Goal: Obtain resource: Download file/media

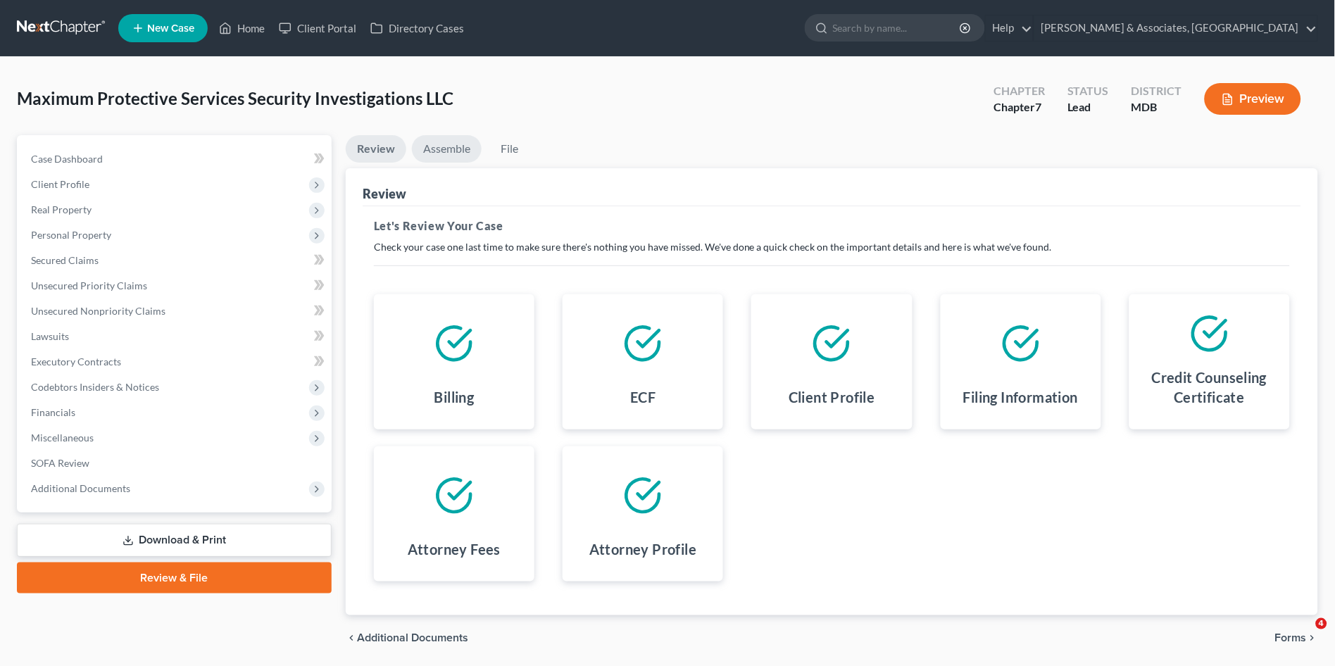
click at [444, 140] on link "Assemble" at bounding box center [447, 148] width 70 height 27
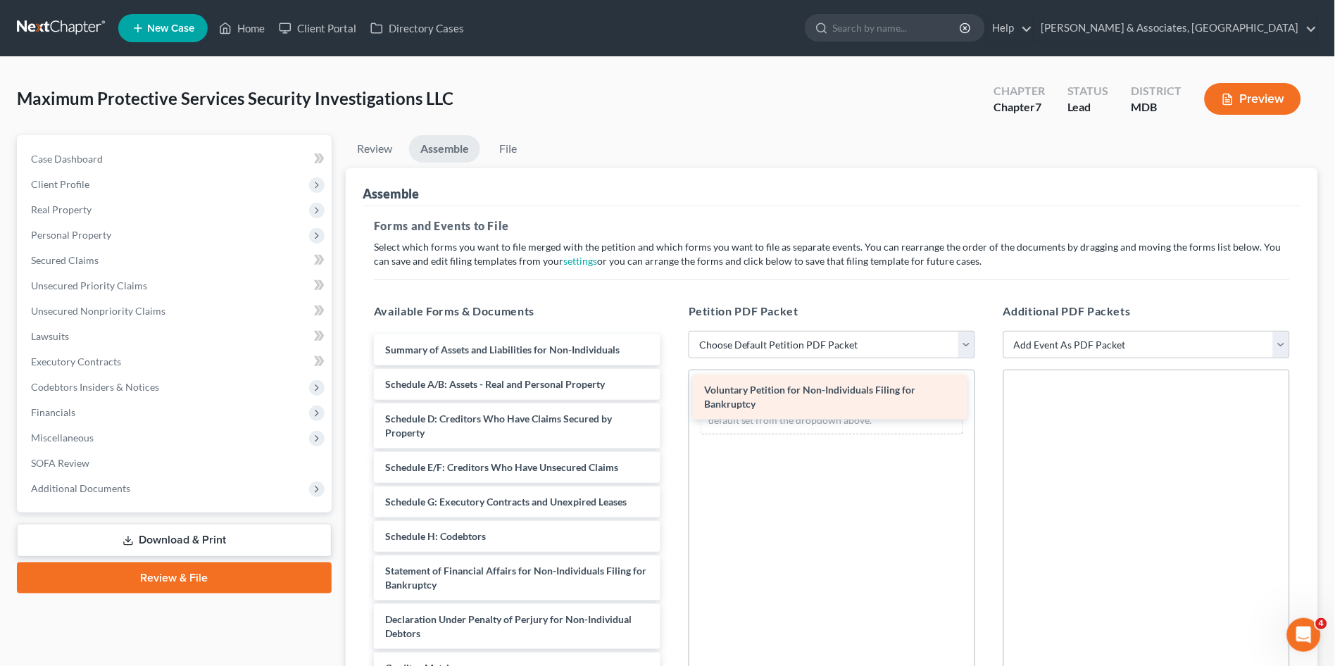
drag, startPoint x: 560, startPoint y: 356, endPoint x: 877, endPoint y: 399, distance: 319.8
click at [672, 398] on div "Voluntary Petition for Non-Individuals Filing for Bankruptcy Voluntary Petition…" at bounding box center [517, 596] width 309 height 522
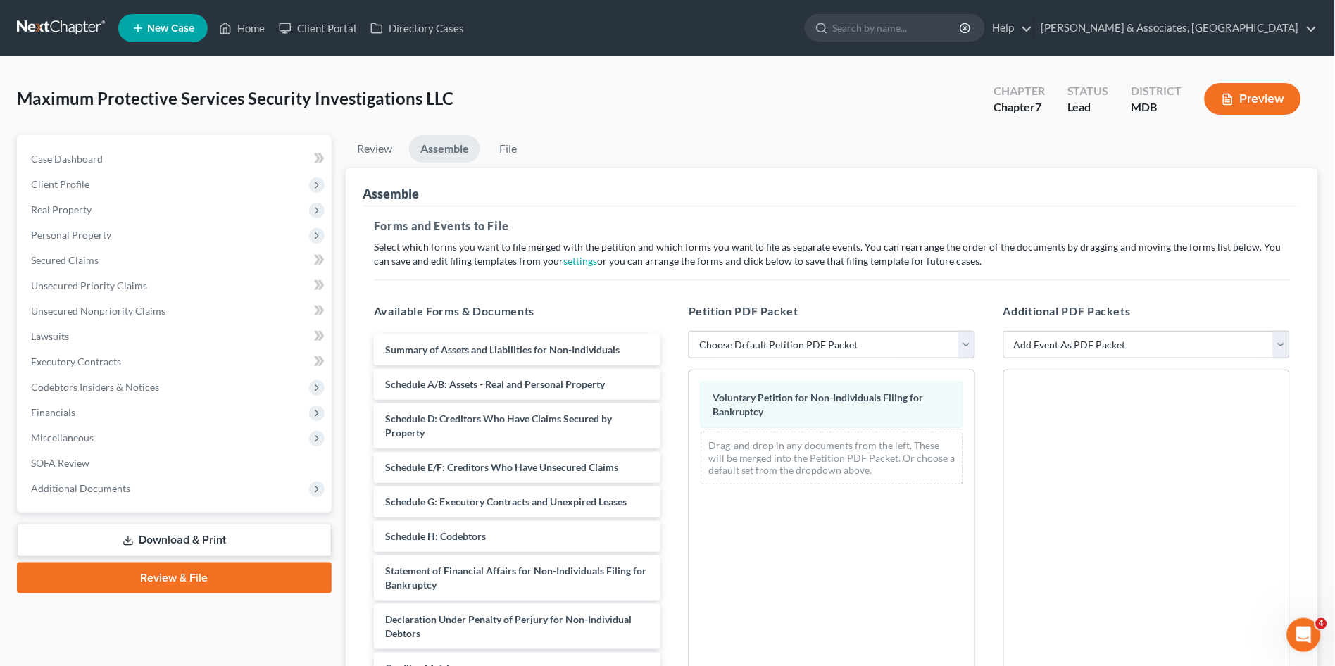
click at [449, 144] on link "Assemble" at bounding box center [444, 148] width 71 height 27
click at [722, 339] on select "Choose Default Petition PDF Packet Complete Bankruptcy Petition (all forms and …" at bounding box center [832, 345] width 287 height 28
select select "0"
click at [689, 331] on select "Choose Default Petition PDF Packet Complete Bankruptcy Petition (all forms and …" at bounding box center [832, 345] width 287 height 28
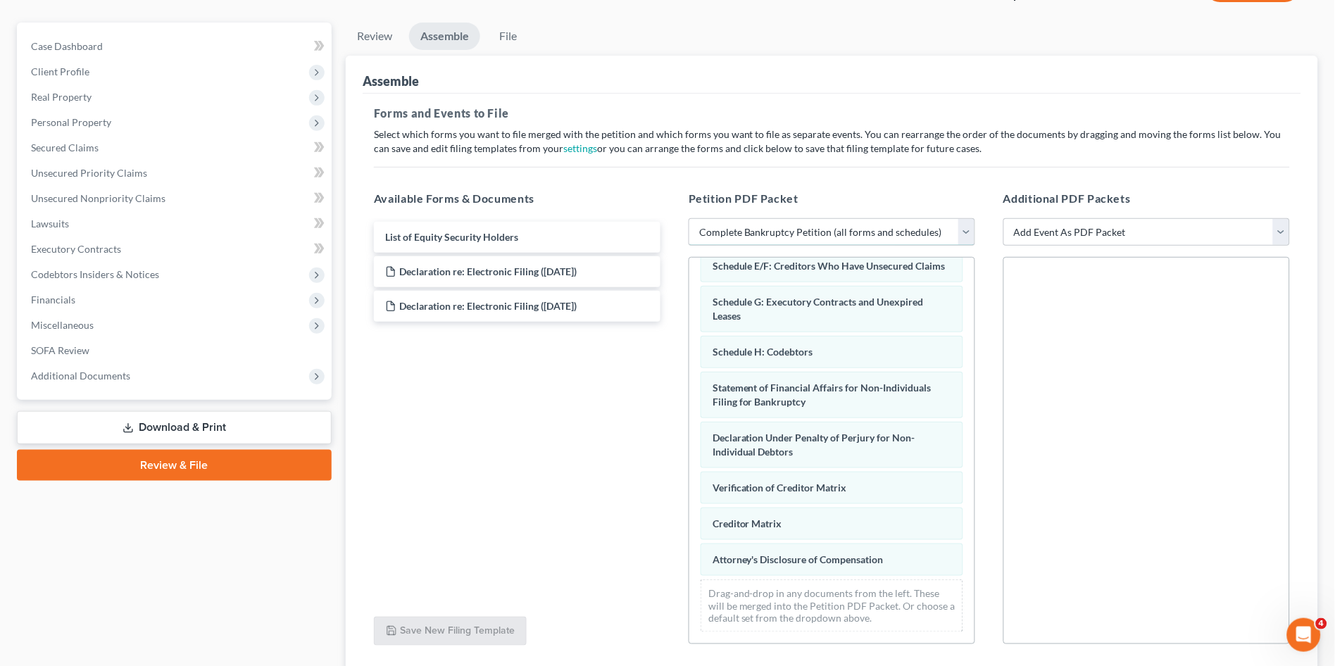
scroll to position [216, 0]
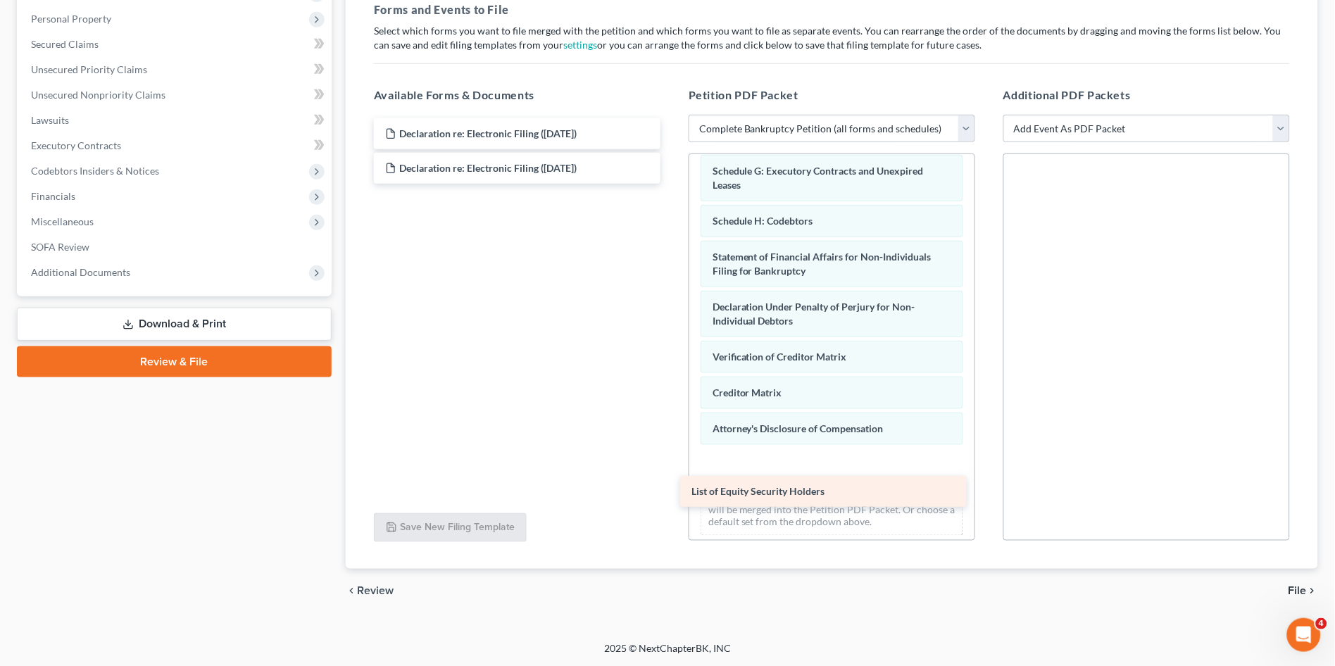
drag, startPoint x: 632, startPoint y: 137, endPoint x: 936, endPoint y: 493, distance: 467.5
click at [672, 184] on div "List of Equity Security Holders List of Equity Security Holders Declaration re:…" at bounding box center [517, 150] width 309 height 65
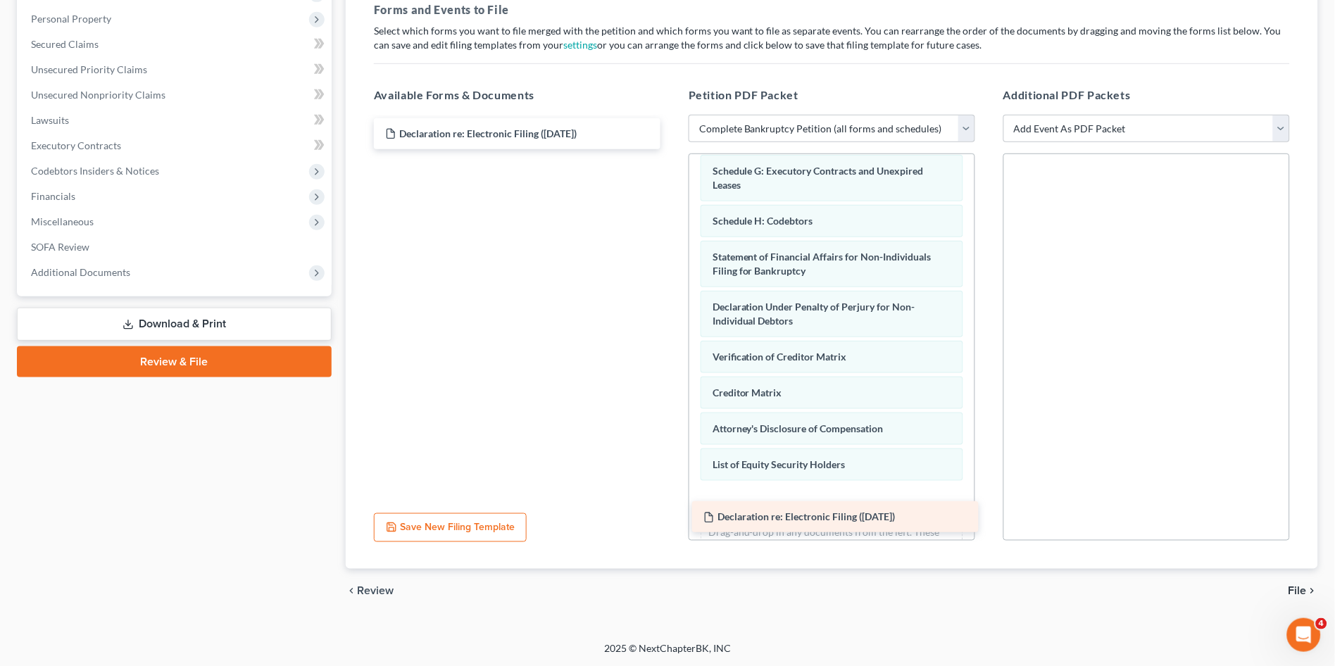
drag, startPoint x: 562, startPoint y: 135, endPoint x: 880, endPoint y: 518, distance: 498.6
click at [672, 149] on div "Declaration re: Electronic Filing ([DATE]) Declaration re: Electronic Filing ([…" at bounding box center [517, 133] width 309 height 31
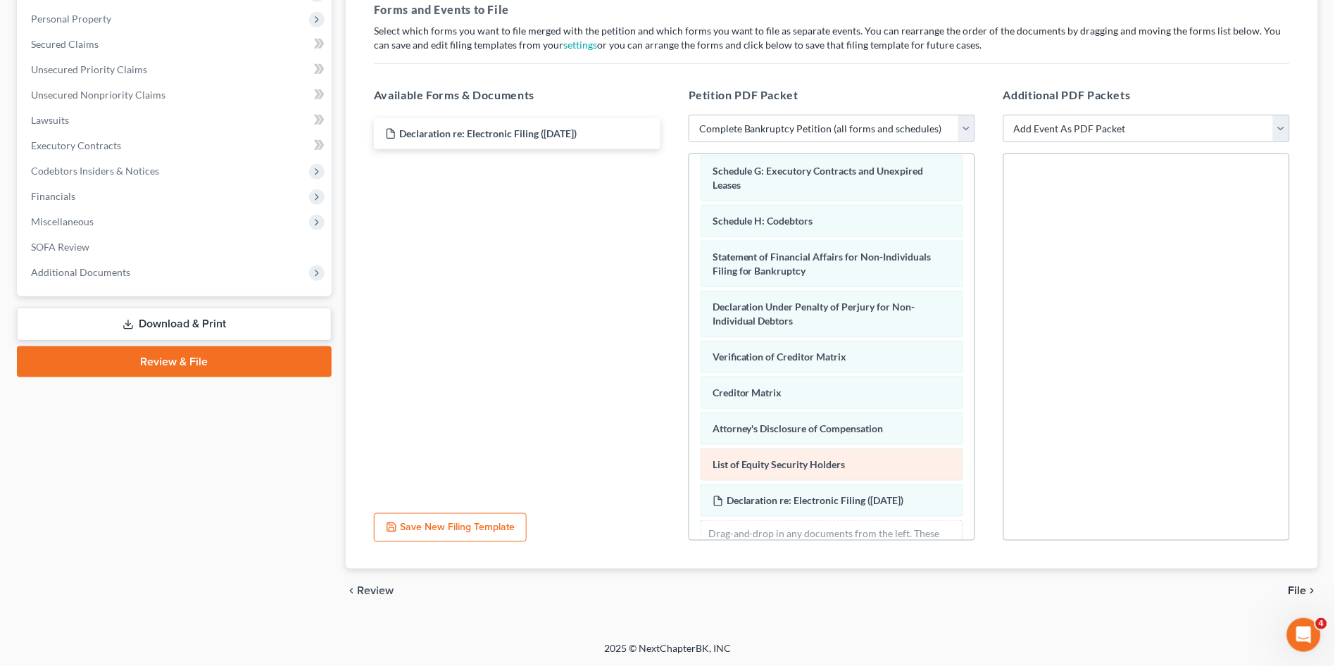
scroll to position [290, 0]
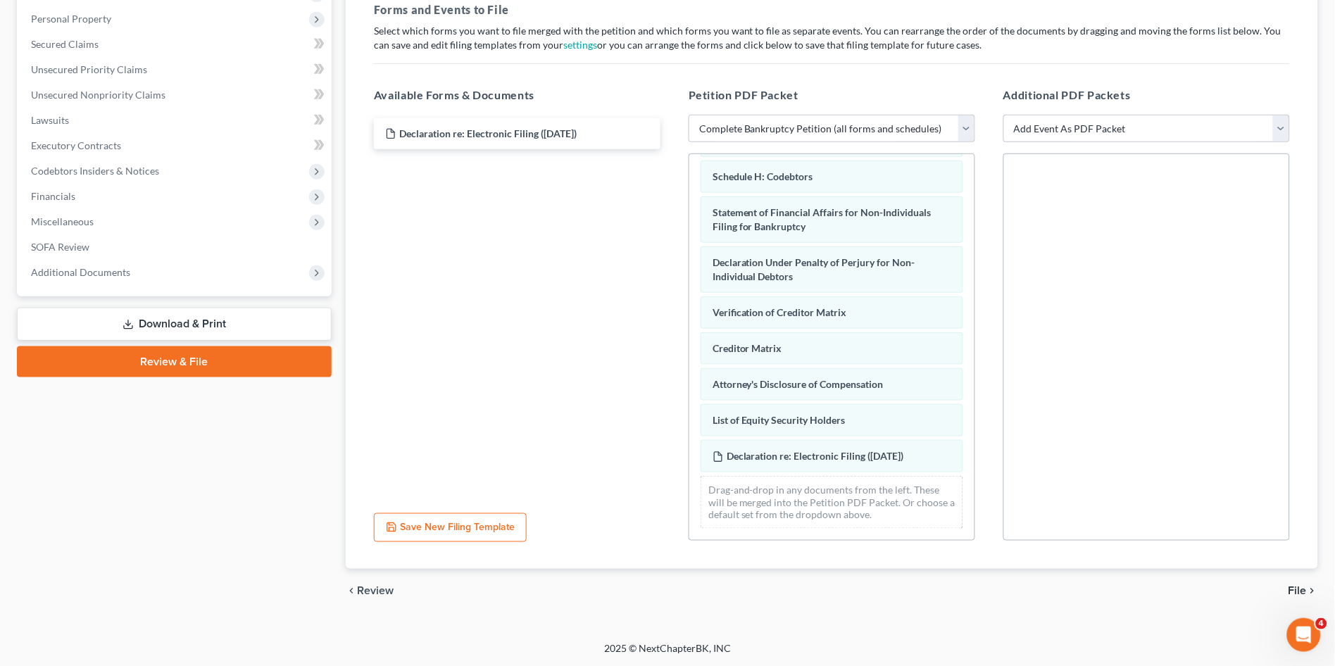
click at [1296, 587] on span "File" at bounding box center [1298, 591] width 18 height 11
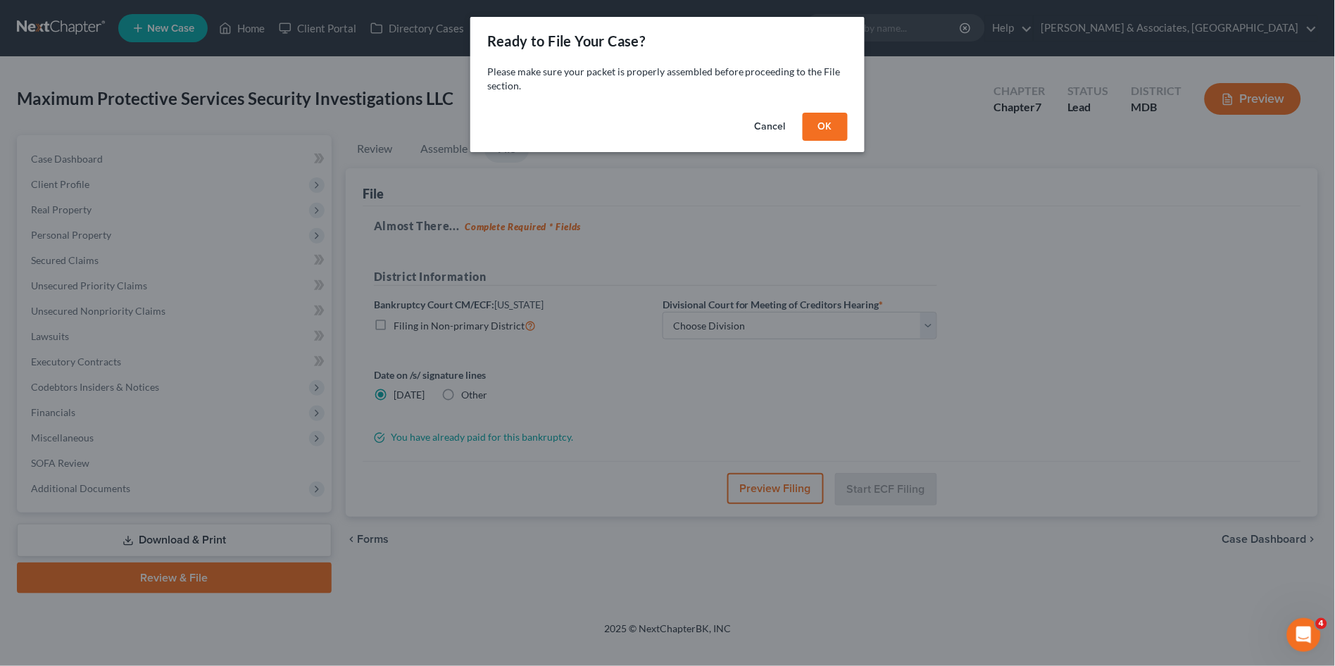
scroll to position [0, 0]
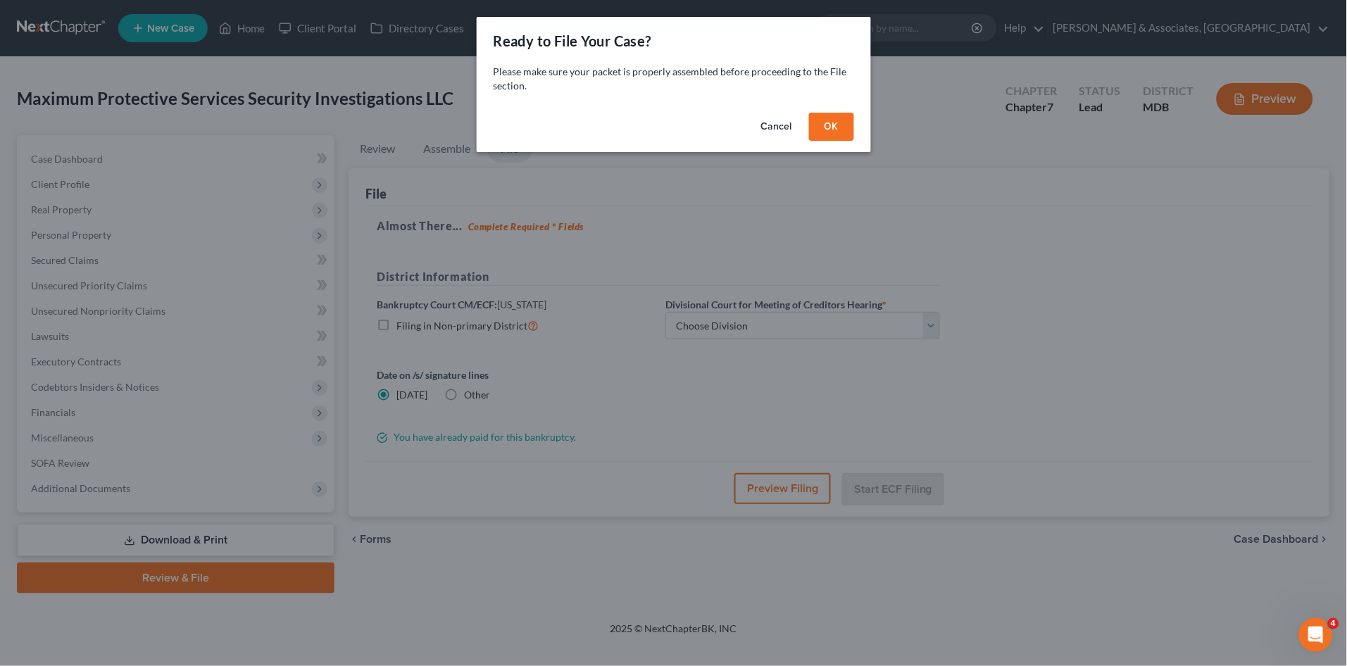
click at [834, 126] on button "OK" at bounding box center [831, 127] width 45 height 28
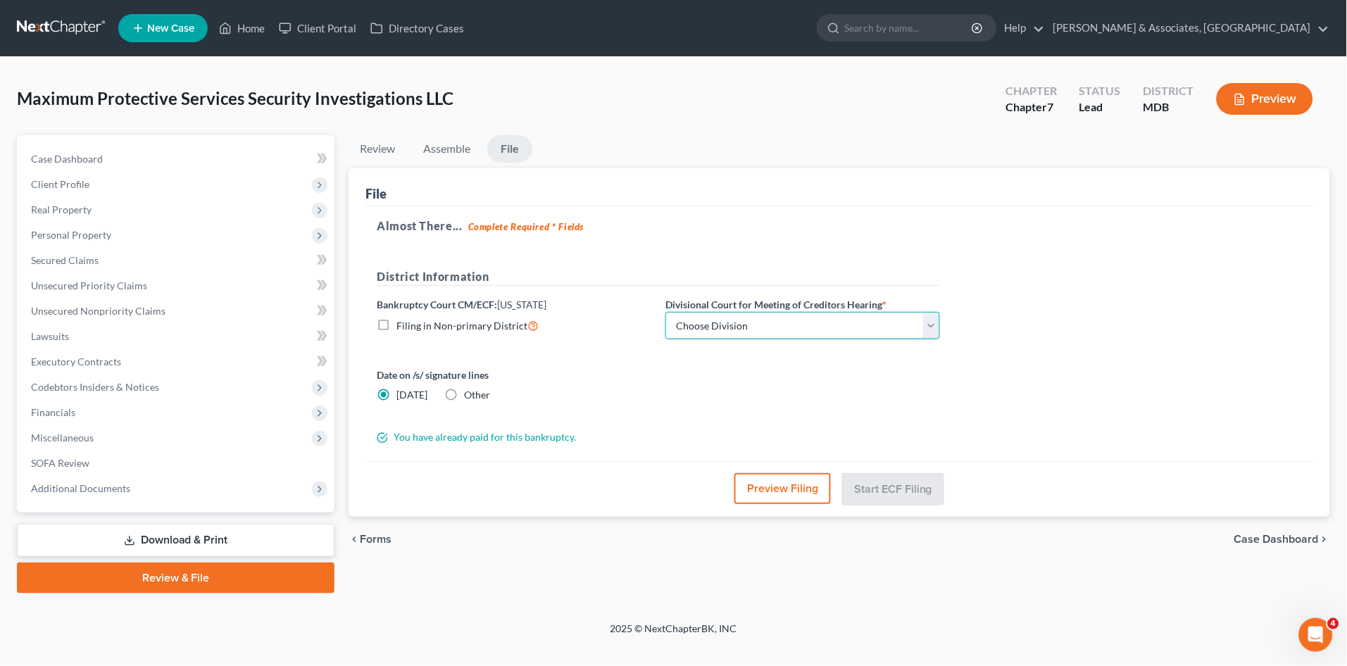
click at [746, 327] on select "Choose Division Baltimore Greenbelt" at bounding box center [802, 326] width 275 height 28
select select "0"
click at [665, 312] on select "Choose Division Baltimore Greenbelt" at bounding box center [802, 326] width 275 height 28
click at [464, 394] on label "Other" at bounding box center [477, 395] width 26 height 14
click at [470, 394] on input "Other" at bounding box center [474, 392] width 9 height 9
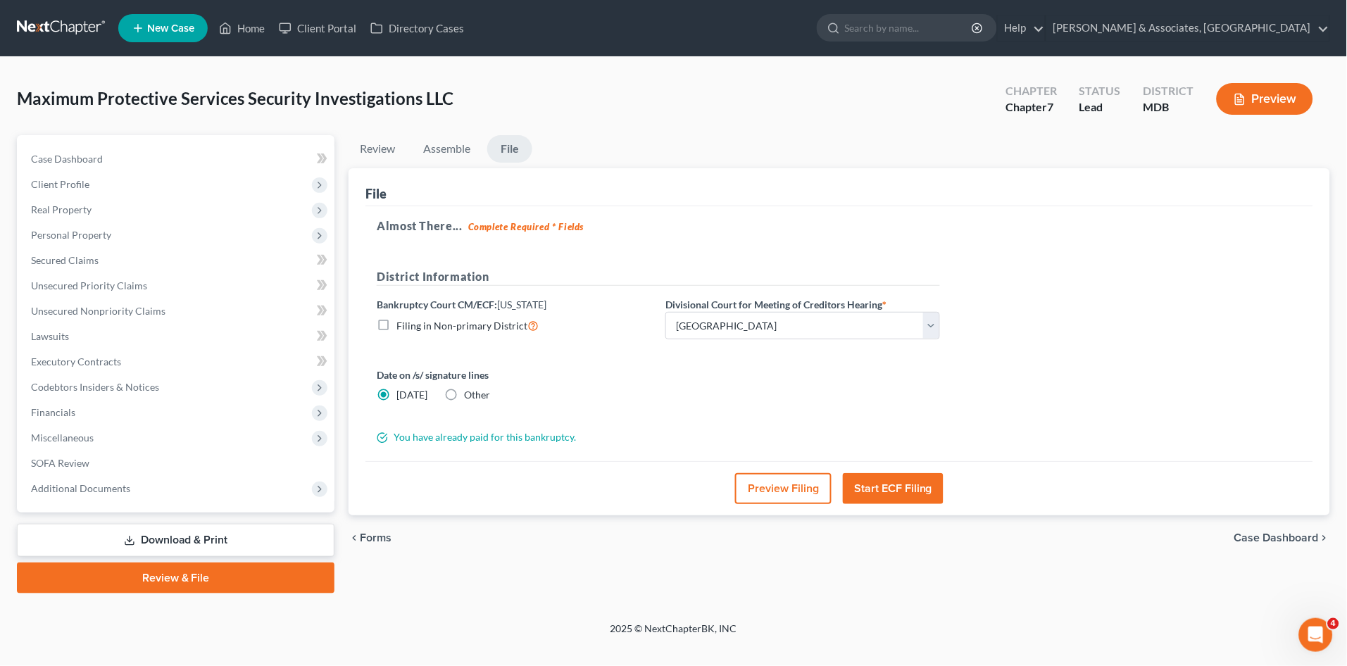
radio input "true"
radio input "false"
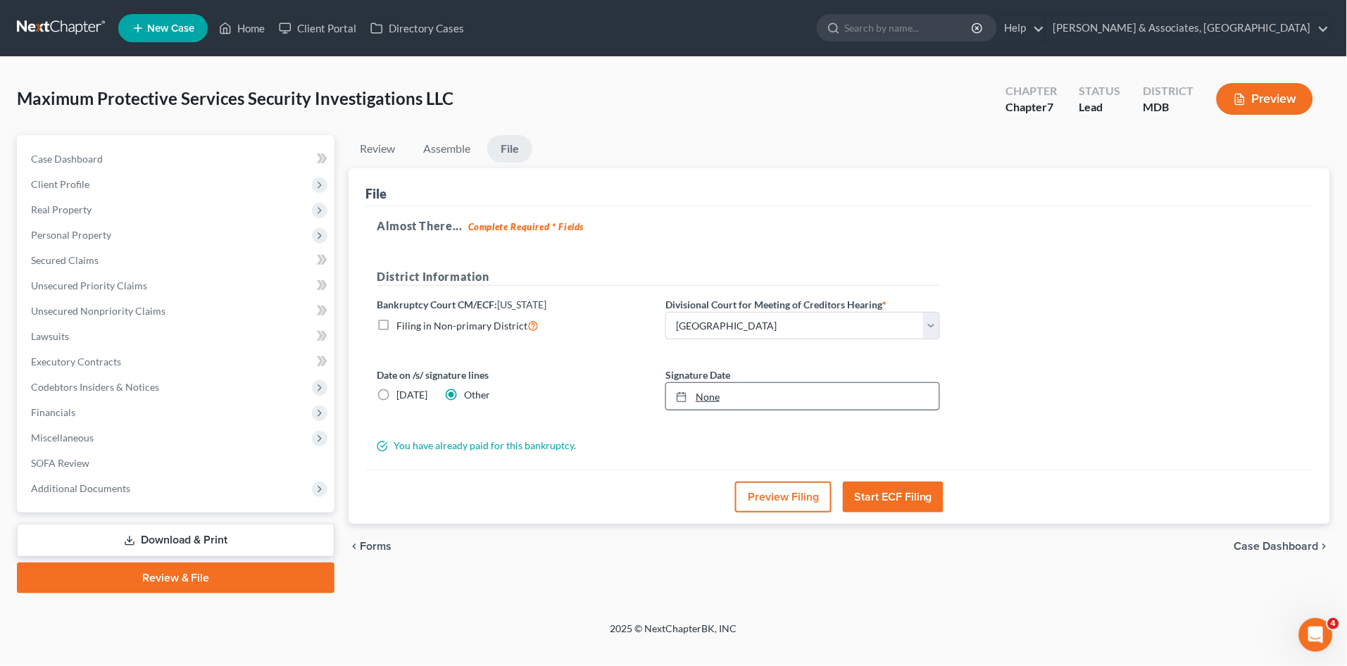
click at [708, 396] on link "None" at bounding box center [802, 396] width 273 height 27
type input "[DATE]"
click at [889, 494] on button "Start ECF Filing" at bounding box center [893, 497] width 101 height 31
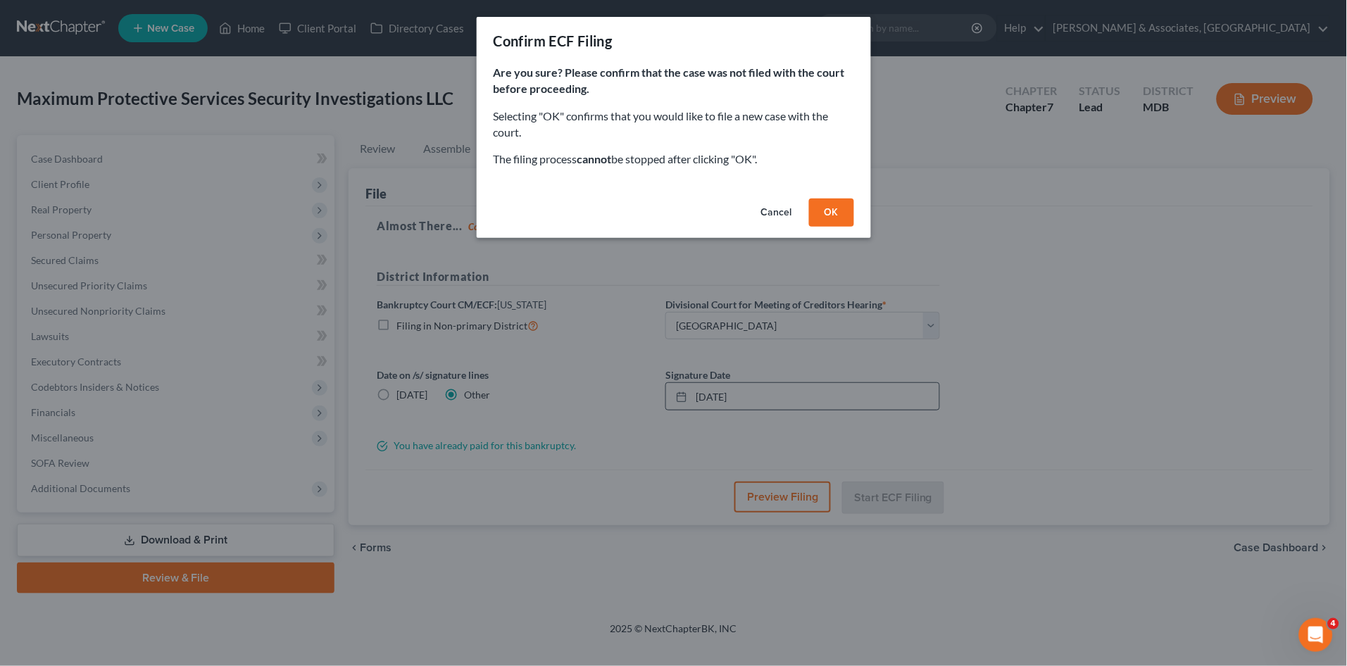
click at [826, 206] on button "OK" at bounding box center [831, 213] width 45 height 28
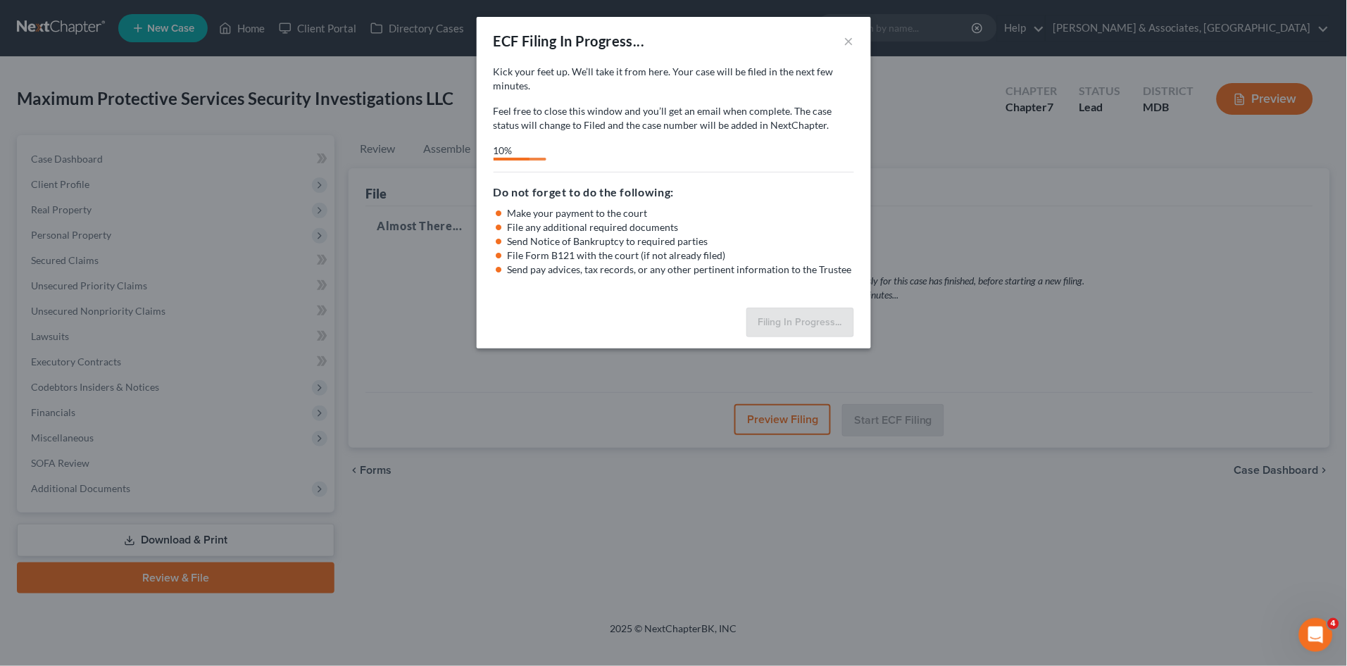
select select "0"
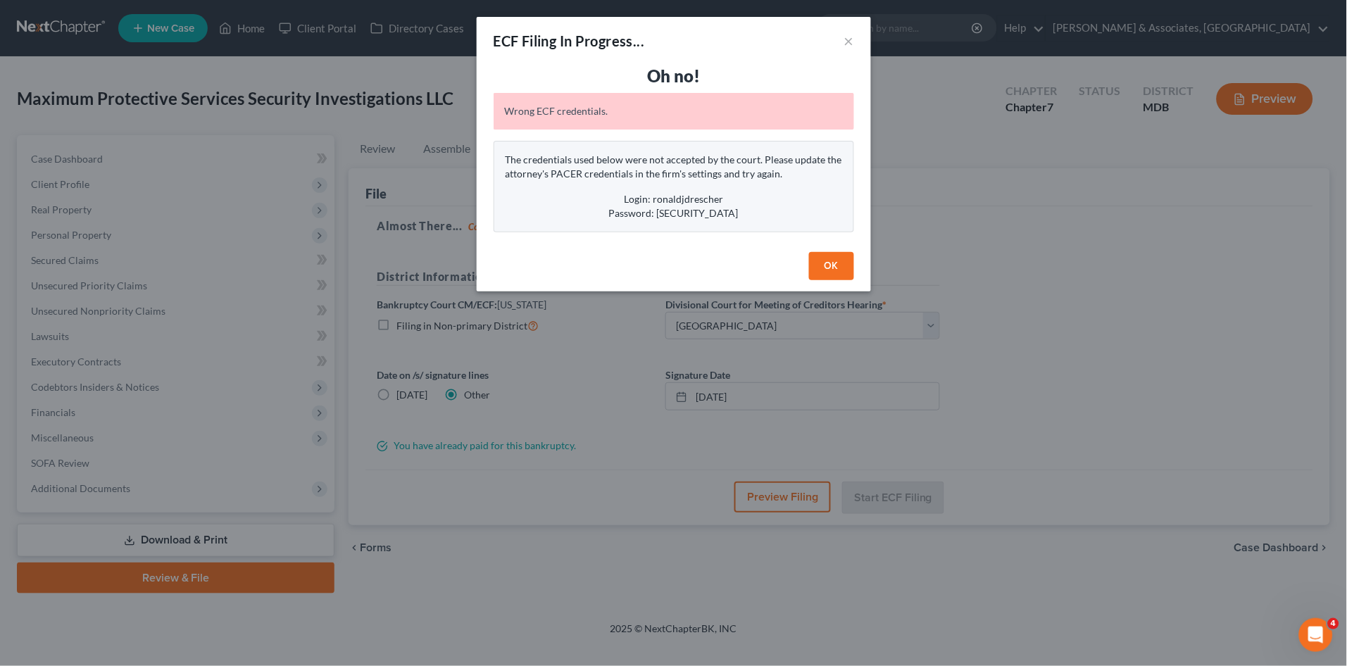
click at [839, 270] on button "OK" at bounding box center [831, 266] width 45 height 28
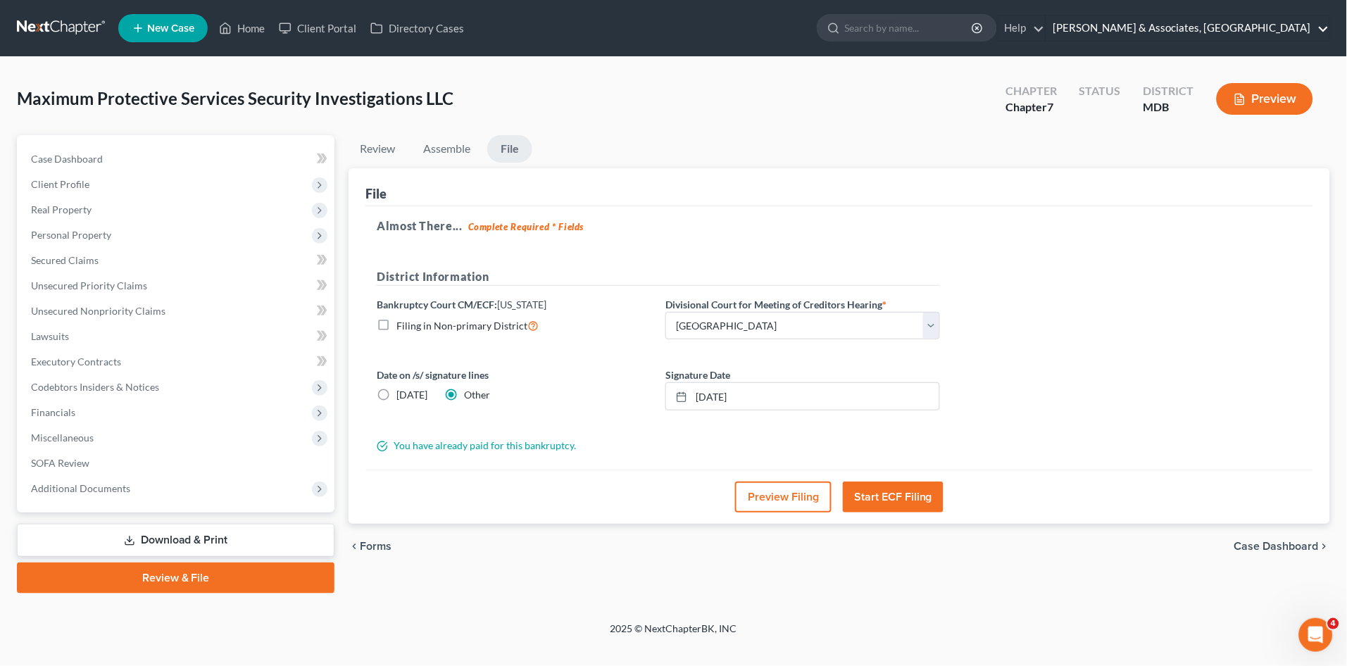
click at [1304, 26] on link "[PERSON_NAME] & Associates, [GEOGRAPHIC_DATA]" at bounding box center [1187, 27] width 283 height 25
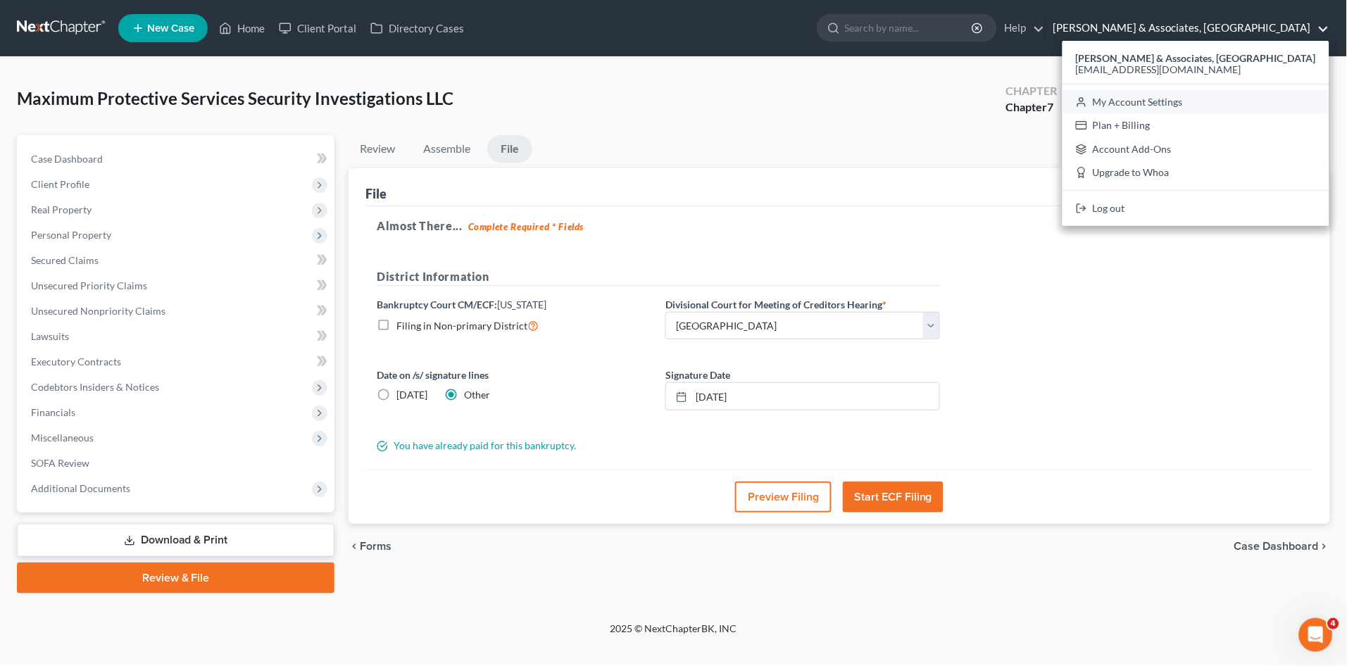
click at [1238, 104] on link "My Account Settings" at bounding box center [1196, 102] width 267 height 24
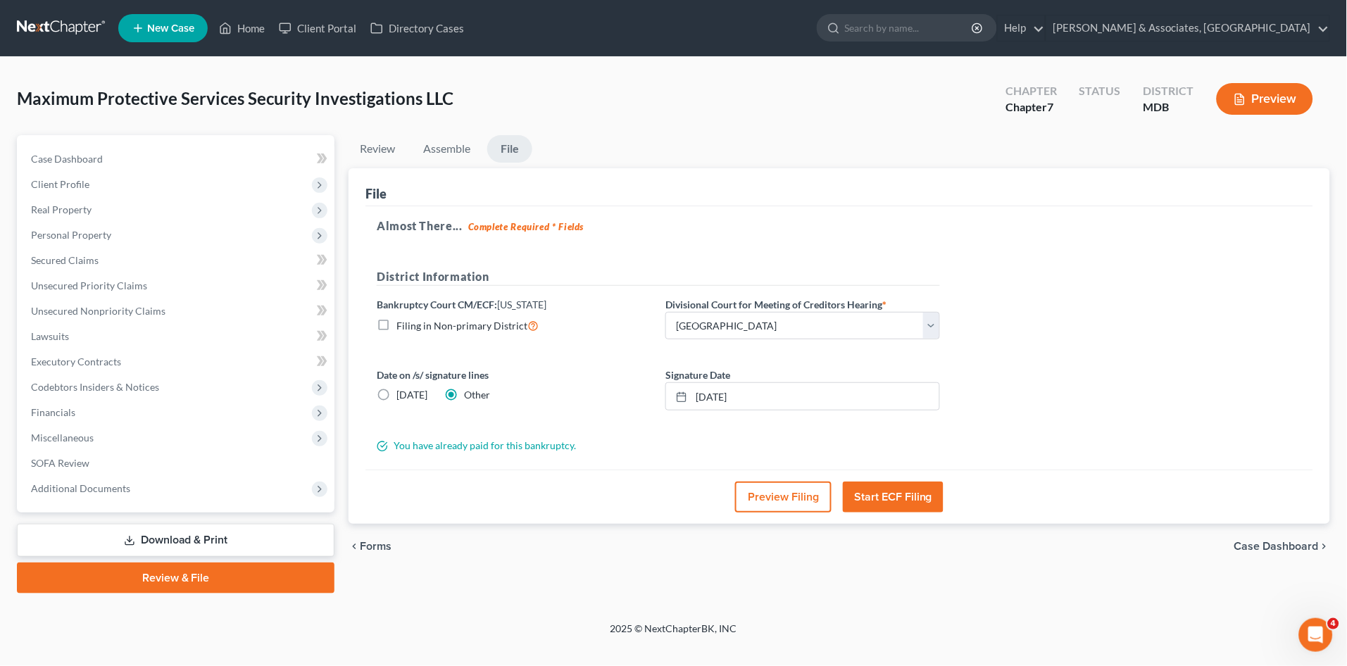
select select "24"
select select "21"
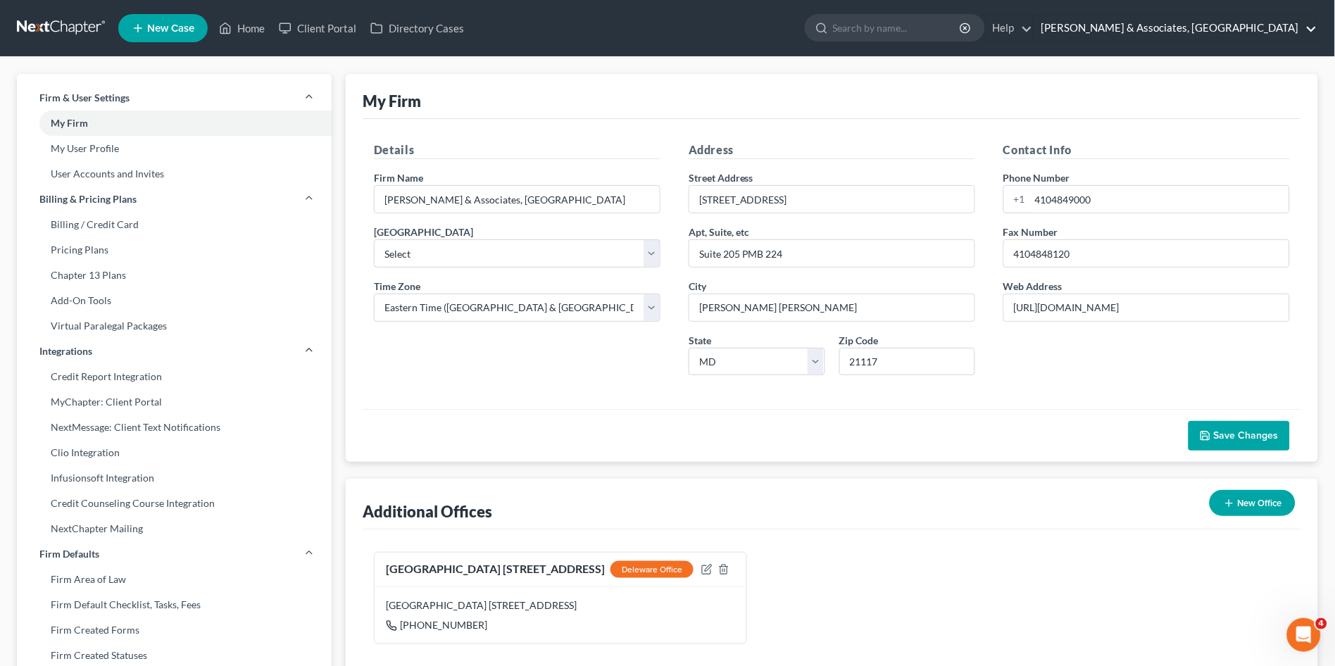
click at [1234, 28] on link "[PERSON_NAME] & Associates, [GEOGRAPHIC_DATA]" at bounding box center [1175, 27] width 283 height 25
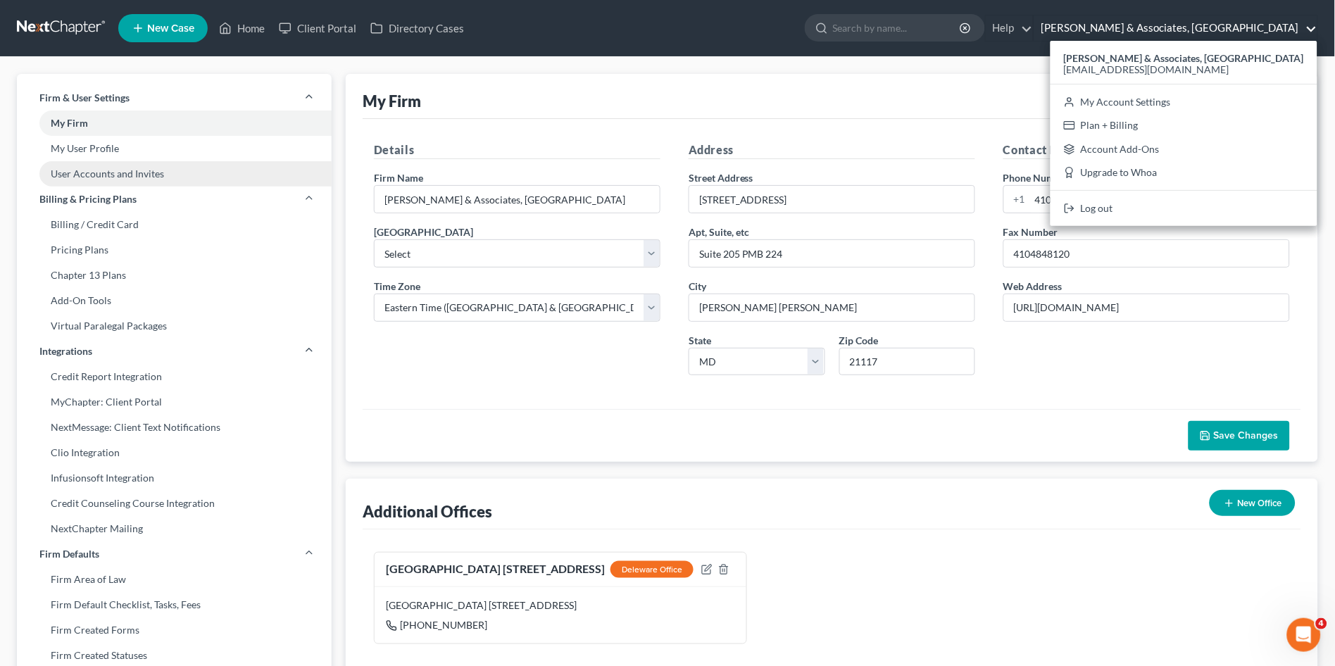
click at [78, 170] on link "User Accounts and Invites" at bounding box center [174, 173] width 315 height 25
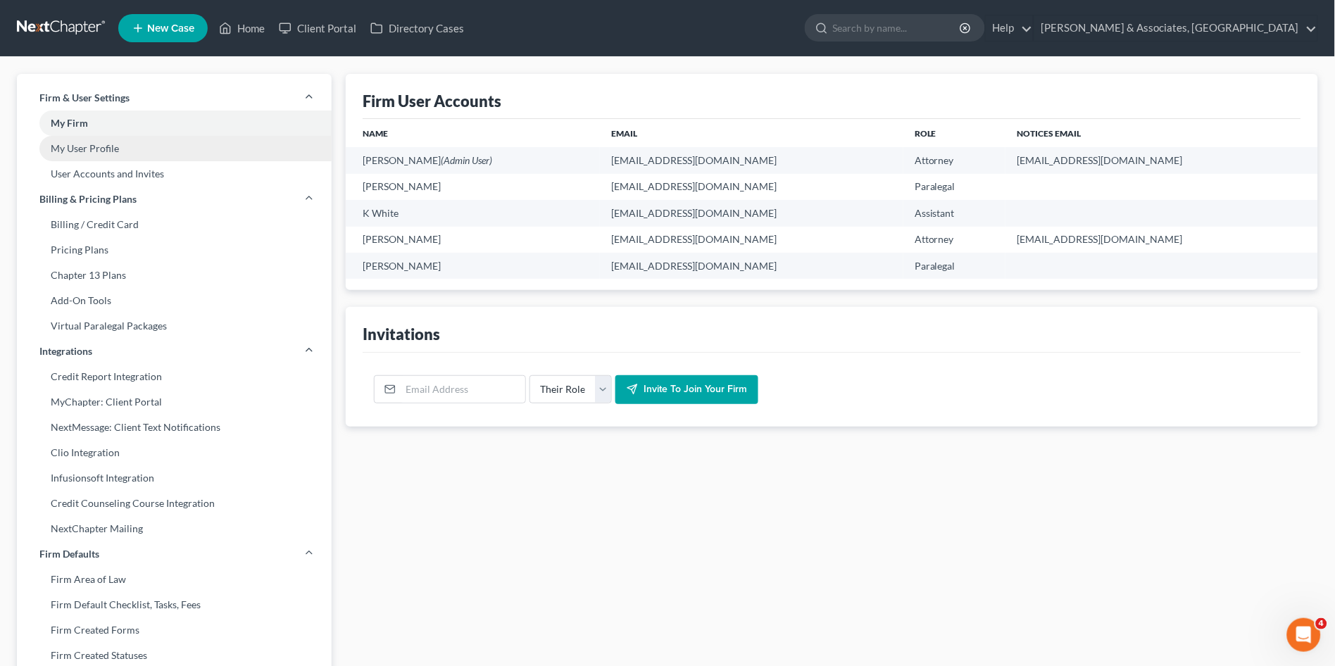
click at [75, 144] on link "My User Profile" at bounding box center [174, 148] width 315 height 25
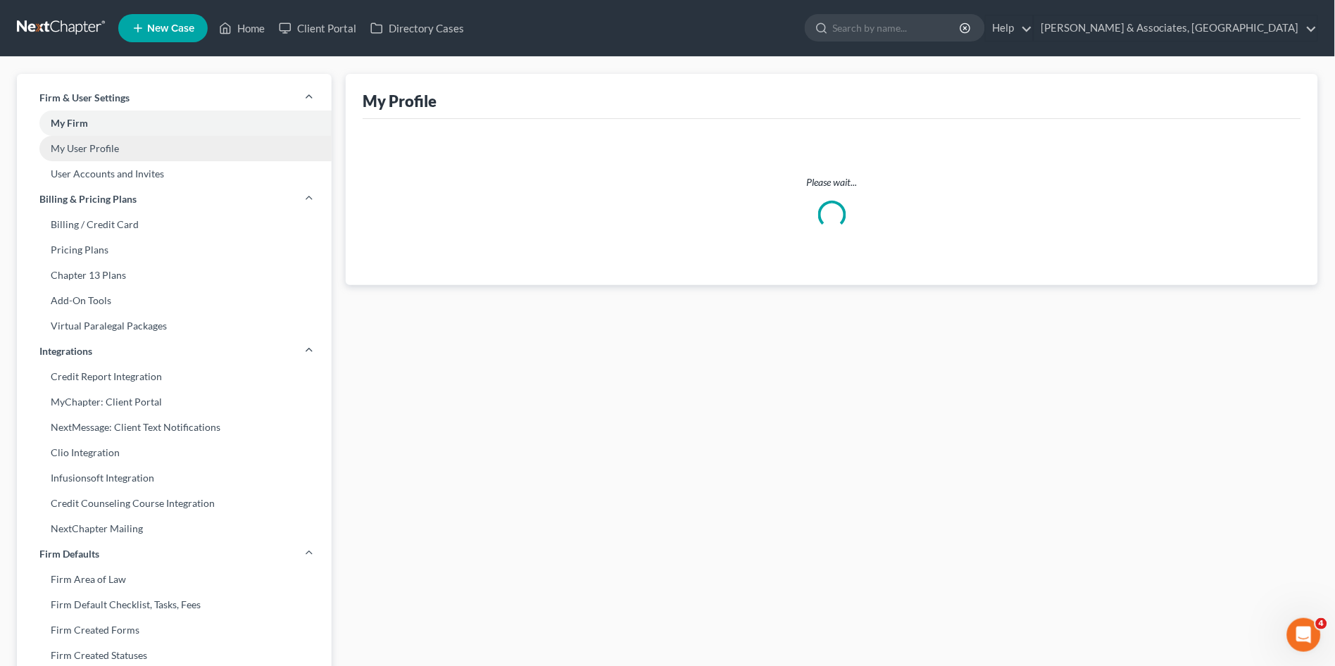
select select "21"
select select "paralegal"
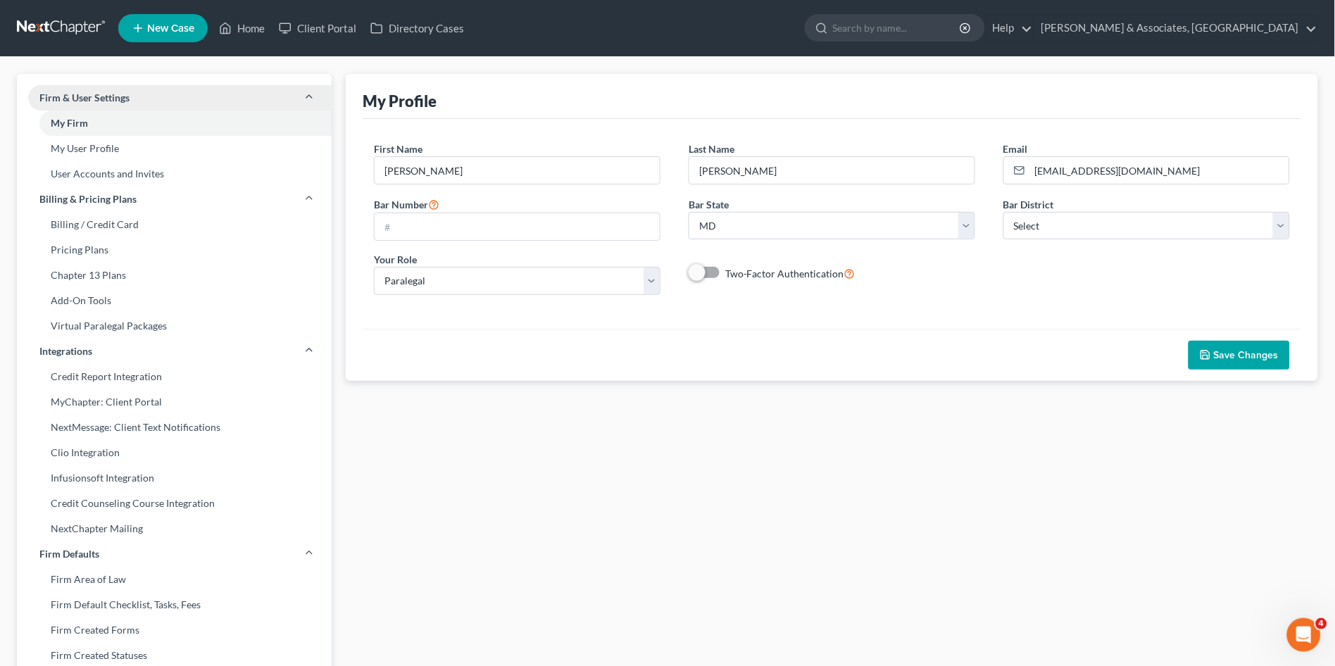
click at [120, 95] on span "Firm & User Settings" at bounding box center [84, 98] width 90 height 14
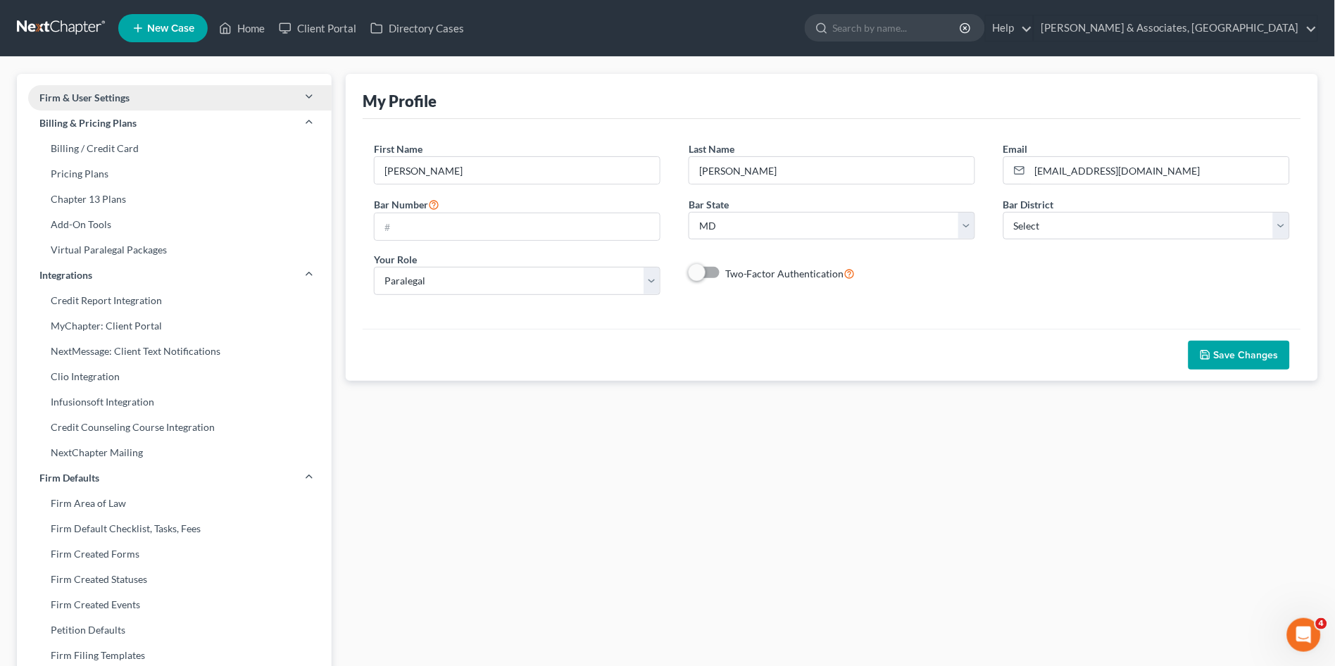
click at [120, 95] on span "Firm & User Settings" at bounding box center [84, 98] width 90 height 14
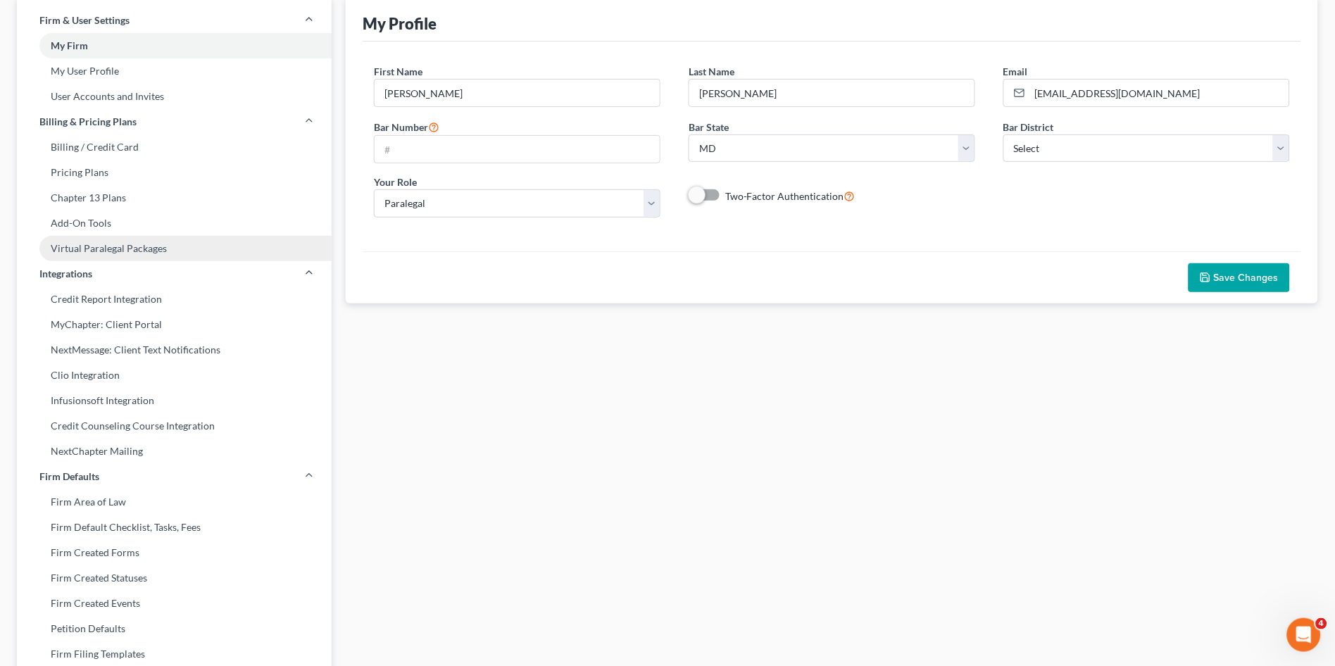
scroll to position [78, 0]
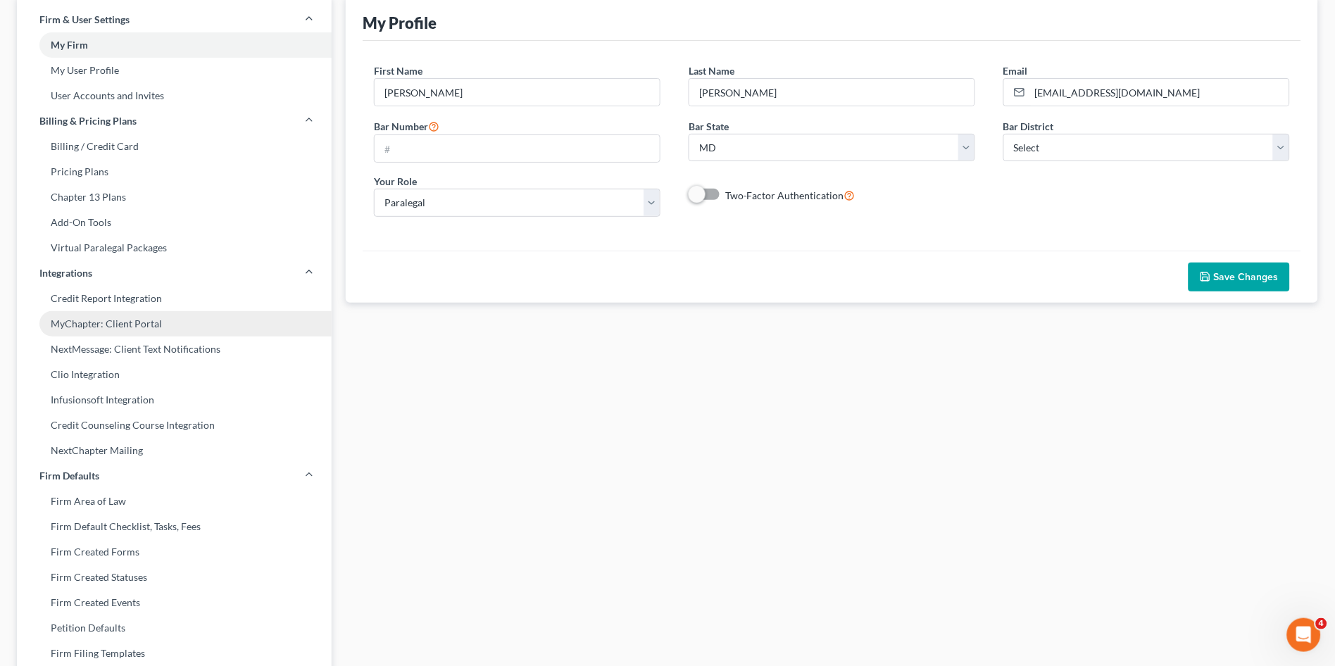
click at [140, 324] on link "MyChapter: Client Portal" at bounding box center [174, 323] width 315 height 25
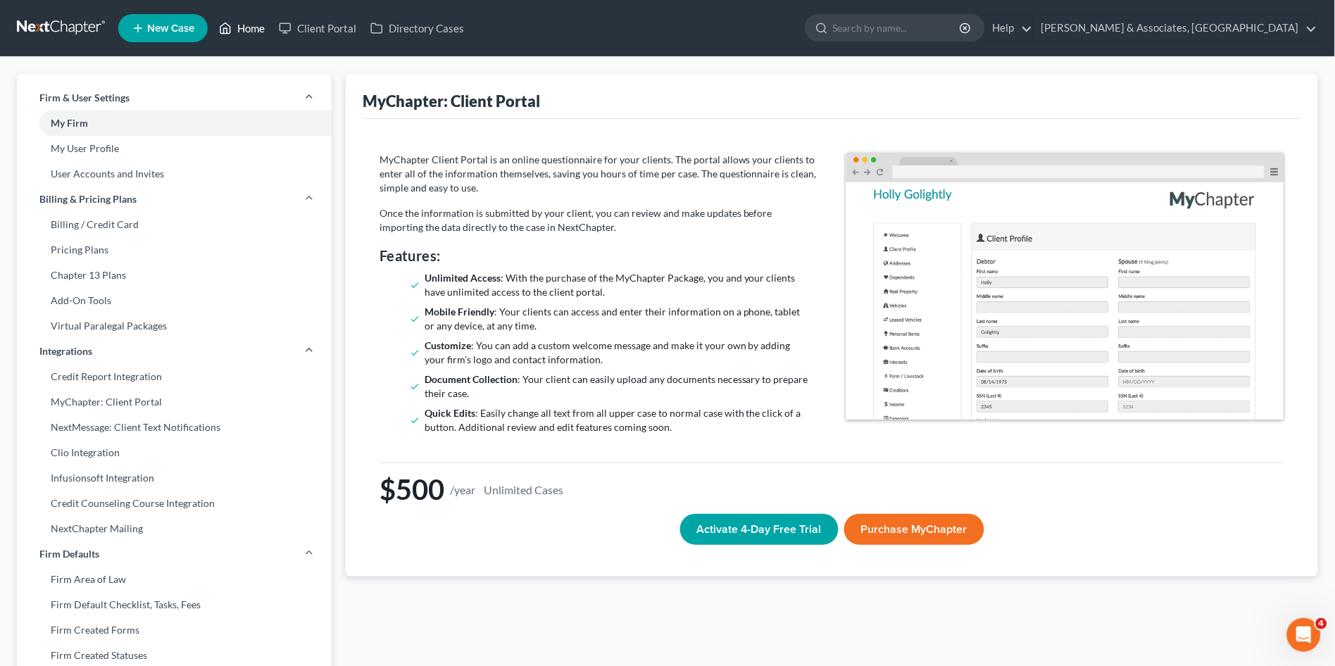
click at [246, 30] on link "Home" at bounding box center [242, 27] width 60 height 25
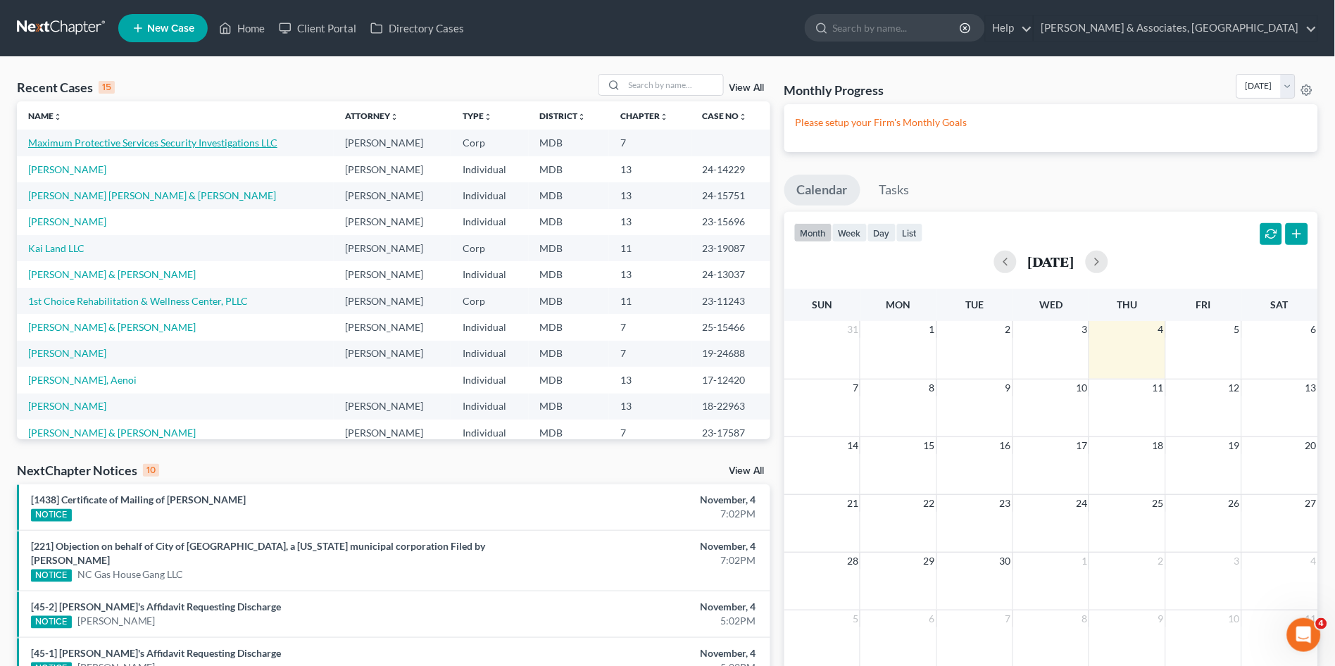
click at [73, 146] on link "Maximum Protective Services Security Investigations LLC" at bounding box center [152, 143] width 249 height 12
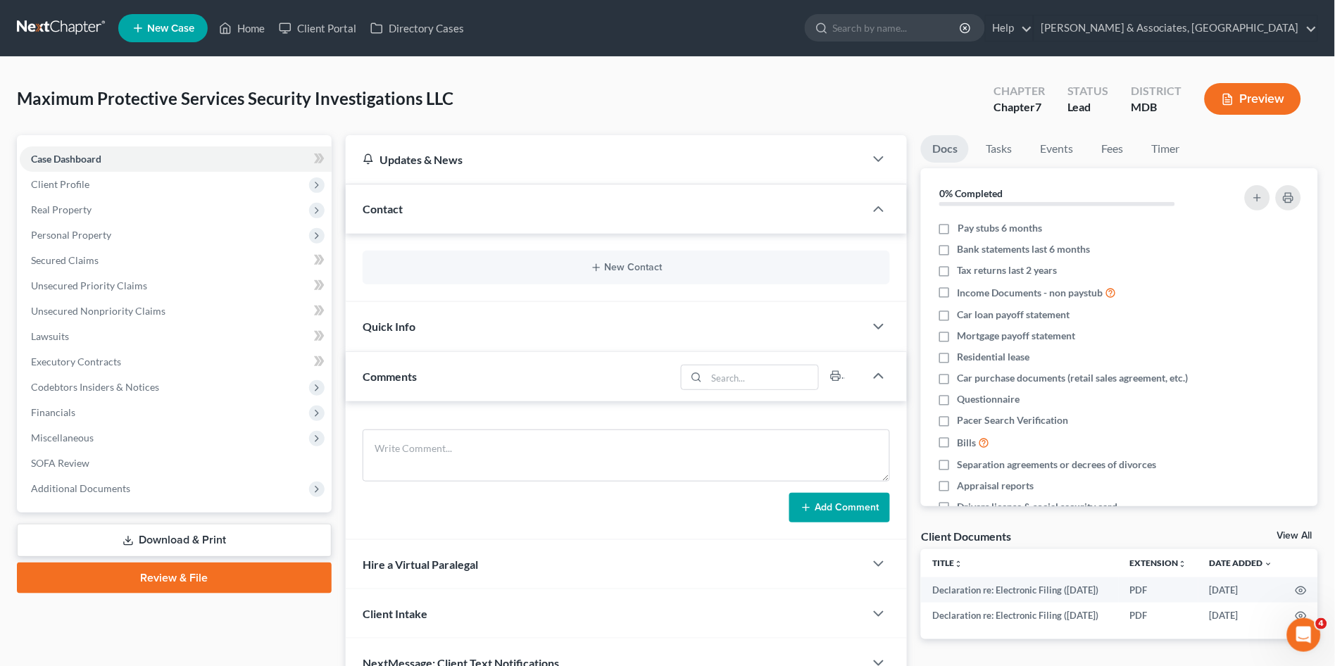
click at [184, 531] on link "Download & Print" at bounding box center [174, 540] width 315 height 33
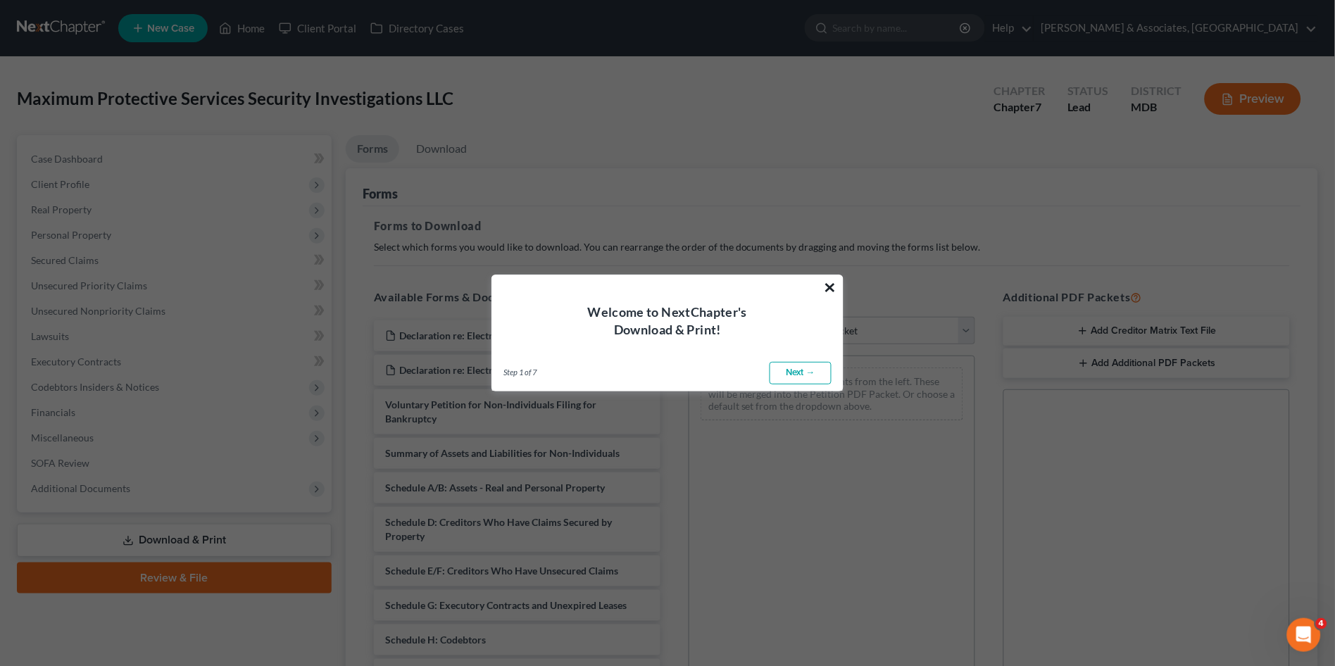
click at [825, 286] on button "×" at bounding box center [830, 287] width 13 height 23
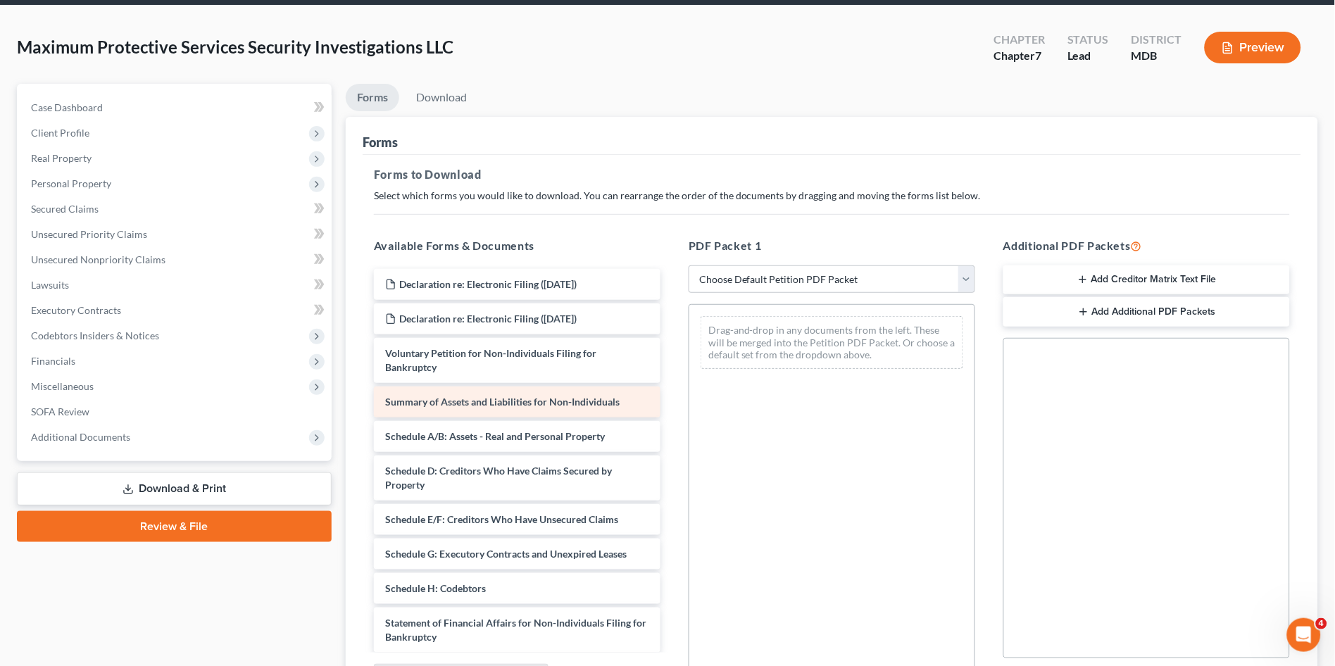
scroll to position [78, 0]
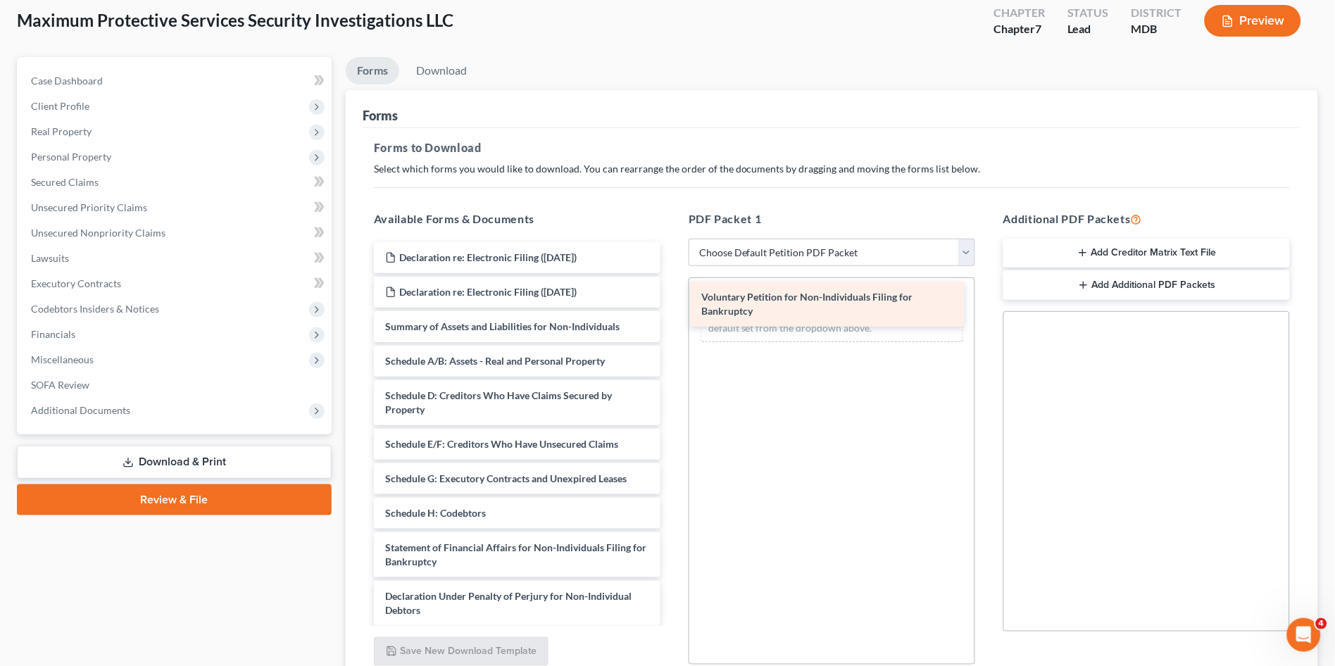
drag, startPoint x: 578, startPoint y: 325, endPoint x: 894, endPoint y: 297, distance: 316.7
click at [672, 297] on div "Voluntary Petition for Non-Individuals Filing for Bankruptcy Declaration re: El…" at bounding box center [517, 503] width 309 height 522
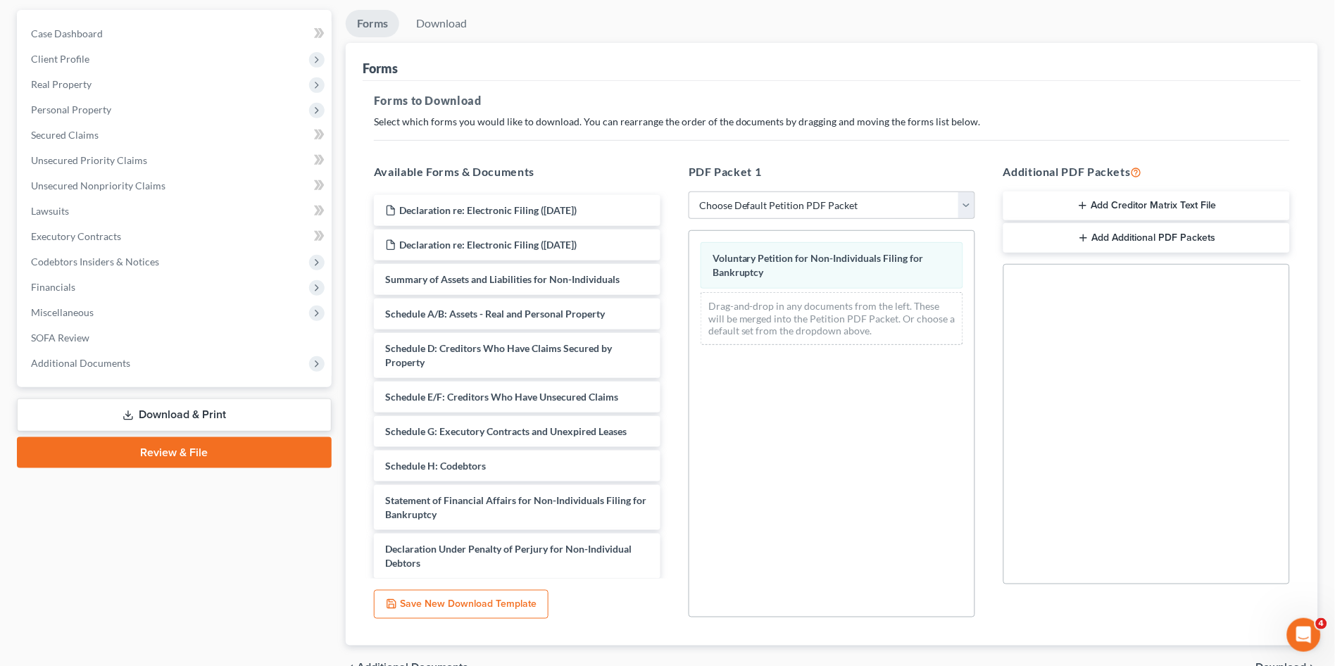
scroll to position [202, 0]
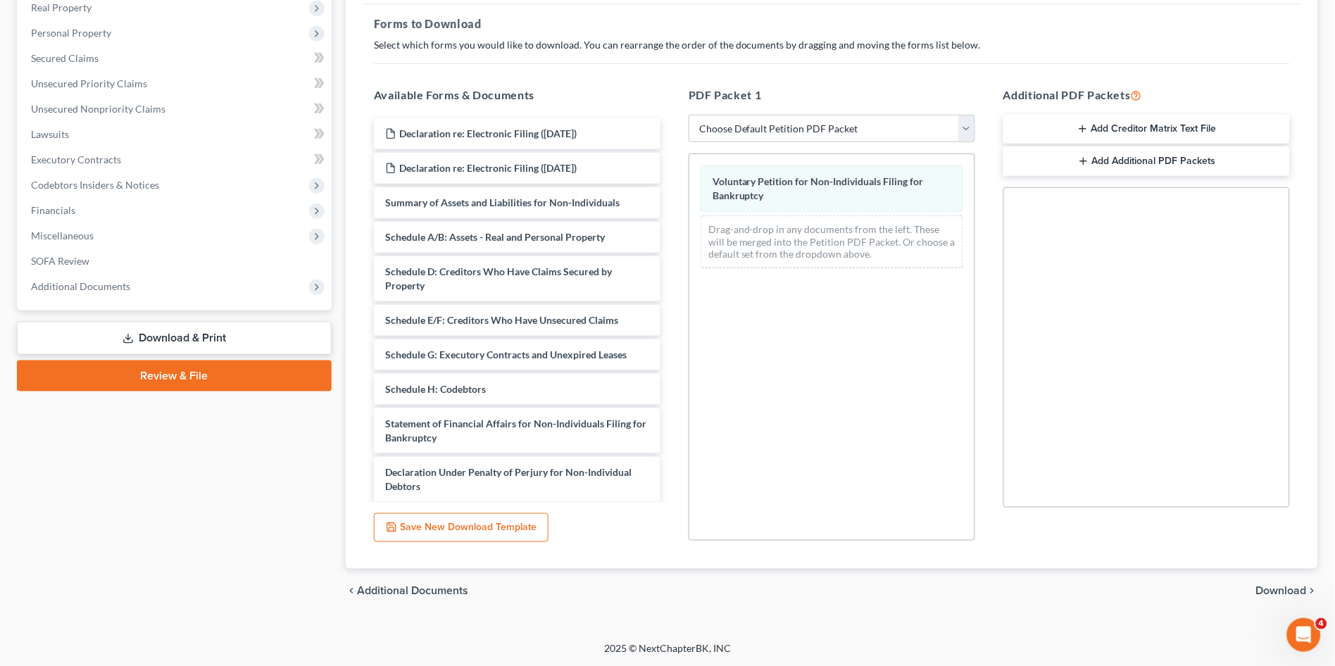
click at [1275, 586] on span "Download" at bounding box center [1281, 591] width 51 height 11
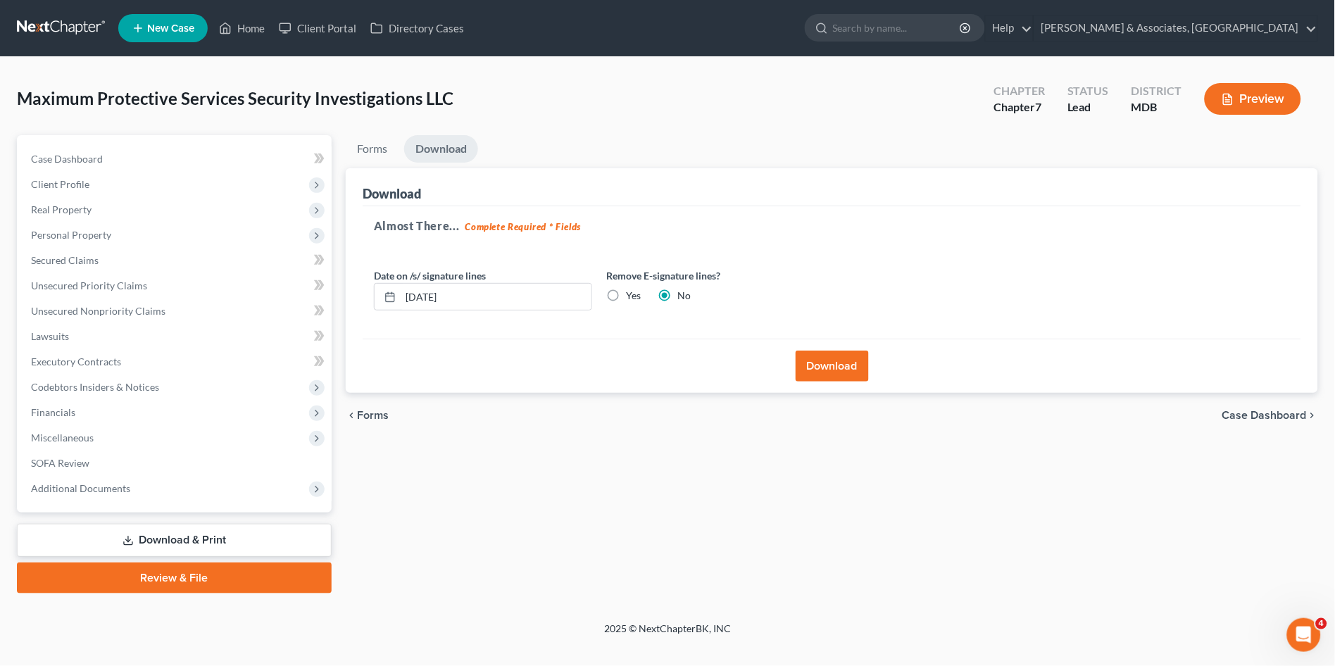
scroll to position [0, 0]
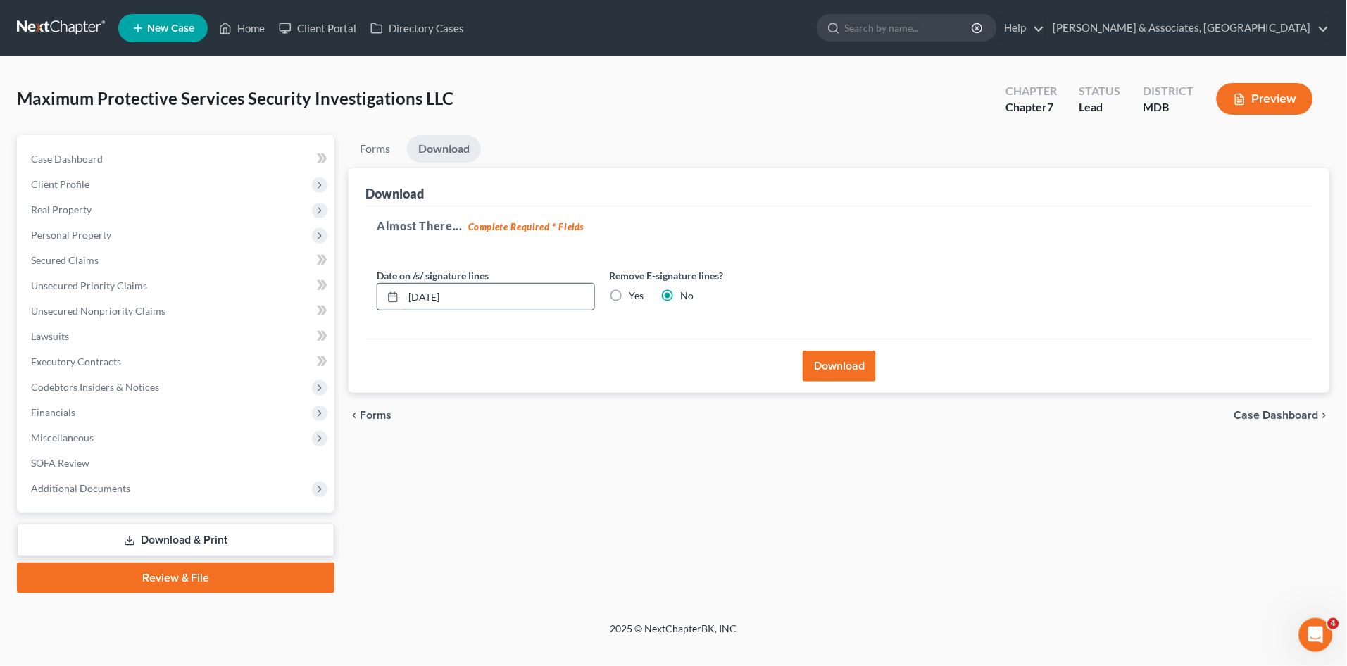
click at [425, 292] on input "[DATE]" at bounding box center [499, 297] width 191 height 27
type input "[DATE]"
click at [844, 367] on button "Download" at bounding box center [839, 366] width 73 height 31
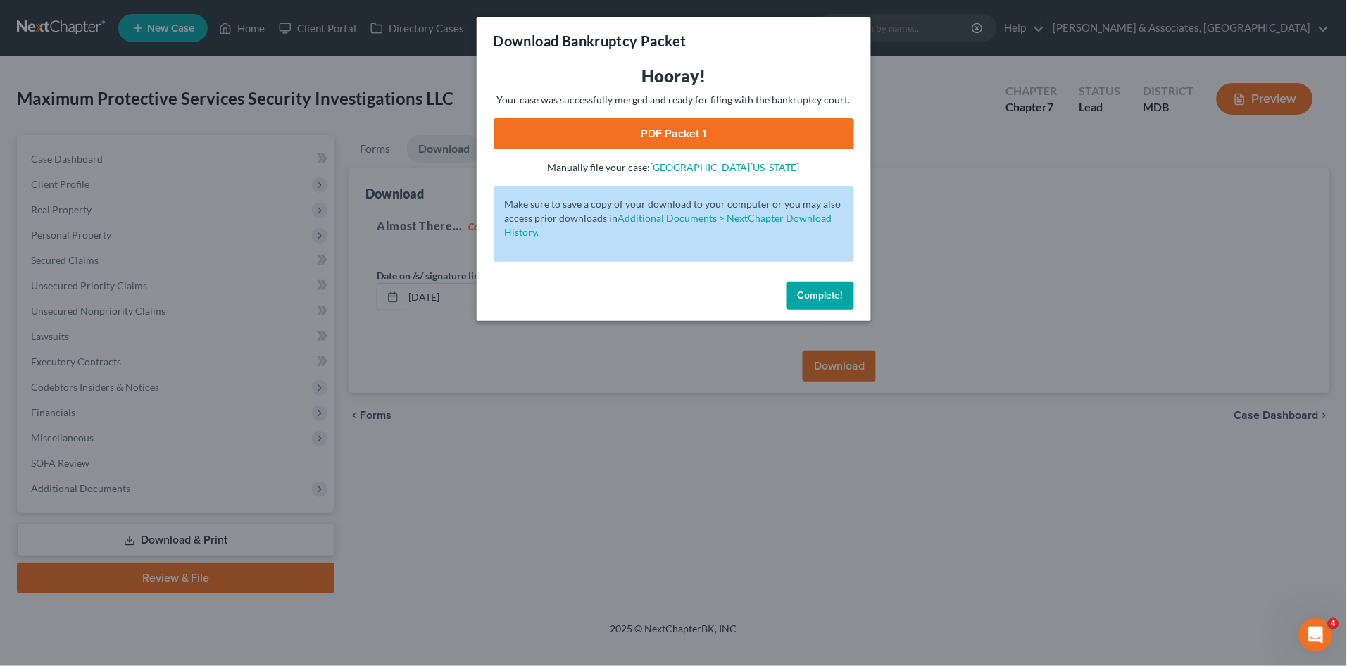
click at [805, 290] on span "Complete!" at bounding box center [820, 295] width 45 height 12
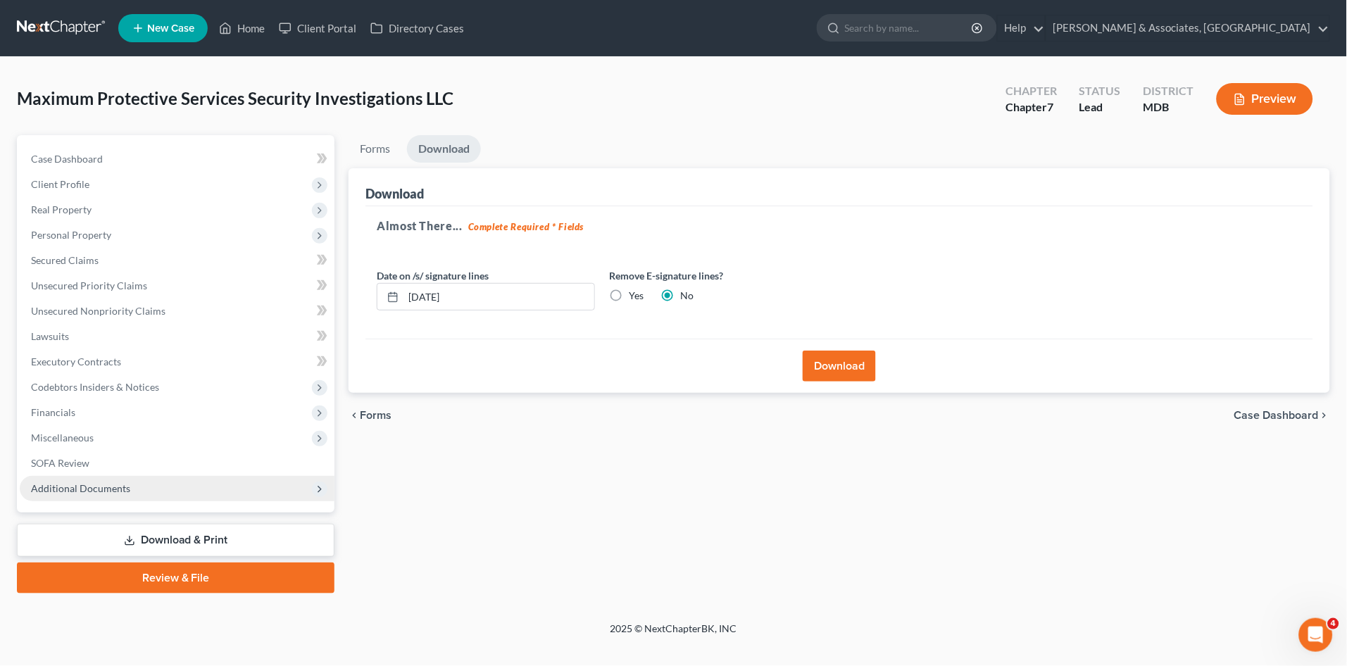
click at [61, 495] on span "Additional Documents" at bounding box center [177, 488] width 315 height 25
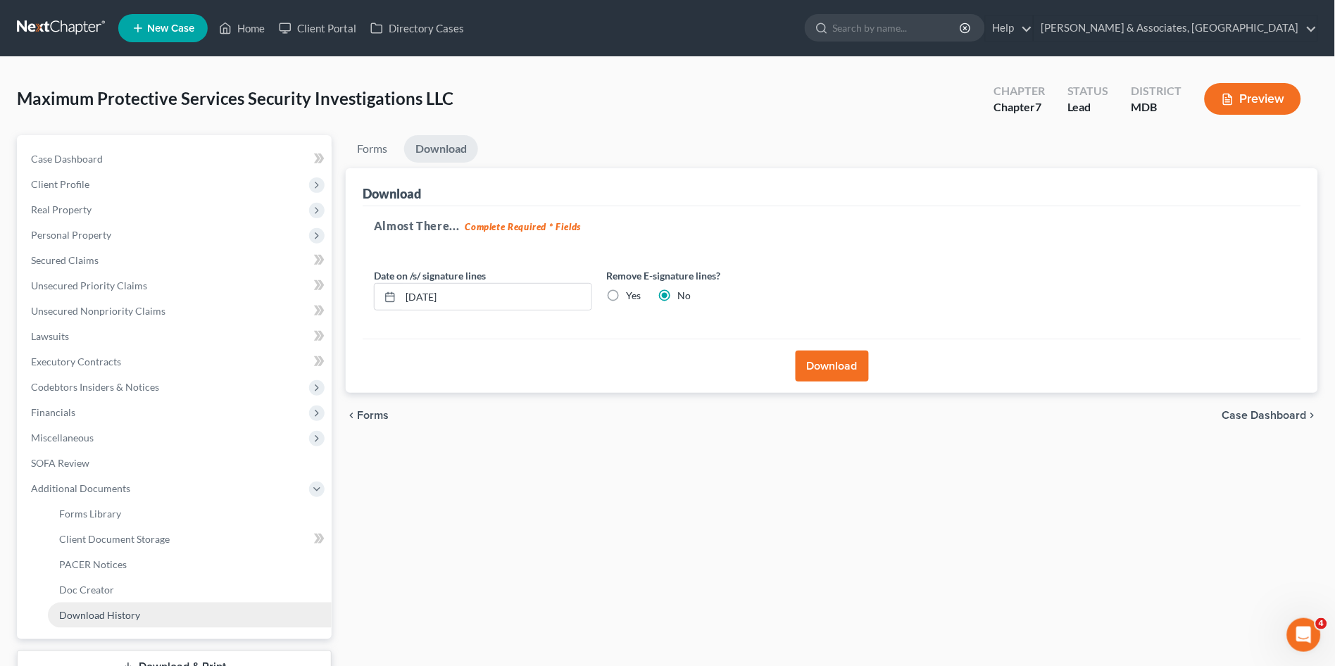
click at [108, 616] on span "Download History" at bounding box center [99, 615] width 81 height 12
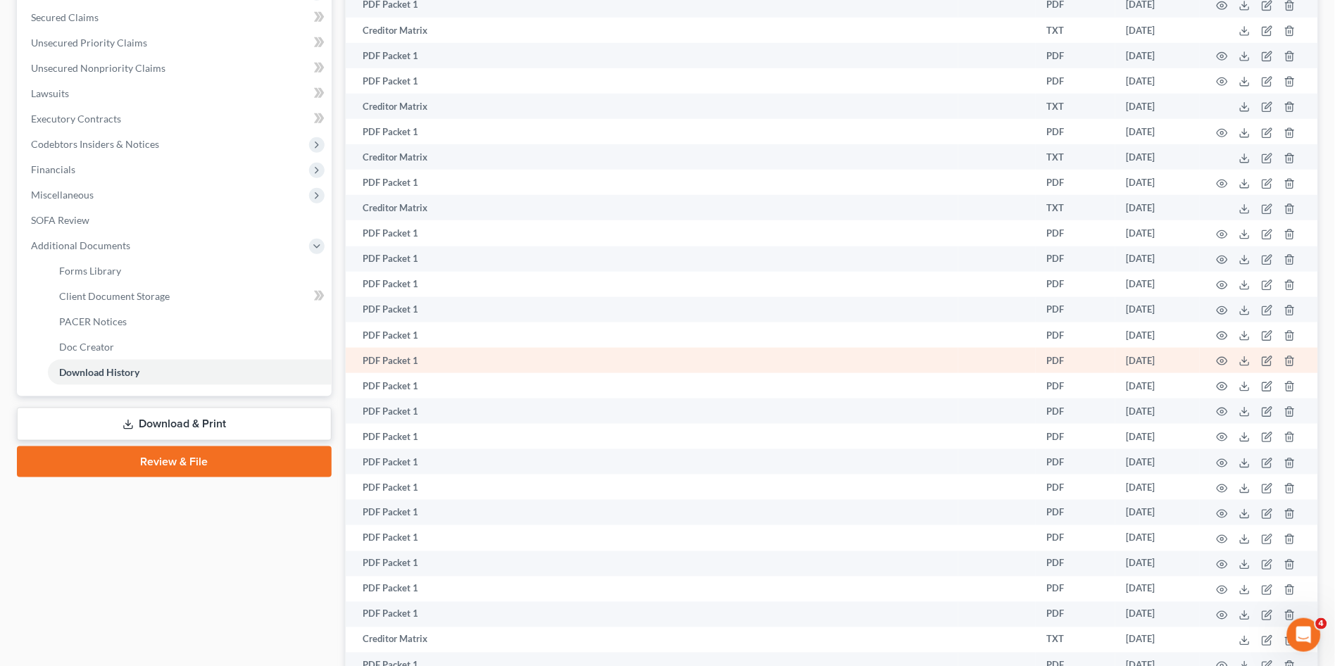
scroll to position [363, 0]
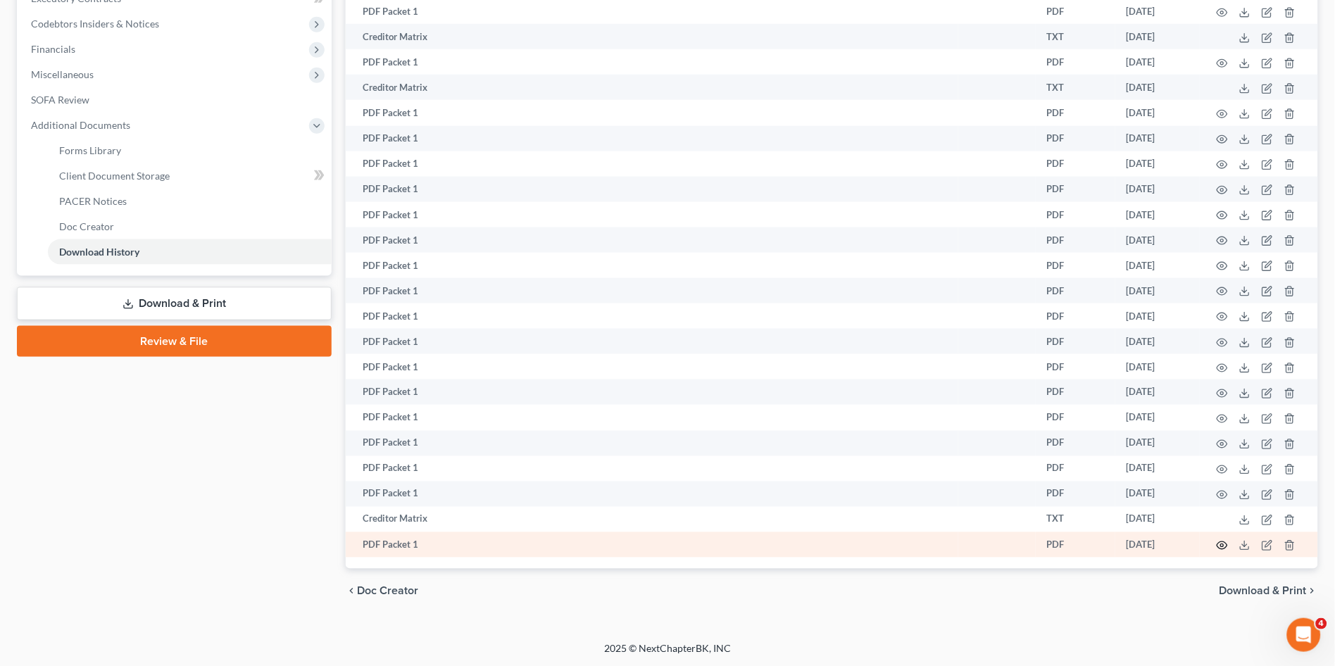
click at [1221, 543] on icon "button" at bounding box center [1222, 545] width 11 height 11
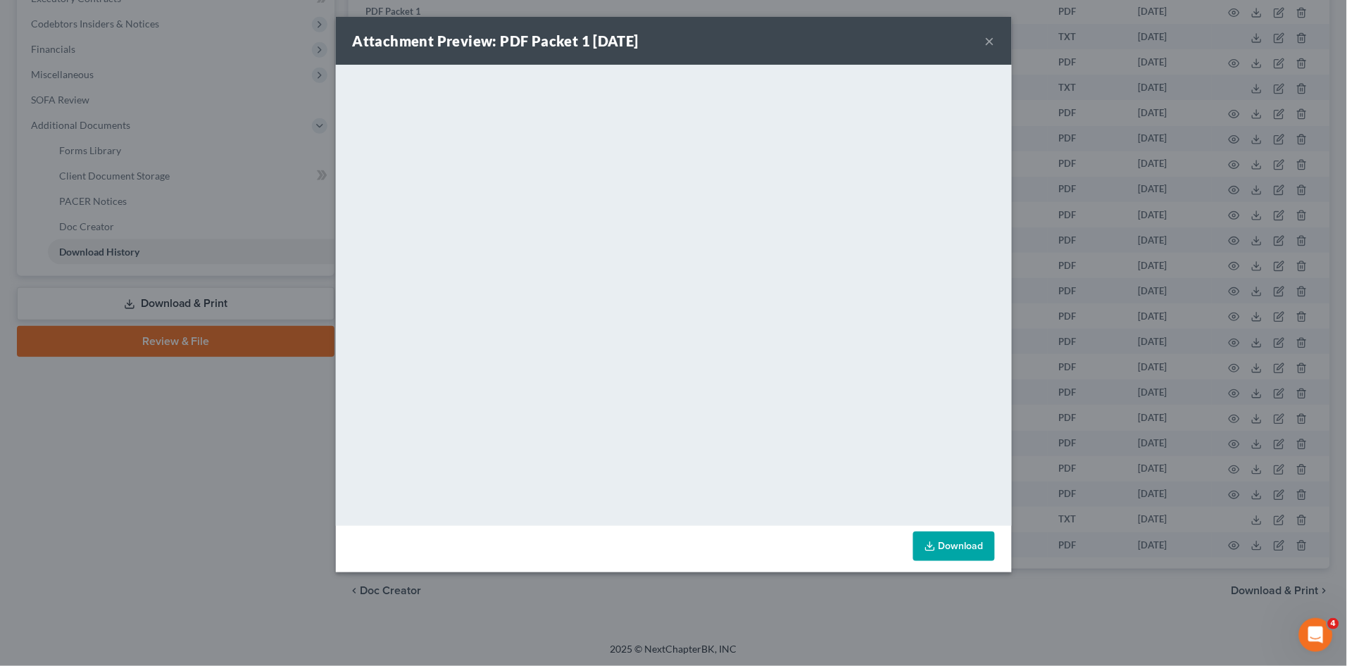
click at [992, 42] on button "×" at bounding box center [990, 40] width 10 height 17
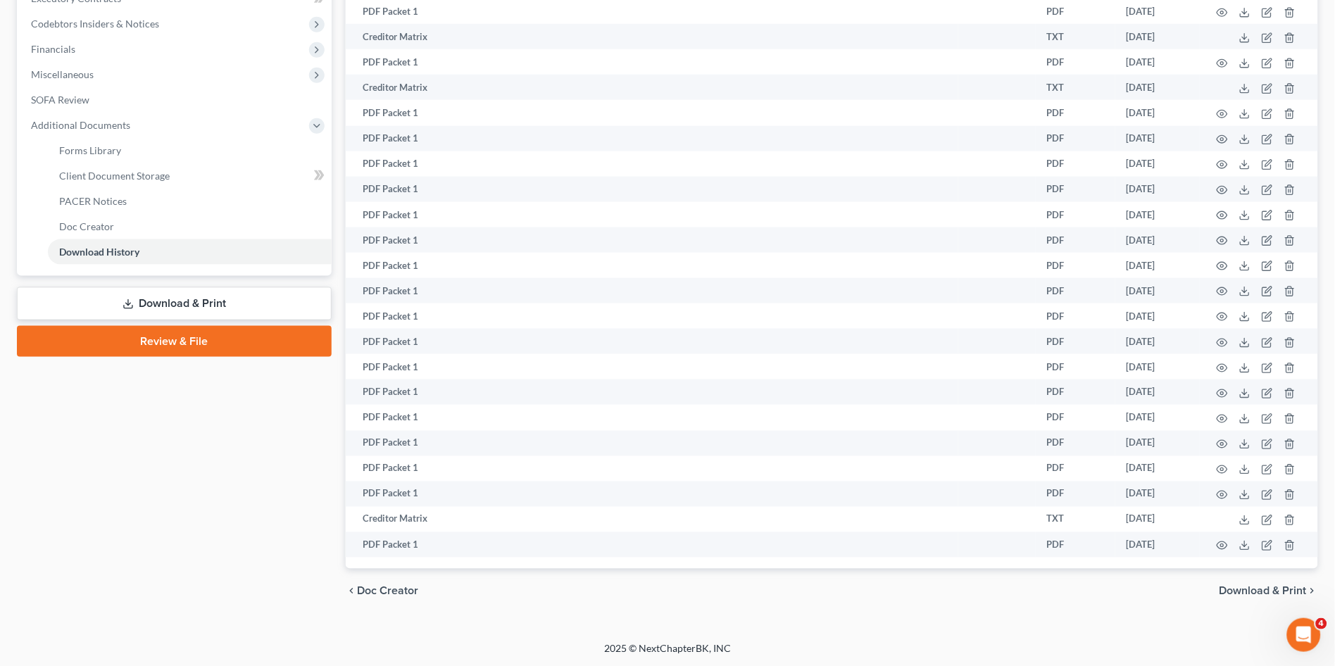
click at [187, 302] on link "Download & Print" at bounding box center [174, 303] width 315 height 33
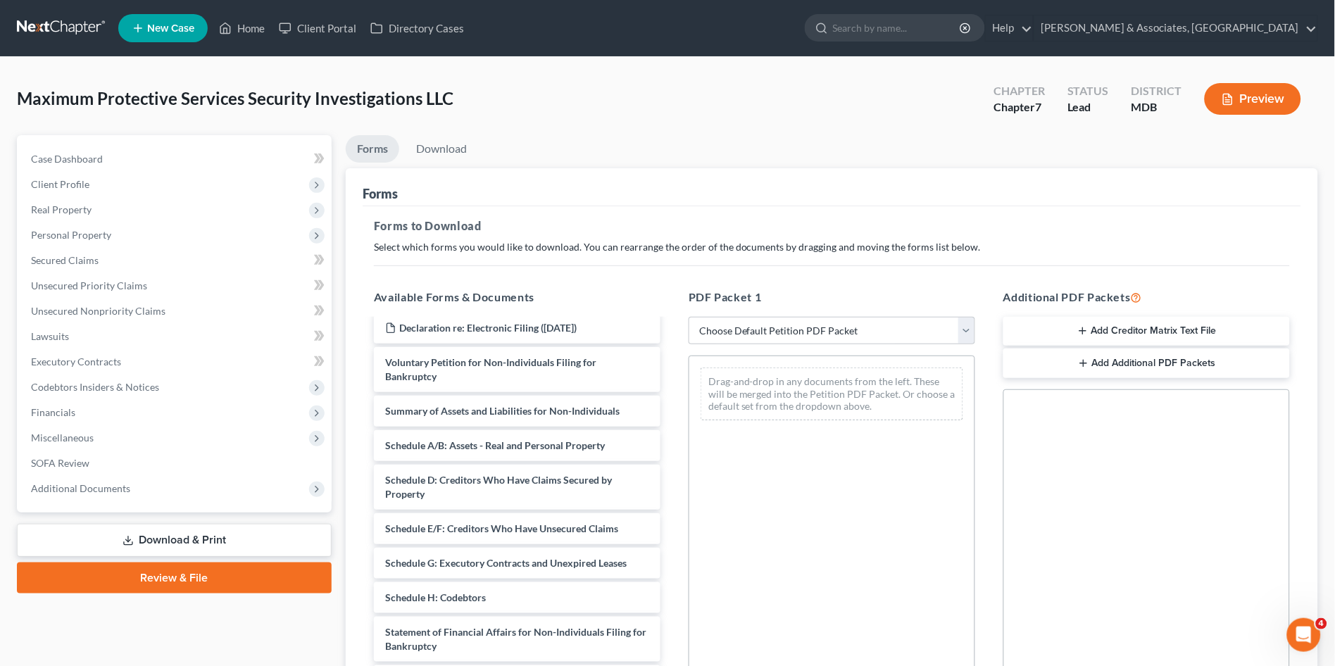
scroll to position [78, 0]
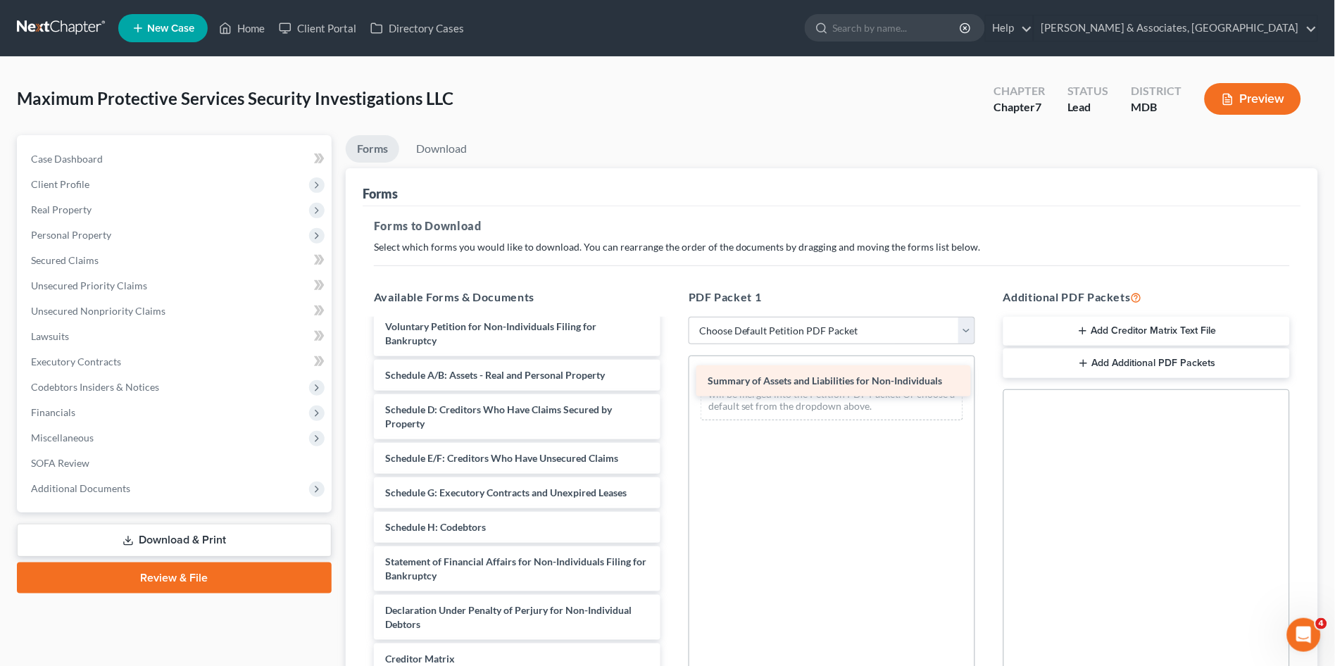
drag, startPoint x: 579, startPoint y: 375, endPoint x: 901, endPoint y: 381, distance: 321.9
click at [672, 381] on div "Summary of Assets and Liabilities for Non-Individuals Declaration re: Electroni…" at bounding box center [517, 510] width 309 height 536
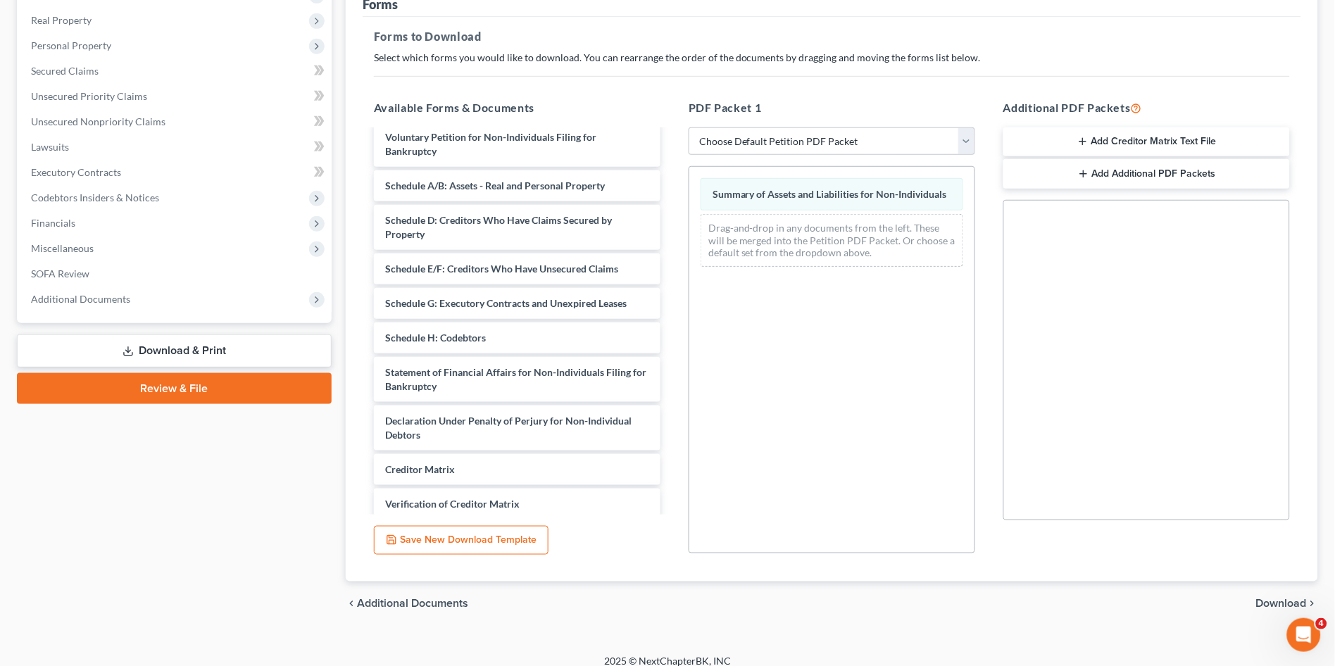
scroll to position [202, 0]
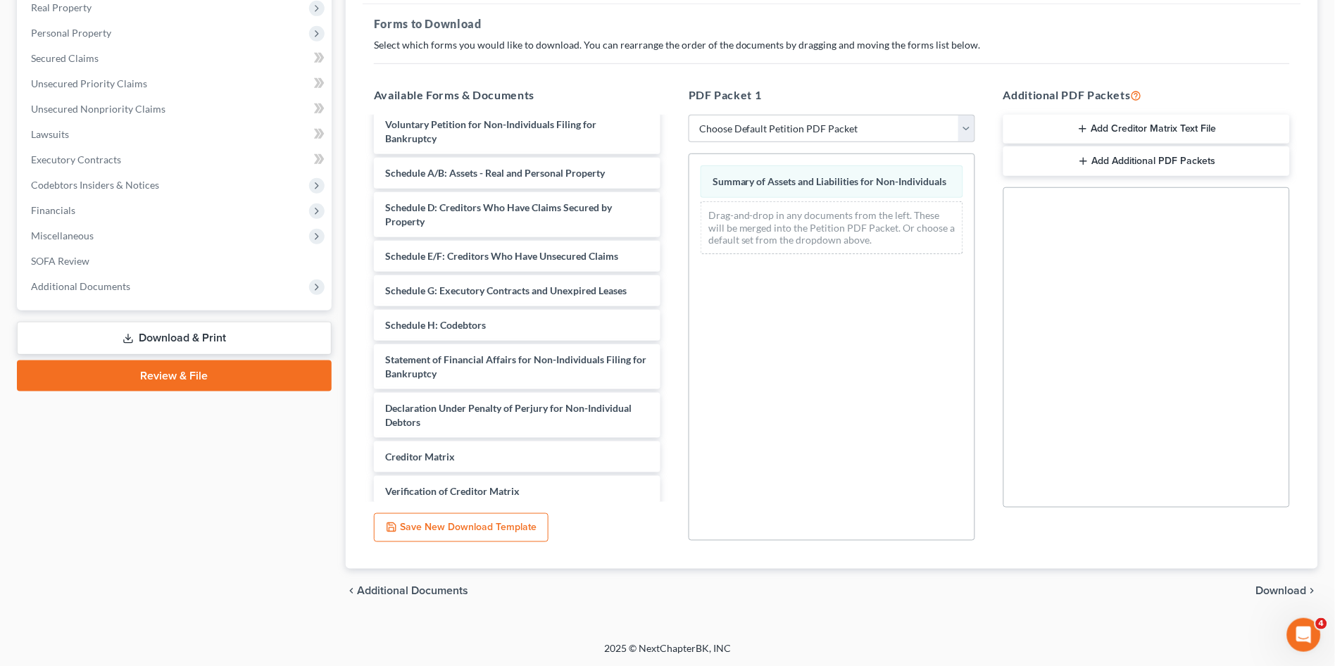
click at [1275, 592] on span "Download" at bounding box center [1281, 591] width 51 height 11
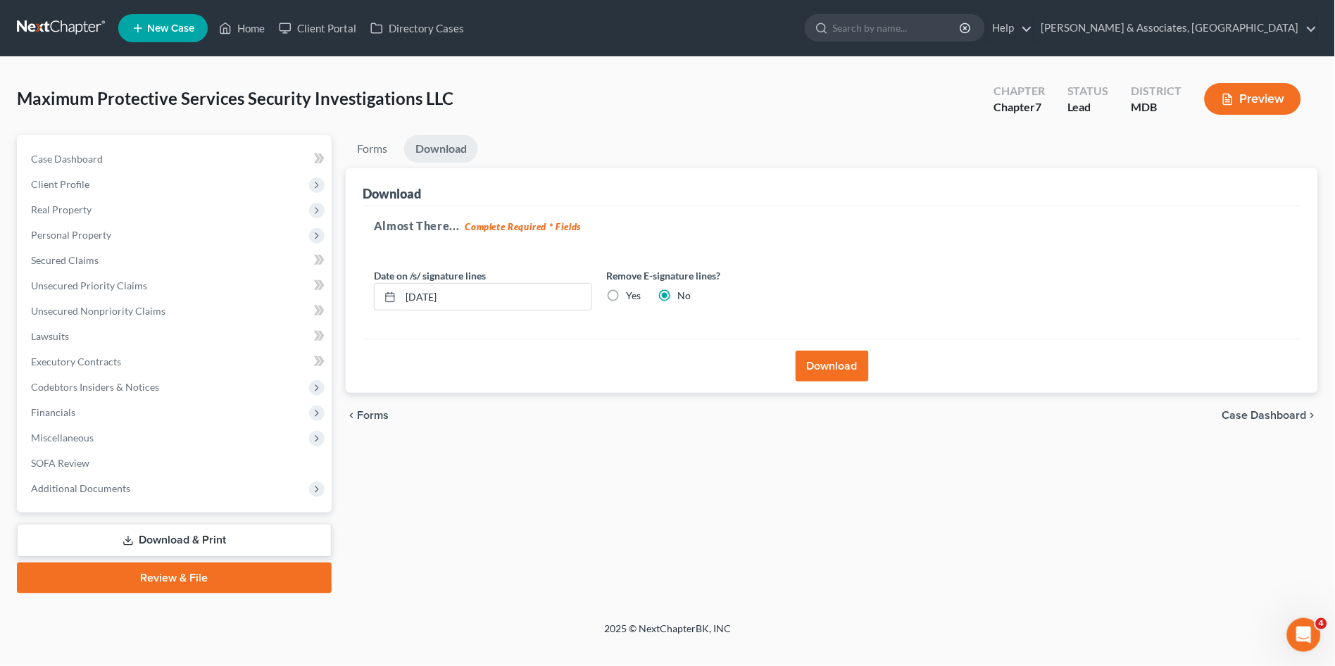
scroll to position [0, 0]
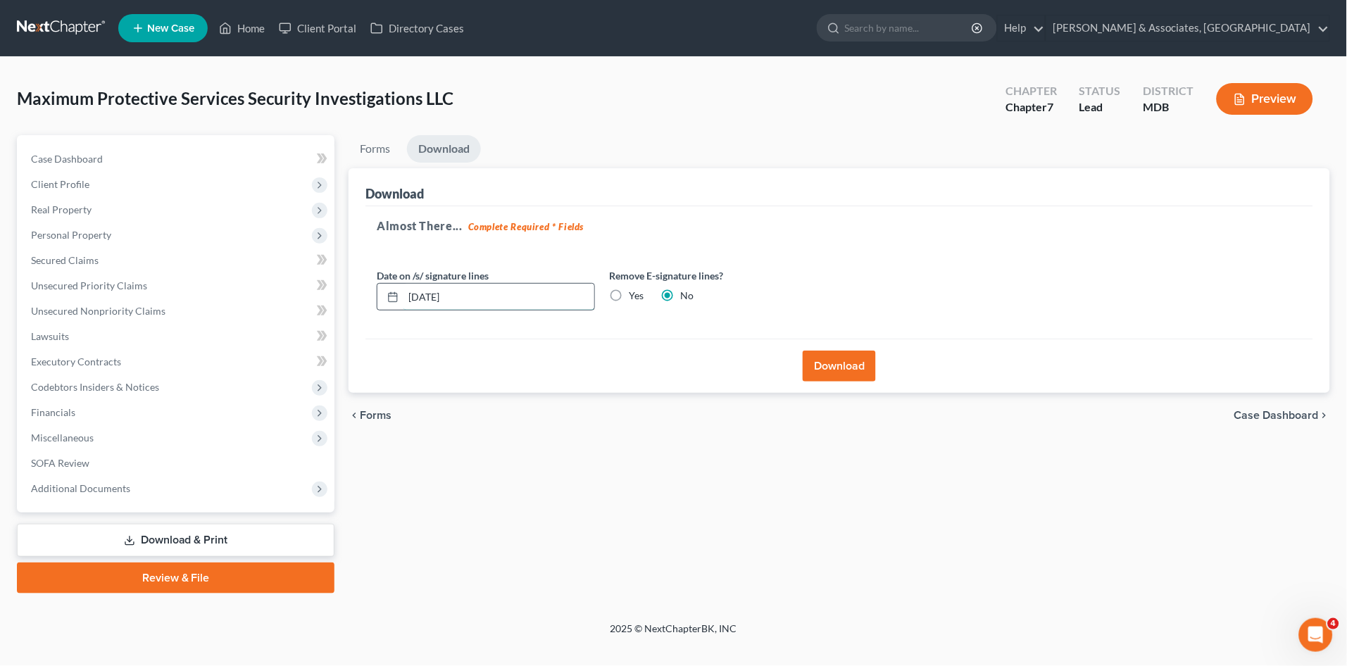
click at [427, 293] on input "[DATE]" at bounding box center [499, 297] width 191 height 27
type input "[DATE]"
click at [832, 363] on button "Download" at bounding box center [839, 366] width 73 height 31
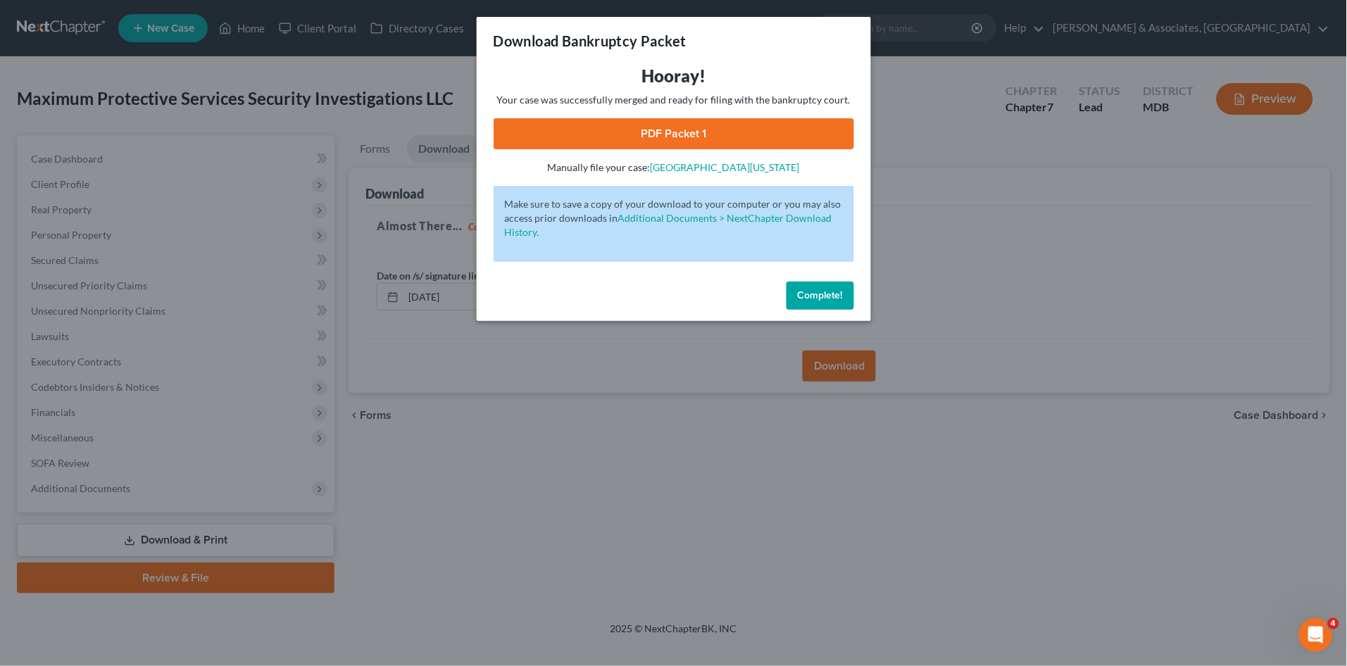
click at [812, 294] on span "Complete!" at bounding box center [820, 295] width 45 height 12
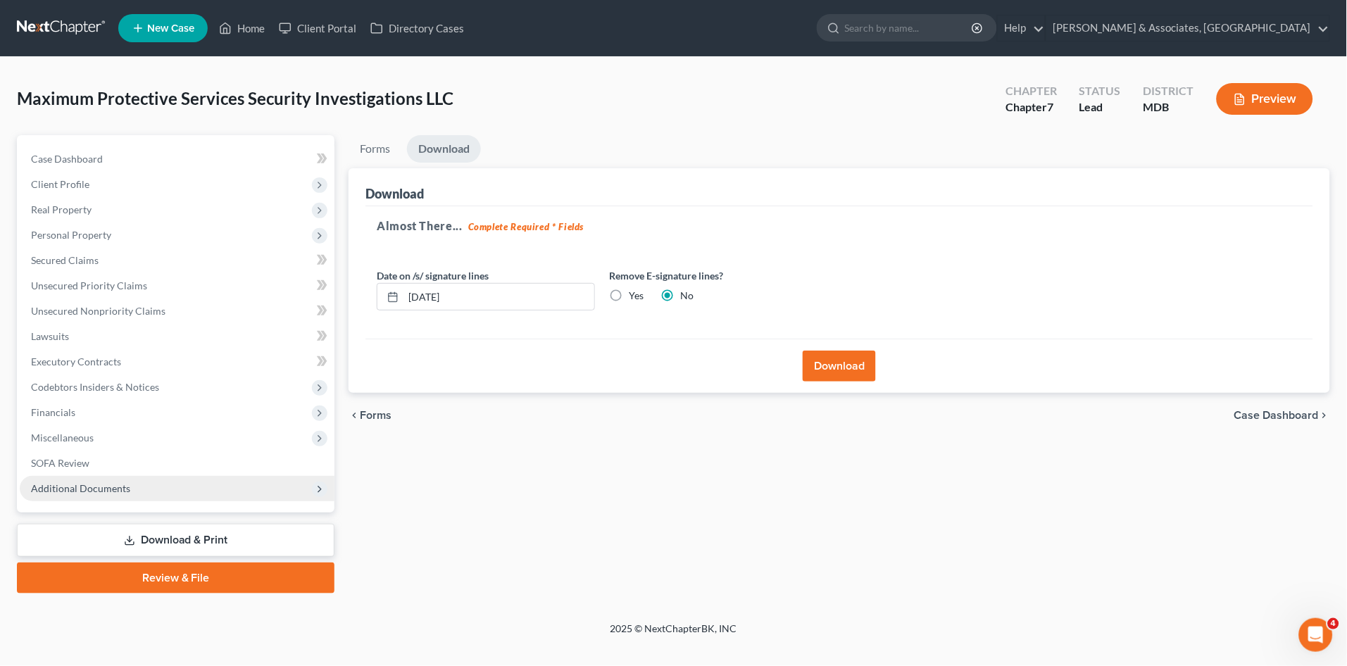
click at [99, 487] on span "Additional Documents" at bounding box center [80, 488] width 99 height 12
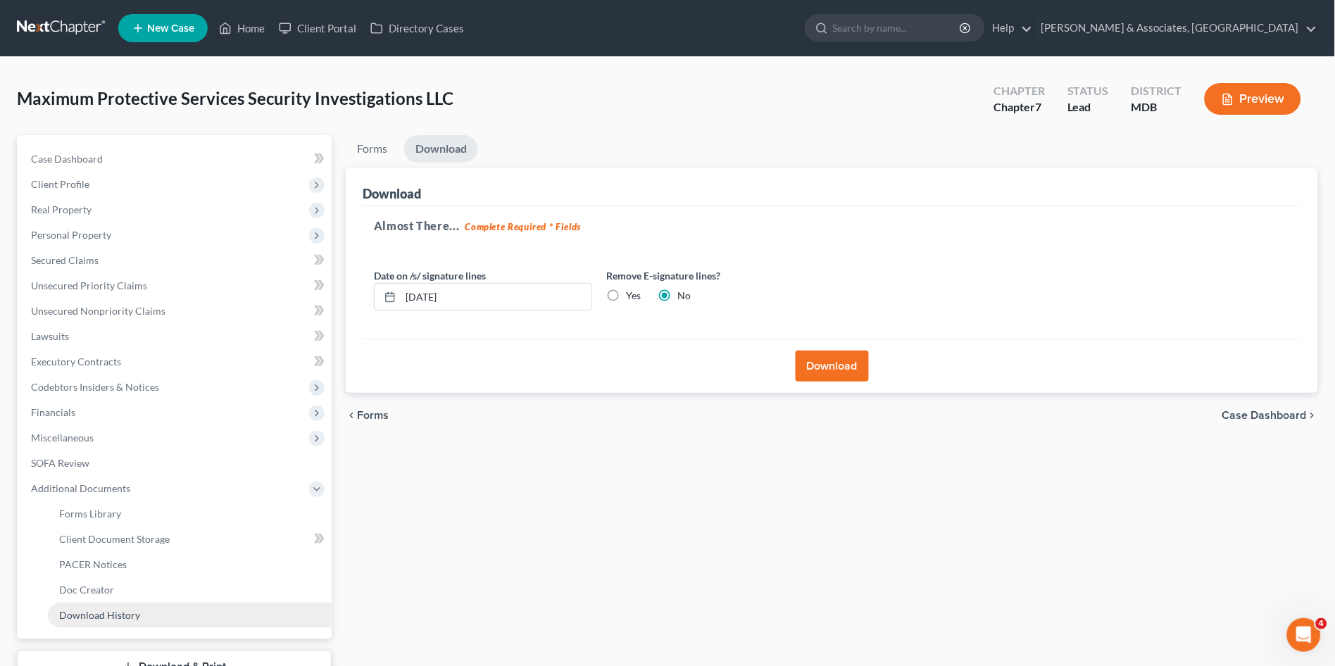
click at [125, 603] on link "Download History" at bounding box center [190, 615] width 284 height 25
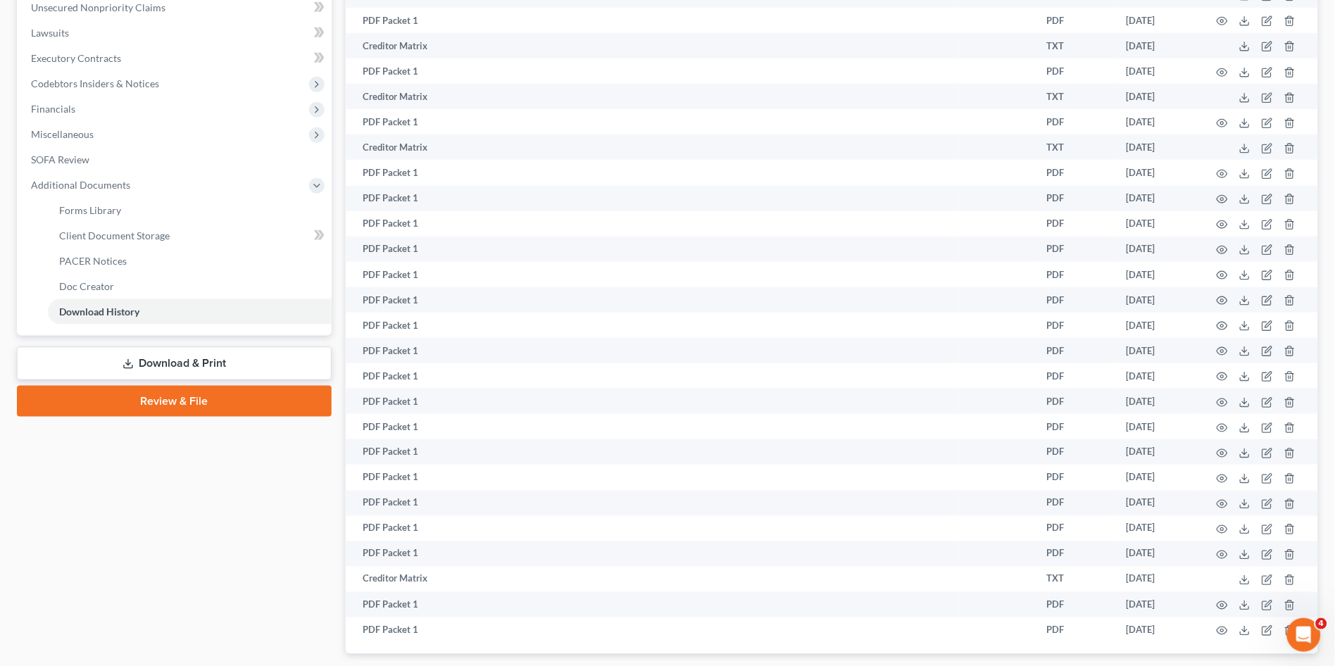
scroll to position [389, 0]
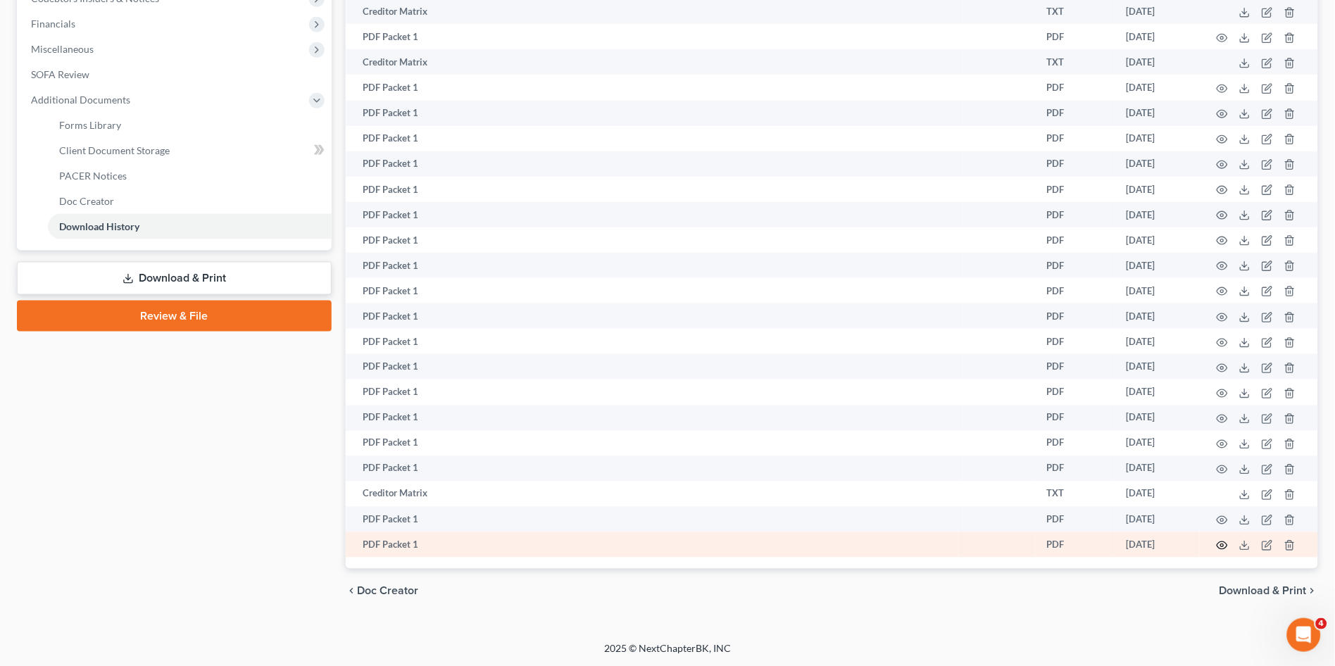
click at [1222, 545] on circle "button" at bounding box center [1222, 545] width 3 height 3
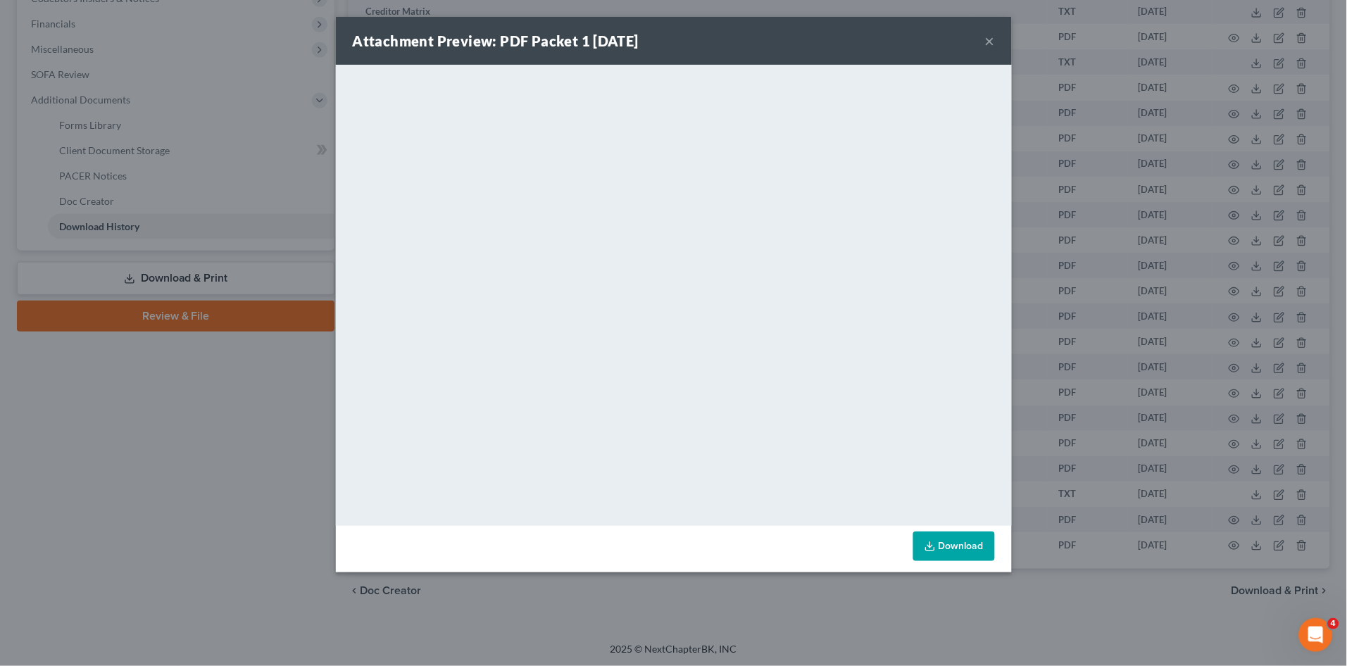
click at [147, 448] on div "Attachment Preview: PDF Packet 1 [DATE] × <object ng-attr-data='[URL][DOMAIN_NA…" at bounding box center [673, 333] width 1347 height 666
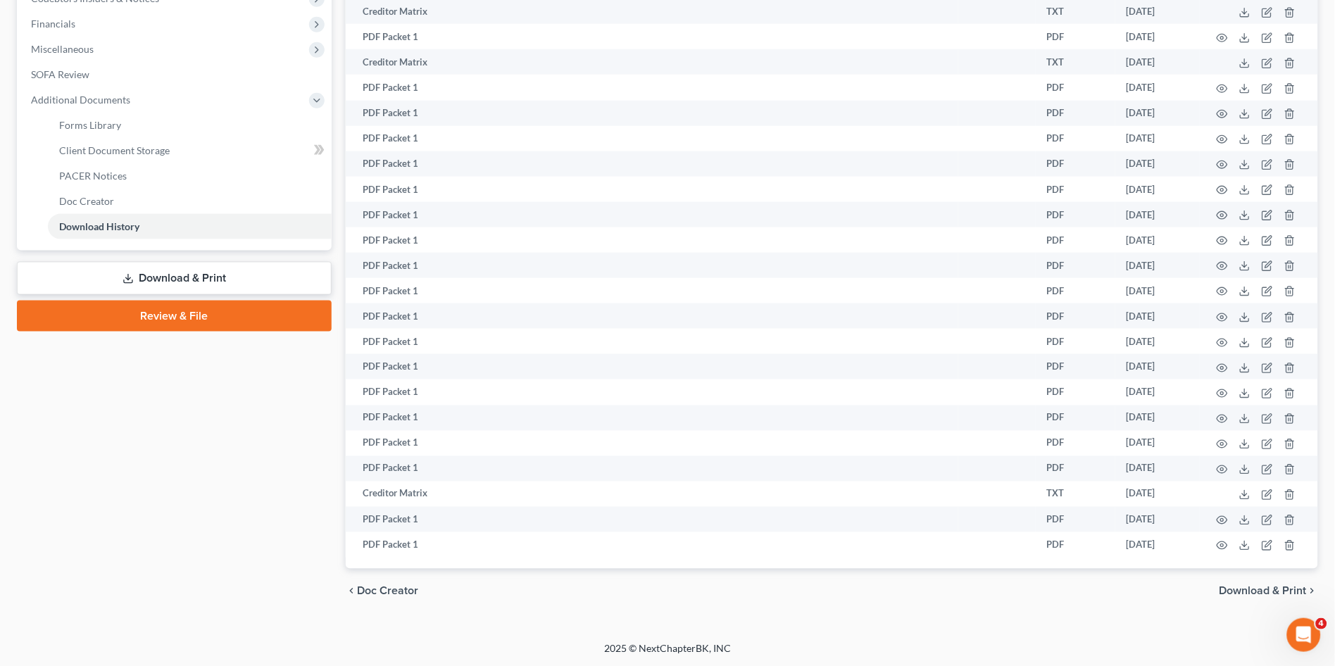
click at [227, 269] on link "Download & Print" at bounding box center [174, 278] width 315 height 33
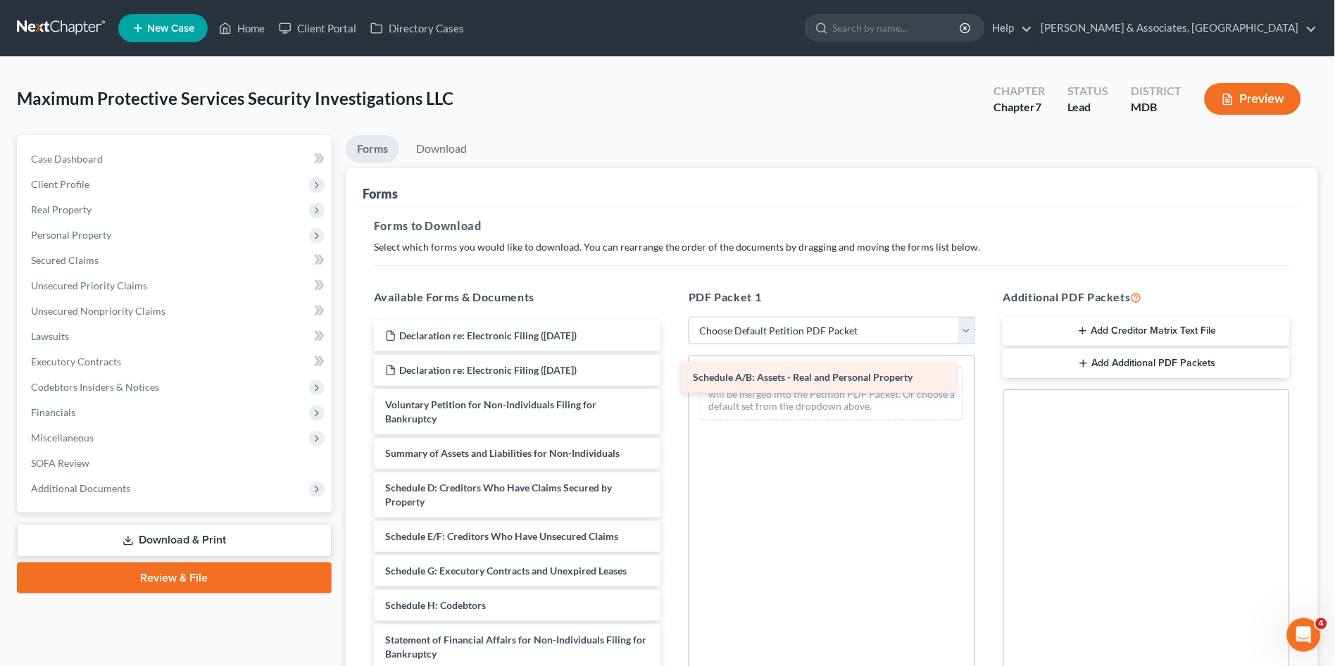
drag, startPoint x: 575, startPoint y: 483, endPoint x: 883, endPoint y: 374, distance: 326.5
click at [672, 374] on div "Schedule A/B: Assets - Real and Personal Property Declaration re: Electronic Fi…" at bounding box center [517, 588] width 309 height 536
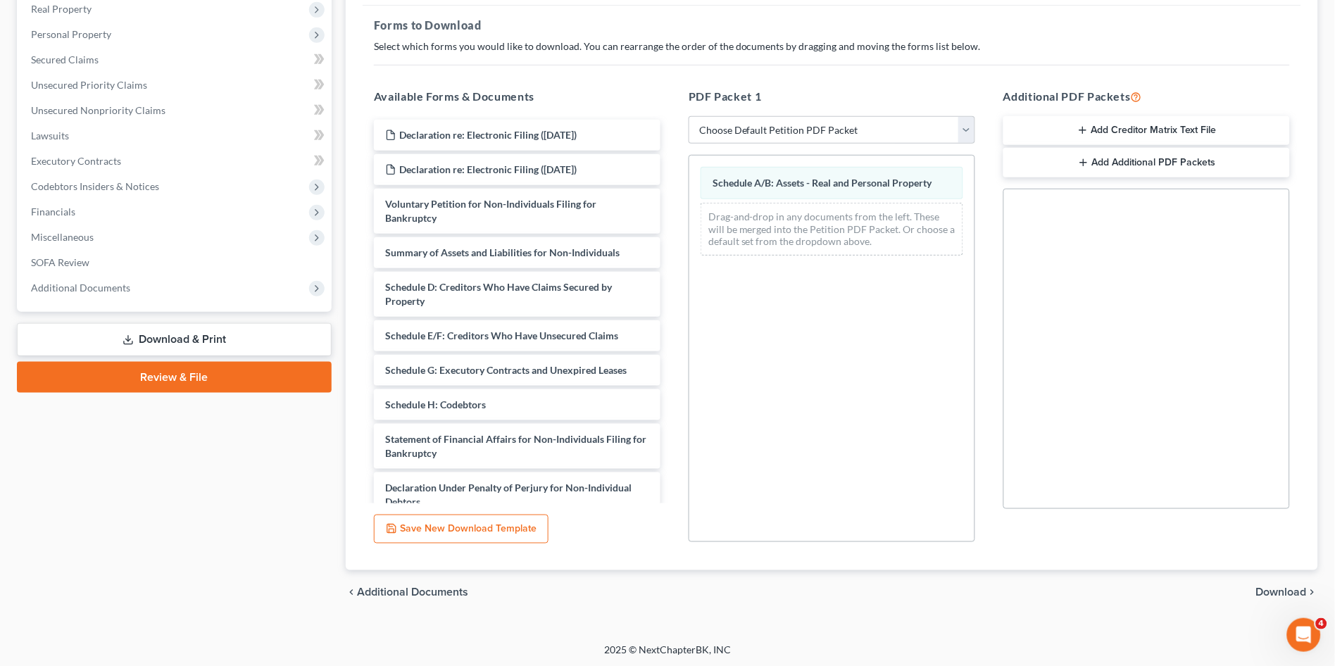
scroll to position [202, 0]
click at [1289, 590] on span "Download" at bounding box center [1281, 591] width 51 height 11
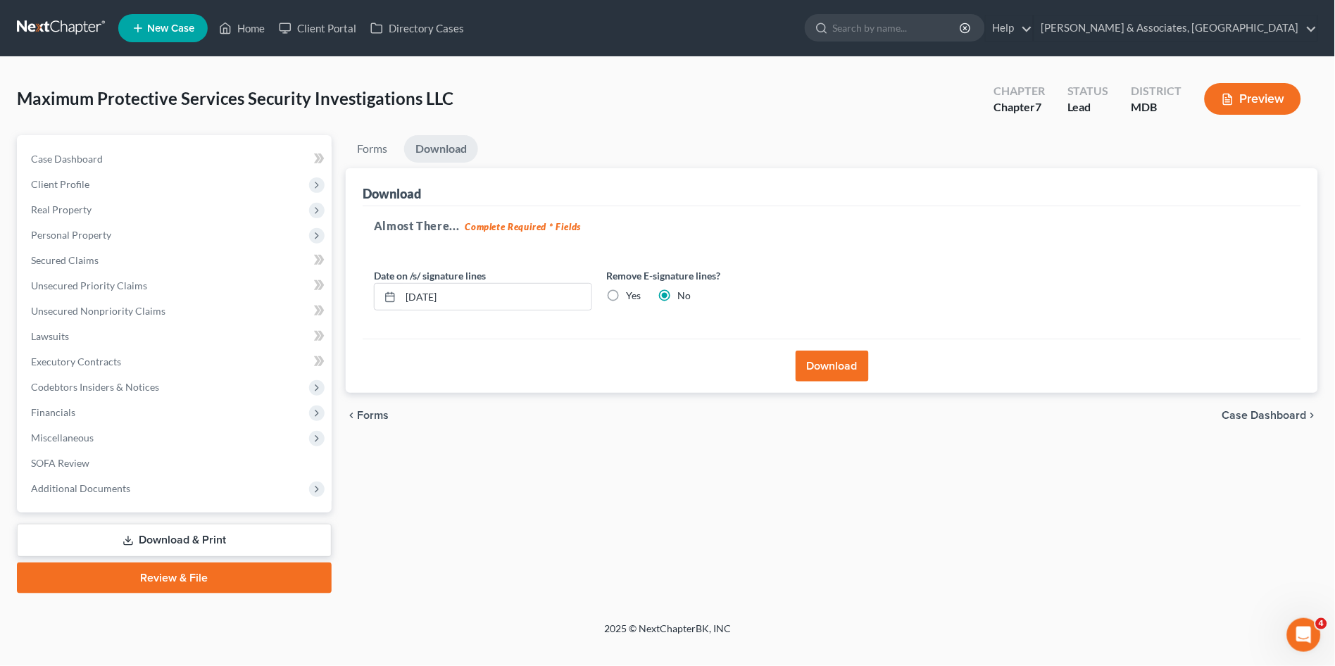
scroll to position [0, 0]
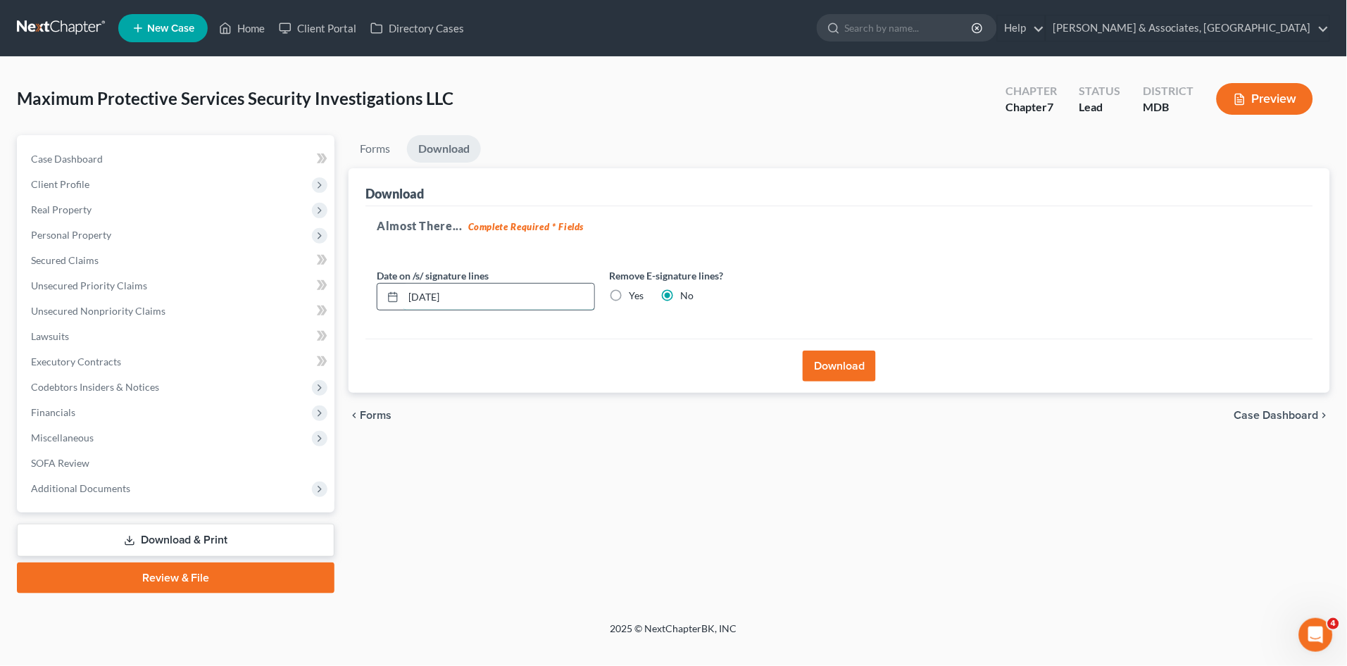
click at [423, 296] on input "[DATE]" at bounding box center [499, 297] width 191 height 27
type input "[DATE]"
click at [849, 362] on button "Download" at bounding box center [839, 366] width 73 height 31
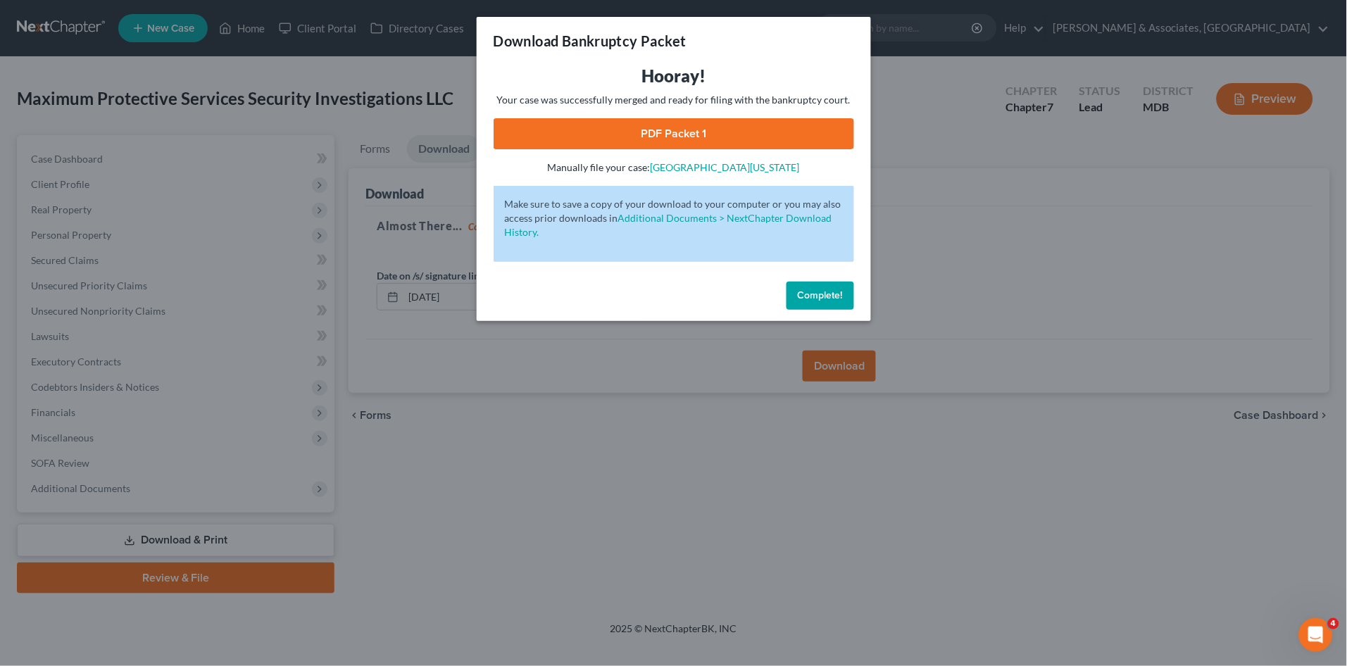
click at [813, 285] on button "Complete!" at bounding box center [821, 296] width 68 height 28
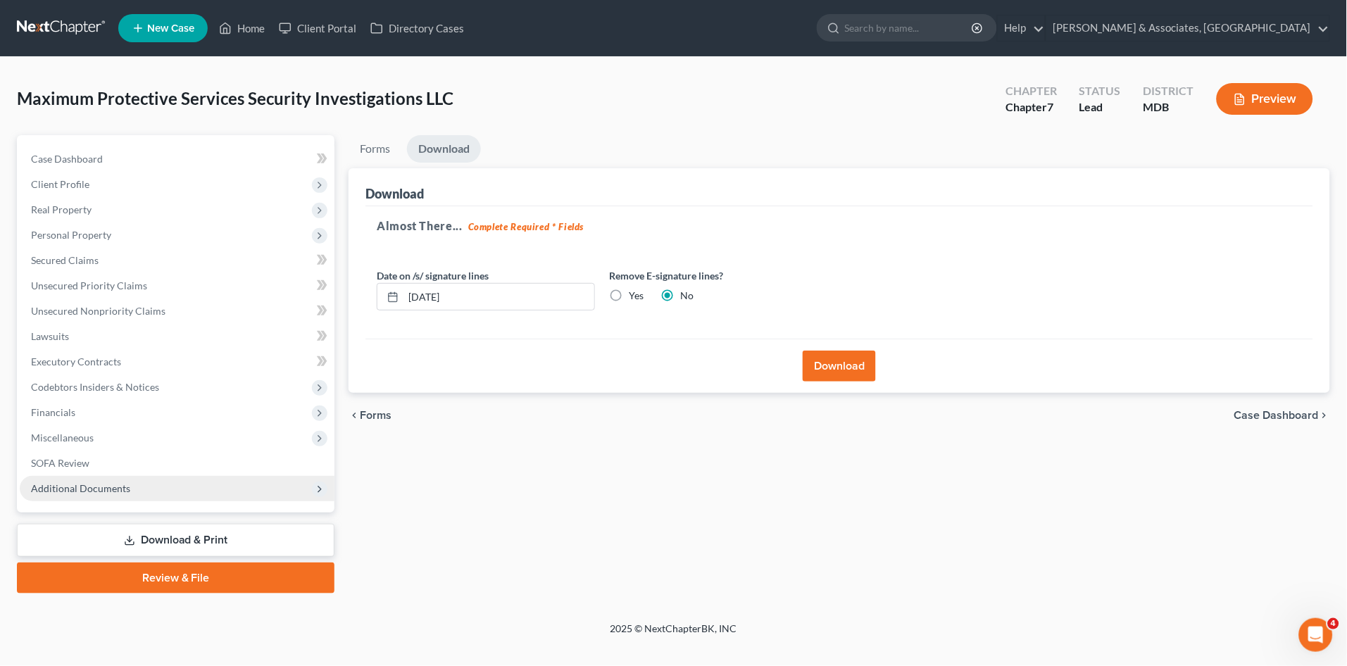
click at [189, 480] on span "Additional Documents" at bounding box center [177, 488] width 315 height 25
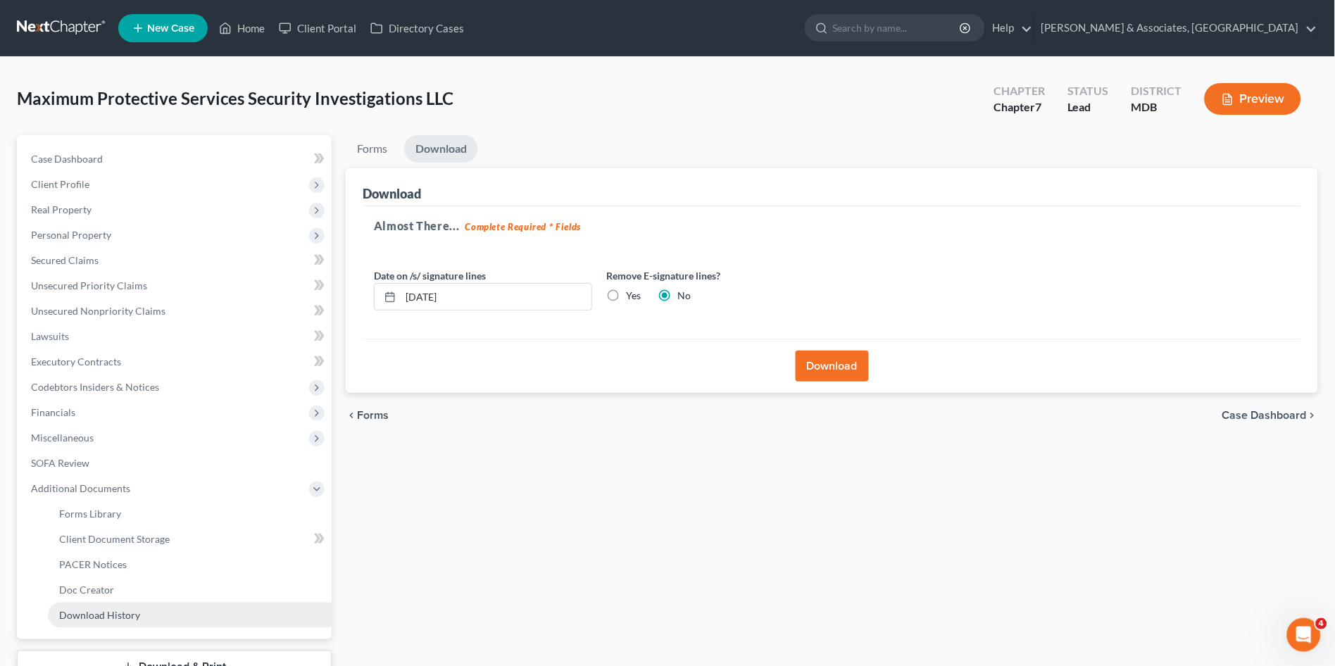
click at [201, 618] on link "Download History" at bounding box center [190, 615] width 284 height 25
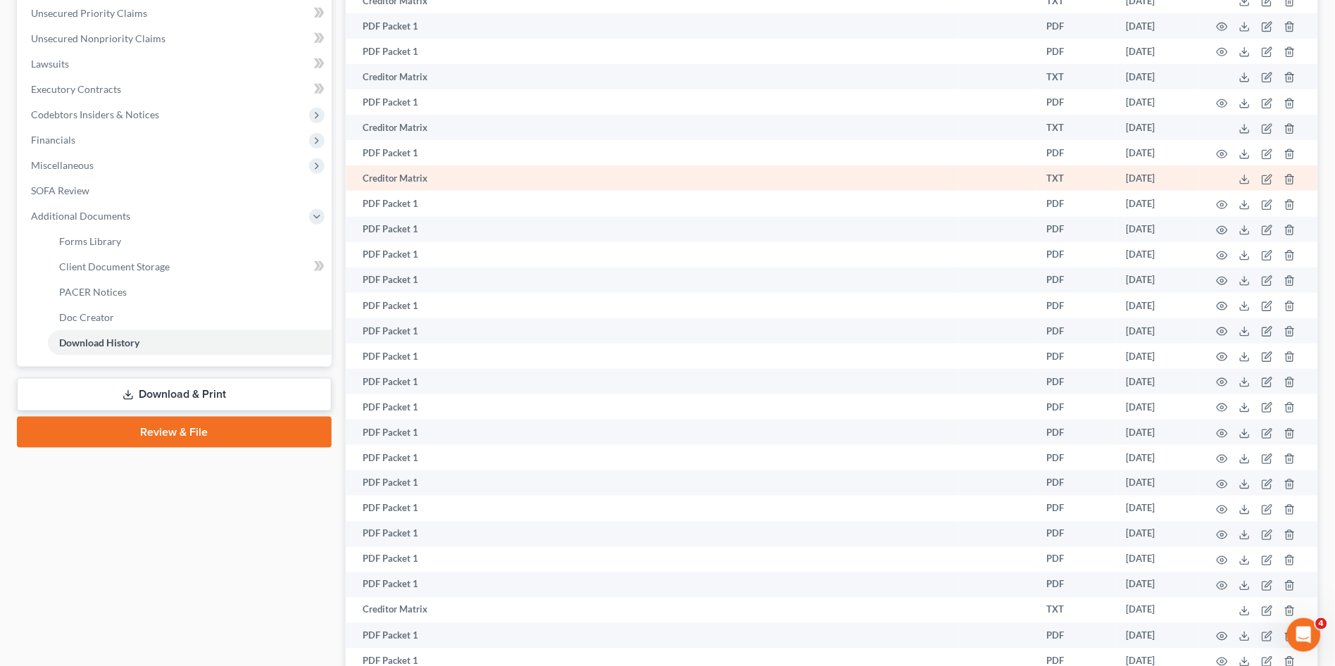
scroll to position [414, 0]
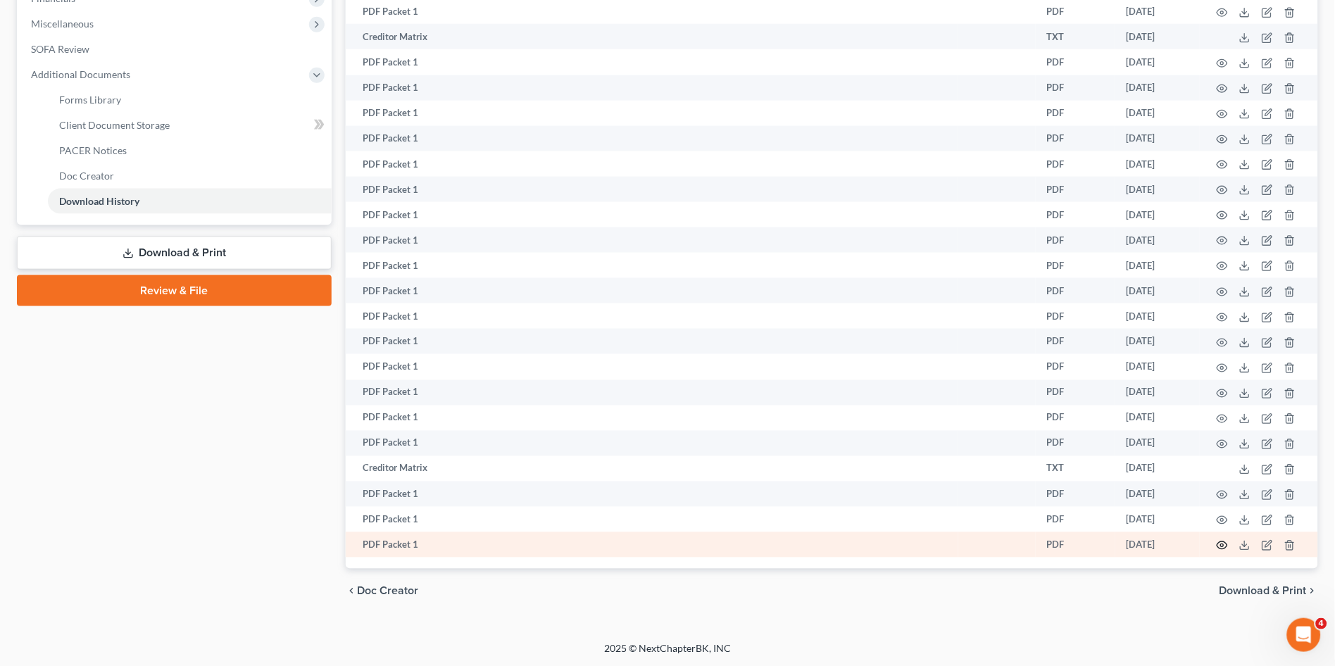
click at [1219, 543] on icon "button" at bounding box center [1223, 546] width 11 height 8
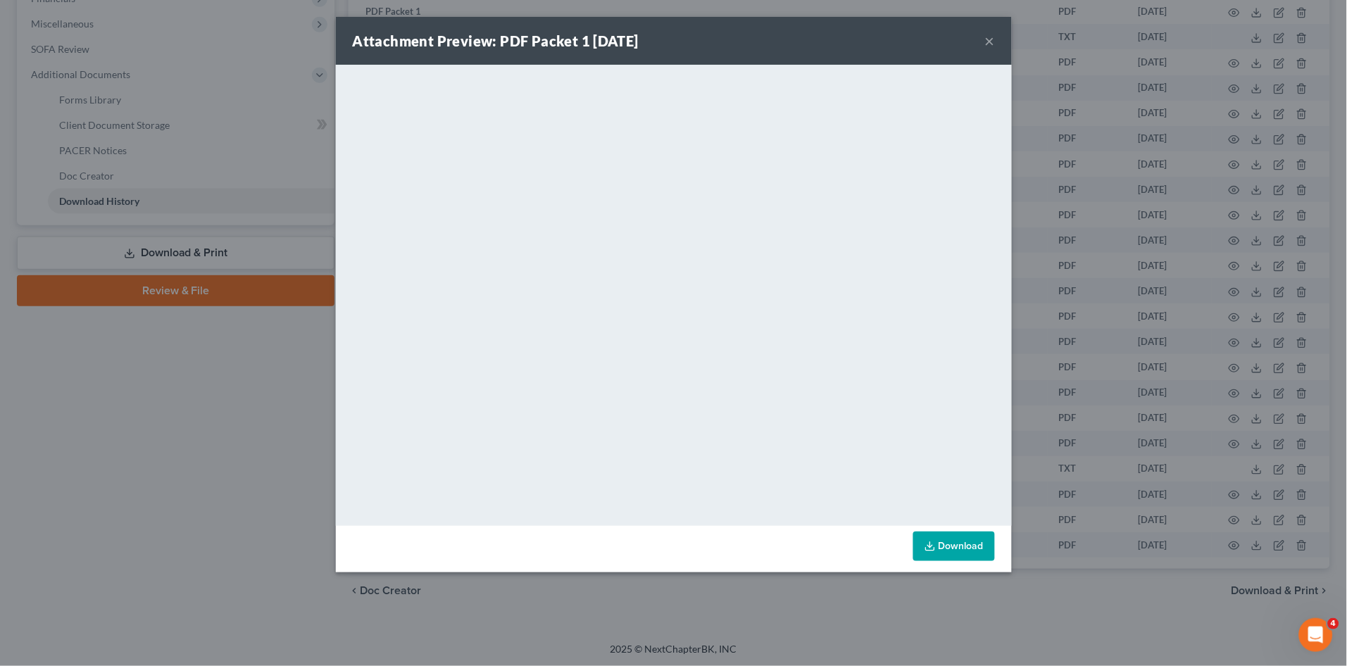
click at [202, 468] on div "Attachment Preview: PDF Packet 1 [DATE] × <object ng-attr-data='[URL][DOMAIN_NA…" at bounding box center [673, 333] width 1347 height 666
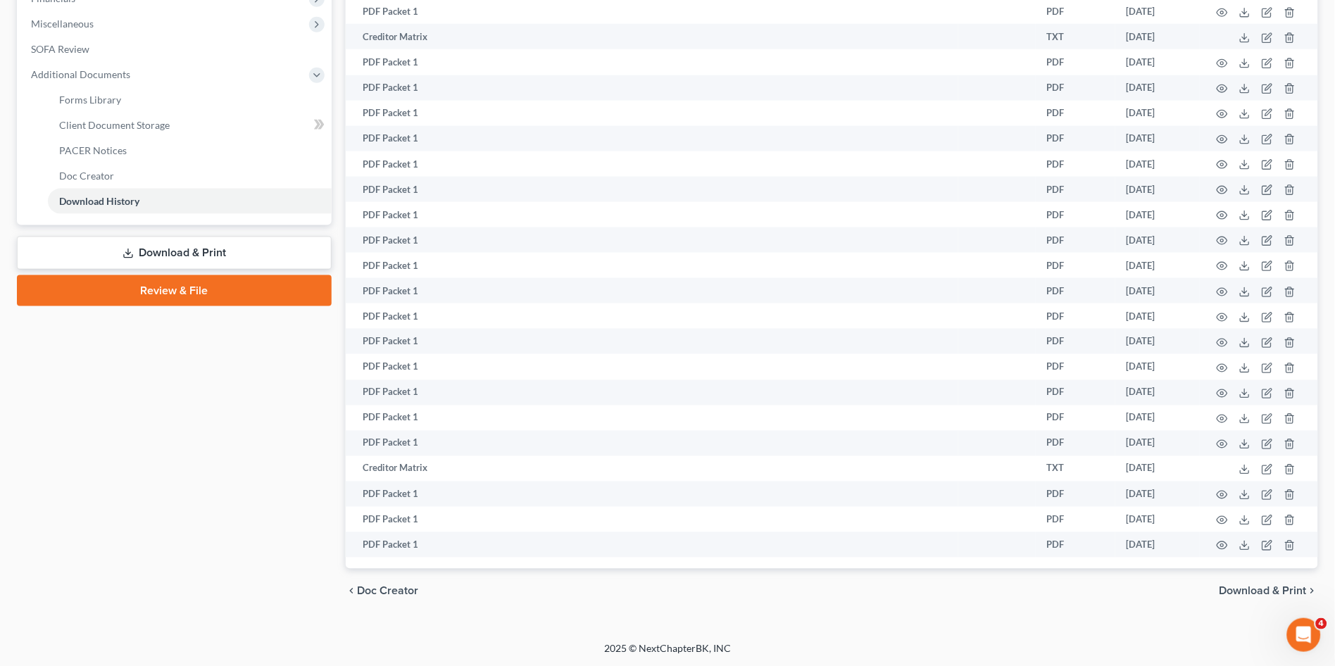
click at [195, 257] on link "Download & Print" at bounding box center [174, 253] width 315 height 33
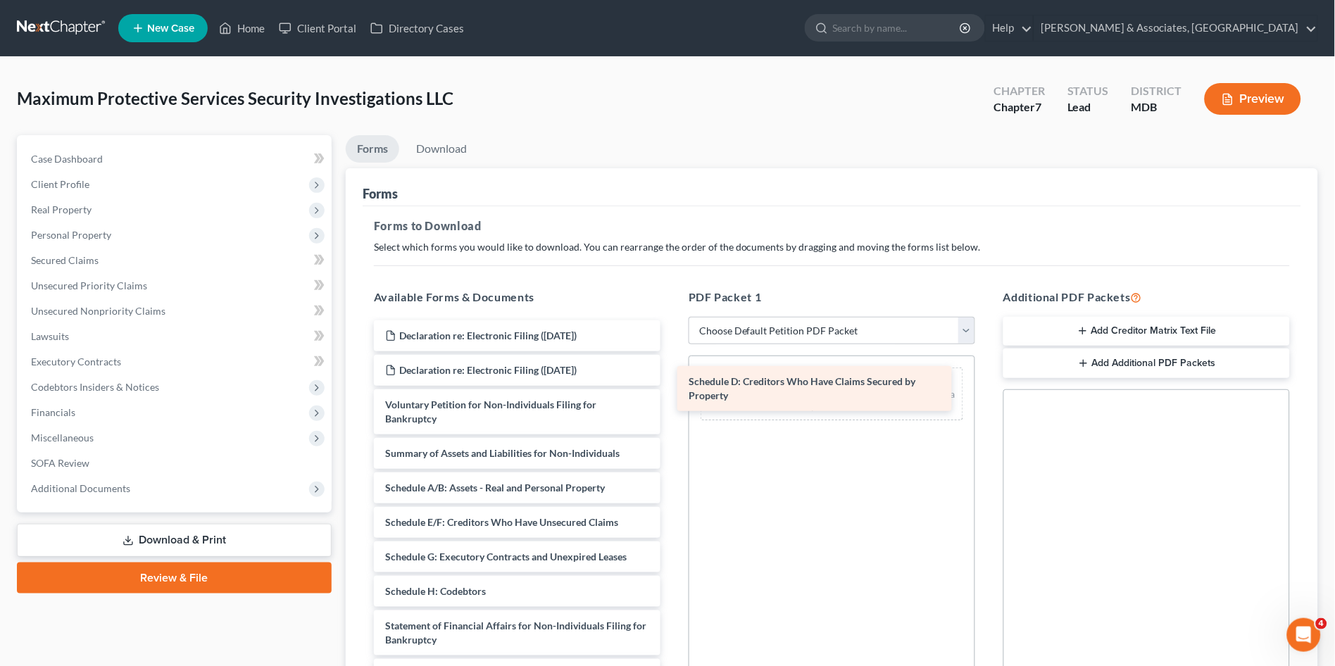
drag, startPoint x: 584, startPoint y: 534, endPoint x: 911, endPoint y: 381, distance: 360.1
click at [672, 381] on div "Schedule D: Creditors Who Have Claims Secured by Property Declaration re: Elect…" at bounding box center [517, 581] width 309 height 522
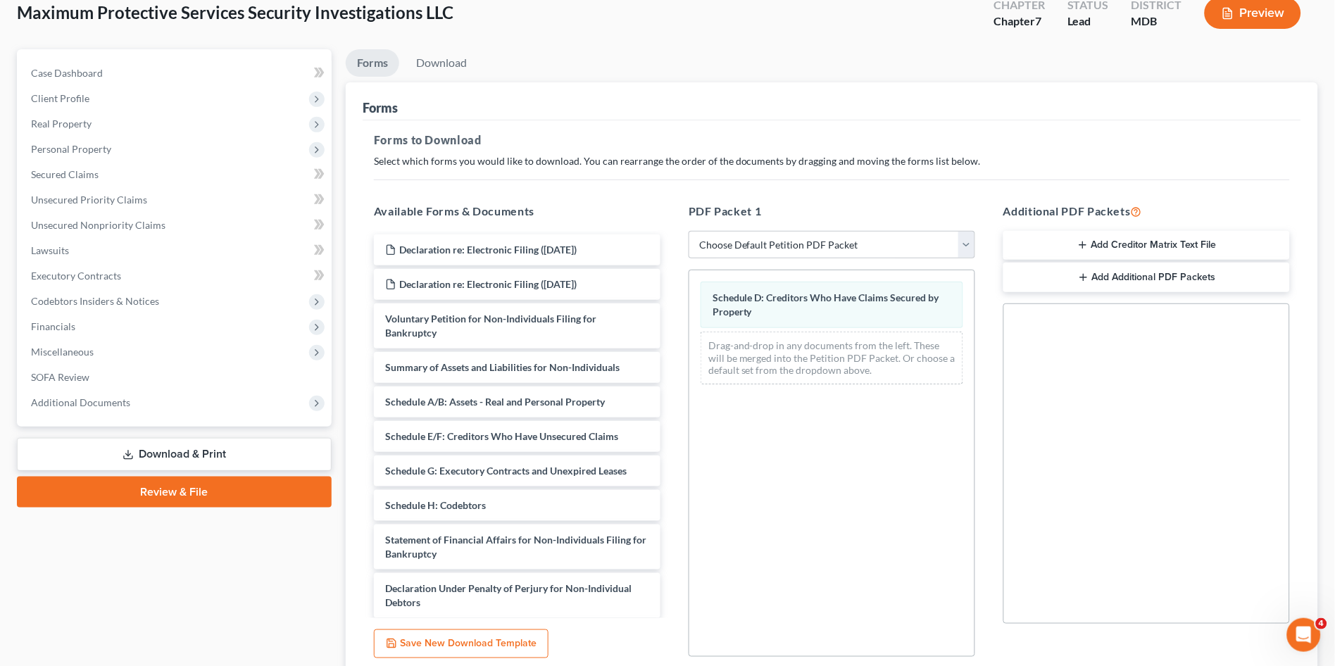
scroll to position [202, 0]
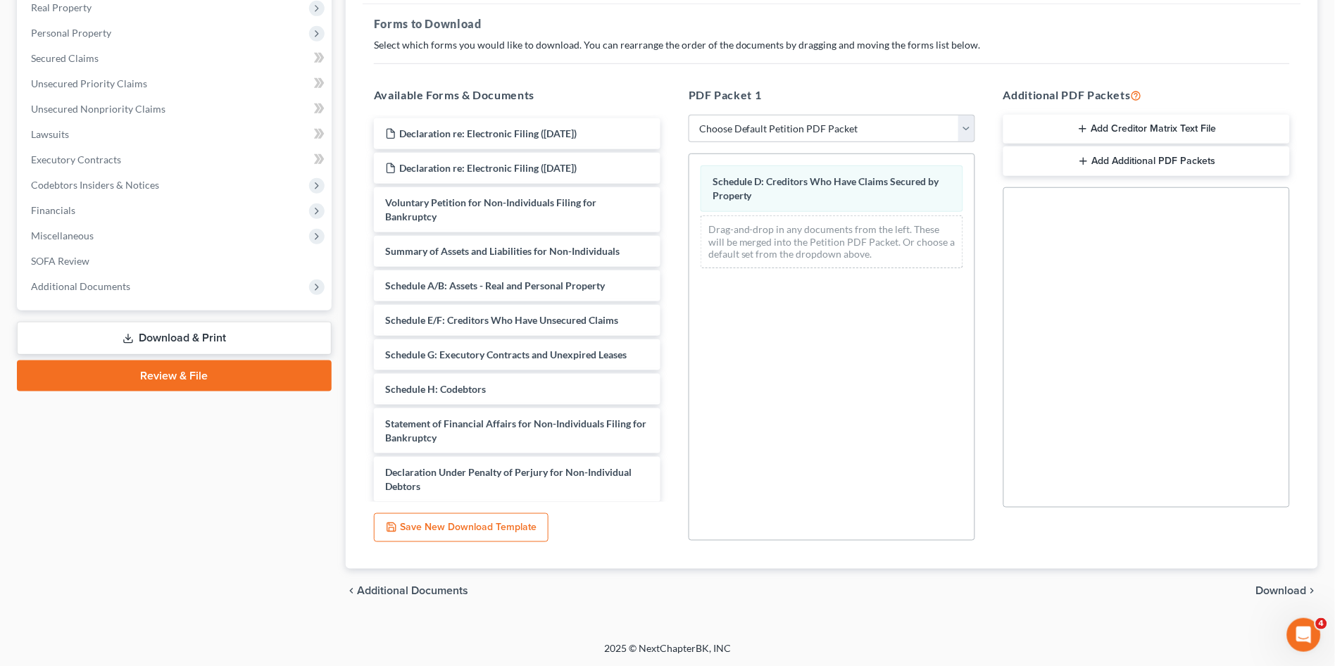
click at [1275, 593] on span "Download" at bounding box center [1281, 591] width 51 height 11
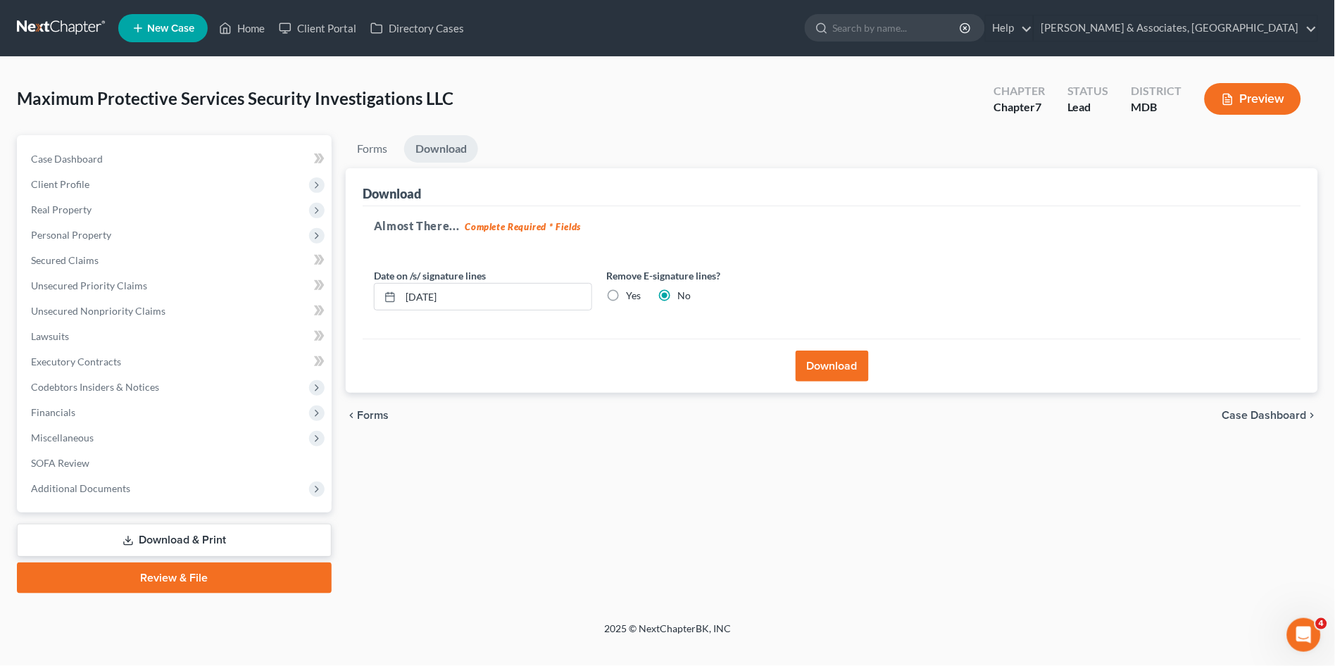
scroll to position [0, 0]
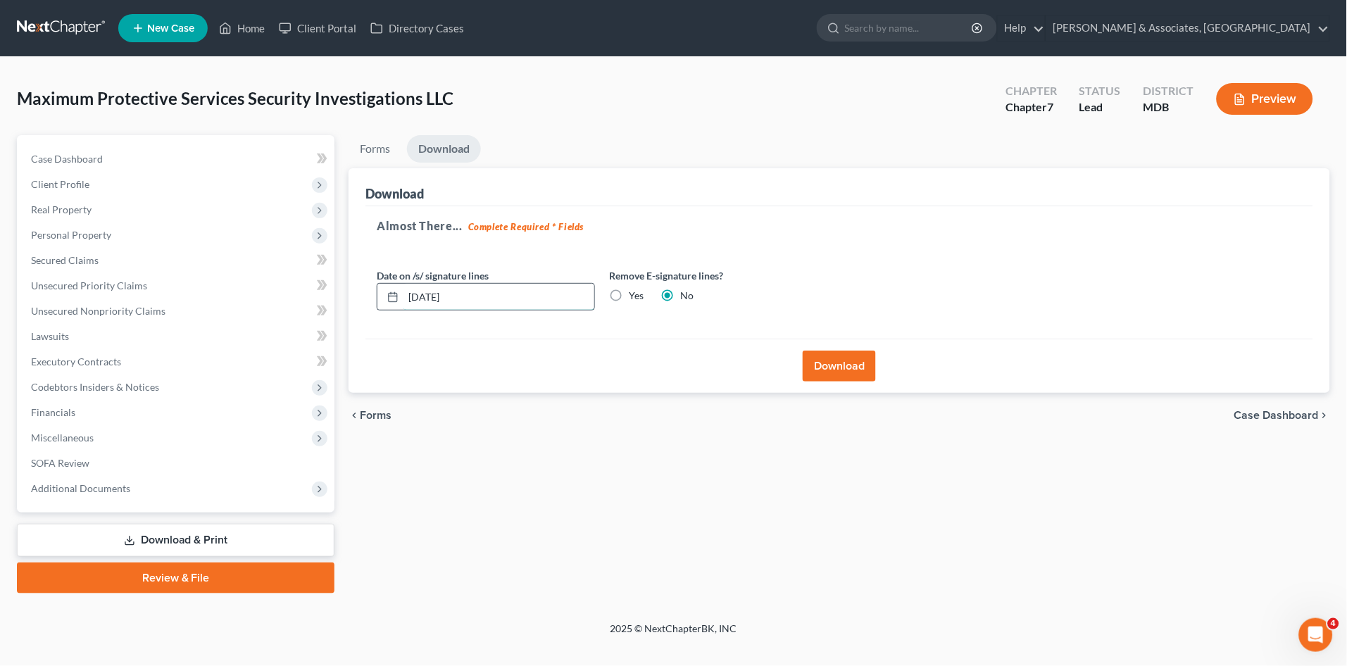
click at [433, 291] on input "[DATE]" at bounding box center [499, 297] width 191 height 27
type input "[DATE]"
click at [840, 368] on button "Download" at bounding box center [839, 366] width 73 height 31
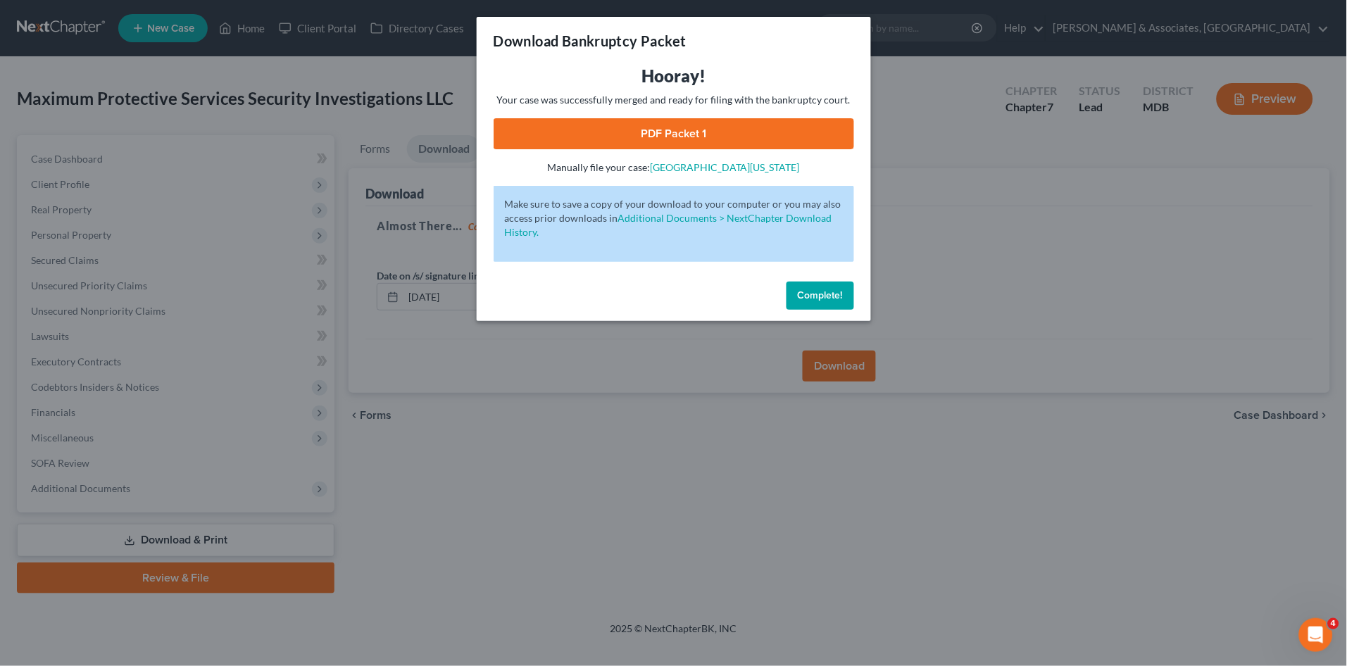
click at [809, 300] on span "Complete!" at bounding box center [820, 295] width 45 height 12
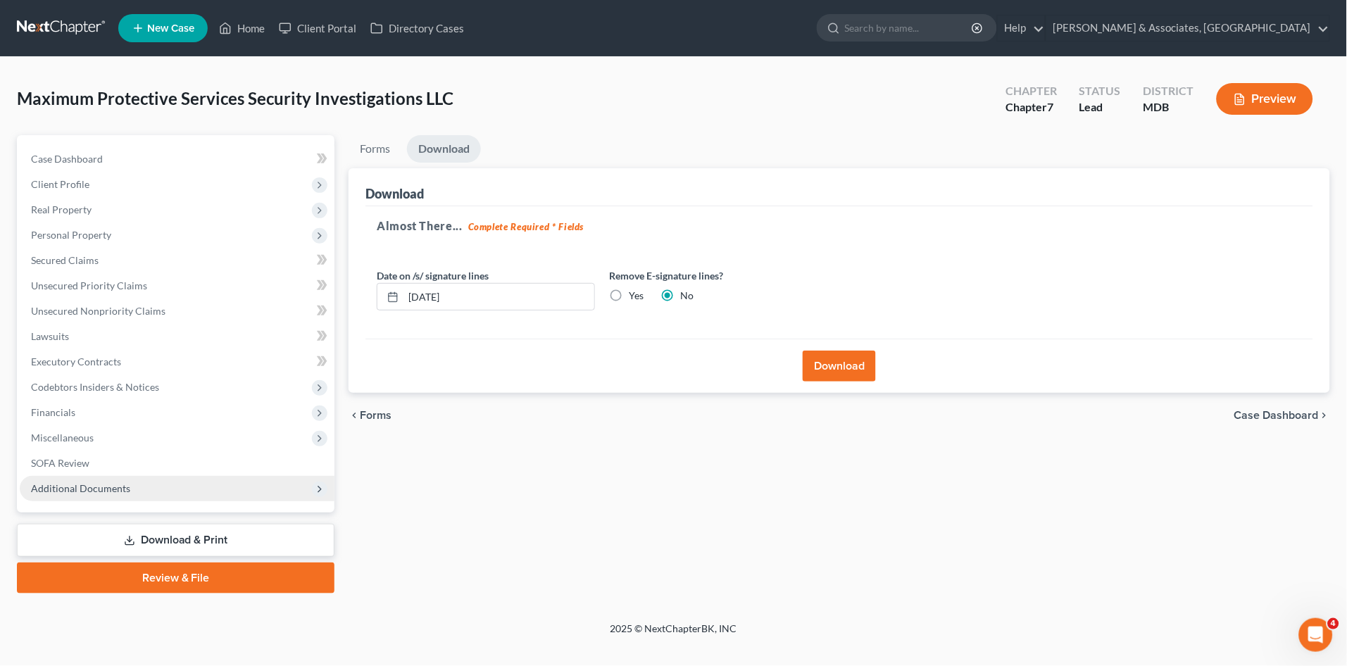
click at [148, 493] on span "Additional Documents" at bounding box center [177, 488] width 315 height 25
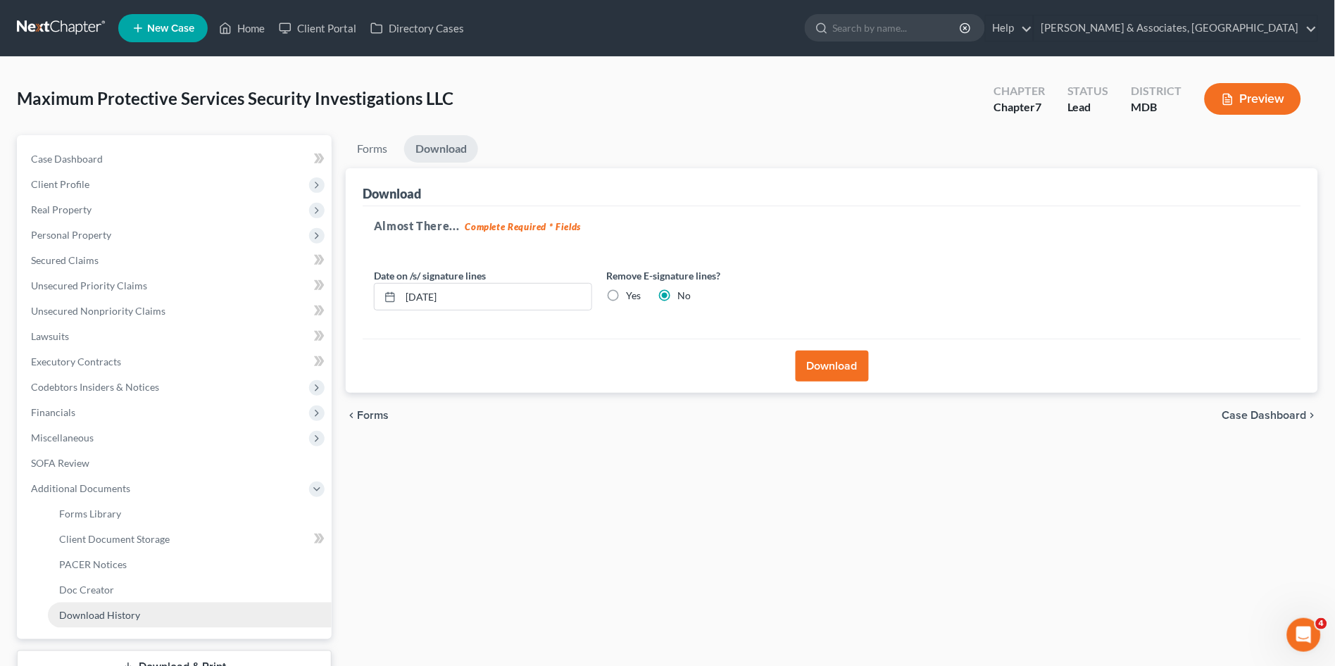
drag, startPoint x: 138, startPoint y: 616, endPoint x: 259, endPoint y: 604, distance: 121.7
click at [138, 615] on link "Download History" at bounding box center [190, 615] width 284 height 25
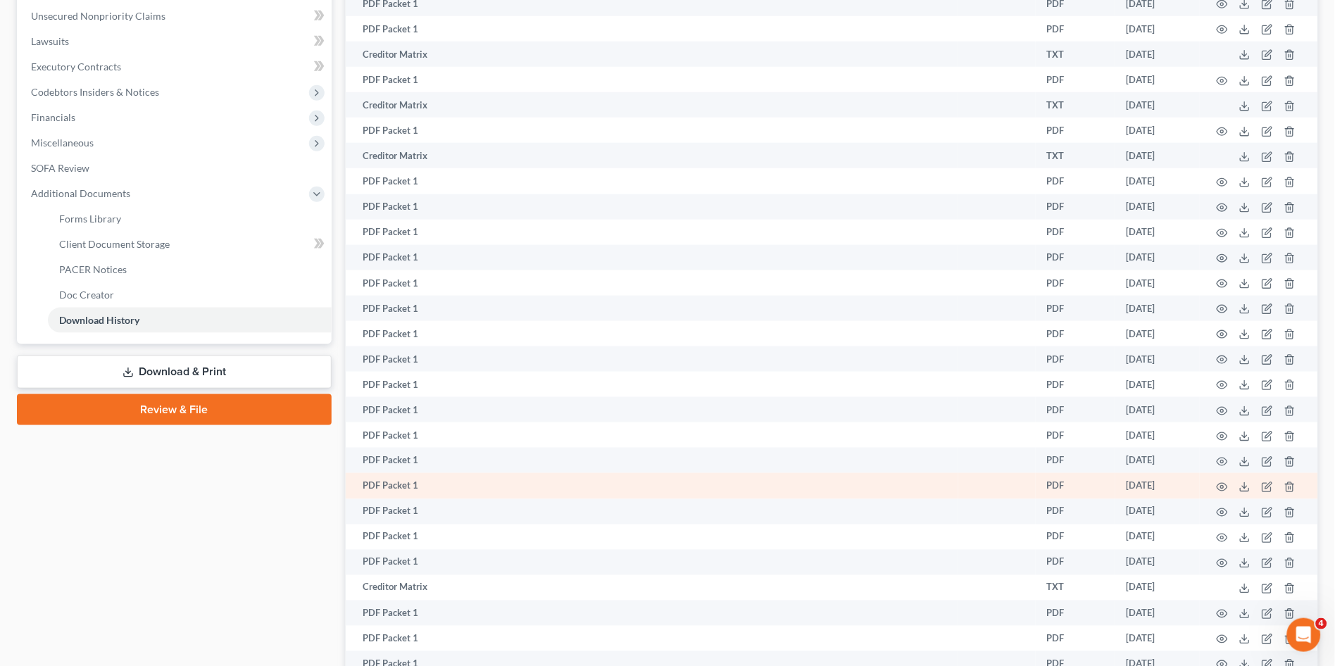
scroll to position [439, 0]
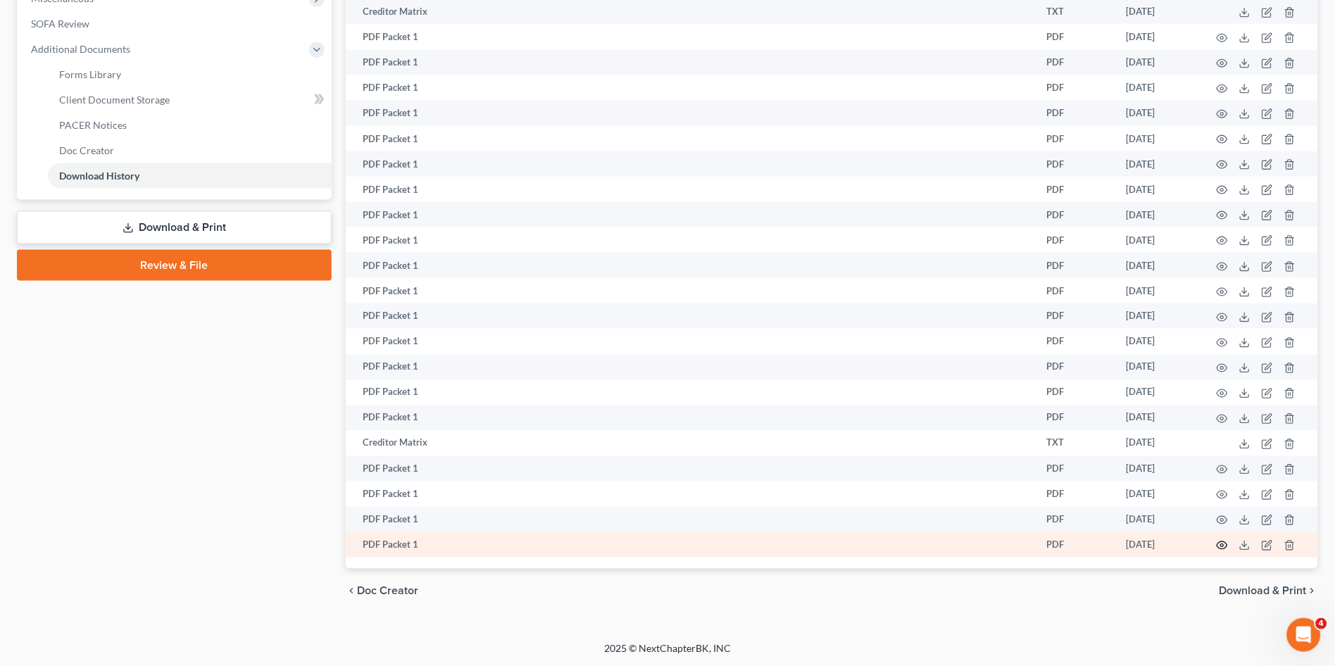
click at [1220, 544] on icon "button" at bounding box center [1222, 545] width 11 height 11
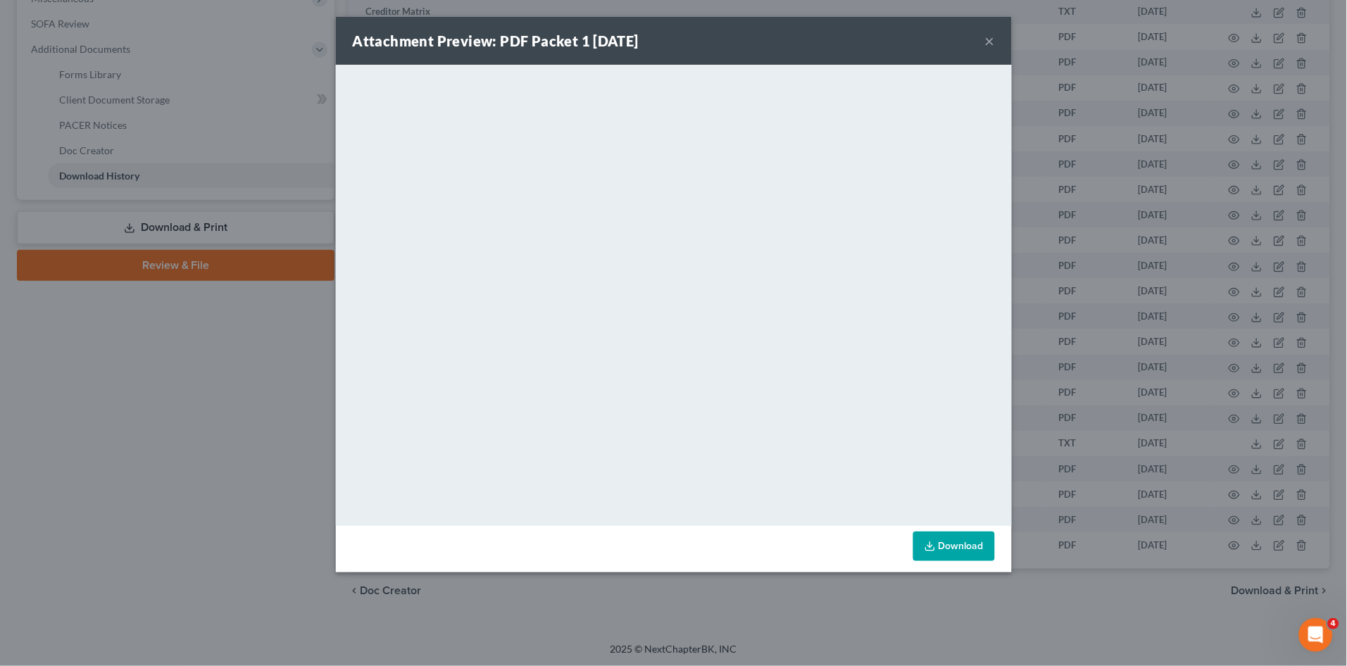
click at [164, 515] on div "Attachment Preview: PDF Packet 1 [DATE] × <object ng-attr-data='[URL][DOMAIN_NA…" at bounding box center [673, 333] width 1347 height 666
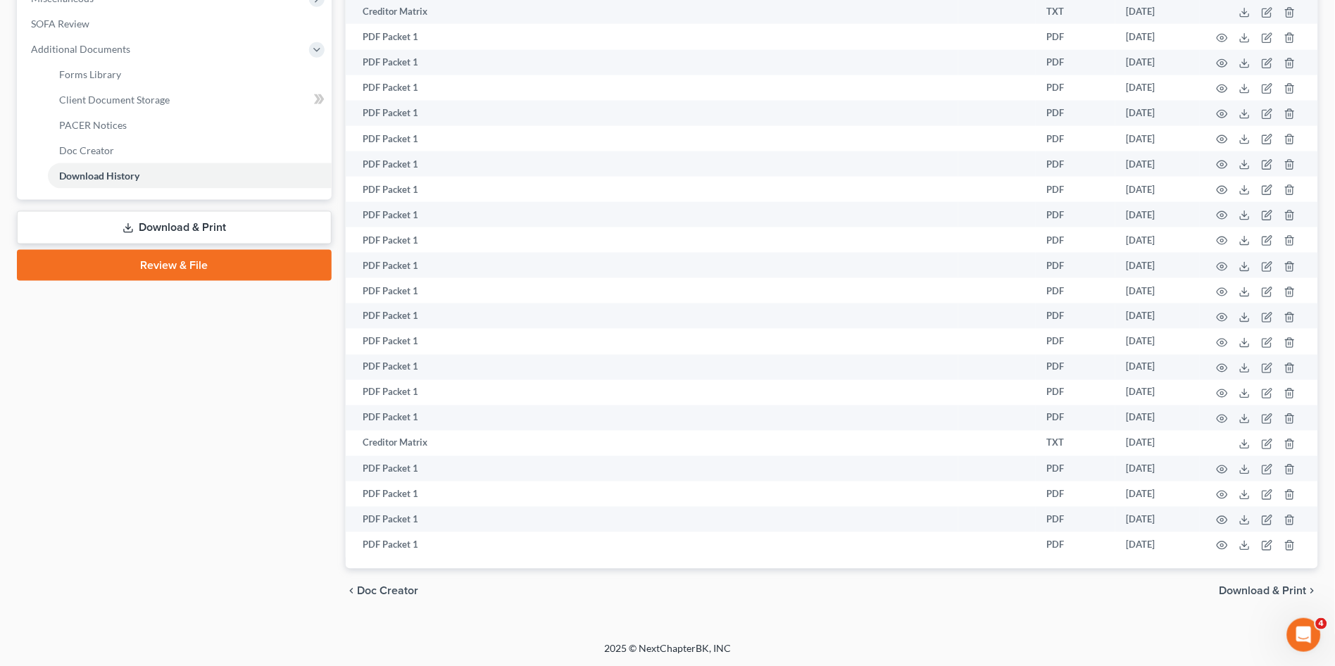
click at [170, 226] on link "Download & Print" at bounding box center [174, 227] width 315 height 33
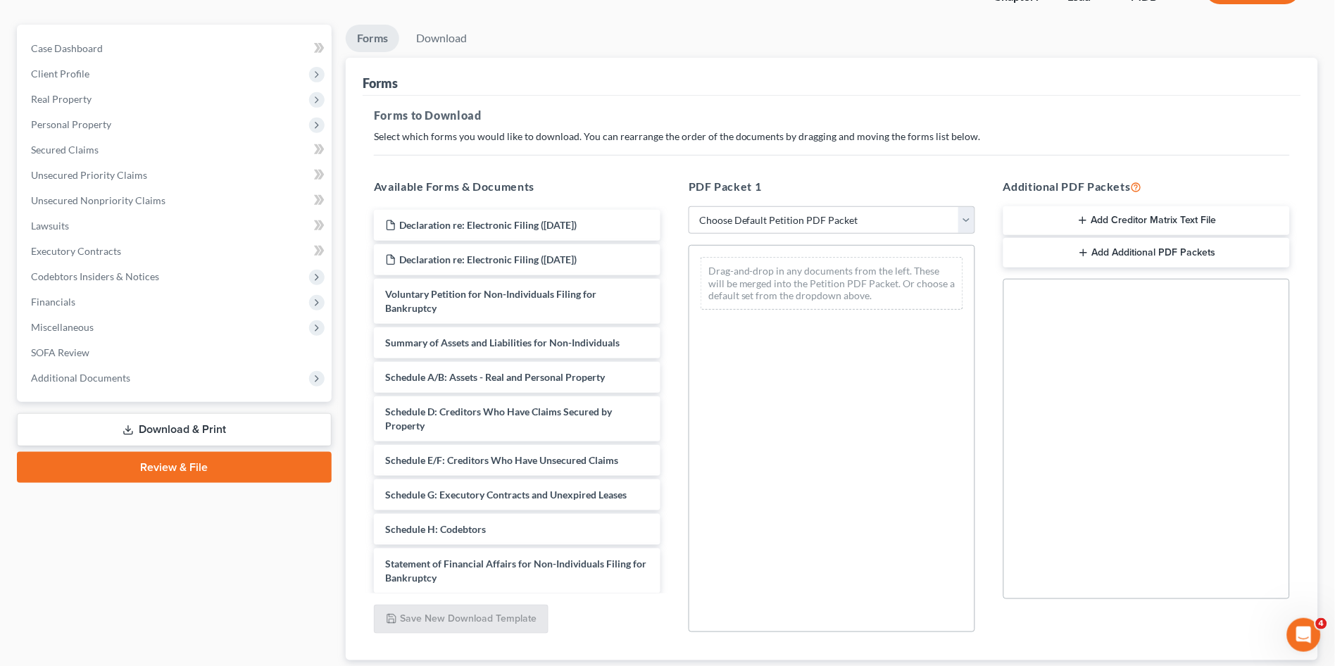
scroll to position [156, 0]
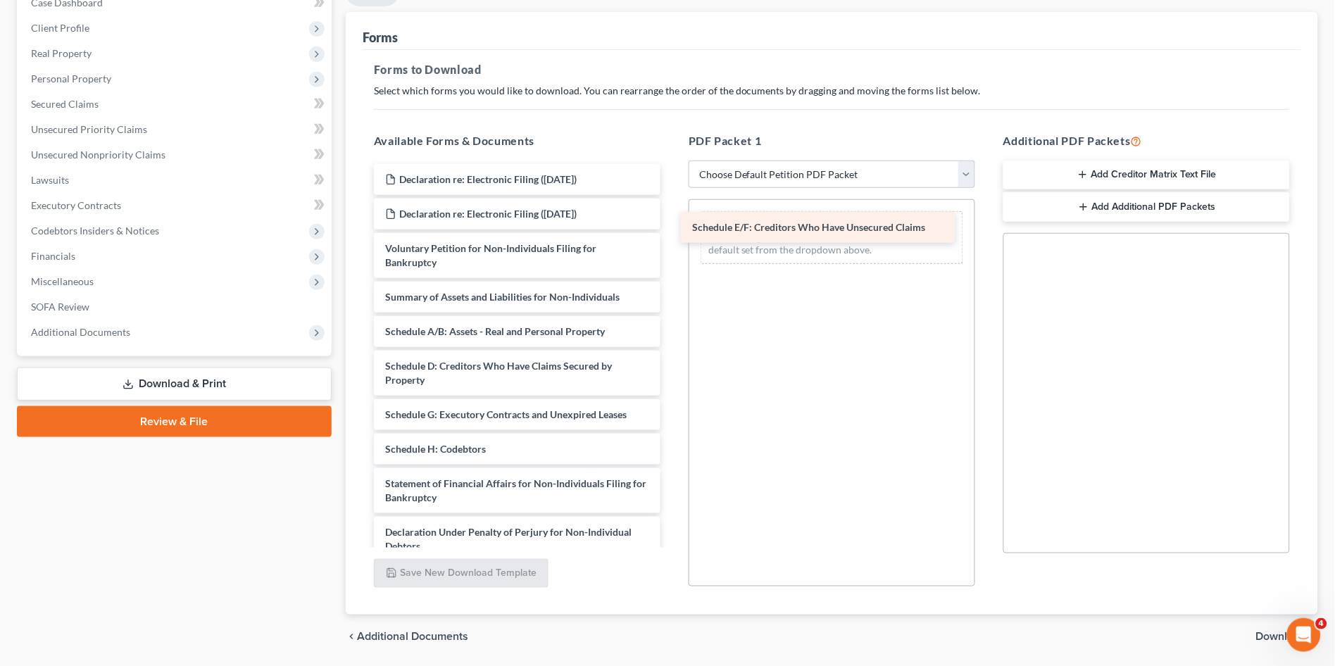
drag, startPoint x: 593, startPoint y: 411, endPoint x: 900, endPoint y: 225, distance: 358.9
click at [672, 225] on div "Schedule E/F: Creditors Who Have Unsecured Claims Declaration re: Electronic Fi…" at bounding box center [517, 432] width 309 height 536
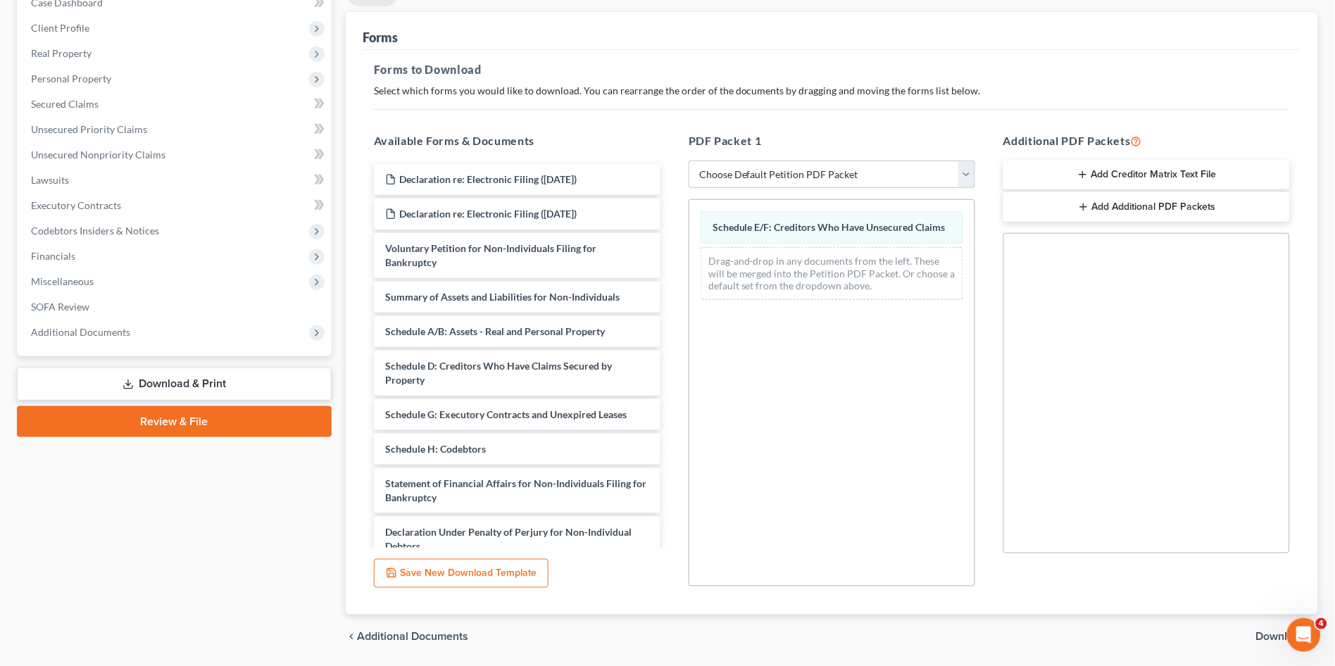
click at [1261, 634] on span "Download" at bounding box center [1281, 637] width 51 height 11
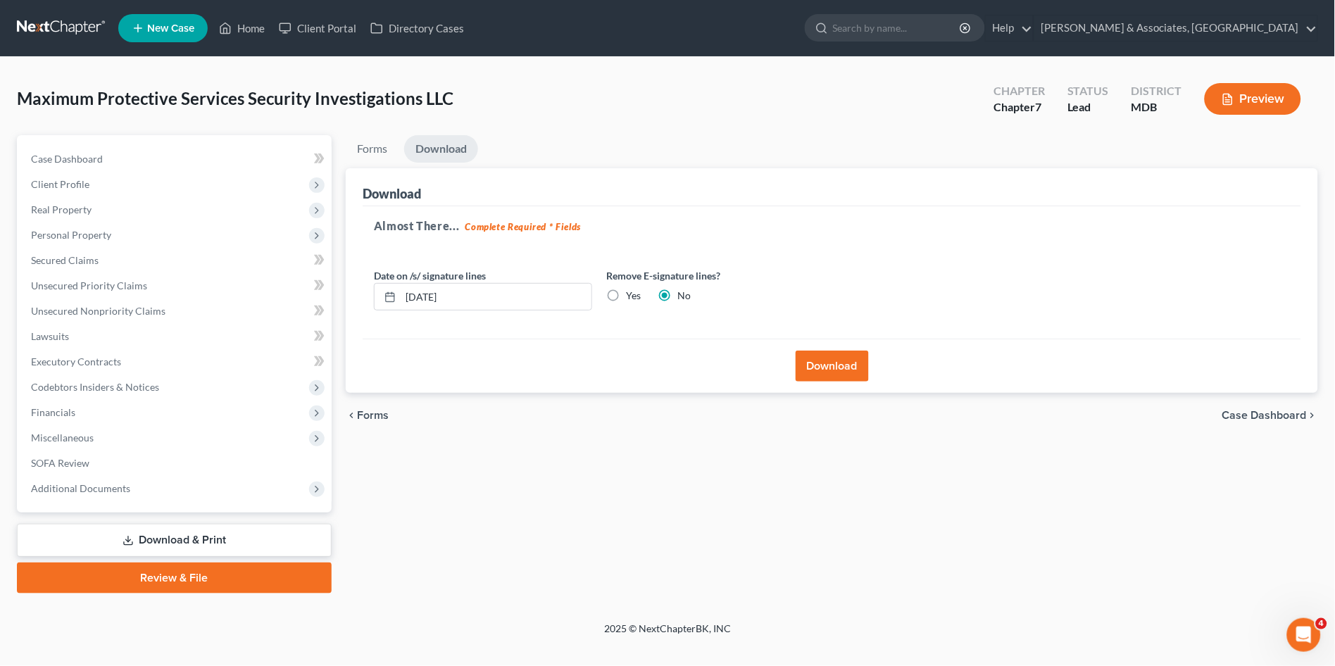
scroll to position [0, 0]
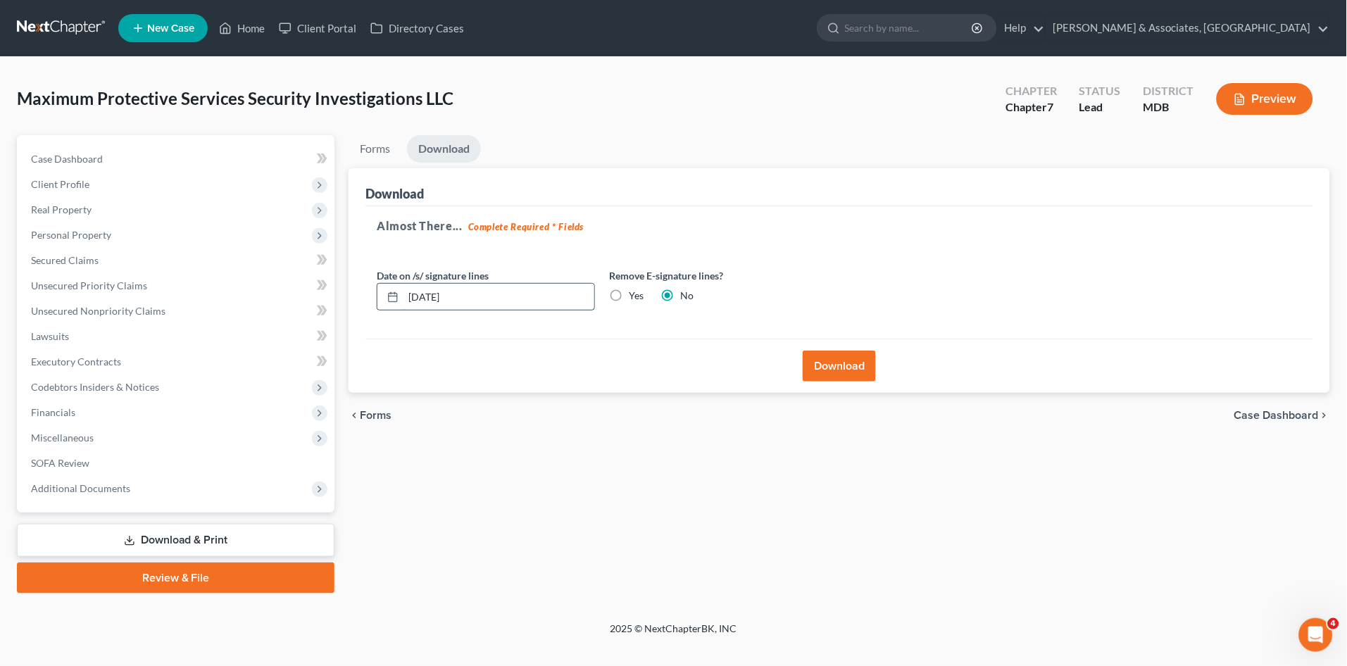
drag, startPoint x: 425, startPoint y: 300, endPoint x: 508, endPoint y: 304, distance: 83.2
click at [427, 299] on input "[DATE]" at bounding box center [499, 297] width 191 height 27
type input "[DATE]"
click at [844, 359] on button "Download" at bounding box center [839, 366] width 73 height 31
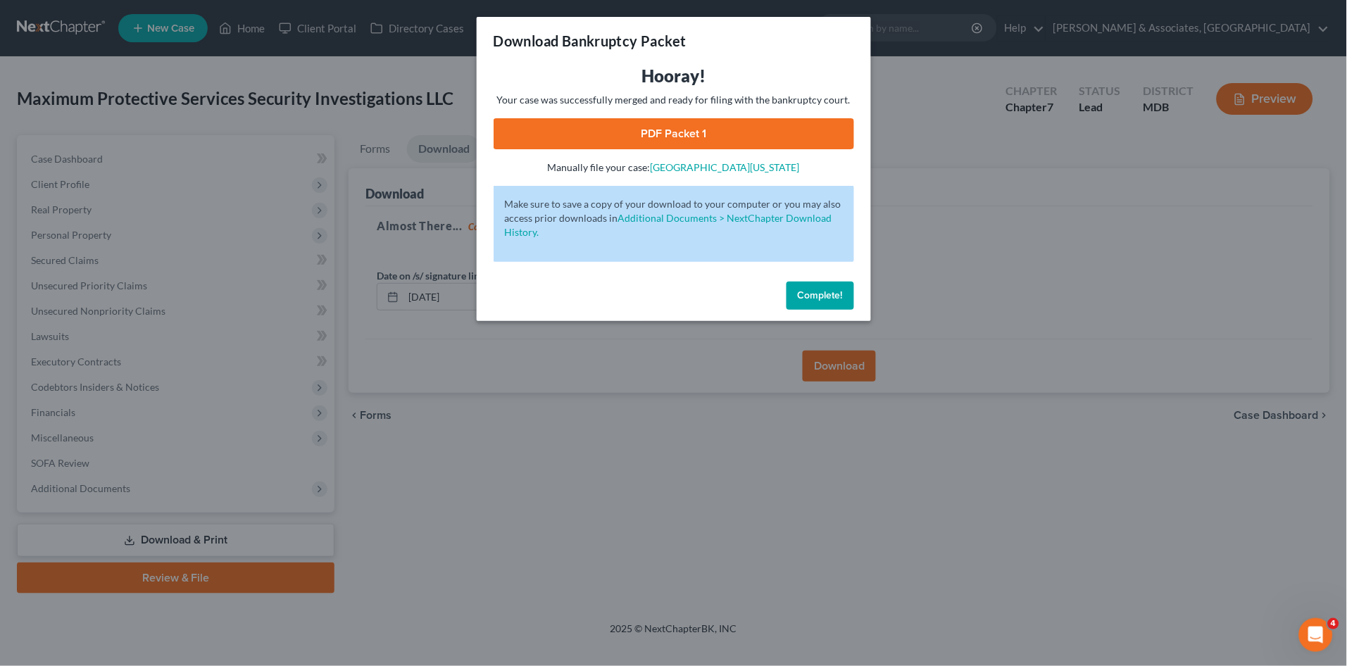
click at [832, 294] on span "Complete!" at bounding box center [820, 295] width 45 height 12
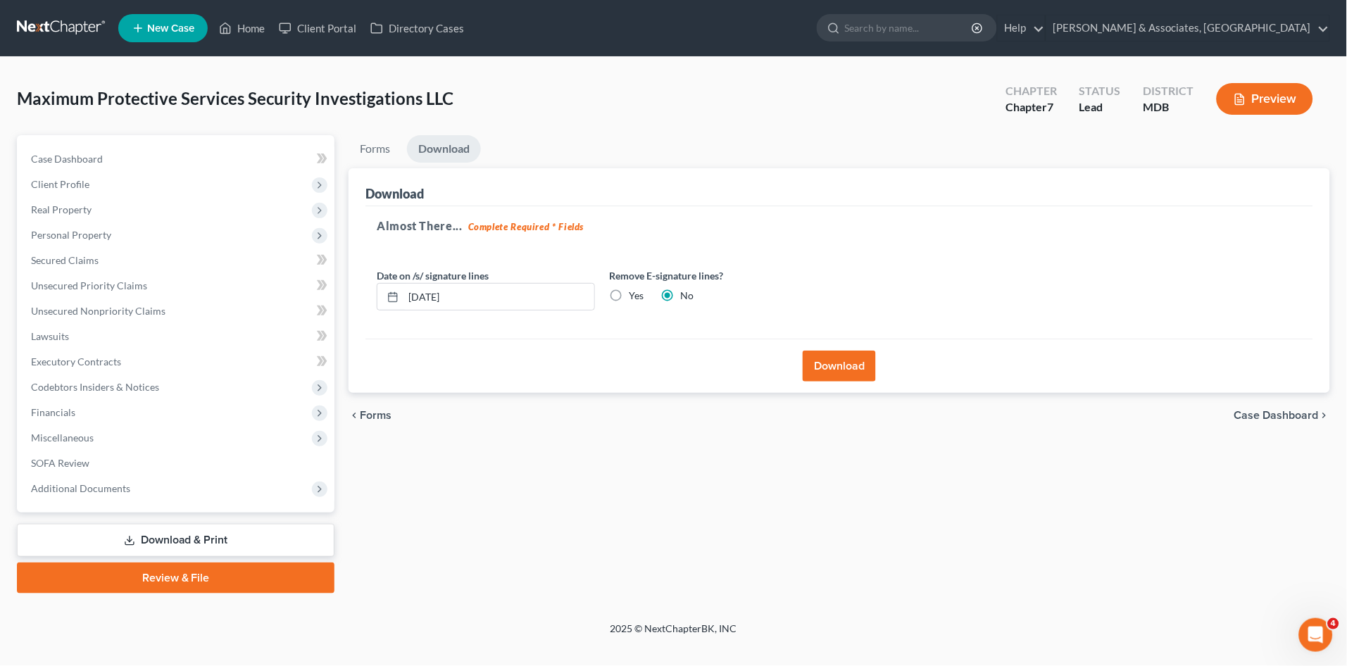
click at [68, 491] on span "Additional Documents" at bounding box center [80, 488] width 99 height 12
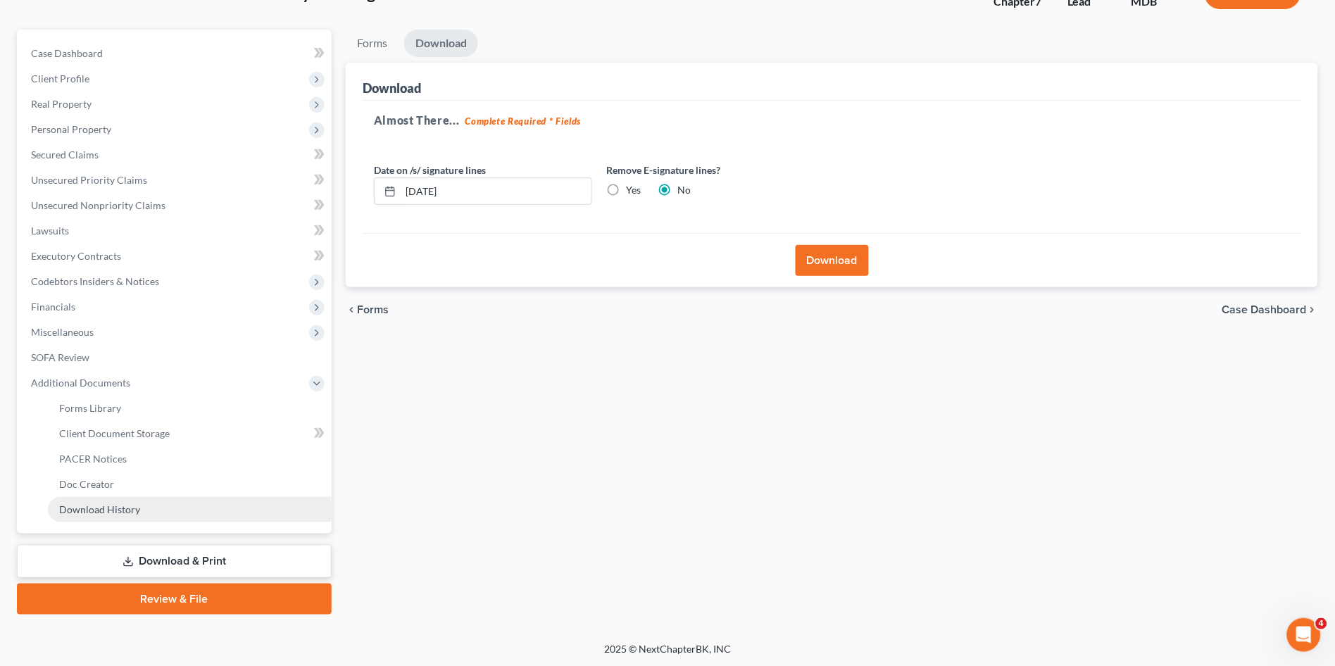
click at [112, 504] on span "Download History" at bounding box center [99, 510] width 81 height 12
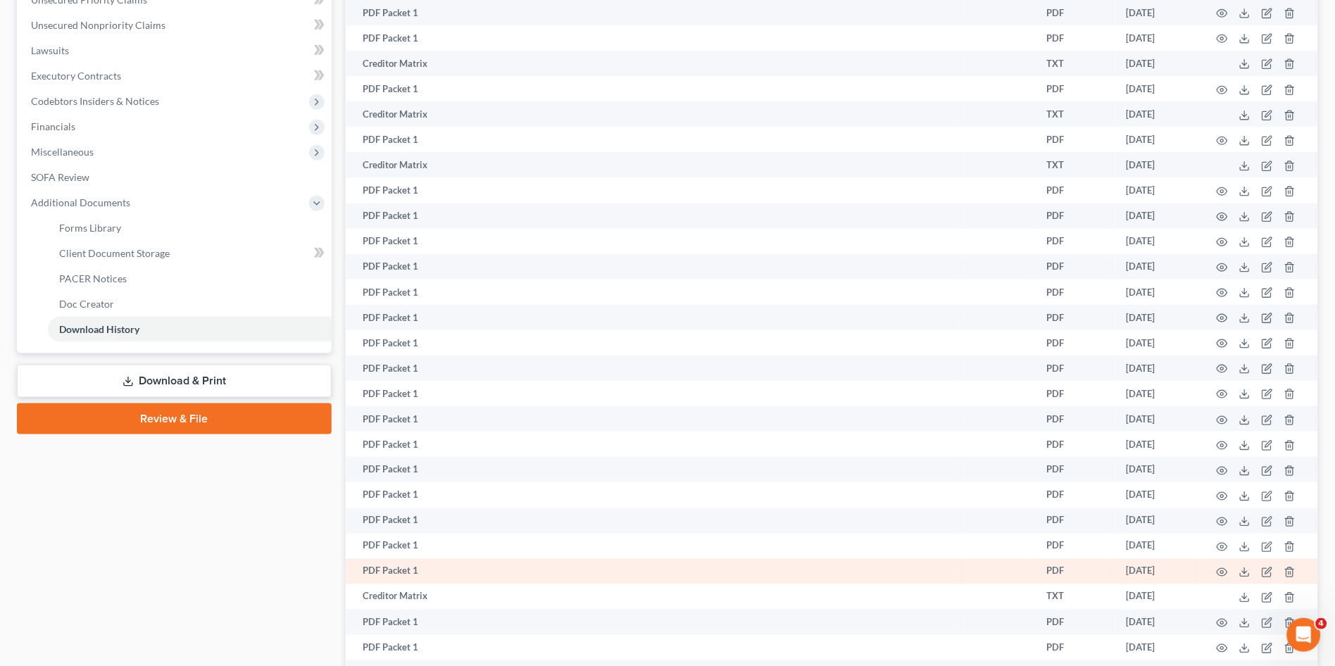
scroll to position [465, 0]
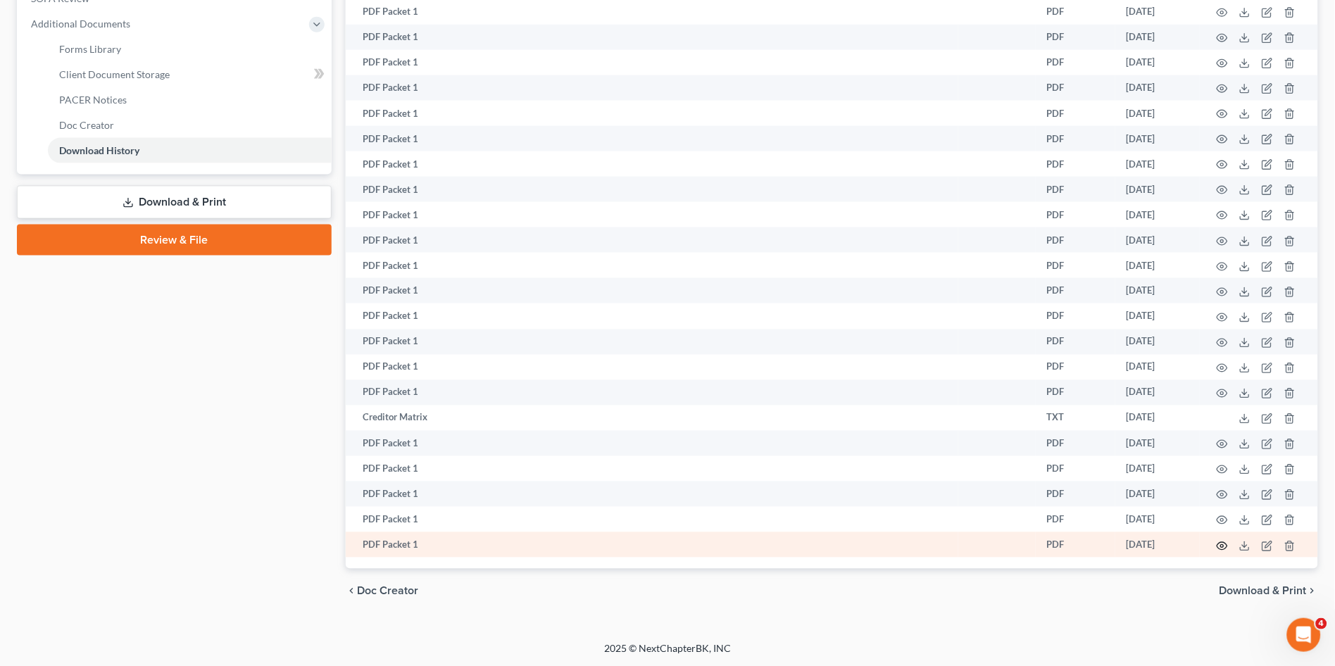
click at [1221, 547] on icon "button" at bounding box center [1222, 546] width 11 height 11
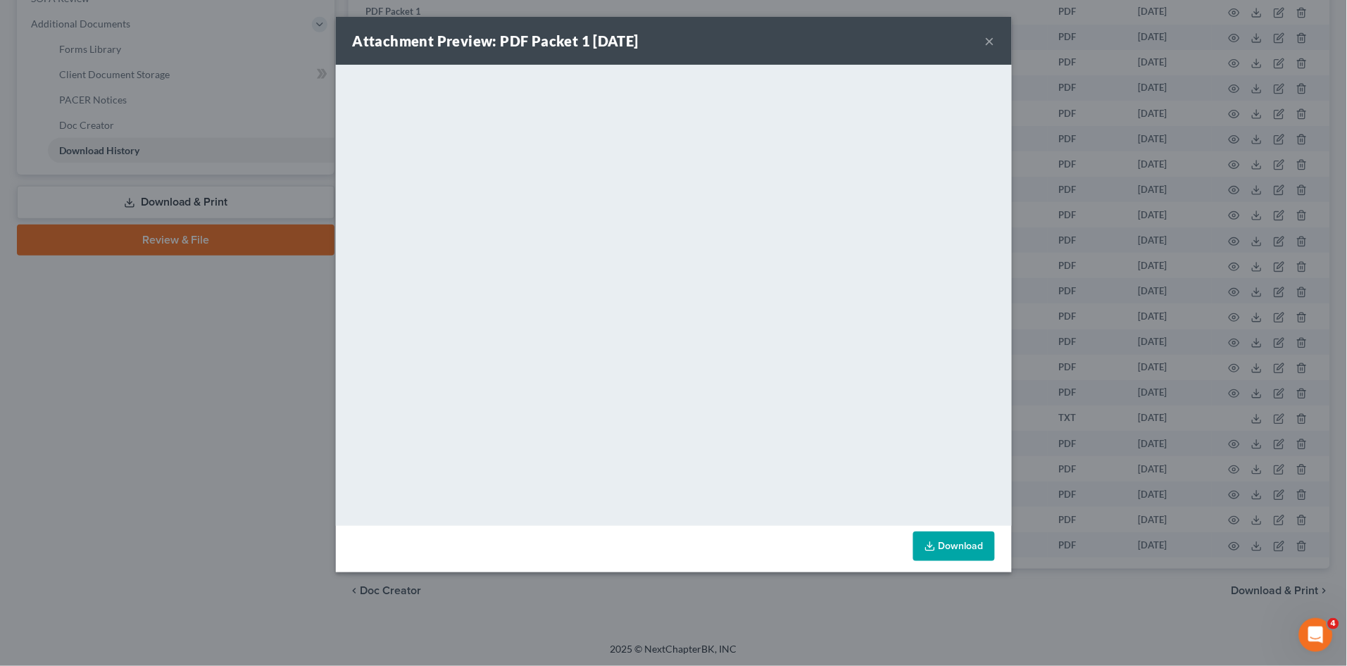
click at [146, 435] on div "Attachment Preview: PDF Packet 1 [DATE] × <object ng-attr-data='[URL][DOMAIN_NA…" at bounding box center [673, 333] width 1347 height 666
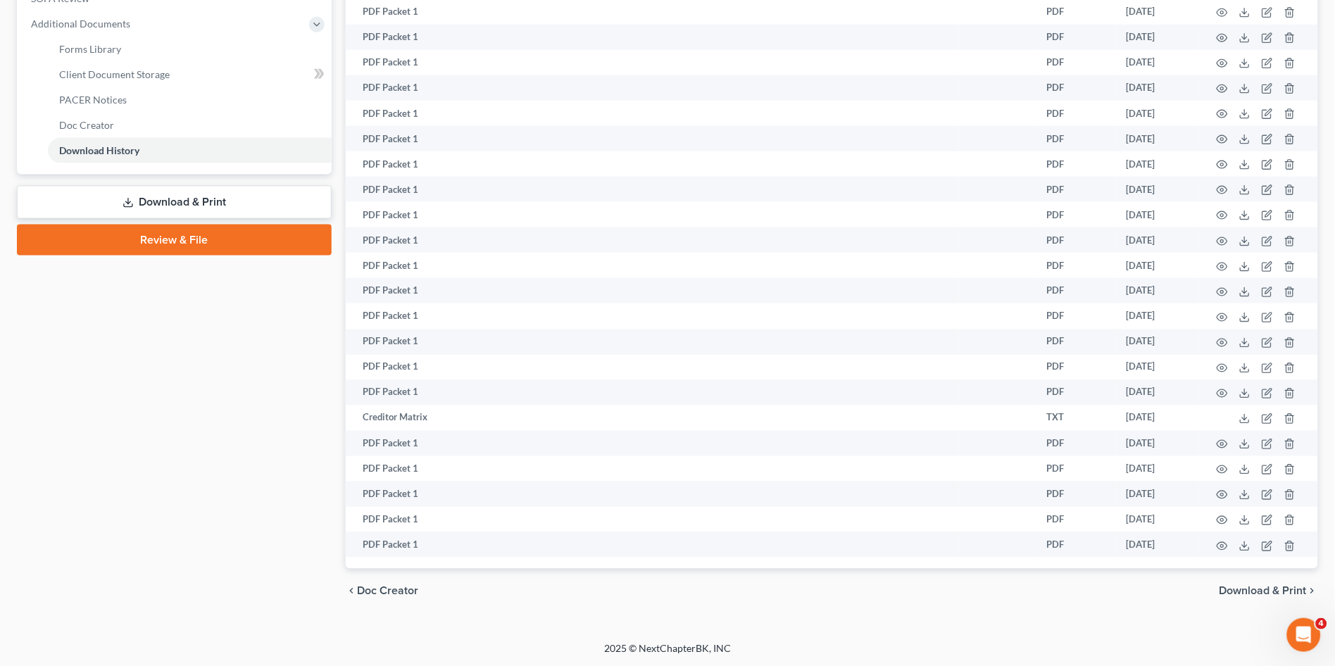
click at [185, 204] on link "Download & Print" at bounding box center [174, 202] width 315 height 33
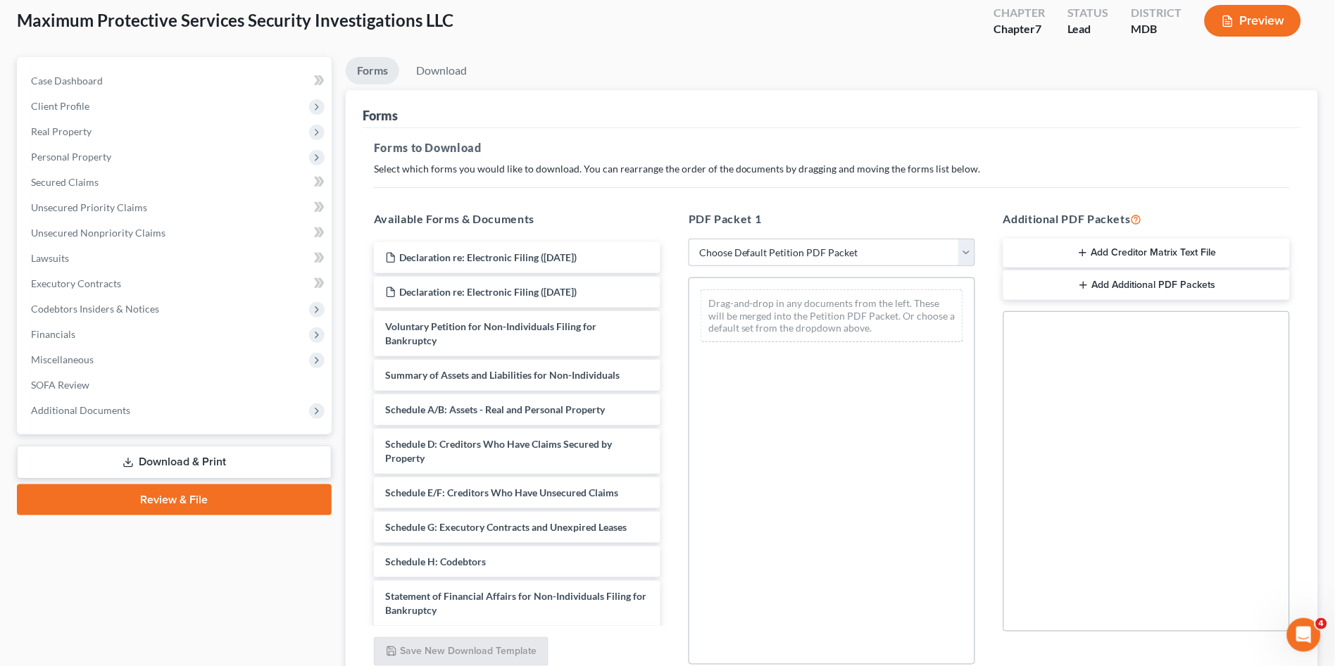
scroll to position [156, 0]
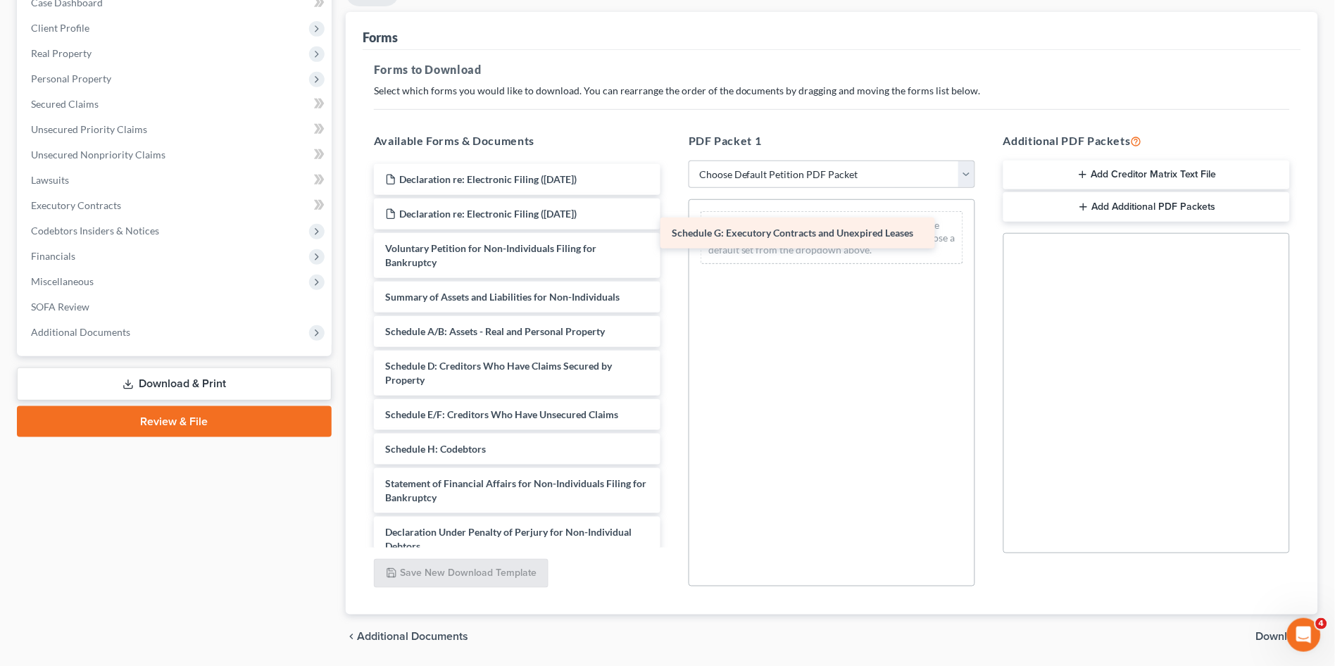
drag, startPoint x: 608, startPoint y: 442, endPoint x: 897, endPoint y: 225, distance: 361.7
click at [672, 225] on div "Schedule G: Executory Contracts and Unexpired Leases Declaration re: Electronic…" at bounding box center [517, 432] width 309 height 536
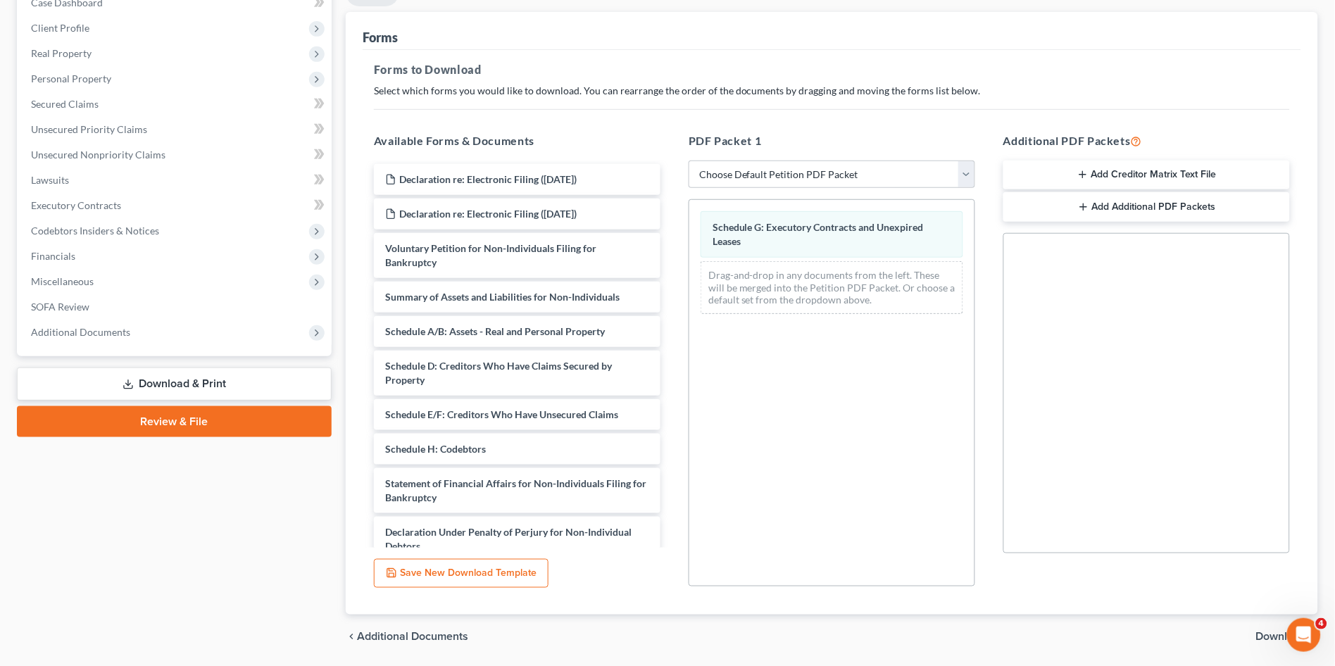
click at [1263, 637] on span "Download" at bounding box center [1281, 637] width 51 height 11
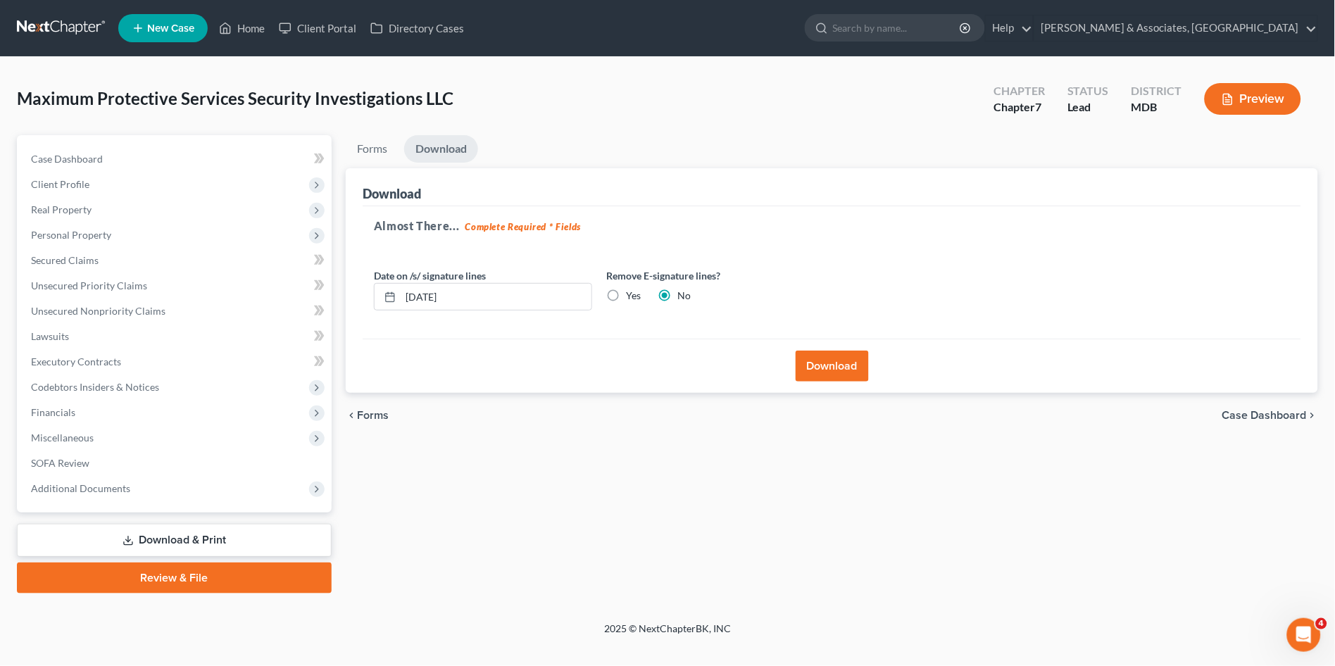
scroll to position [0, 0]
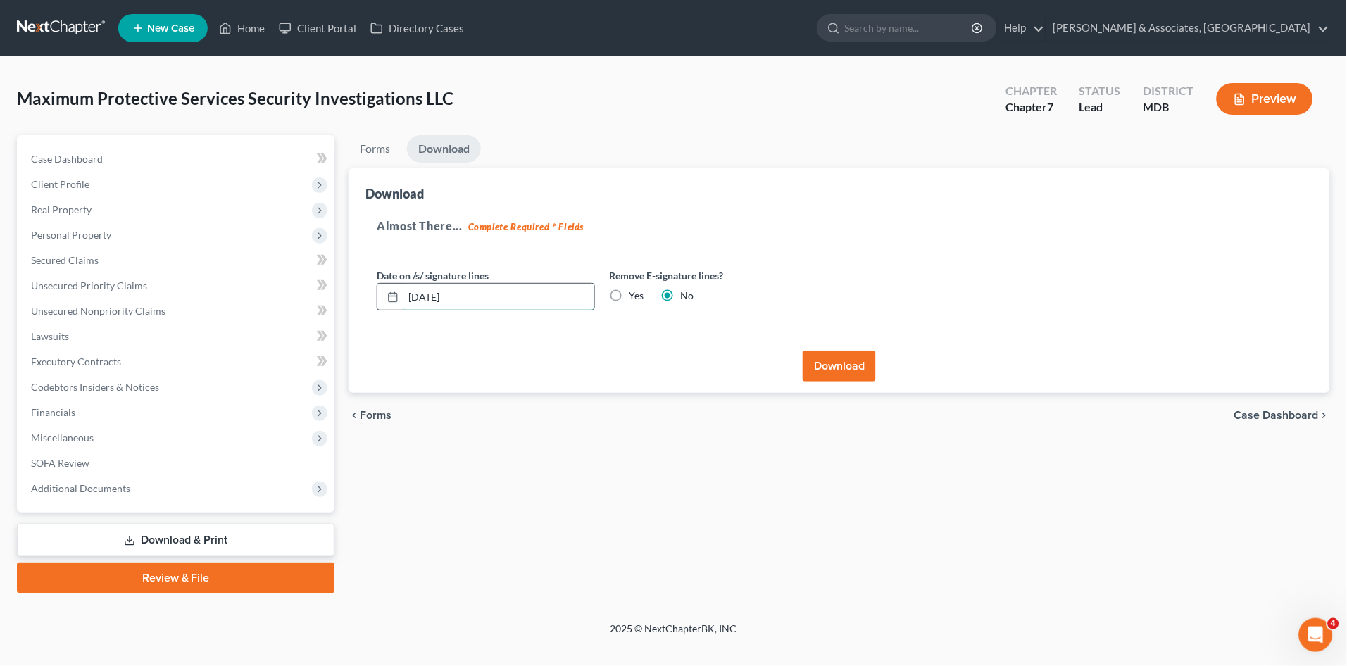
click at [427, 295] on input "[DATE]" at bounding box center [499, 297] width 191 height 27
type input "[DATE]"
click at [851, 362] on button "Download" at bounding box center [839, 366] width 73 height 31
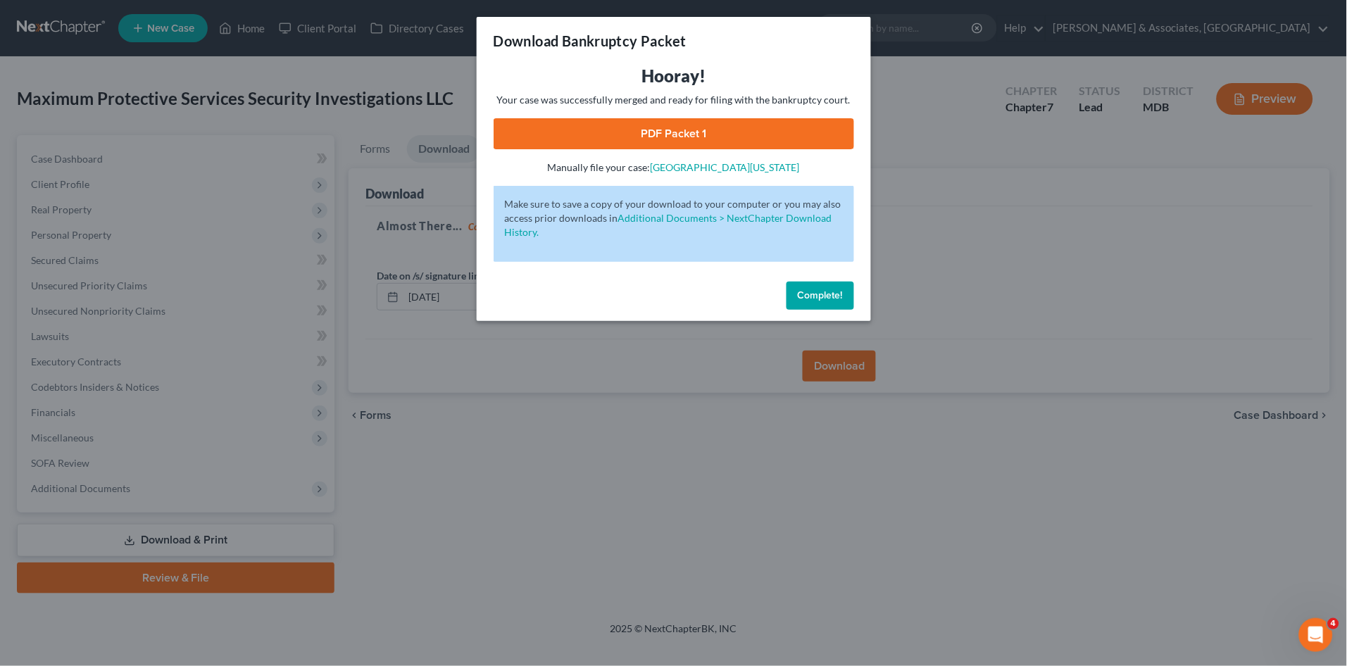
click at [824, 292] on span "Complete!" at bounding box center [820, 295] width 45 height 12
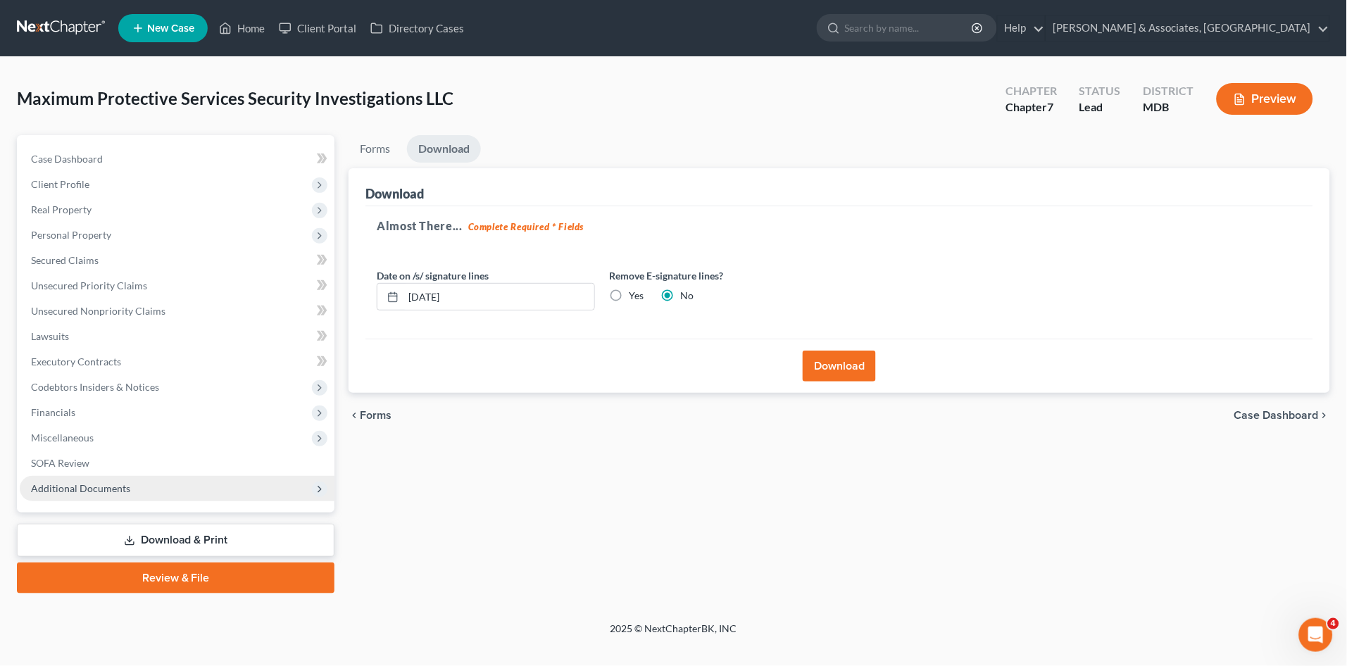
click at [83, 488] on span "Additional Documents" at bounding box center [80, 488] width 99 height 12
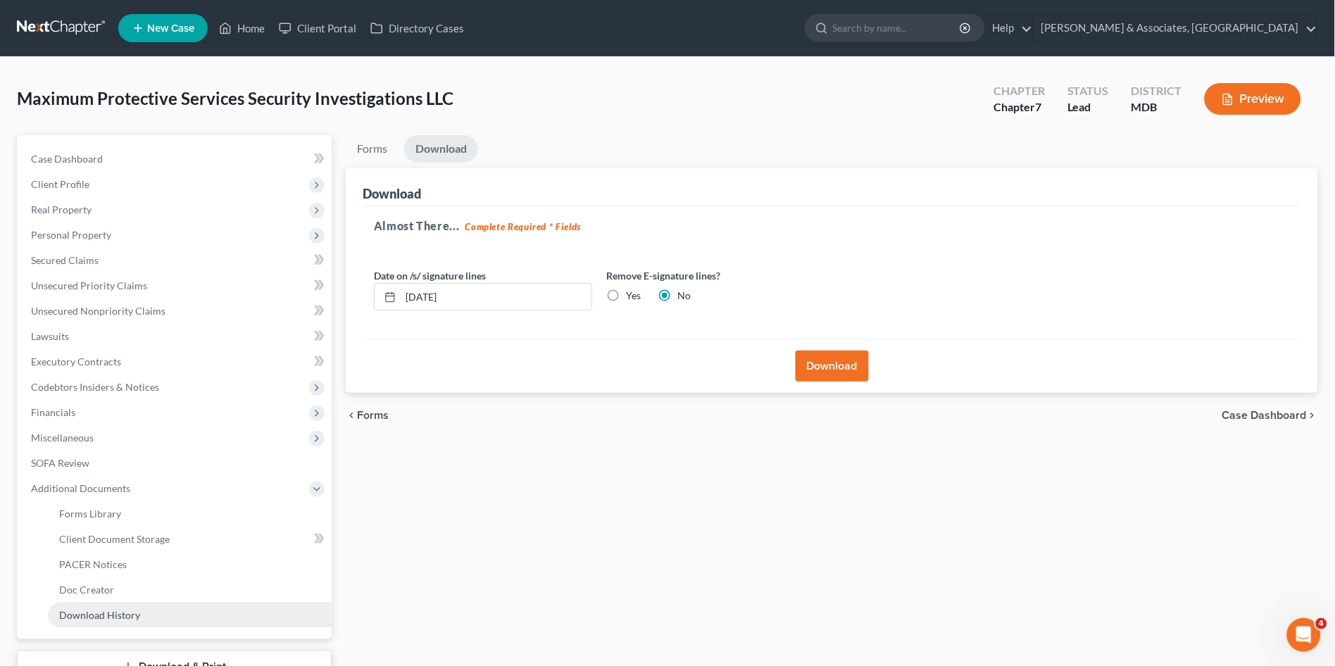
click at [92, 617] on span "Download History" at bounding box center [99, 615] width 81 height 12
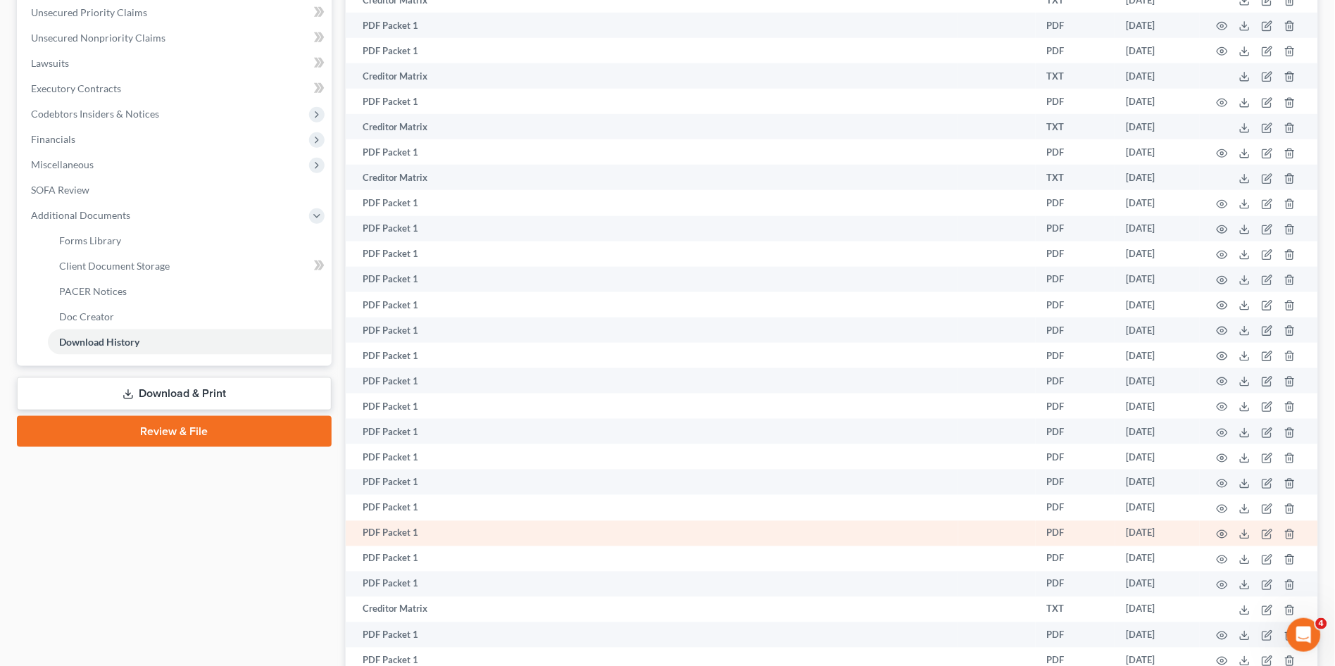
scroll to position [490, 0]
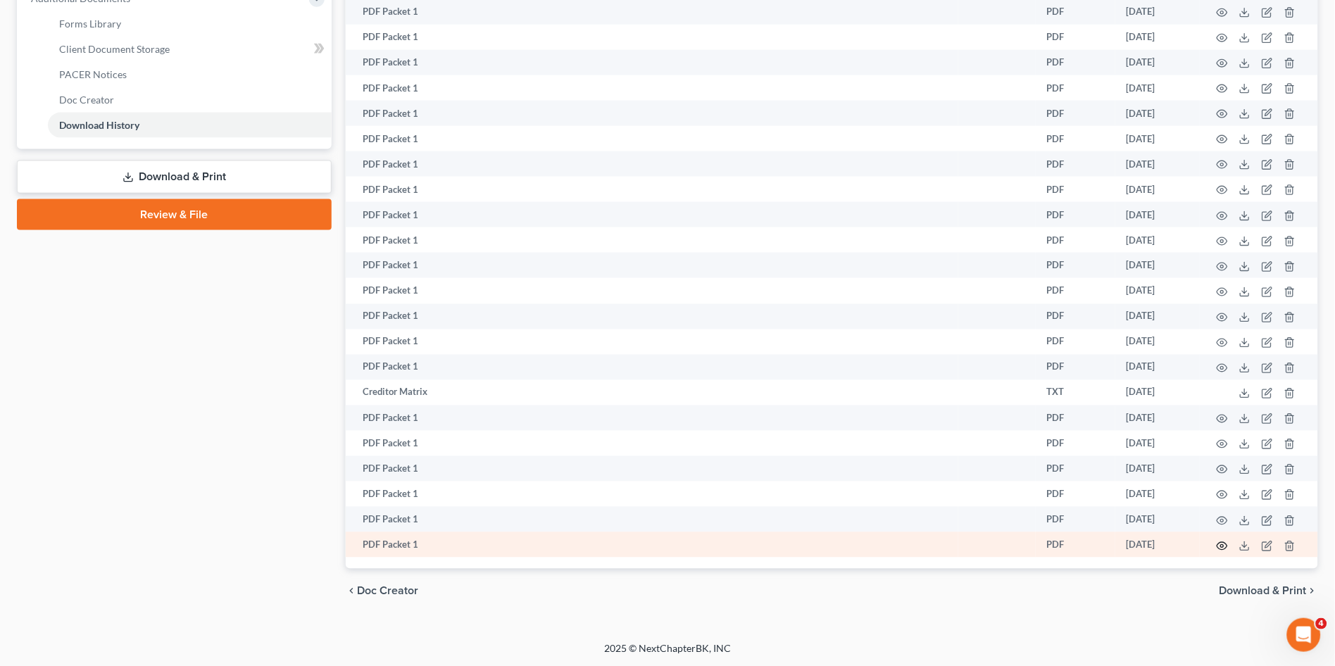
click at [1224, 545] on circle "button" at bounding box center [1222, 546] width 3 height 3
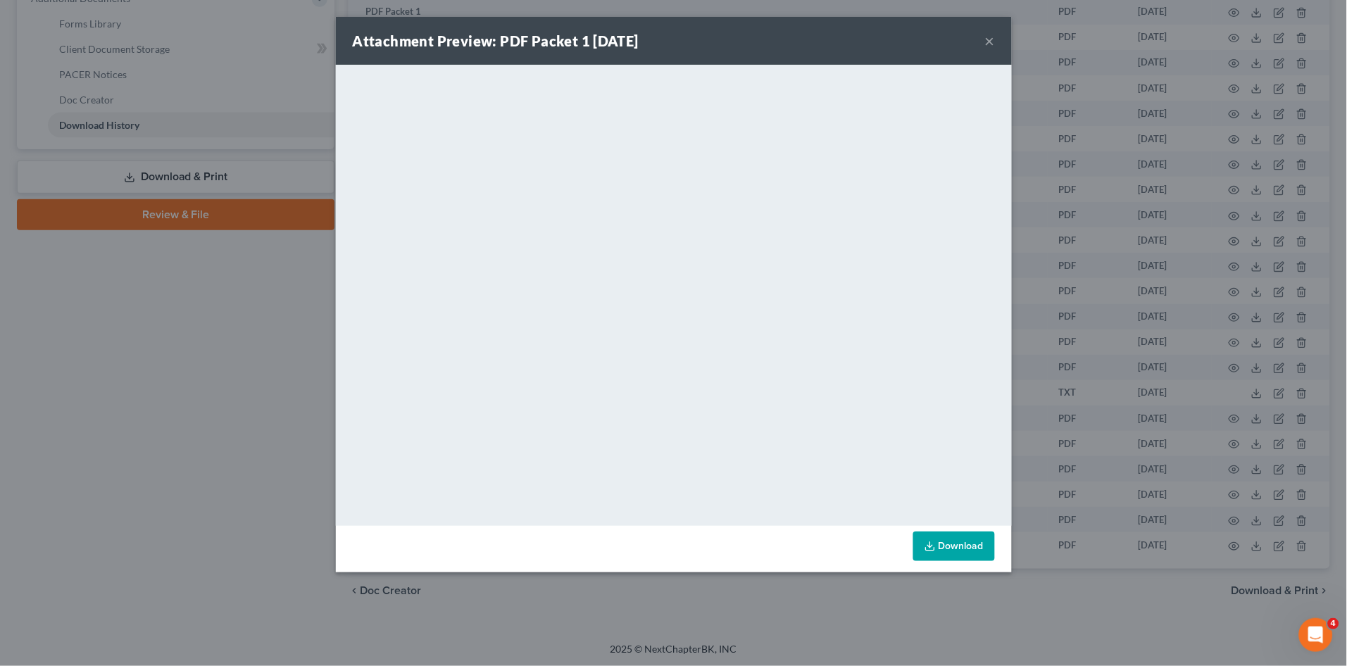
click at [173, 325] on div "Attachment Preview: PDF Packet 1 [DATE] × <object ng-attr-data='[URL][DOMAIN_NA…" at bounding box center [673, 333] width 1347 height 666
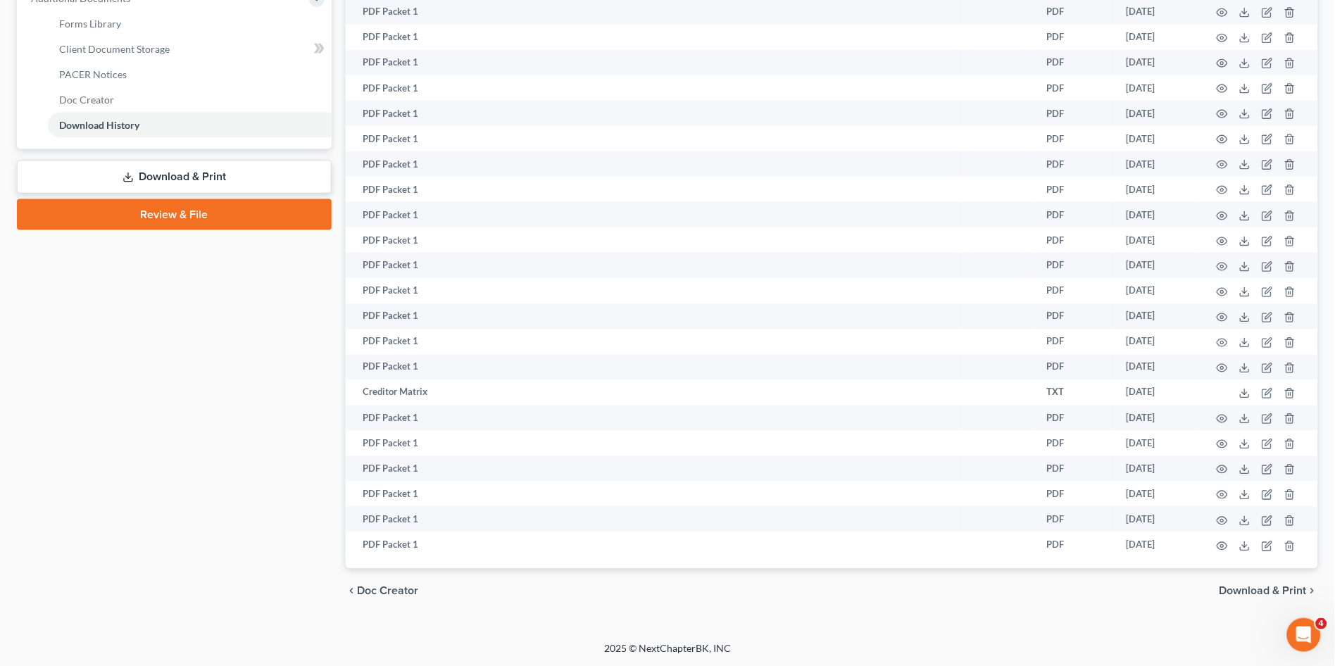
click at [185, 175] on link "Download & Print" at bounding box center [174, 177] width 315 height 33
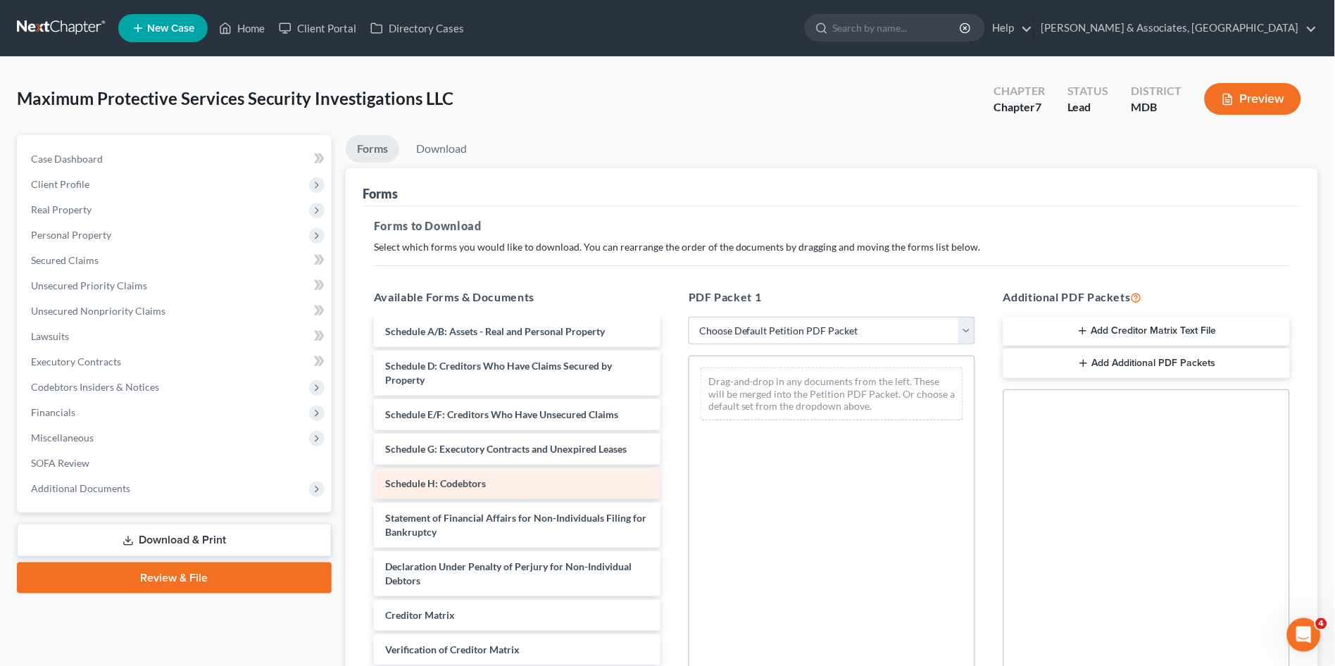
scroll to position [156, 0]
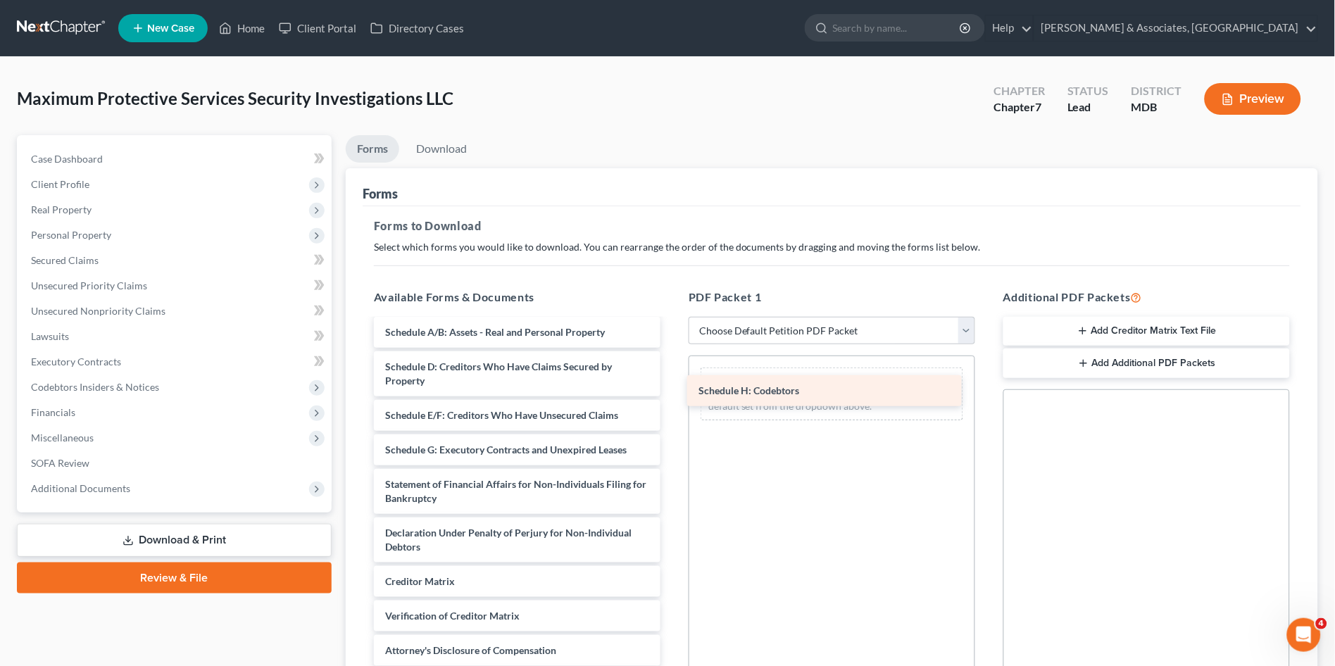
drag, startPoint x: 582, startPoint y: 478, endPoint x: 901, endPoint y: 374, distance: 335.6
click at [672, 374] on div "Schedule H: Codebtors Declaration re: Electronic Filing ([DATE]) Declaration re…" at bounding box center [517, 433] width 309 height 536
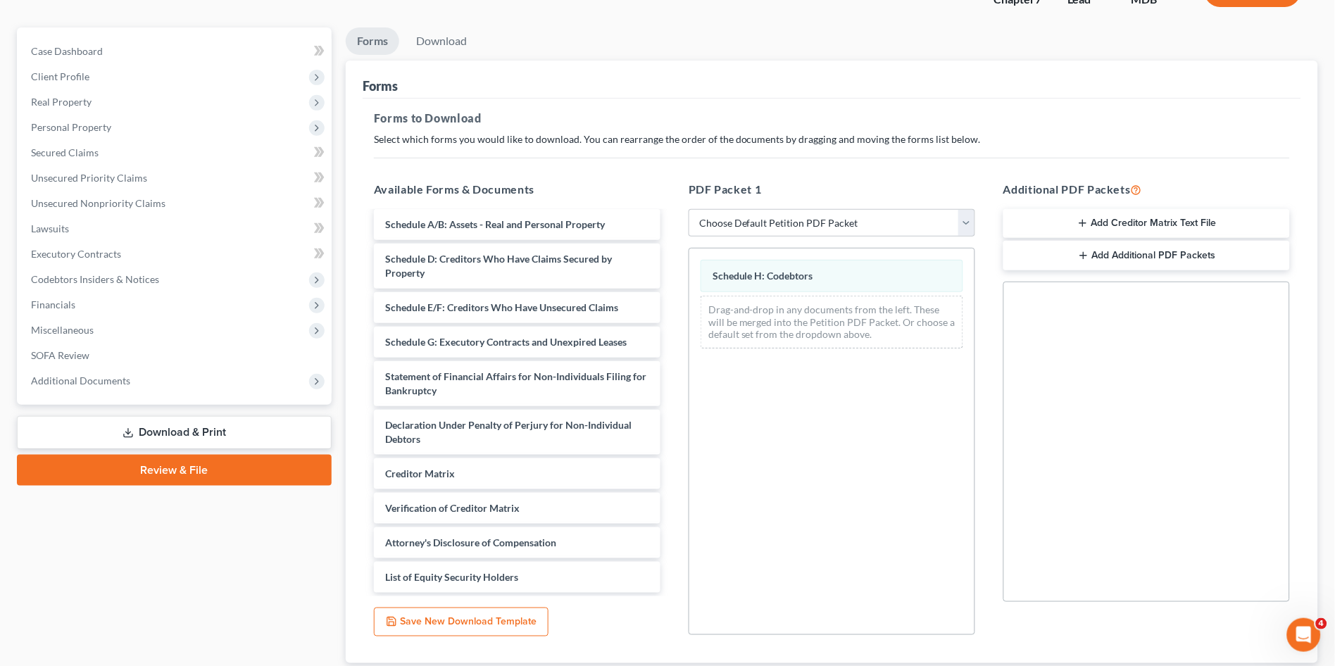
scroll to position [202, 0]
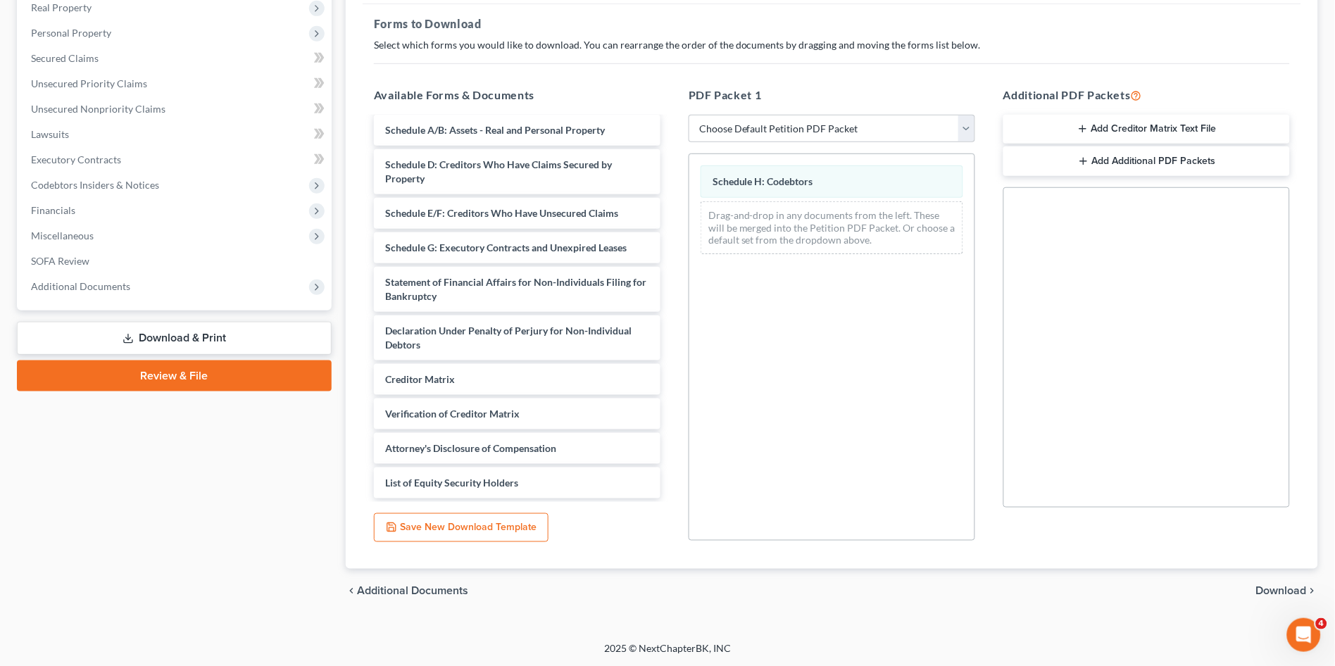
click at [1289, 590] on span "Download" at bounding box center [1281, 591] width 51 height 11
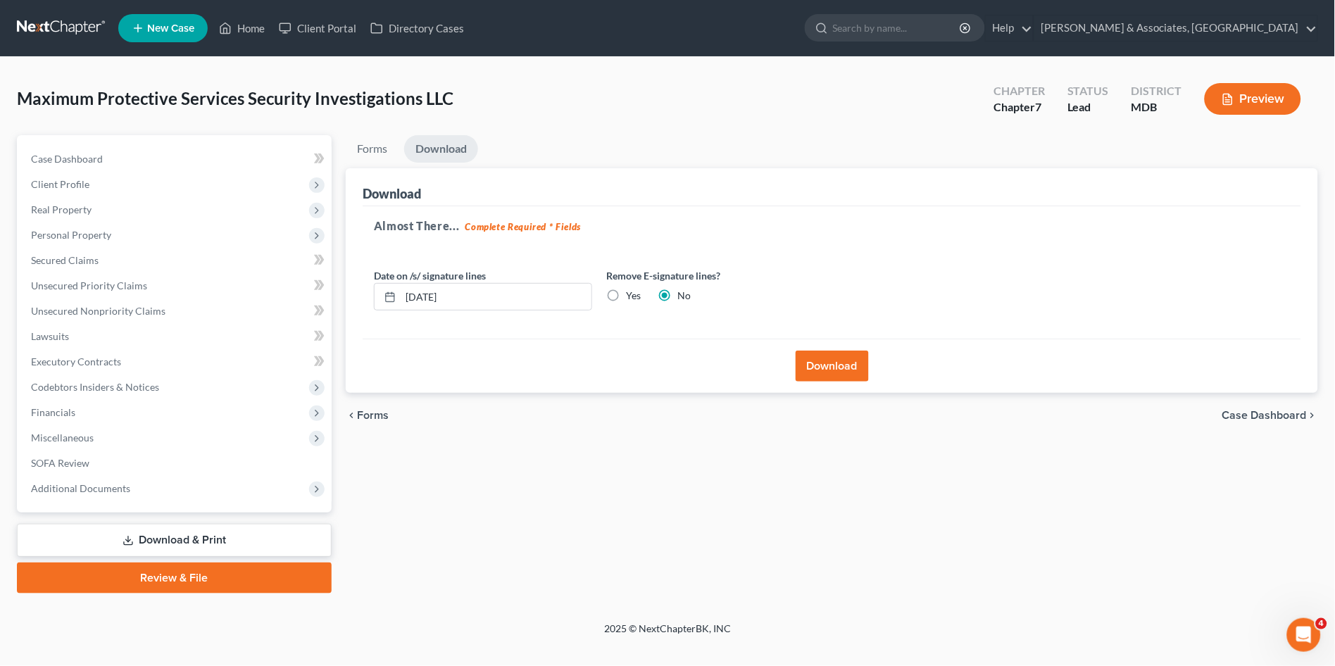
scroll to position [0, 0]
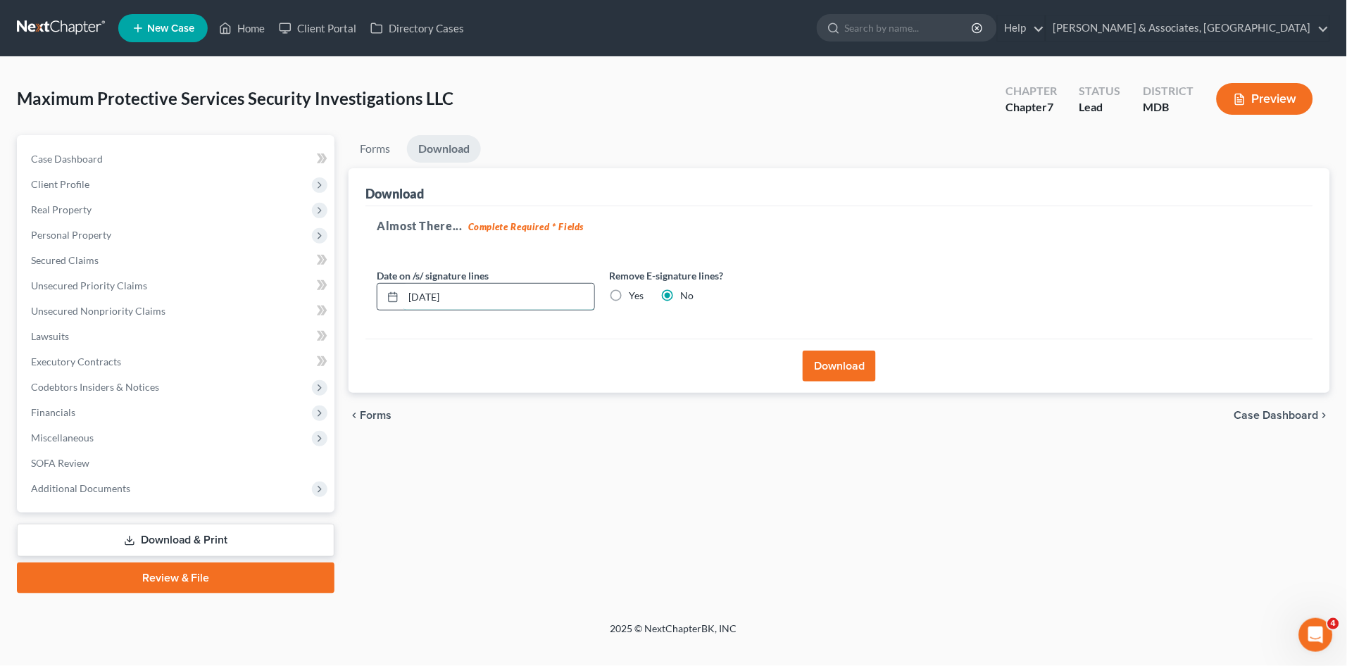
click at [425, 295] on input "[DATE]" at bounding box center [499, 297] width 191 height 27
type input "[DATE]"
click at [831, 353] on button "Download" at bounding box center [839, 366] width 73 height 31
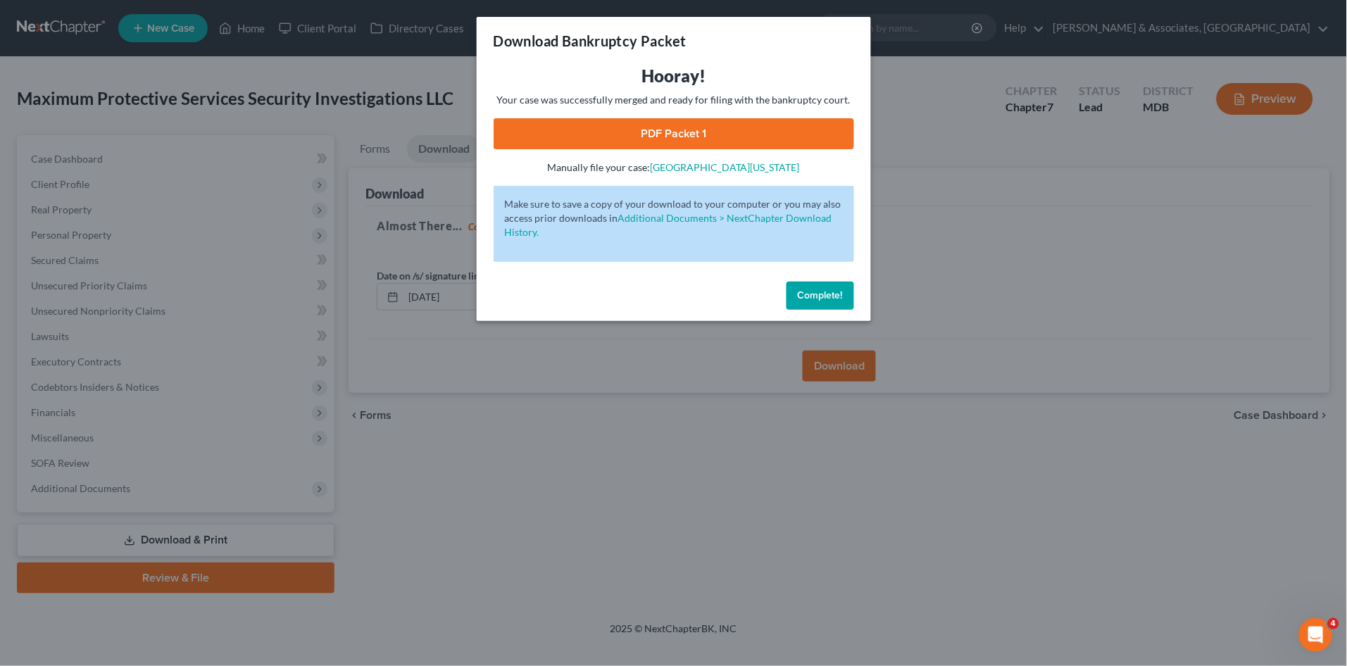
click at [818, 295] on span "Complete!" at bounding box center [820, 295] width 45 height 12
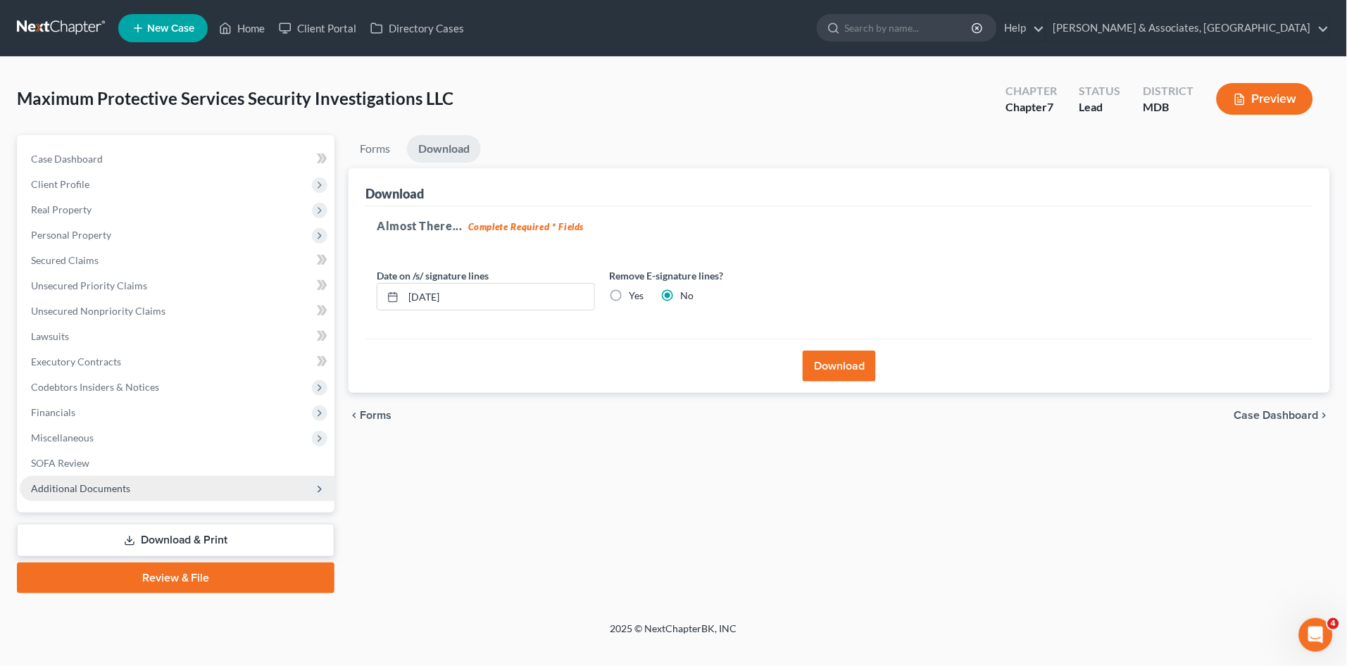
click at [223, 489] on span "Additional Documents" at bounding box center [177, 488] width 315 height 25
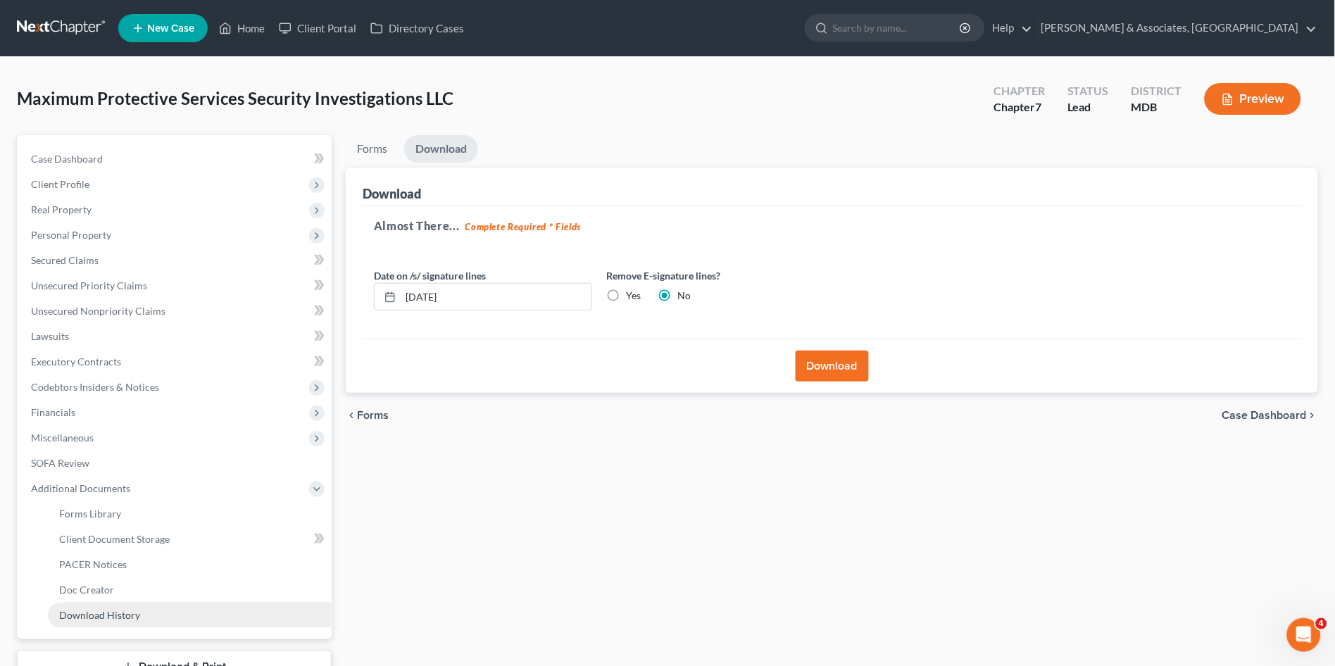
click at [208, 606] on link "Download History" at bounding box center [190, 615] width 284 height 25
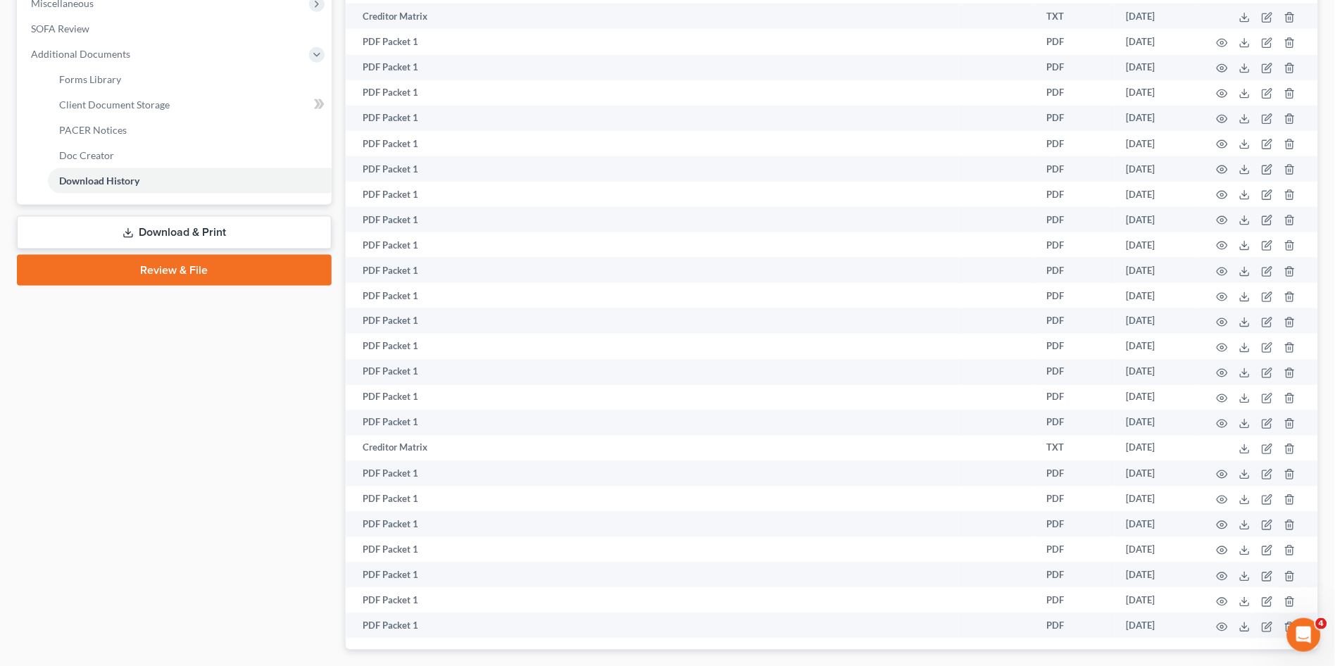
scroll to position [469, 0]
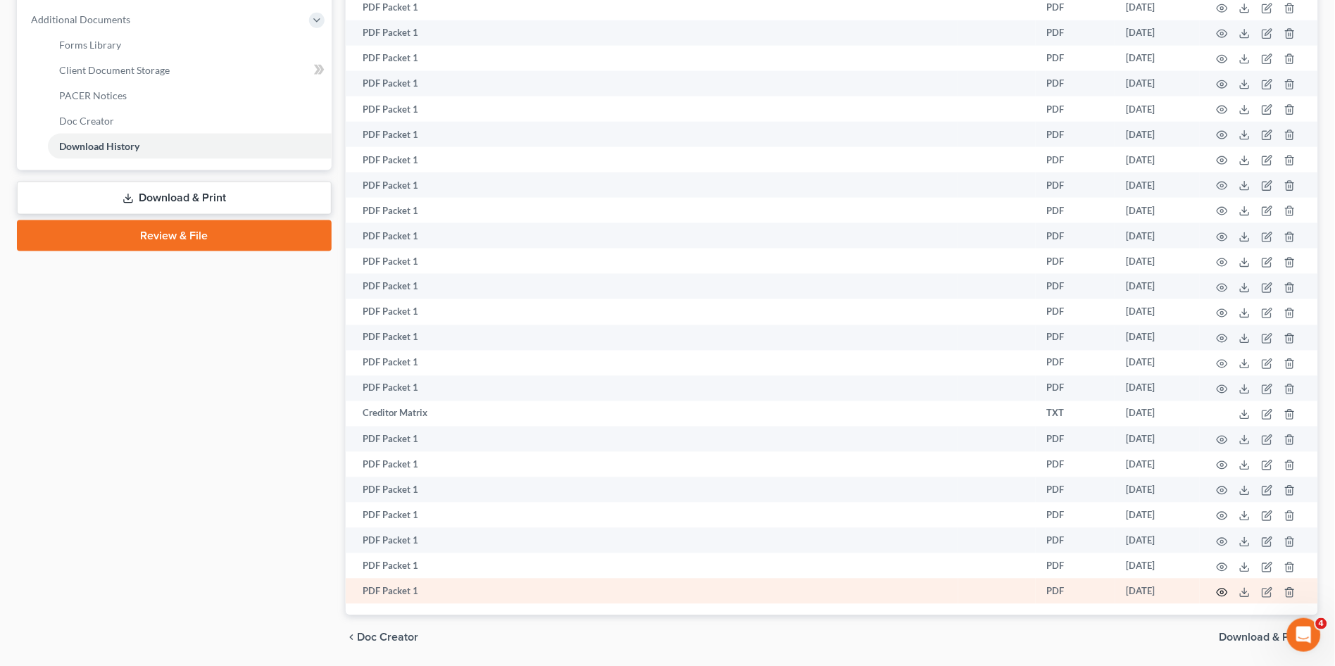
click at [1218, 593] on icon "button" at bounding box center [1222, 592] width 11 height 11
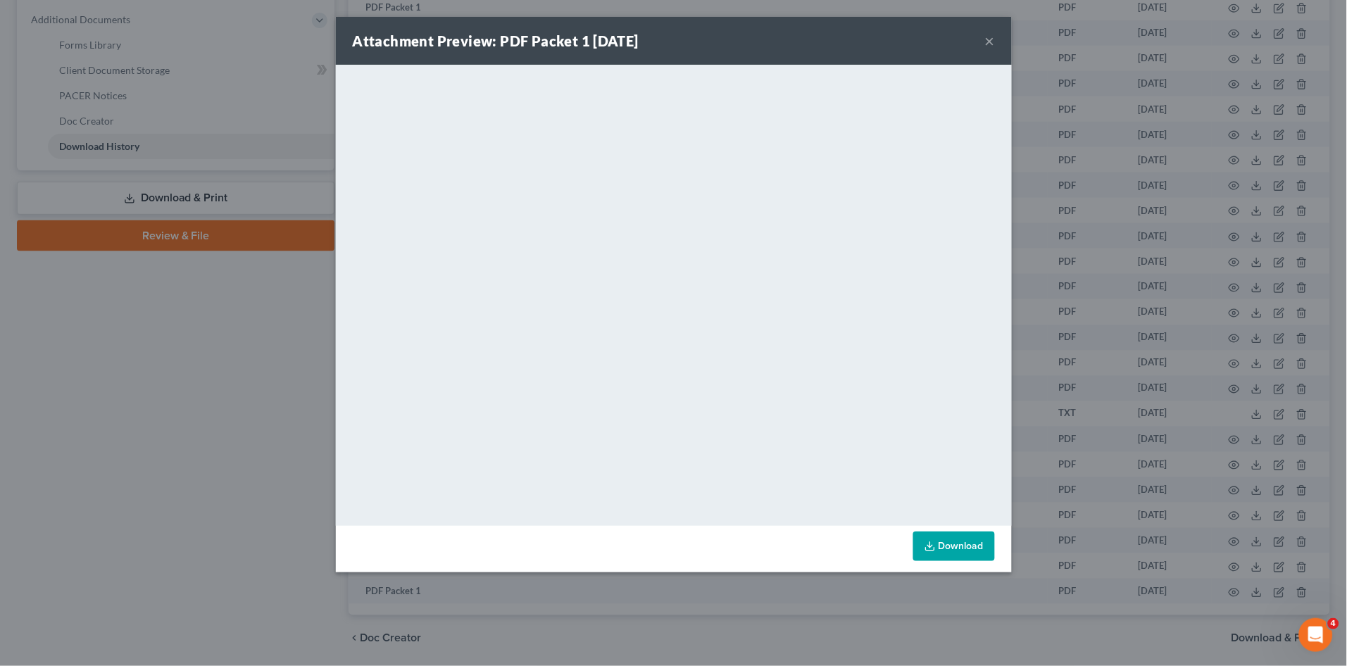
click at [99, 426] on div "Attachment Preview: PDF Packet 1 [DATE] × <object ng-attr-data='[URL][DOMAIN_NA…" at bounding box center [673, 333] width 1347 height 666
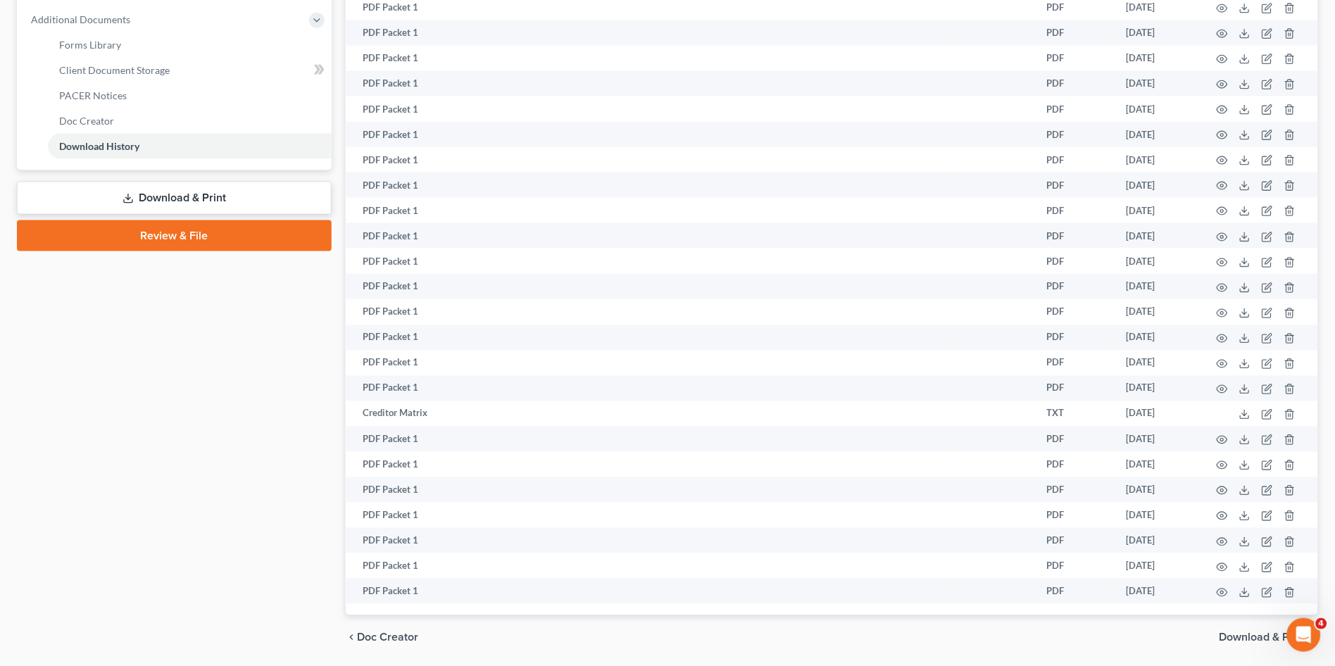
click at [186, 192] on link "Download & Print" at bounding box center [174, 198] width 315 height 33
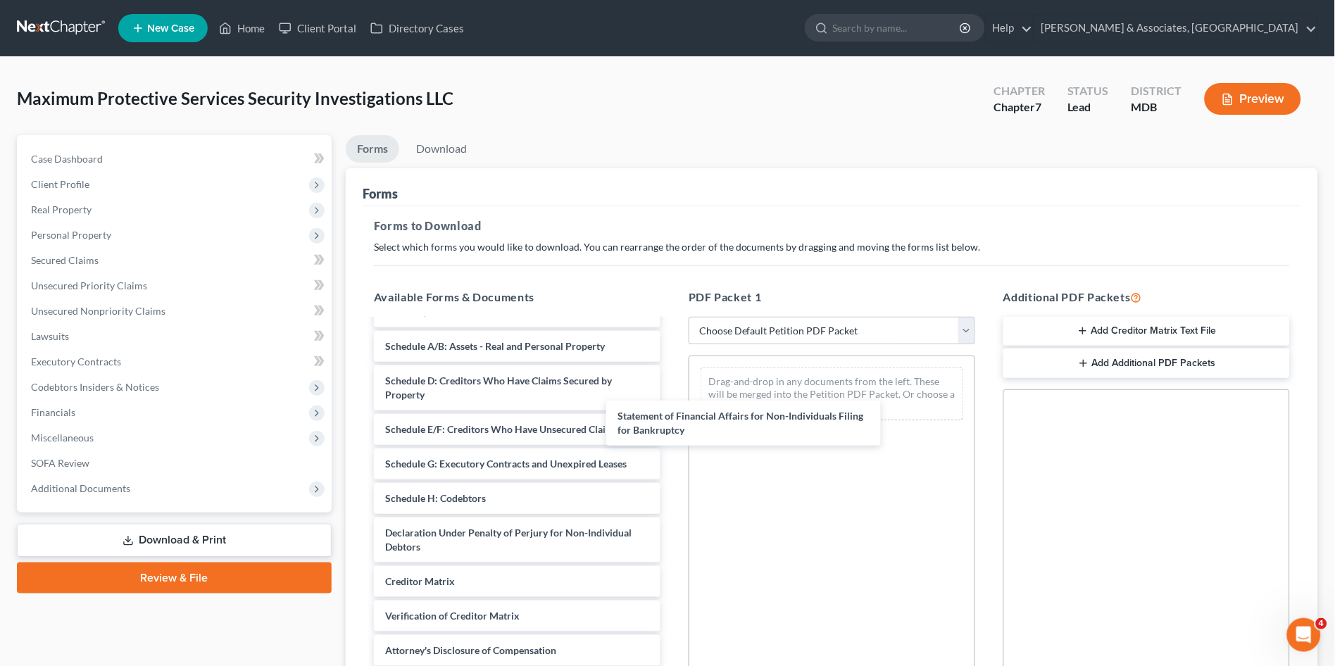
scroll to position [142, 0]
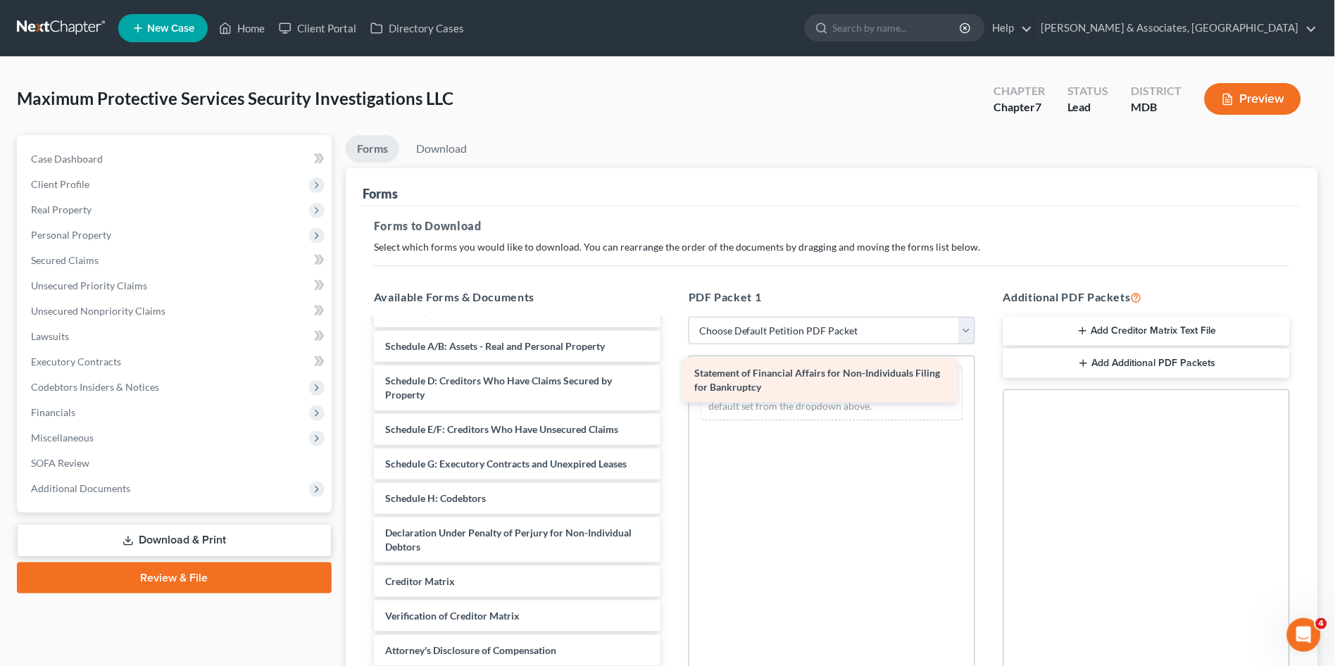
drag, startPoint x: 577, startPoint y: 492, endPoint x: 886, endPoint y: 382, distance: 328.1
click at [672, 382] on div "Statement of Financial Affairs for Non-Individuals Filing for Bankruptcy Declar…" at bounding box center [517, 440] width 309 height 522
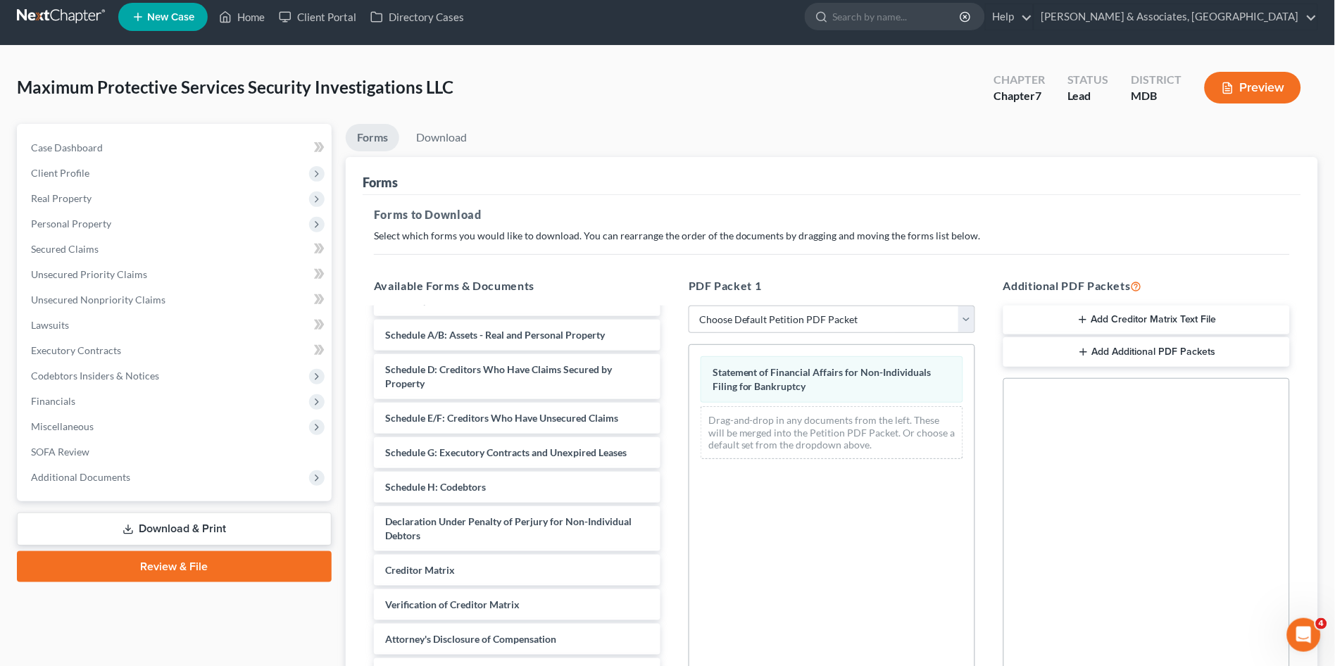
scroll to position [202, 0]
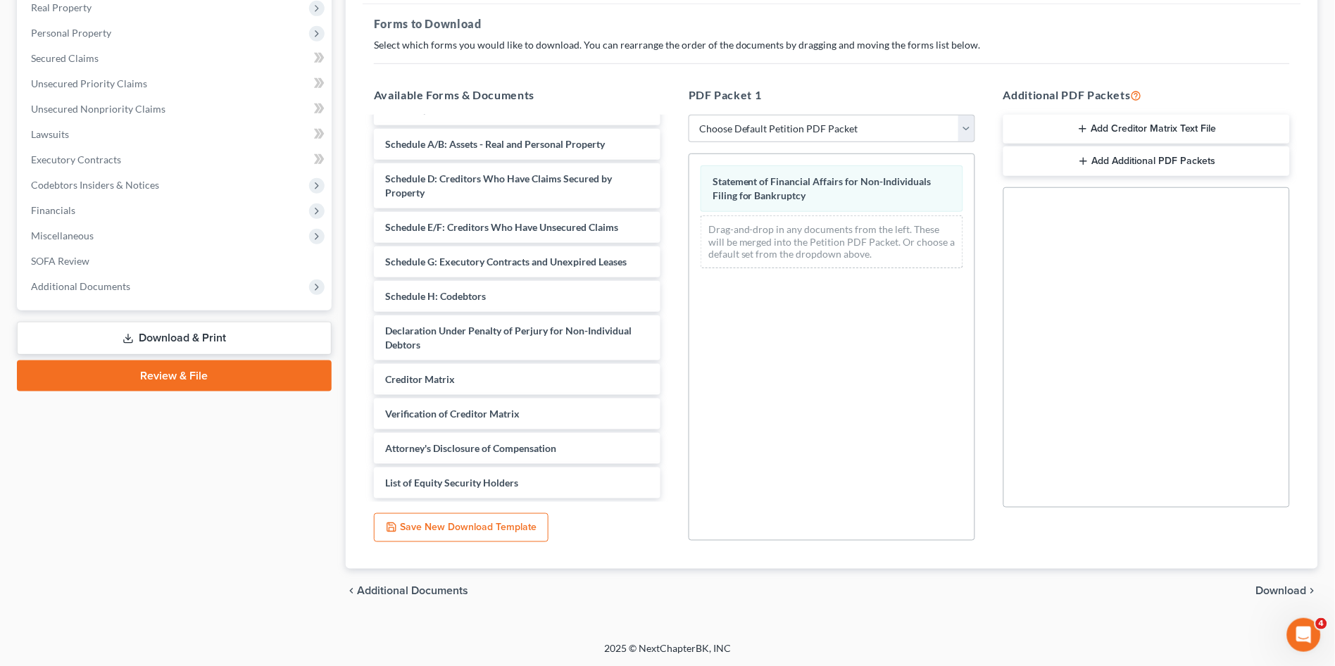
click at [1277, 588] on span "Download" at bounding box center [1281, 591] width 51 height 11
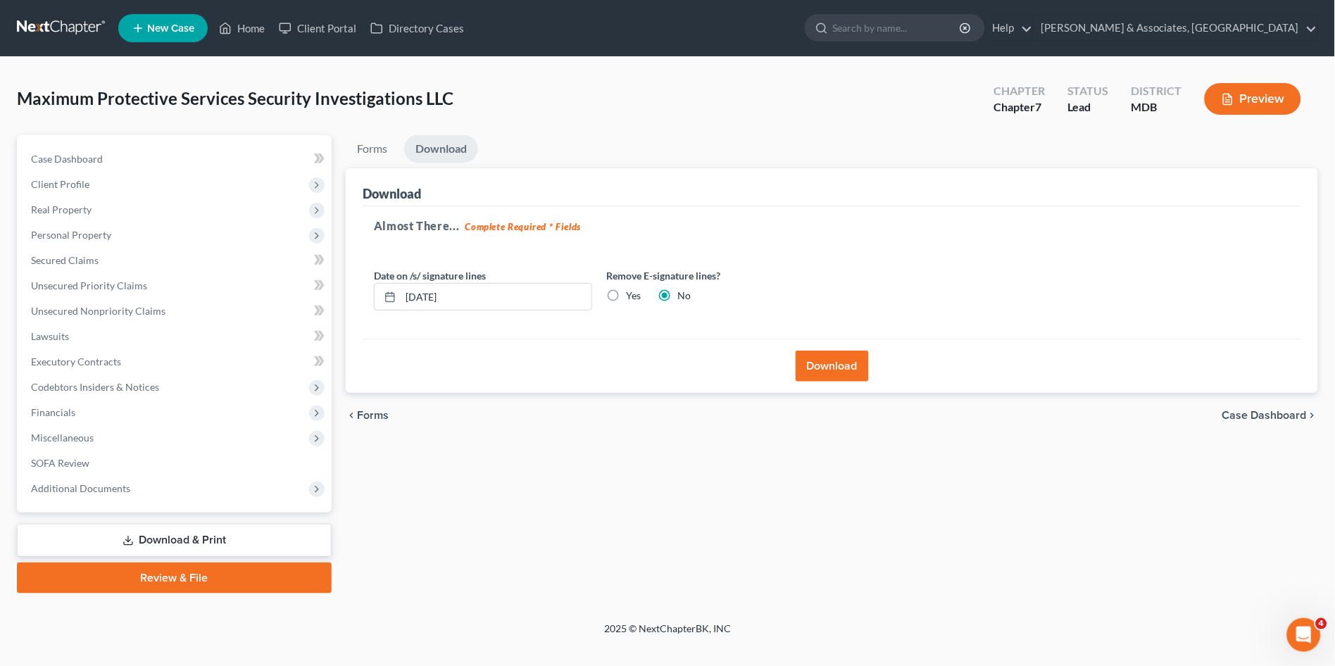
scroll to position [0, 0]
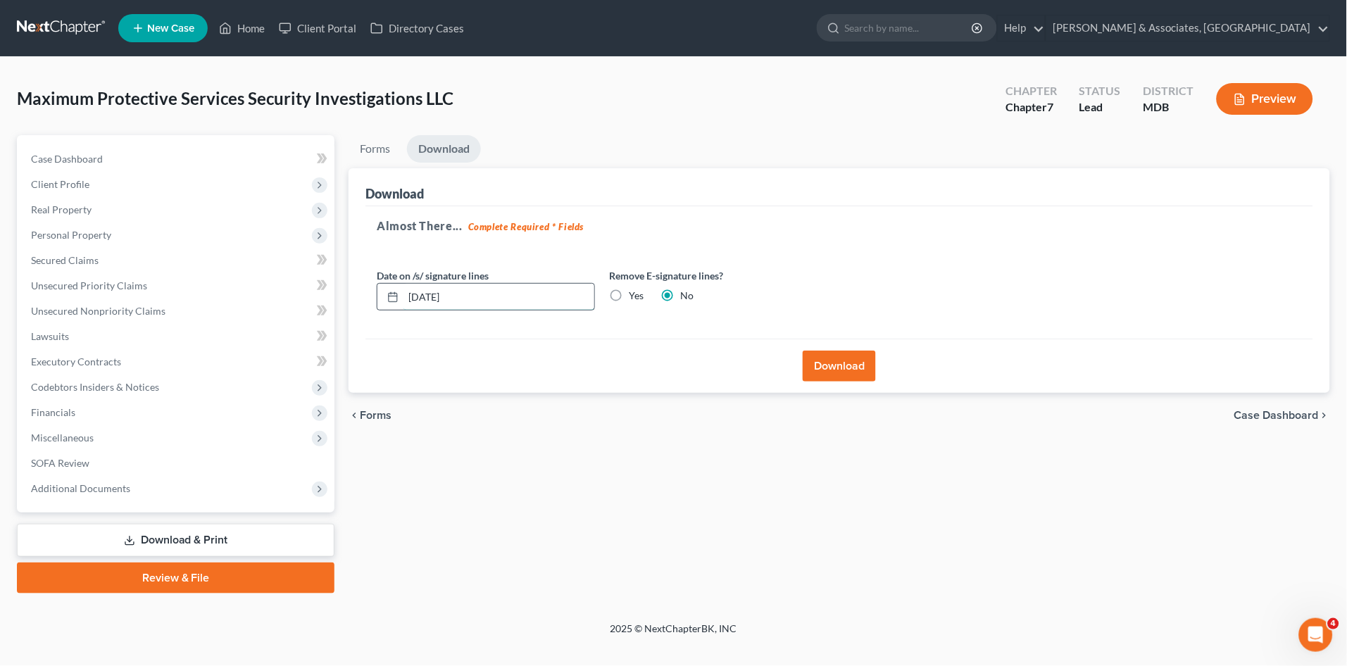
click at [428, 294] on input "[DATE]" at bounding box center [499, 297] width 191 height 27
type input "[DATE]"
click at [825, 366] on button "Download" at bounding box center [839, 366] width 73 height 31
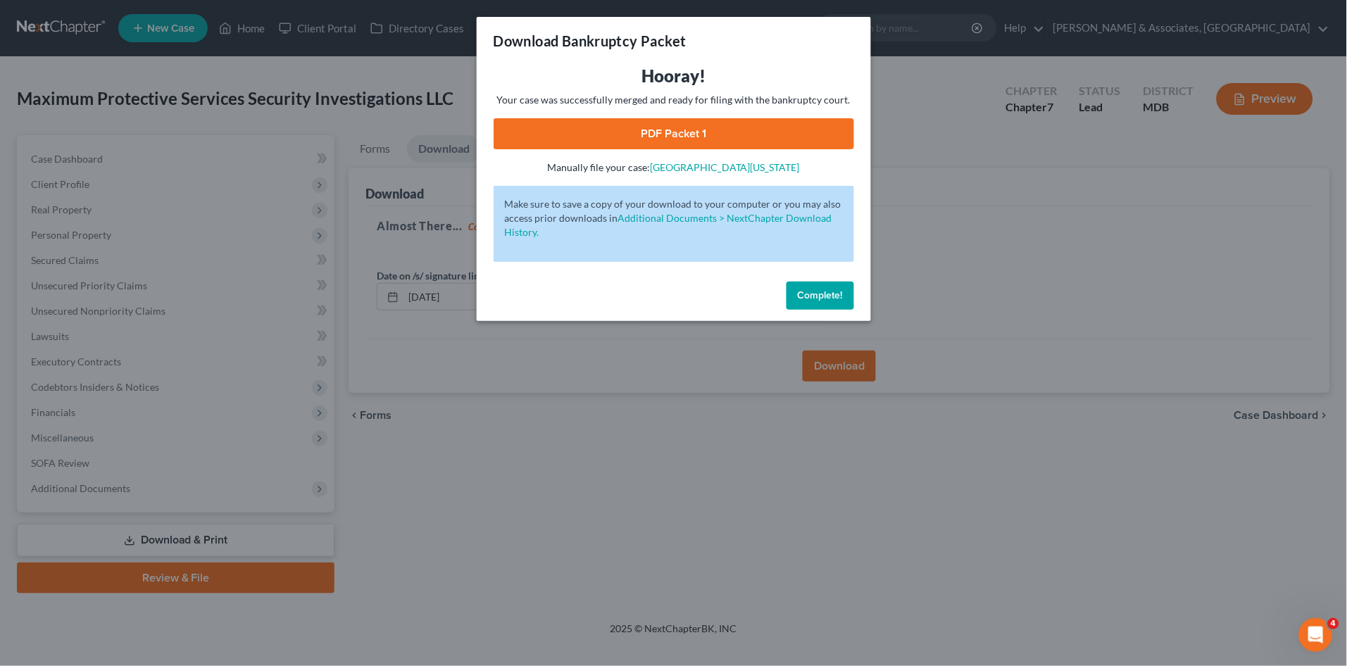
click at [804, 293] on span "Complete!" at bounding box center [820, 295] width 45 height 12
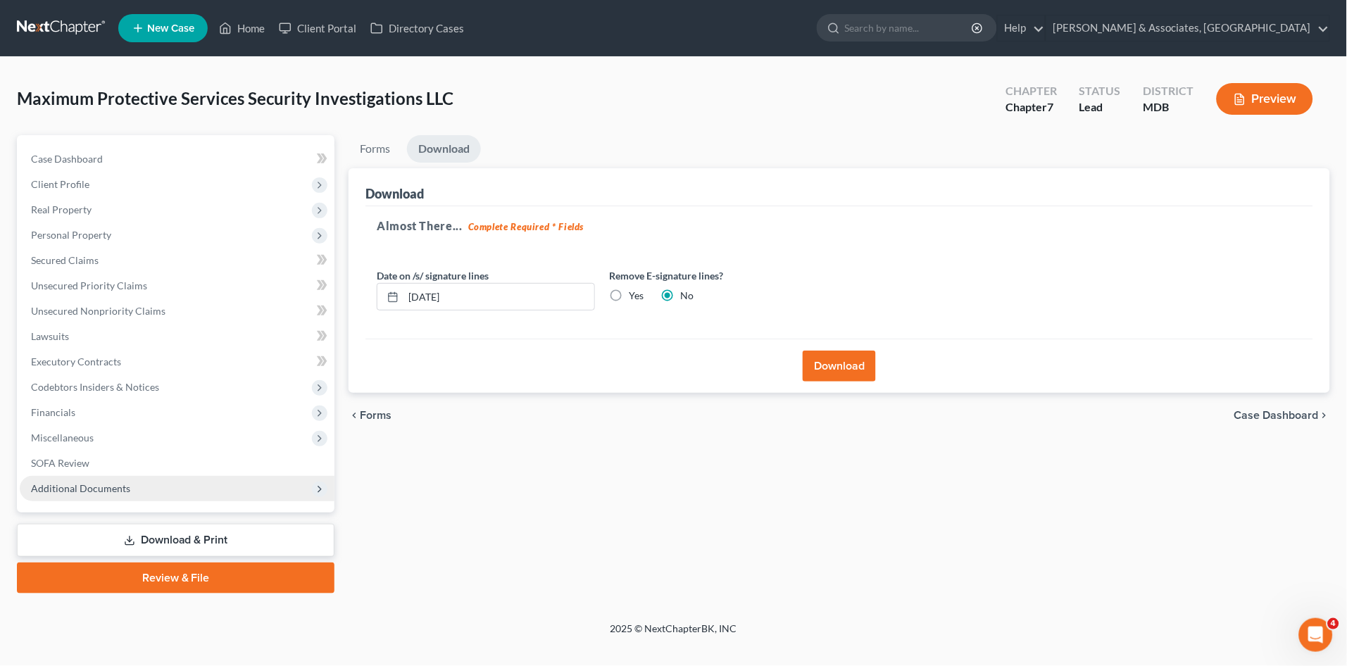
click at [175, 482] on span "Additional Documents" at bounding box center [177, 488] width 315 height 25
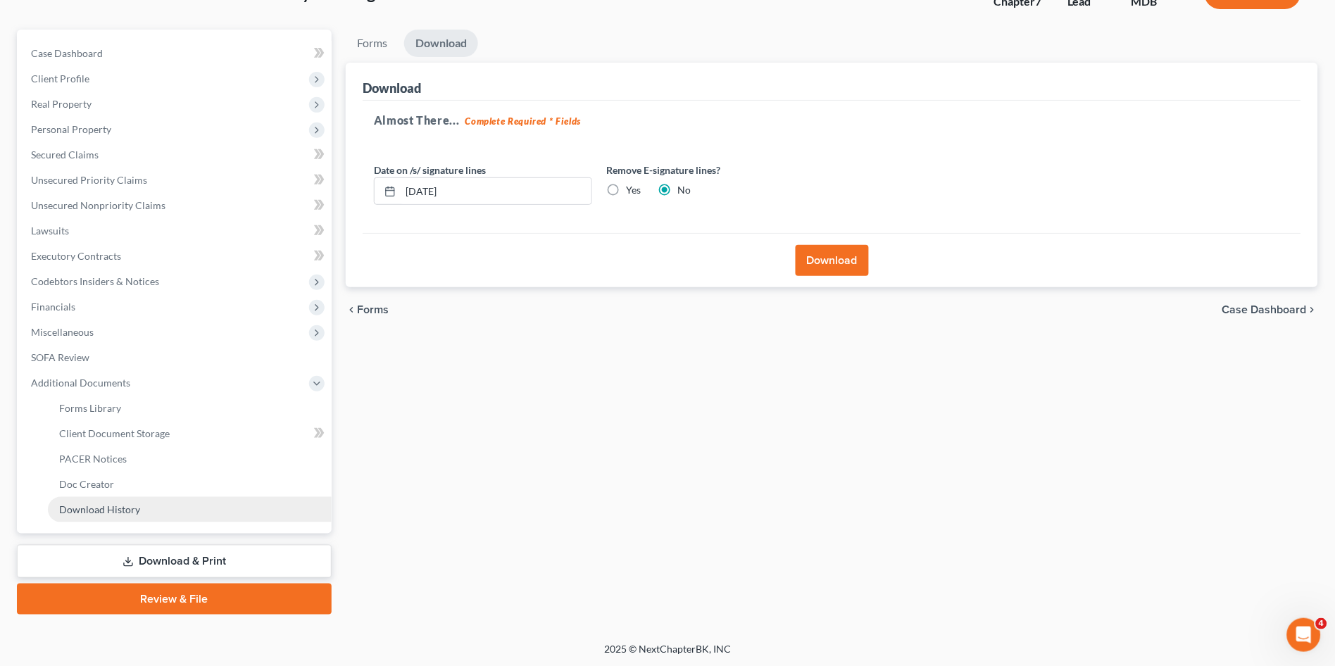
click at [145, 514] on link "Download History" at bounding box center [190, 509] width 284 height 25
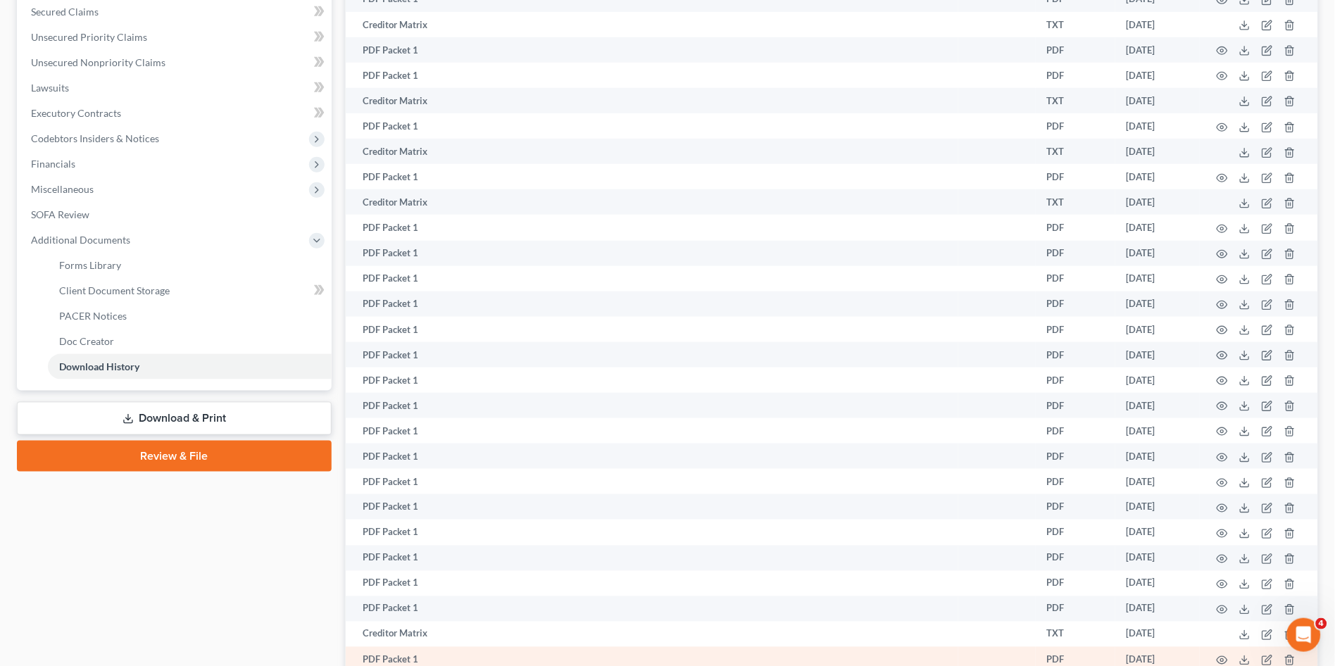
scroll to position [541, 0]
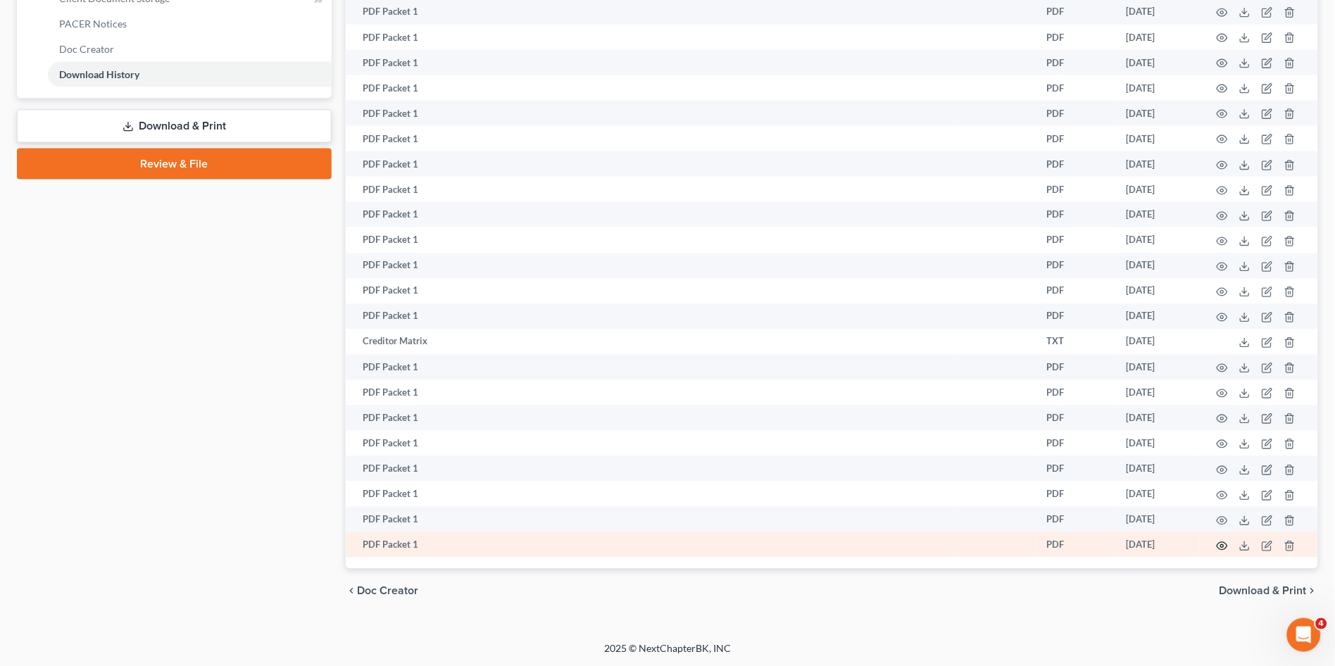
click at [1220, 546] on icon "button" at bounding box center [1222, 546] width 11 height 11
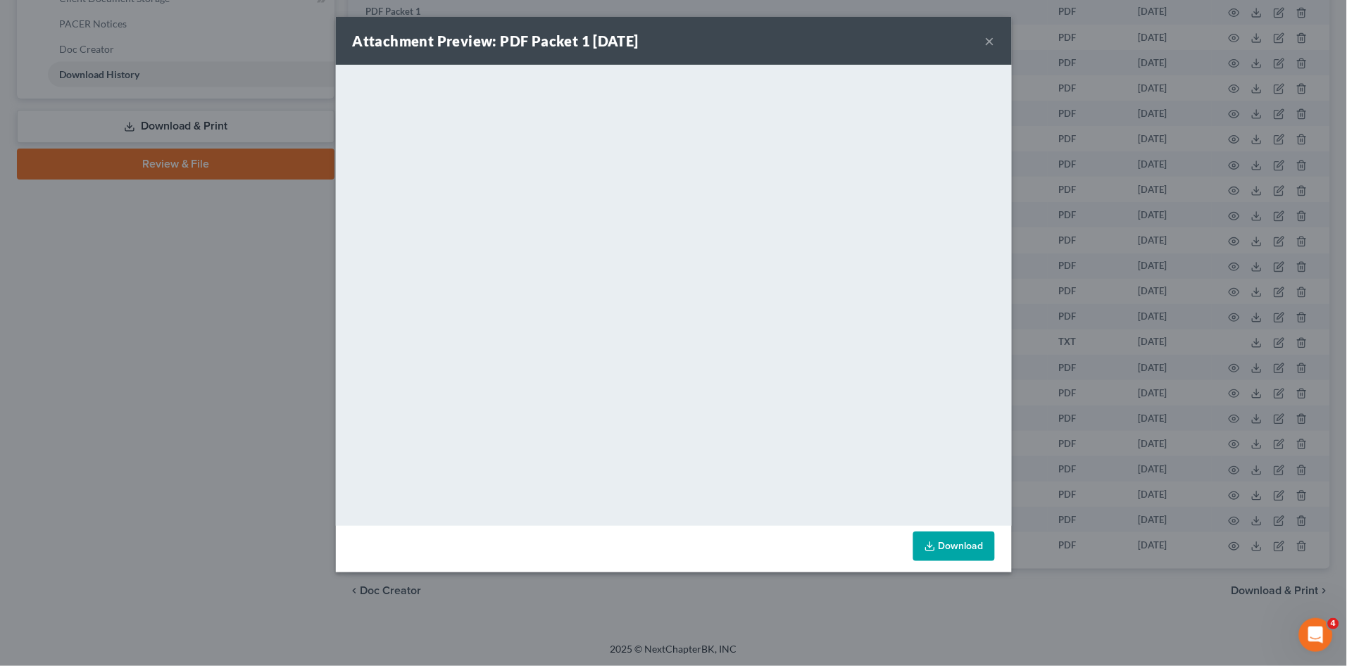
click at [849, 44] on div "Attachment Preview: PDF Packet 1 [DATE] ×" at bounding box center [674, 41] width 676 height 48
click at [989, 37] on button "×" at bounding box center [990, 40] width 10 height 17
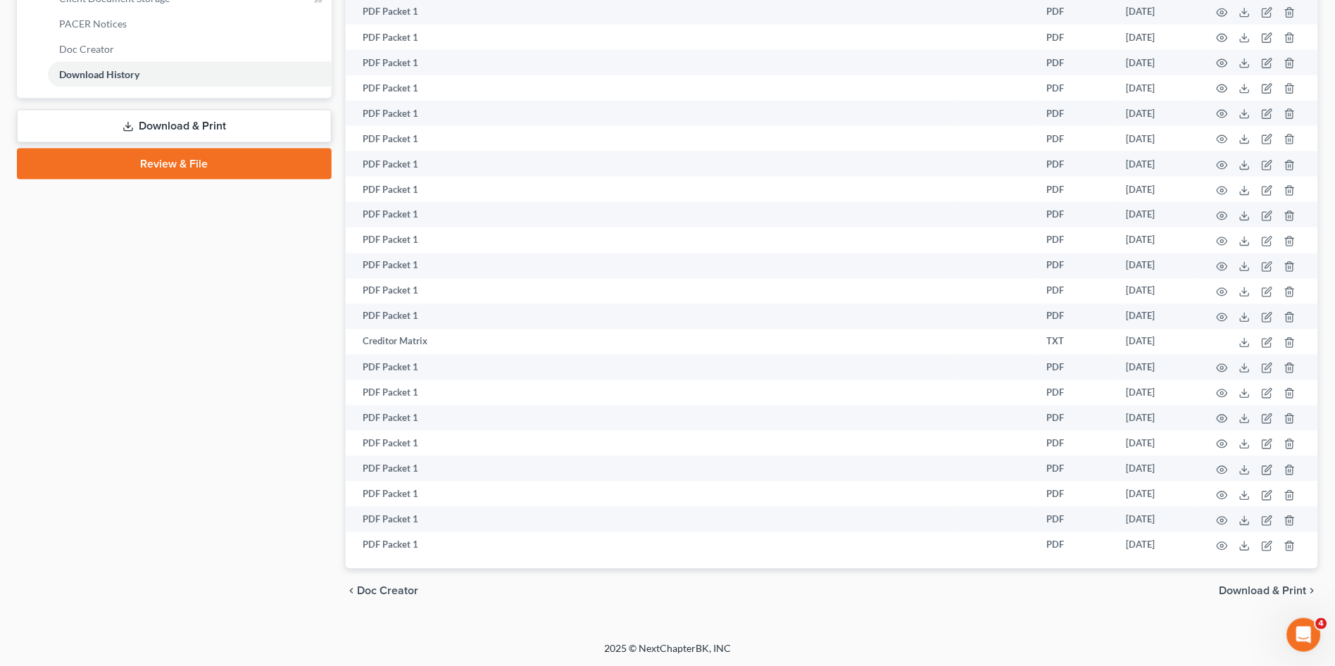
click at [170, 120] on link "Download & Print" at bounding box center [174, 126] width 315 height 33
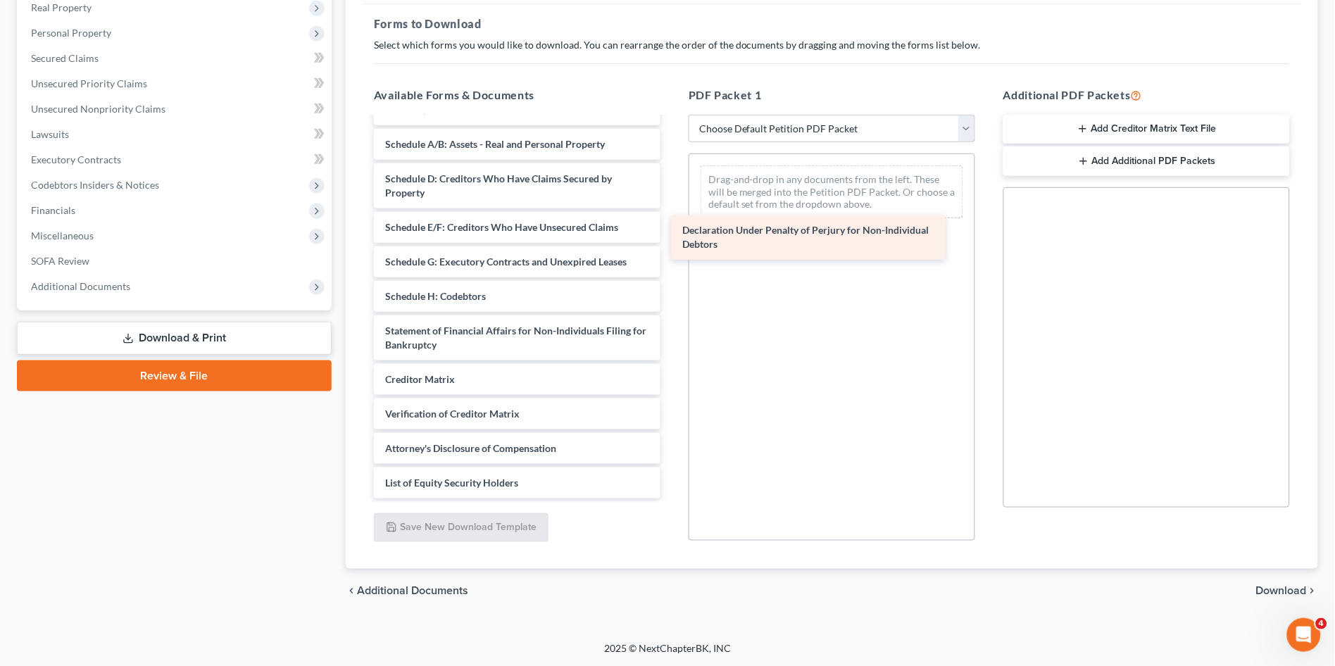
scroll to position [142, 0]
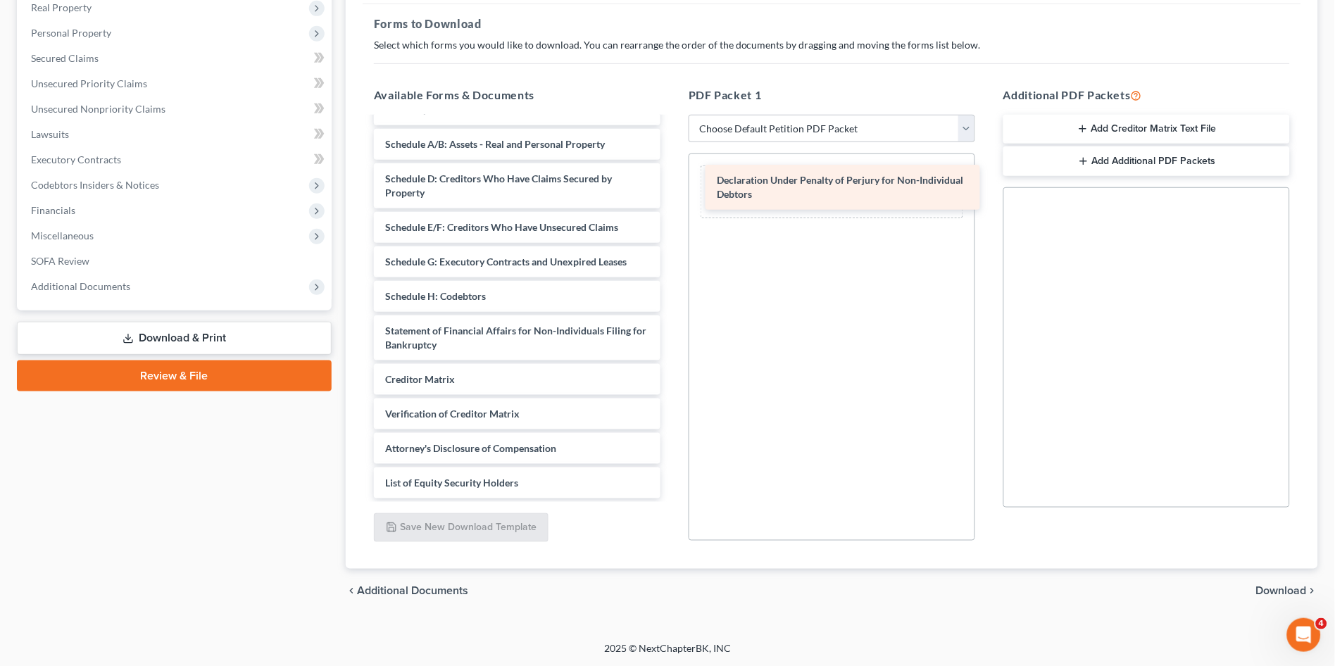
drag, startPoint x: 489, startPoint y: 326, endPoint x: 821, endPoint y: 177, distance: 363.7
click at [672, 177] on div "Declaration Under Penalty of Perjury for Non-Individual Debtors Declaration re:…" at bounding box center [517, 238] width 309 height 522
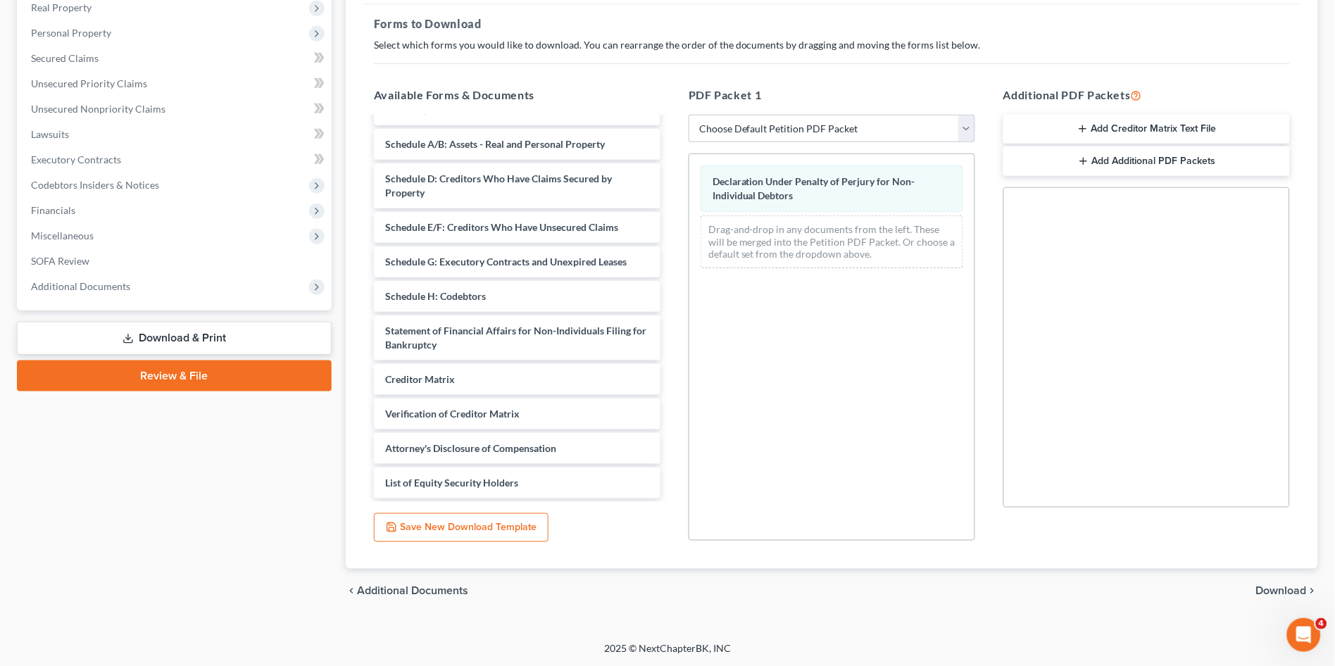
click at [1271, 588] on span "Download" at bounding box center [1281, 591] width 51 height 11
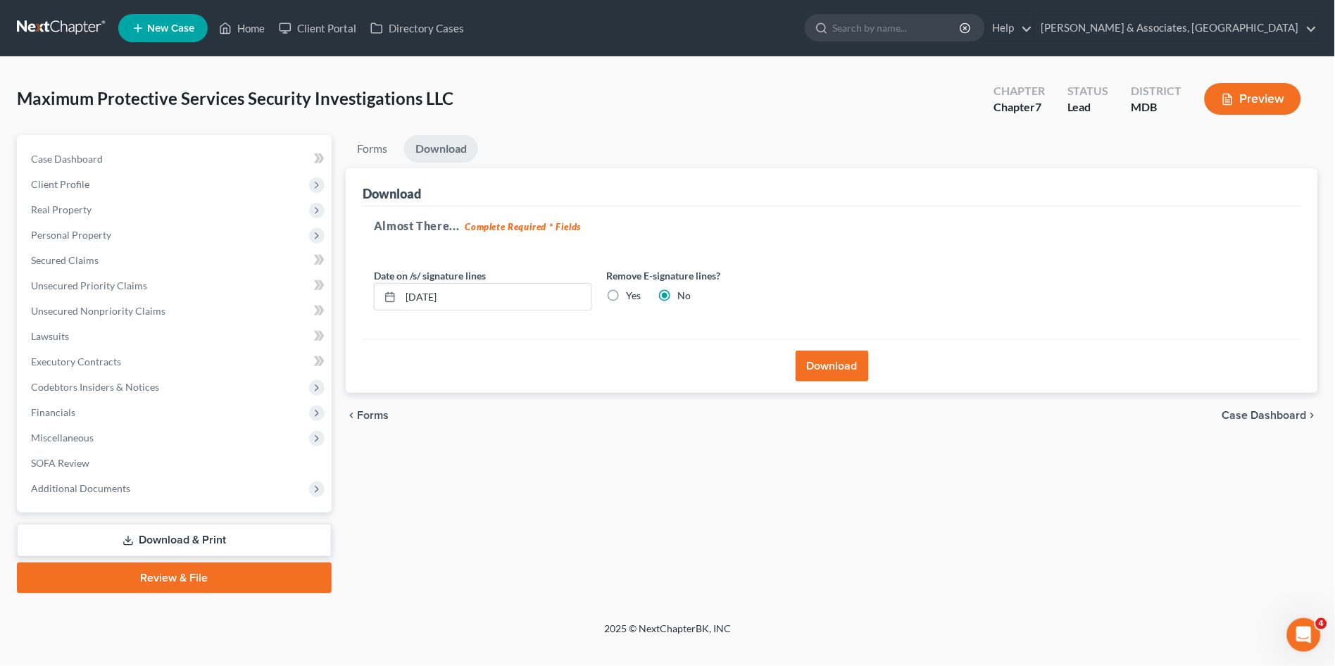
scroll to position [0, 0]
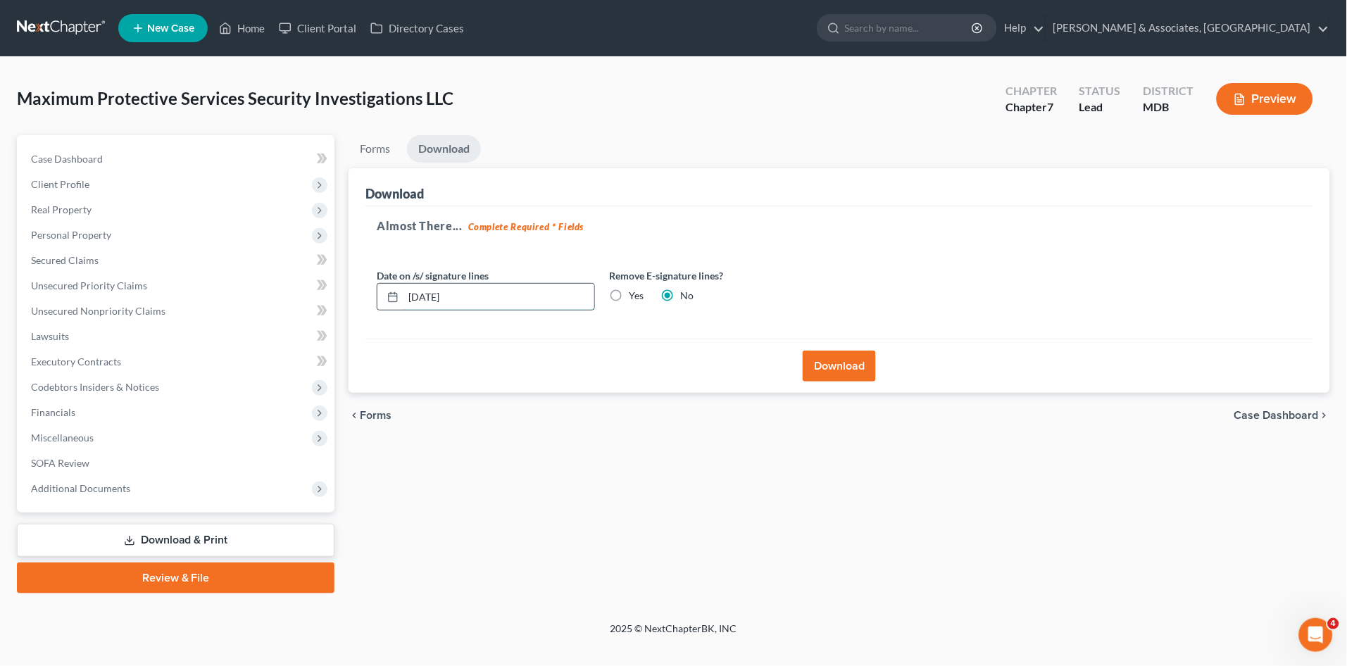
click at [425, 298] on input "[DATE]" at bounding box center [499, 297] width 191 height 27
type input "[DATE]"
click at [842, 361] on button "Download" at bounding box center [839, 366] width 73 height 31
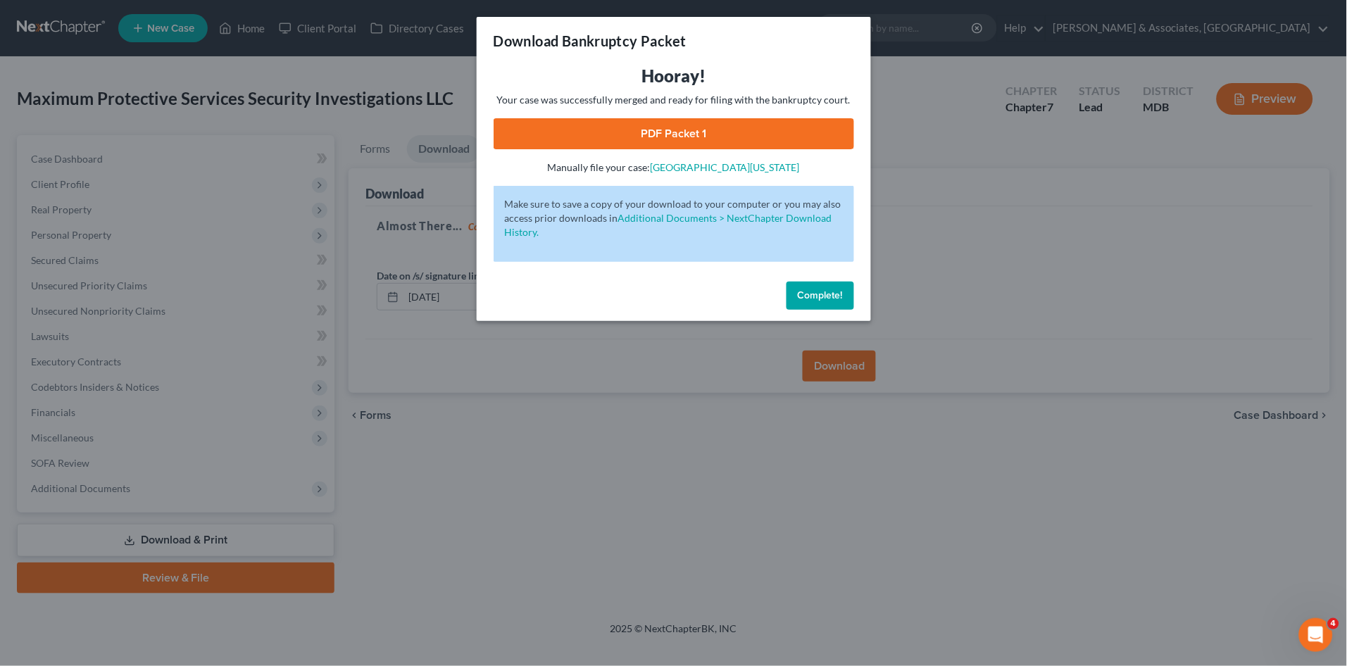
click at [813, 296] on span "Complete!" at bounding box center [820, 295] width 45 height 12
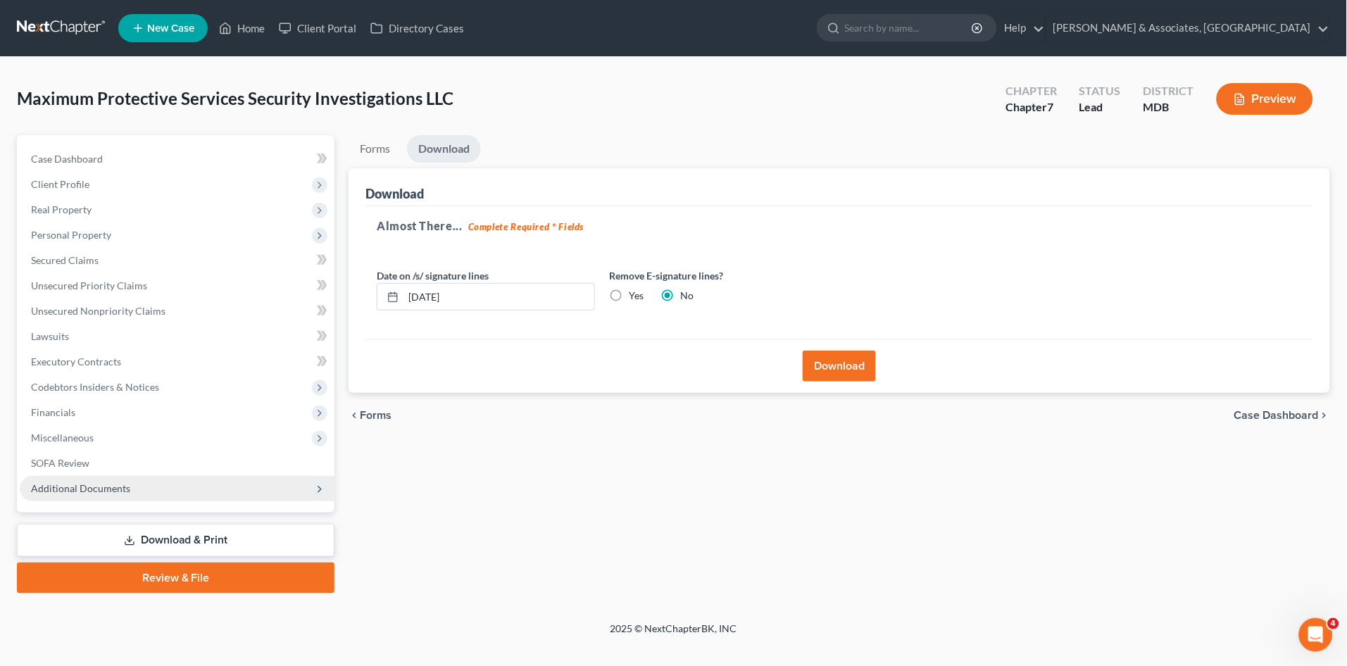
click at [57, 482] on span "Additional Documents" at bounding box center [80, 488] width 99 height 12
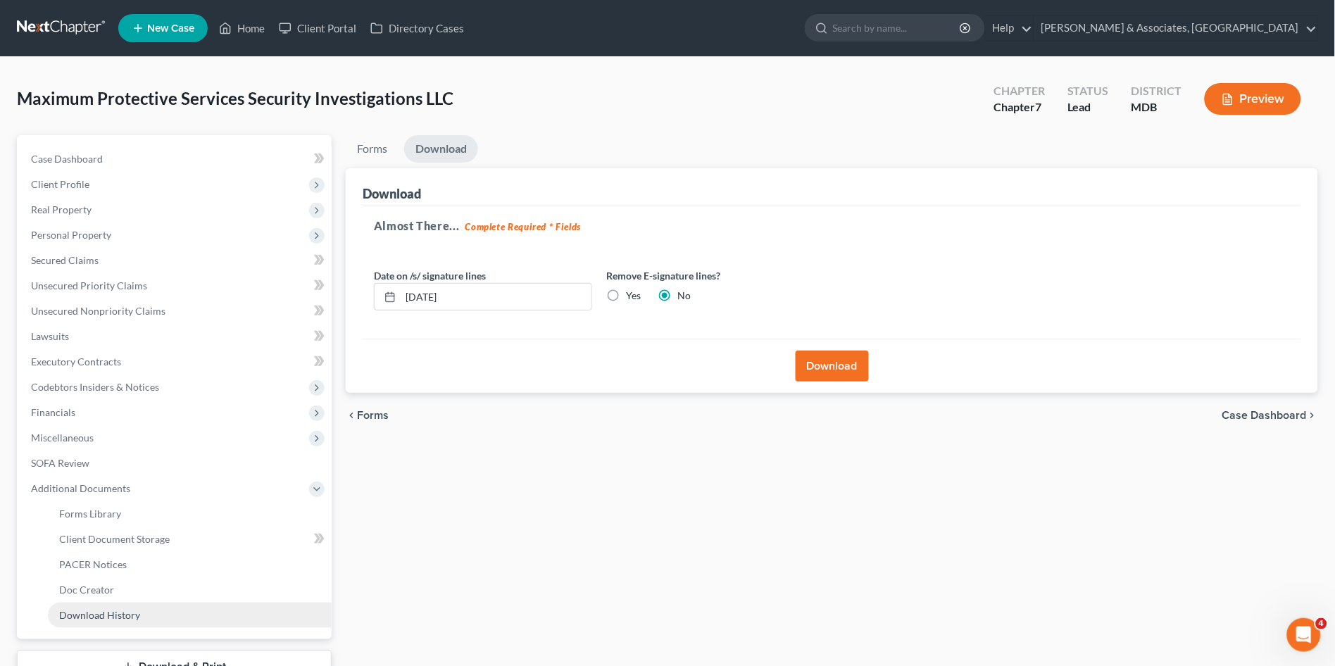
click at [142, 610] on link "Download History" at bounding box center [190, 615] width 284 height 25
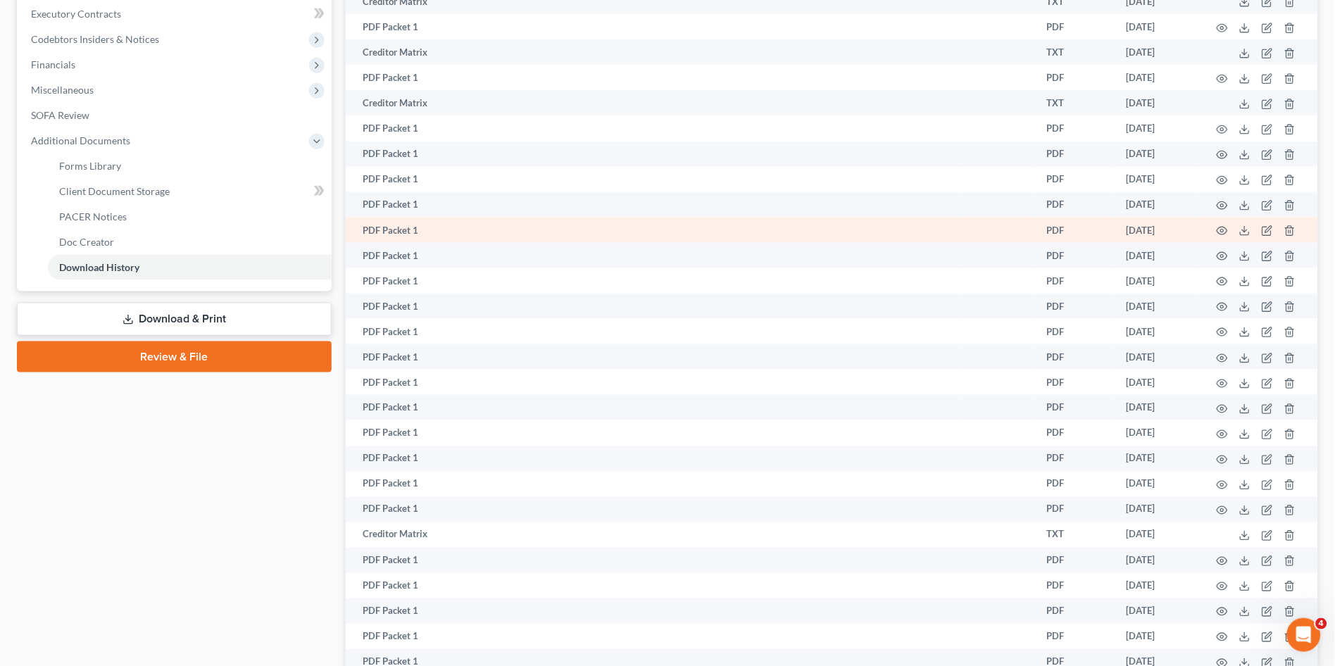
scroll to position [566, 0]
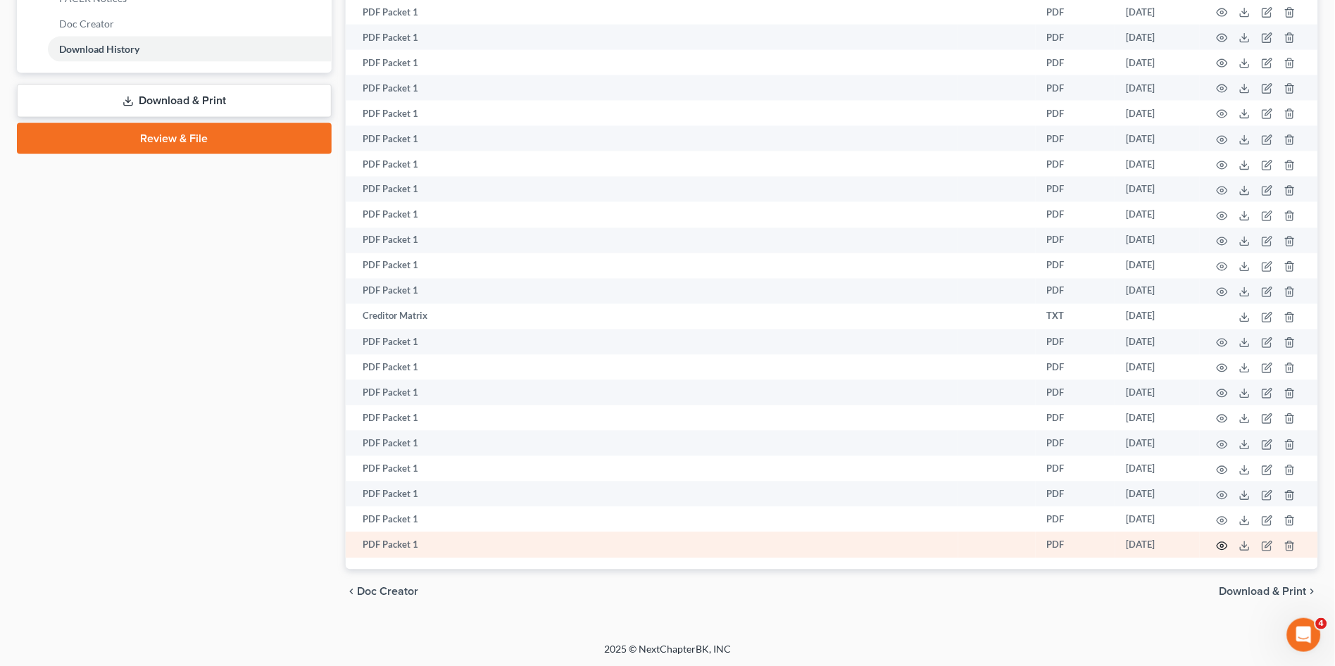
click at [1220, 542] on icon "button" at bounding box center [1222, 546] width 11 height 11
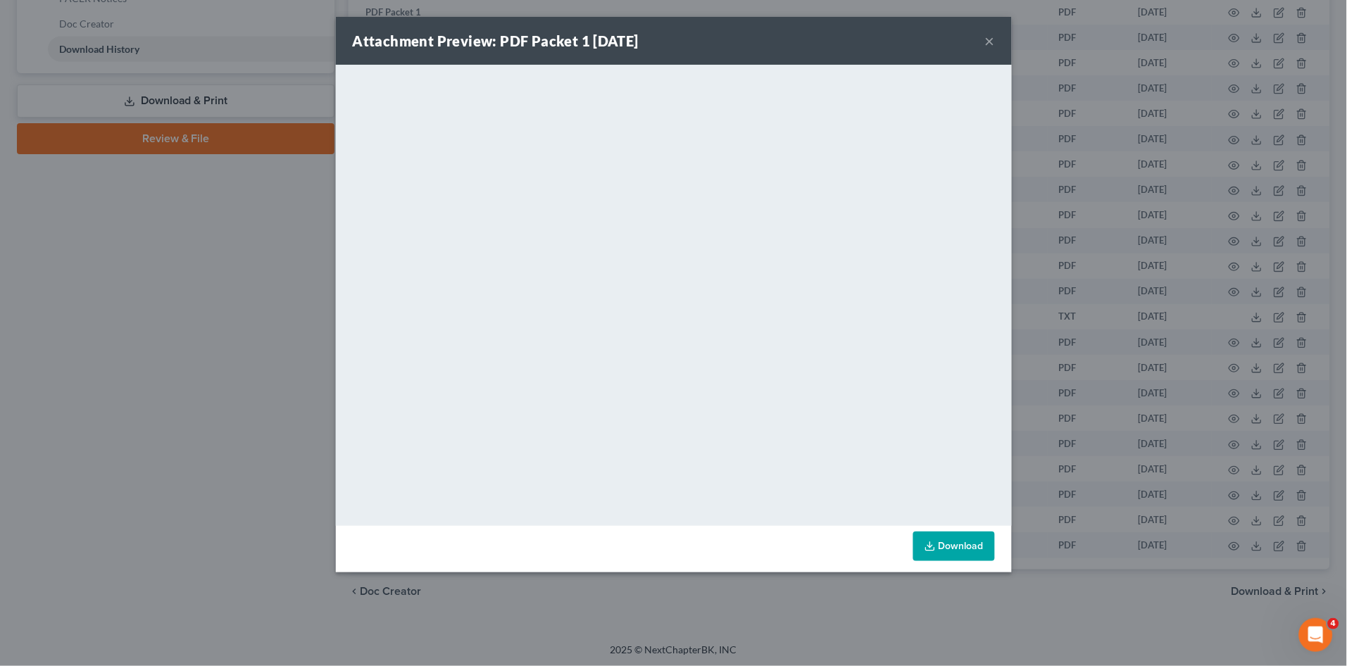
click at [141, 437] on div "Attachment Preview: PDF Packet 1 [DATE] × <object ng-attr-data='[URL][DOMAIN_NA…" at bounding box center [673, 333] width 1347 height 666
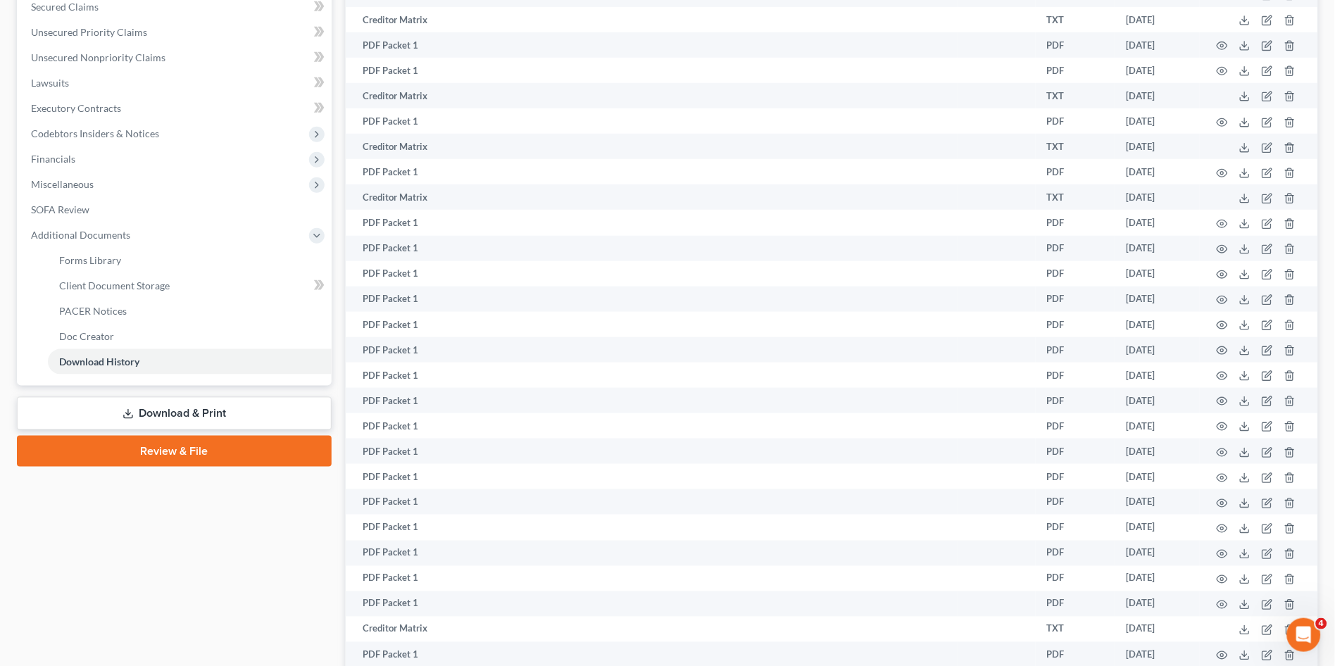
click at [185, 413] on link "Download & Print" at bounding box center [174, 413] width 315 height 33
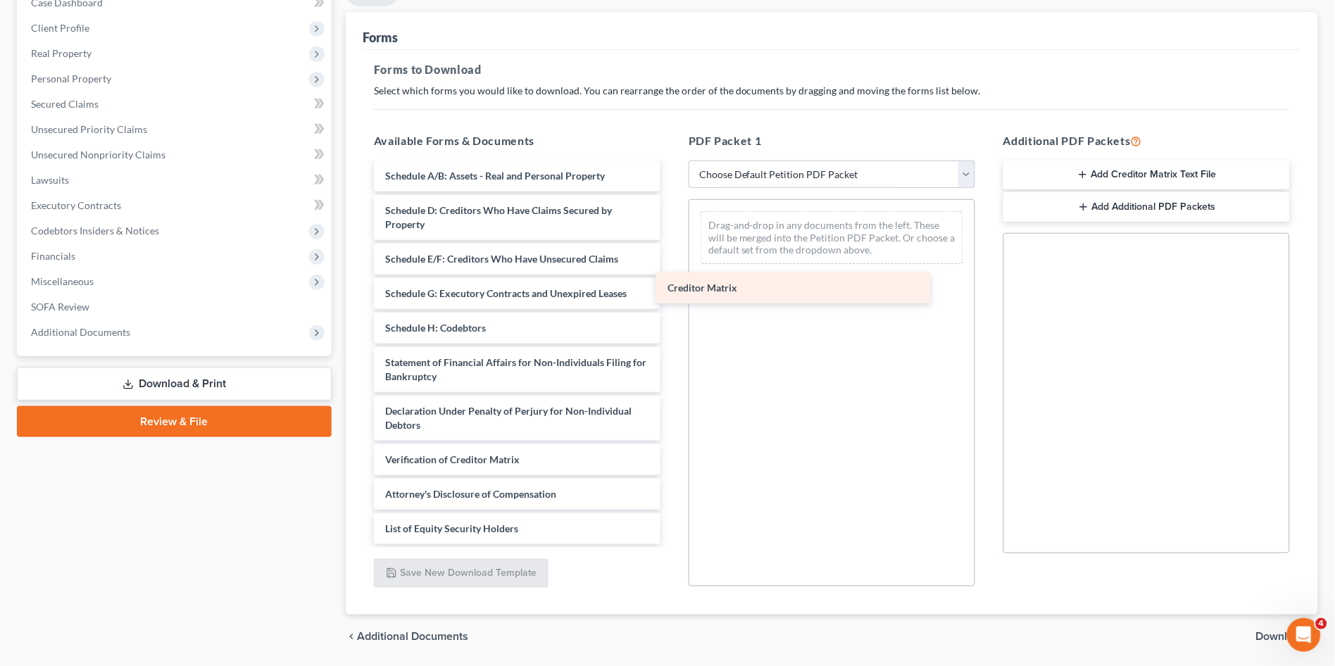
scroll to position [156, 0]
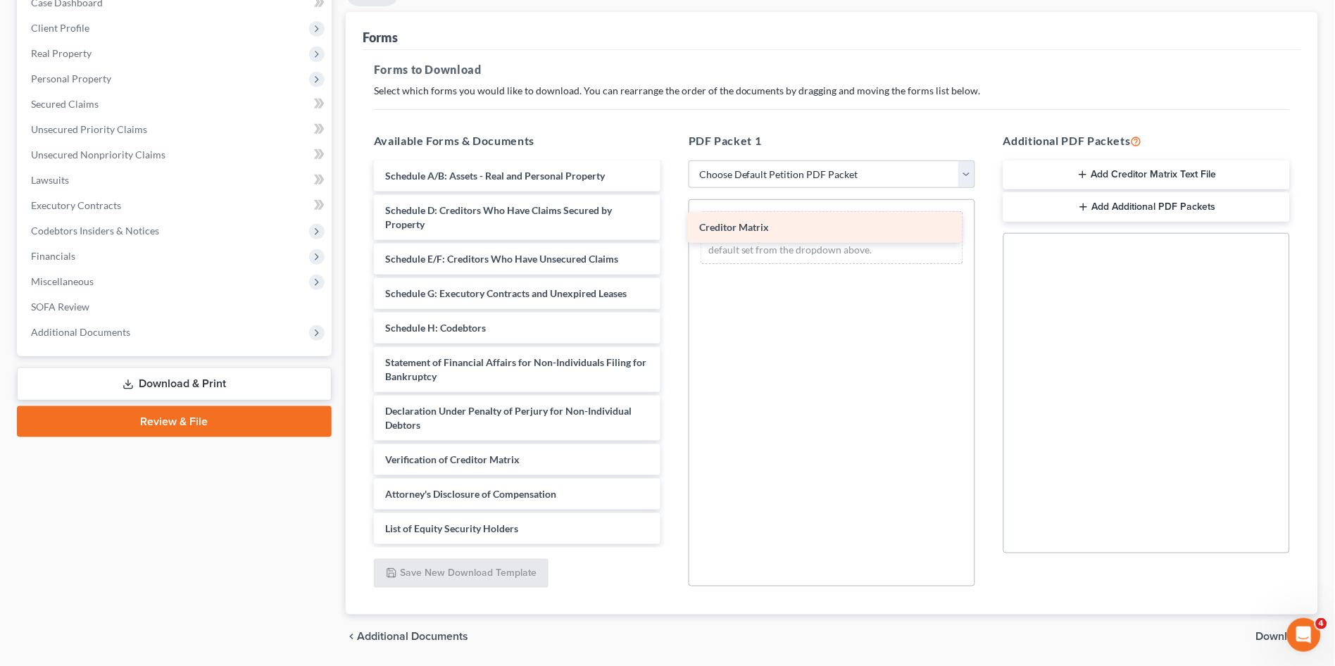
drag, startPoint x: 524, startPoint y: 423, endPoint x: 839, endPoint y: 225, distance: 372.4
click at [672, 225] on div "Creditor Matrix Declaration re: Electronic Filing ([DATE]) Declaration re: Elec…" at bounding box center [517, 276] width 309 height 536
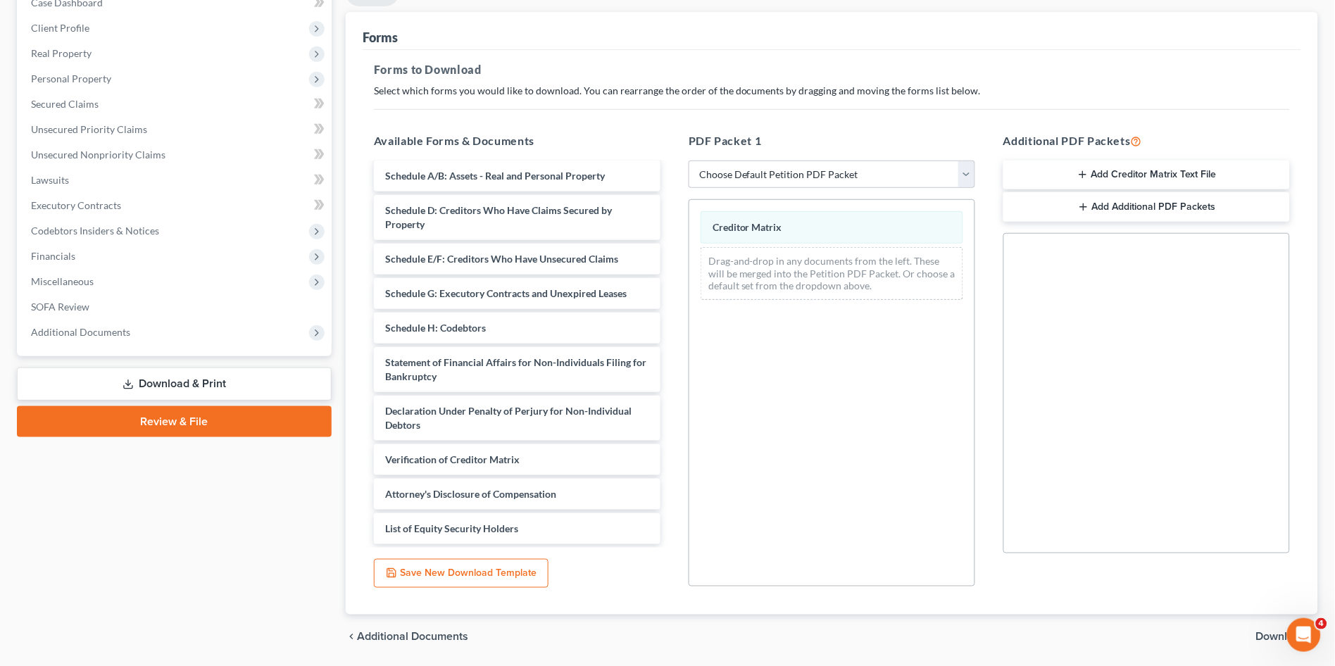
click at [1257, 635] on span "Download" at bounding box center [1281, 637] width 51 height 11
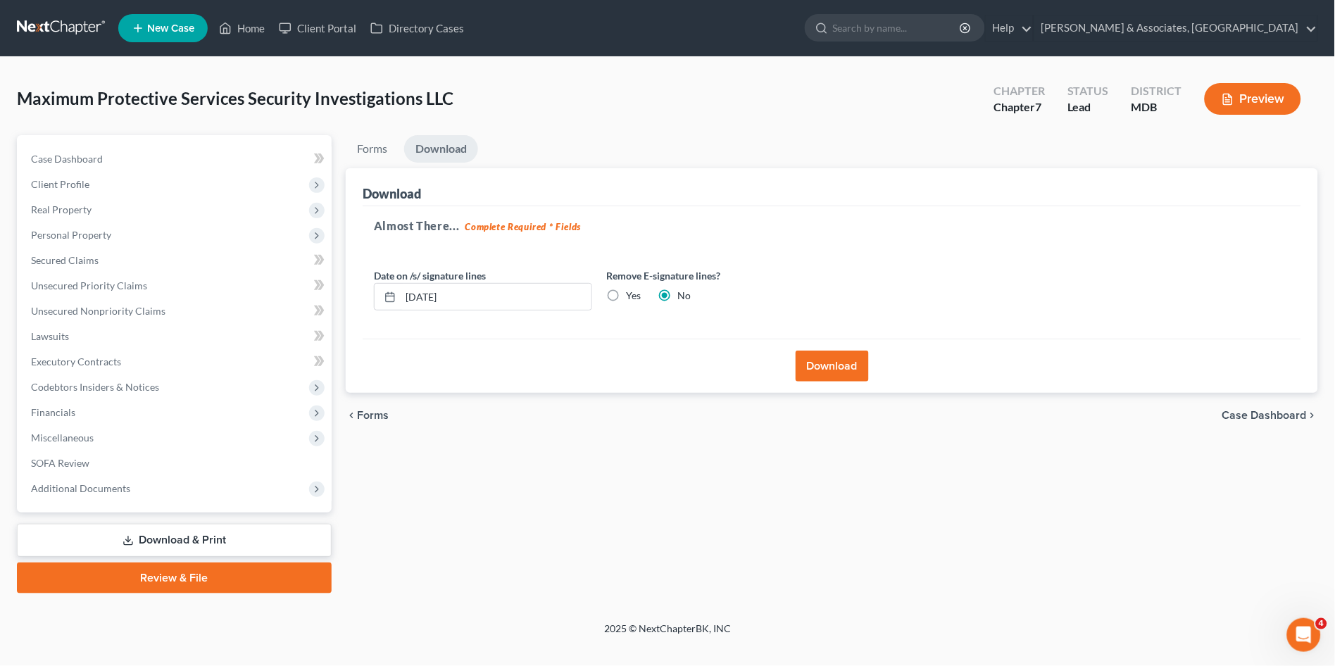
scroll to position [0, 0]
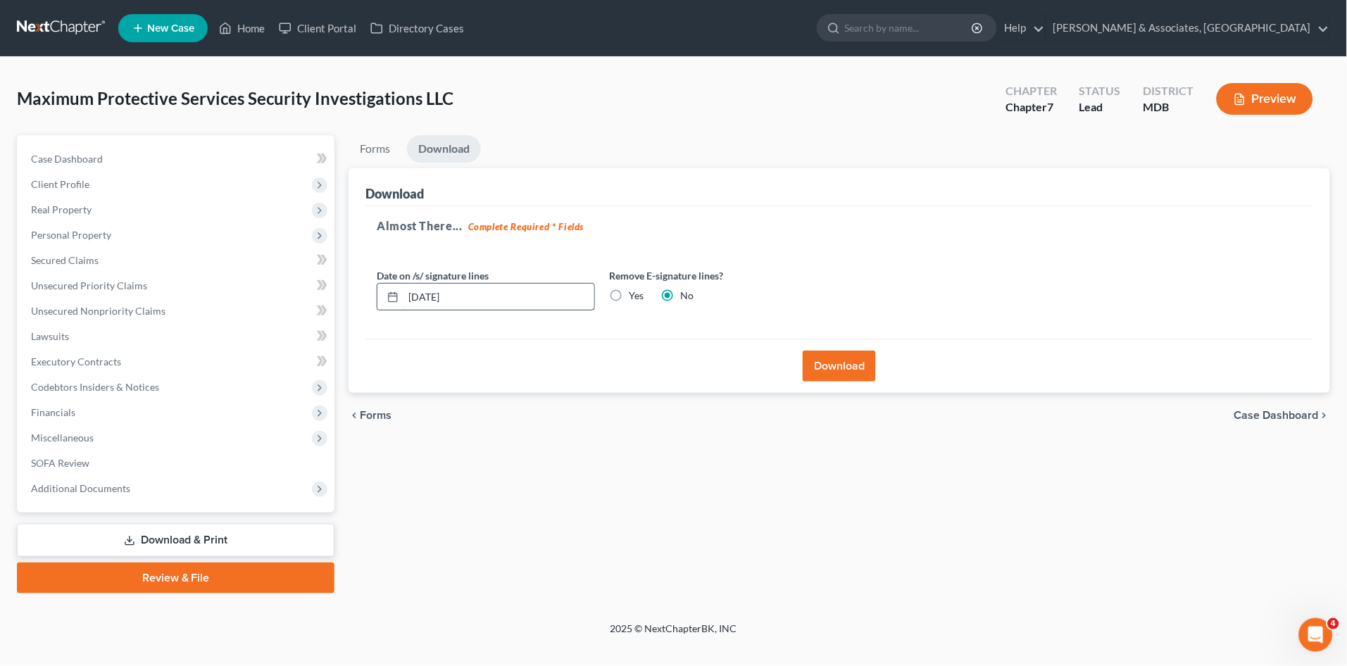
click at [427, 292] on input "[DATE]" at bounding box center [499, 297] width 191 height 27
type input "[DATE]"
click at [824, 369] on button "Download" at bounding box center [839, 366] width 73 height 31
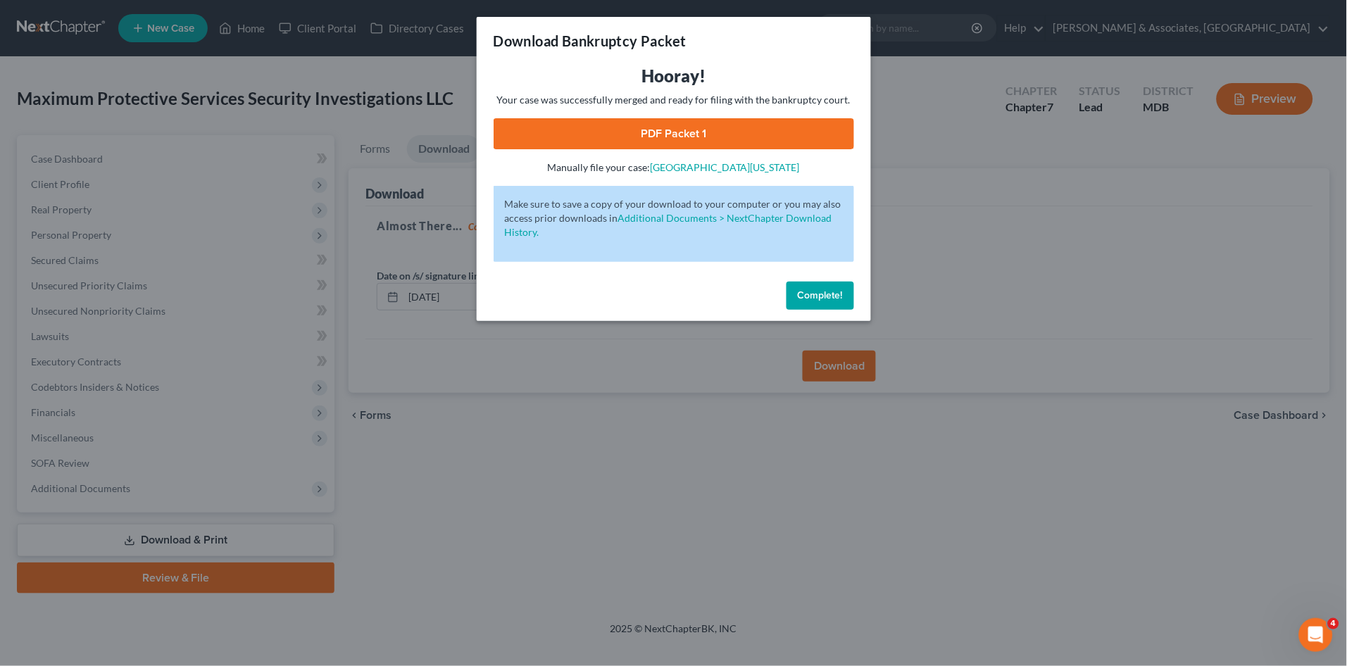
click at [800, 289] on span "Complete!" at bounding box center [820, 295] width 45 height 12
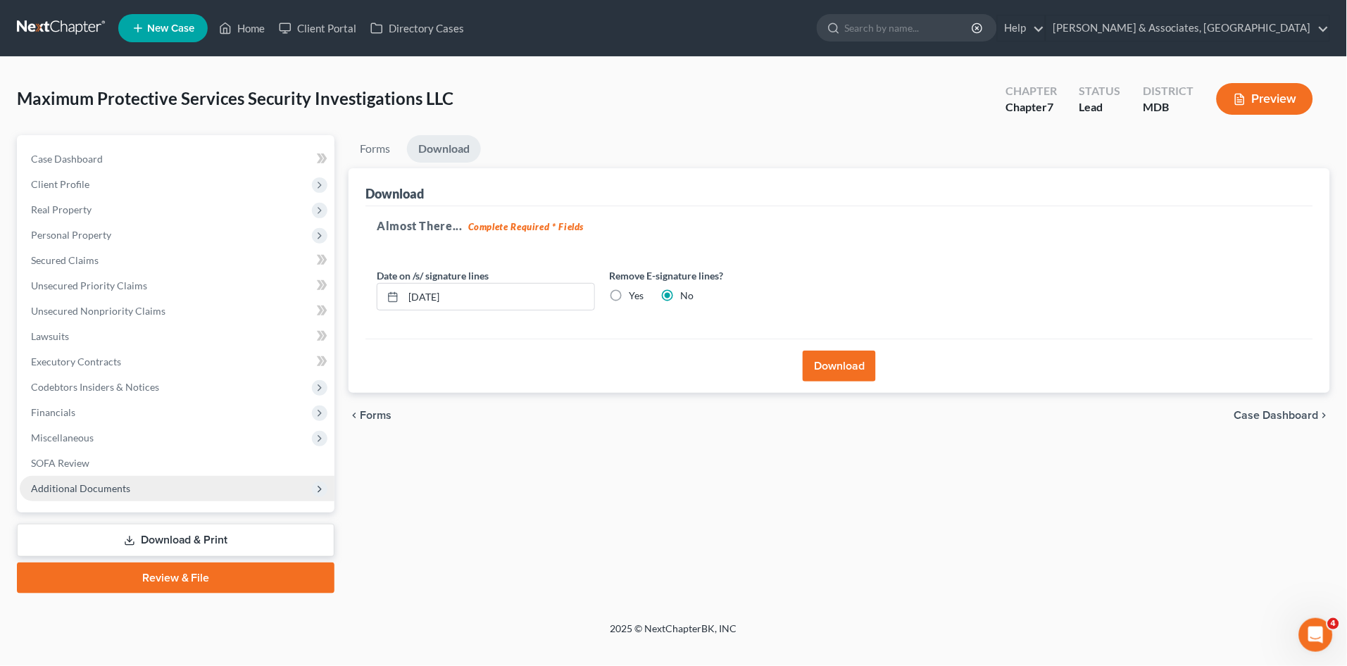
click at [89, 496] on span "Additional Documents" at bounding box center [177, 488] width 315 height 25
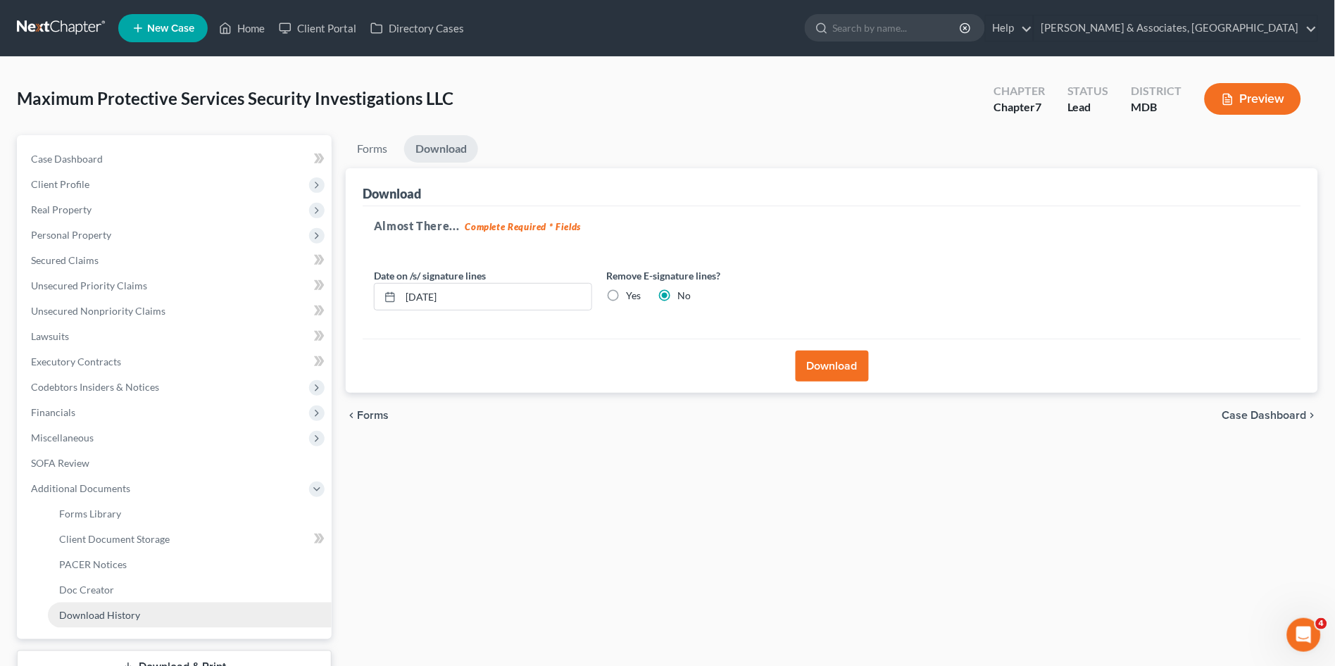
click at [113, 606] on link "Download History" at bounding box center [190, 615] width 284 height 25
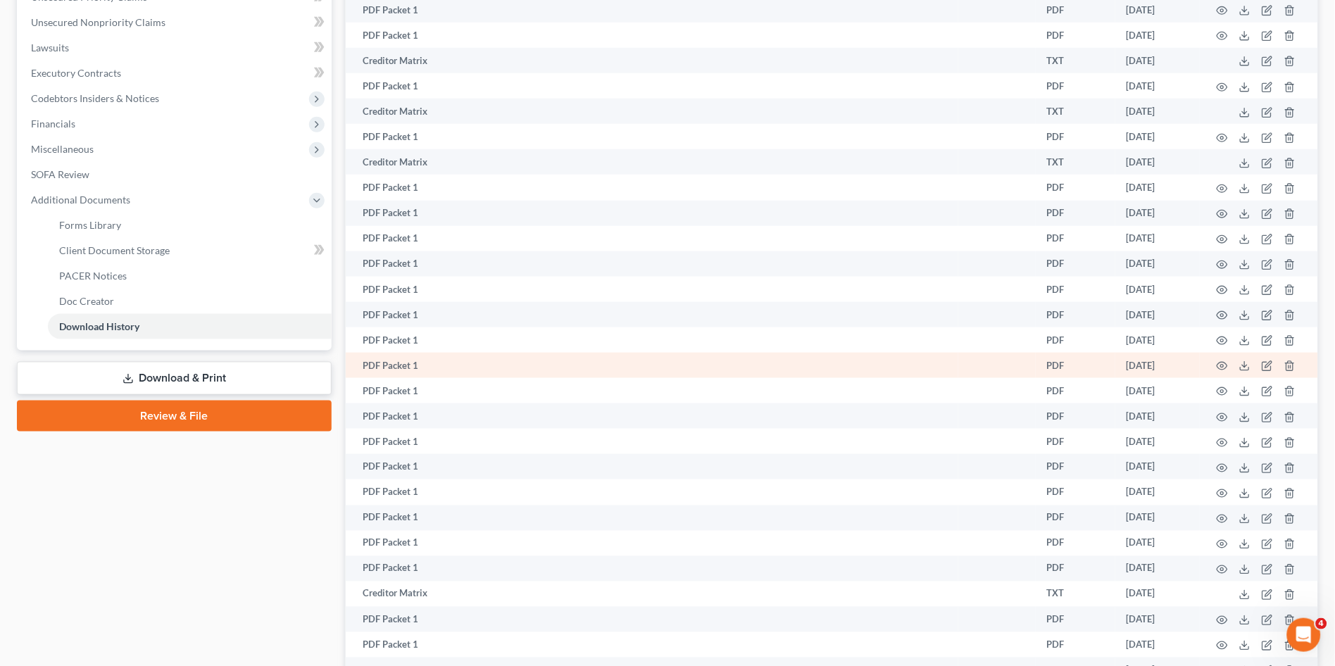
scroll to position [592, 0]
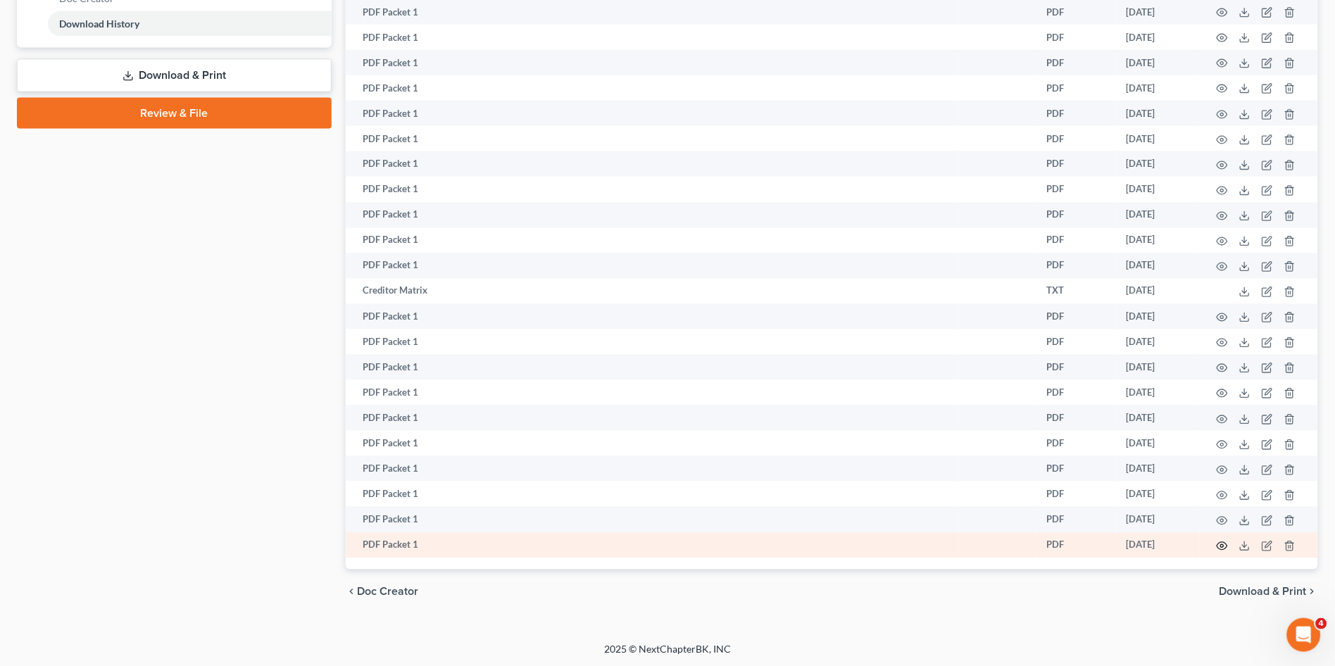
click at [1220, 542] on icon "button" at bounding box center [1222, 546] width 11 height 11
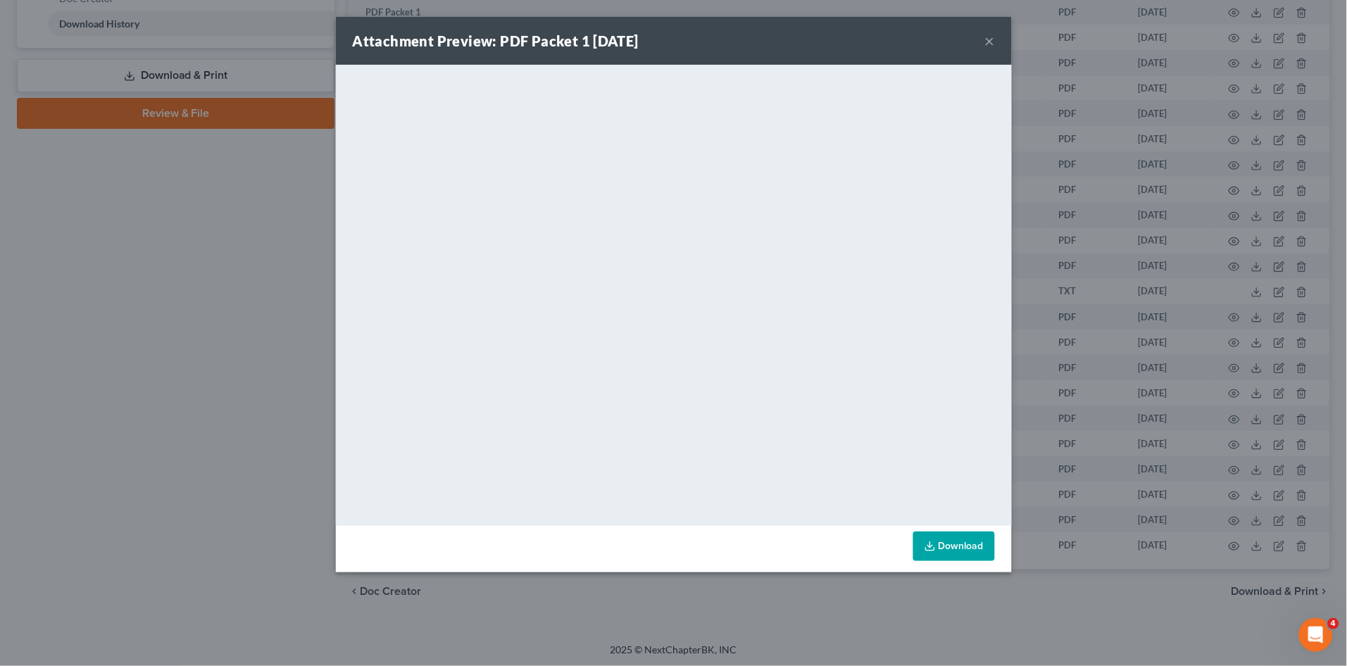
click at [154, 301] on div "Attachment Preview: PDF Packet 1 [DATE] × <object ng-attr-data='[URL][DOMAIN_NA…" at bounding box center [673, 333] width 1347 height 666
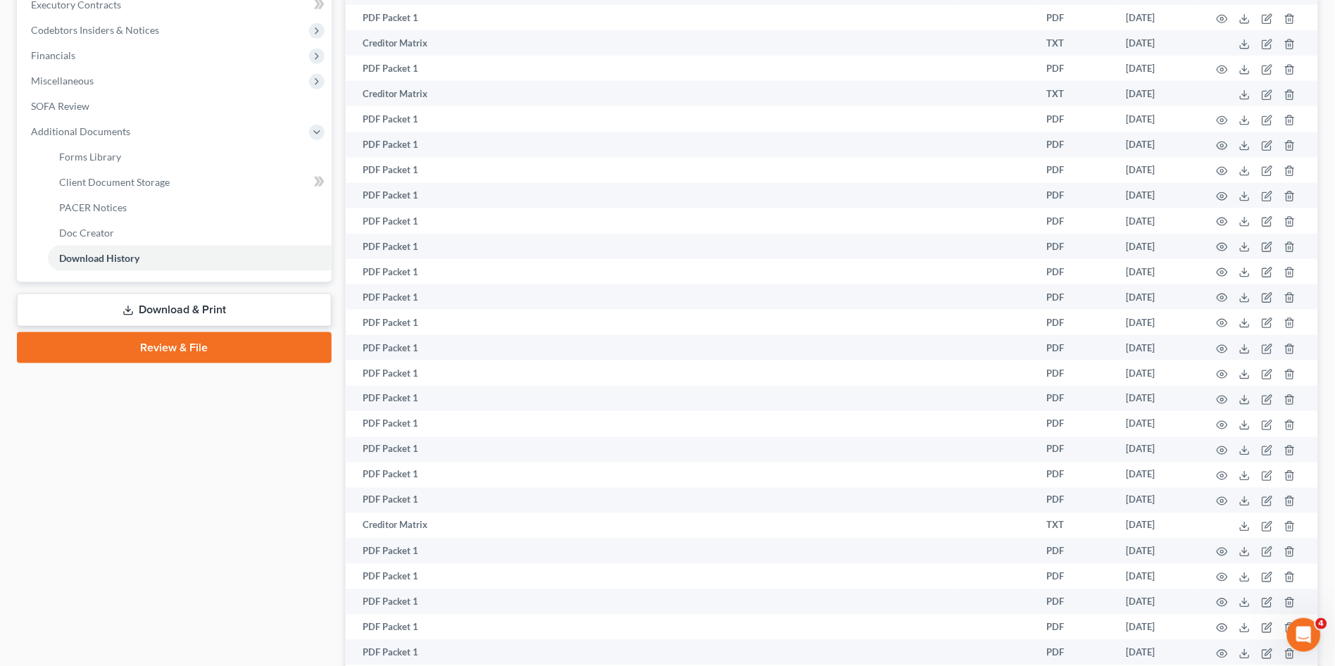
click at [225, 308] on link "Download & Print" at bounding box center [174, 310] width 315 height 33
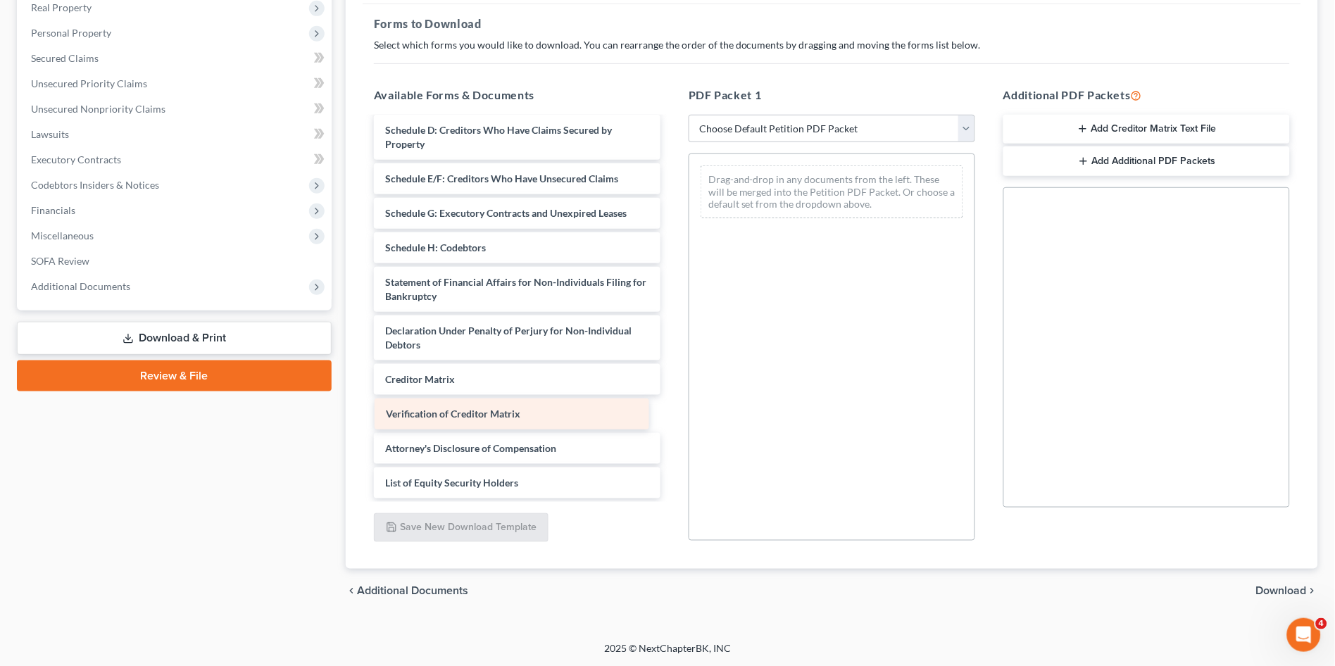
scroll to position [156, 0]
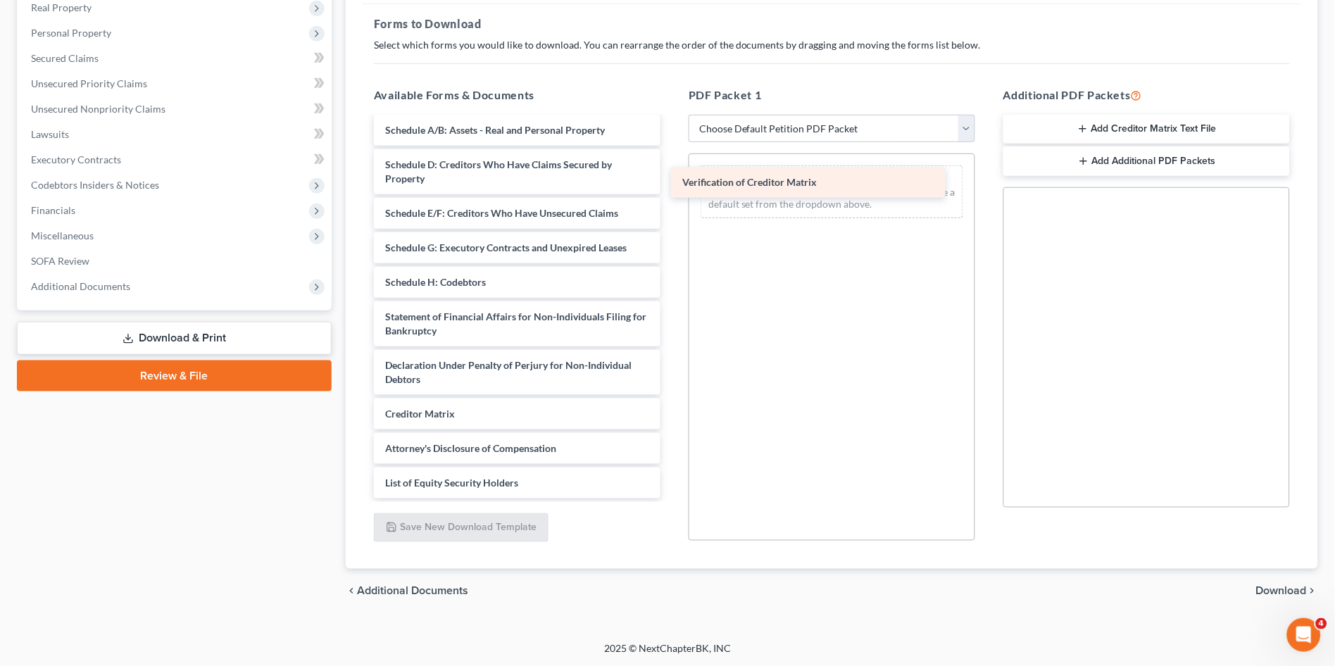
drag, startPoint x: 567, startPoint y: 407, endPoint x: 880, endPoint y: 164, distance: 396.0
click at [672, 164] on div "Verification of Creditor Matrix Declaration re: Electronic Filing ([DATE]) Decl…" at bounding box center [517, 231] width 309 height 536
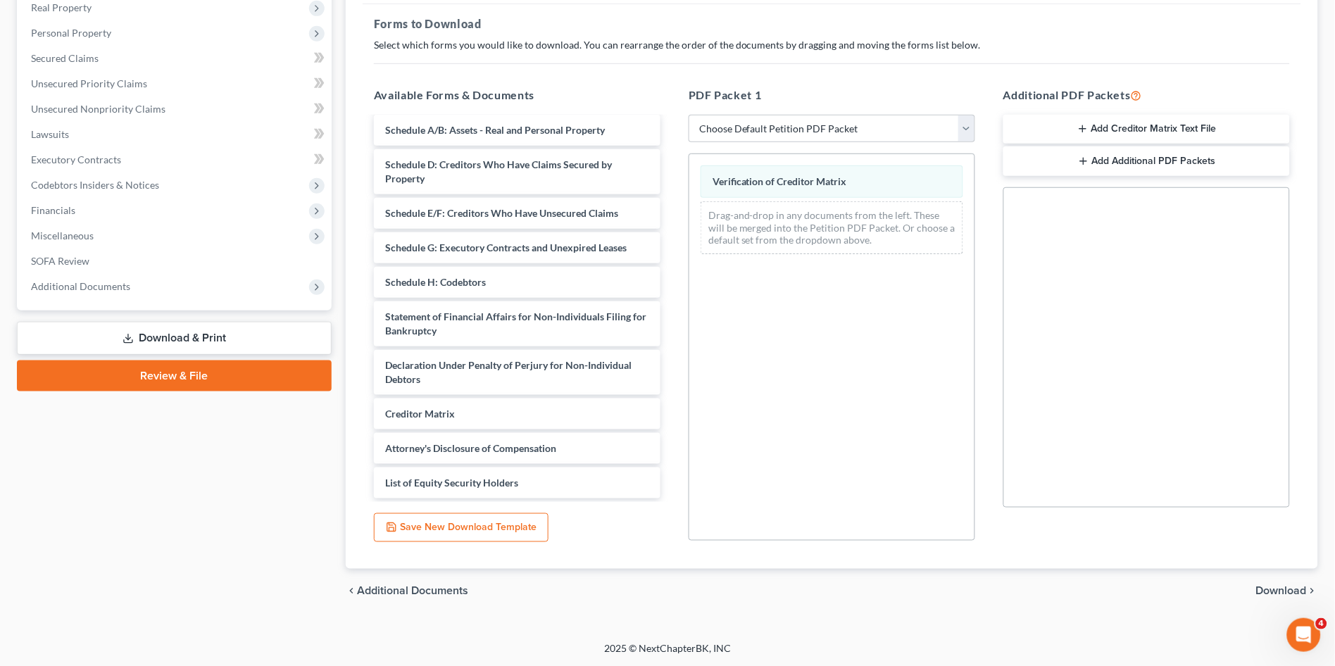
click at [1278, 587] on span "Download" at bounding box center [1281, 591] width 51 height 11
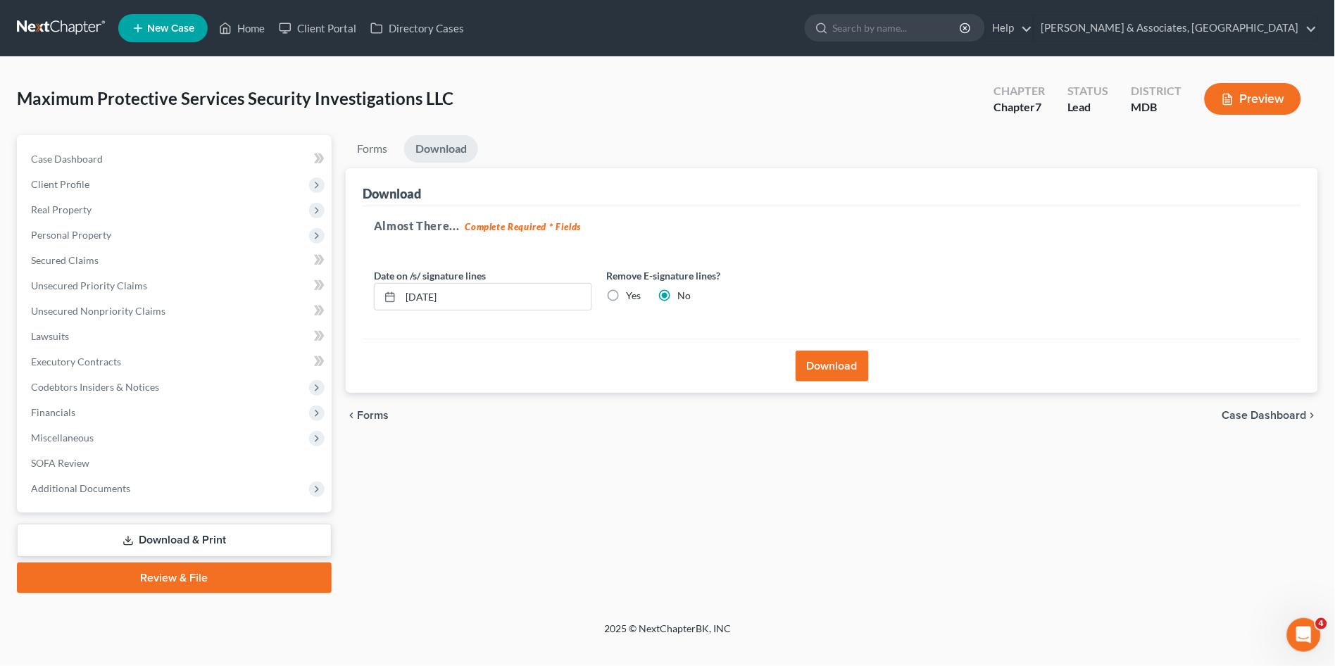
scroll to position [0, 0]
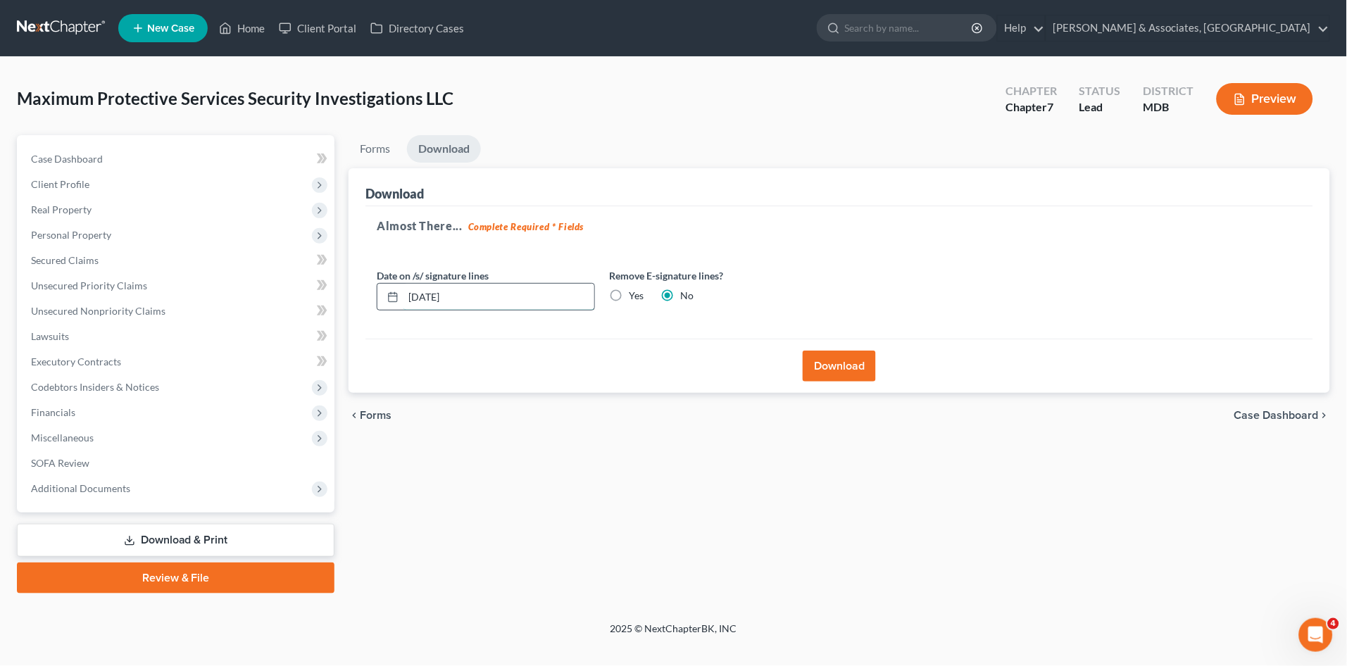
click at [431, 293] on input "[DATE]" at bounding box center [499, 297] width 191 height 27
type input "[DATE]"
click at [845, 359] on button "Download" at bounding box center [839, 366] width 73 height 31
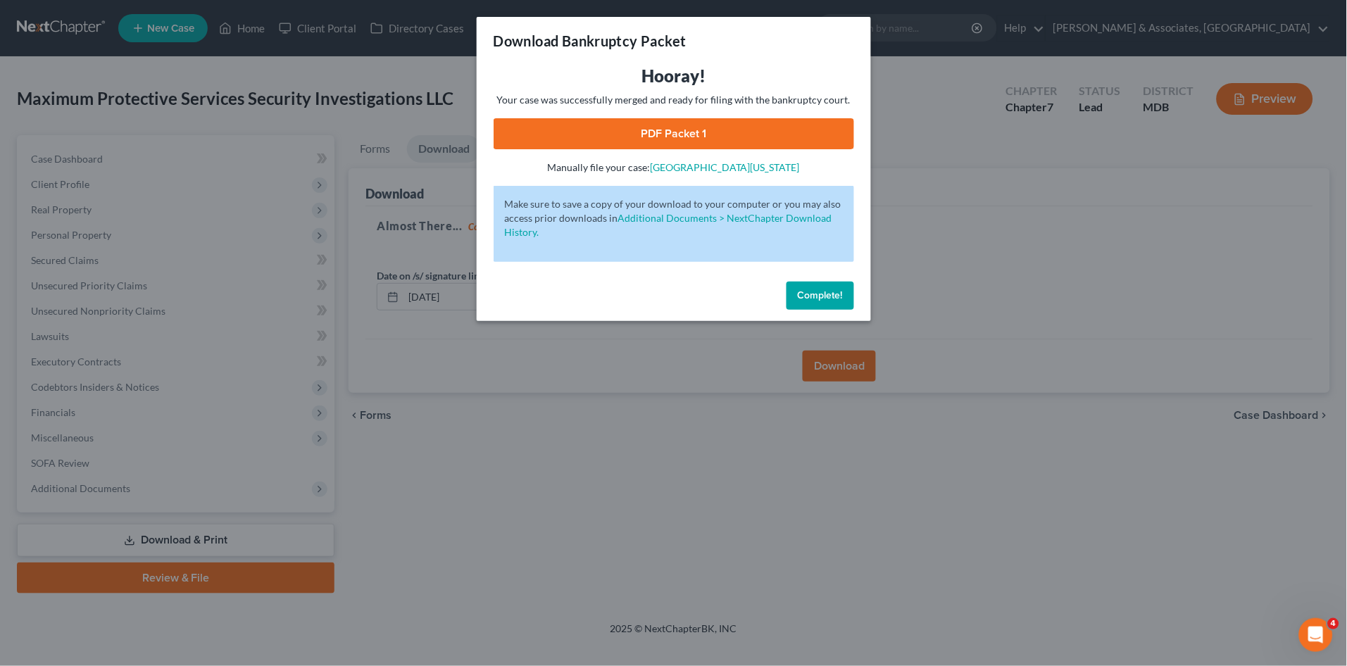
click at [839, 298] on span "Complete!" at bounding box center [820, 295] width 45 height 12
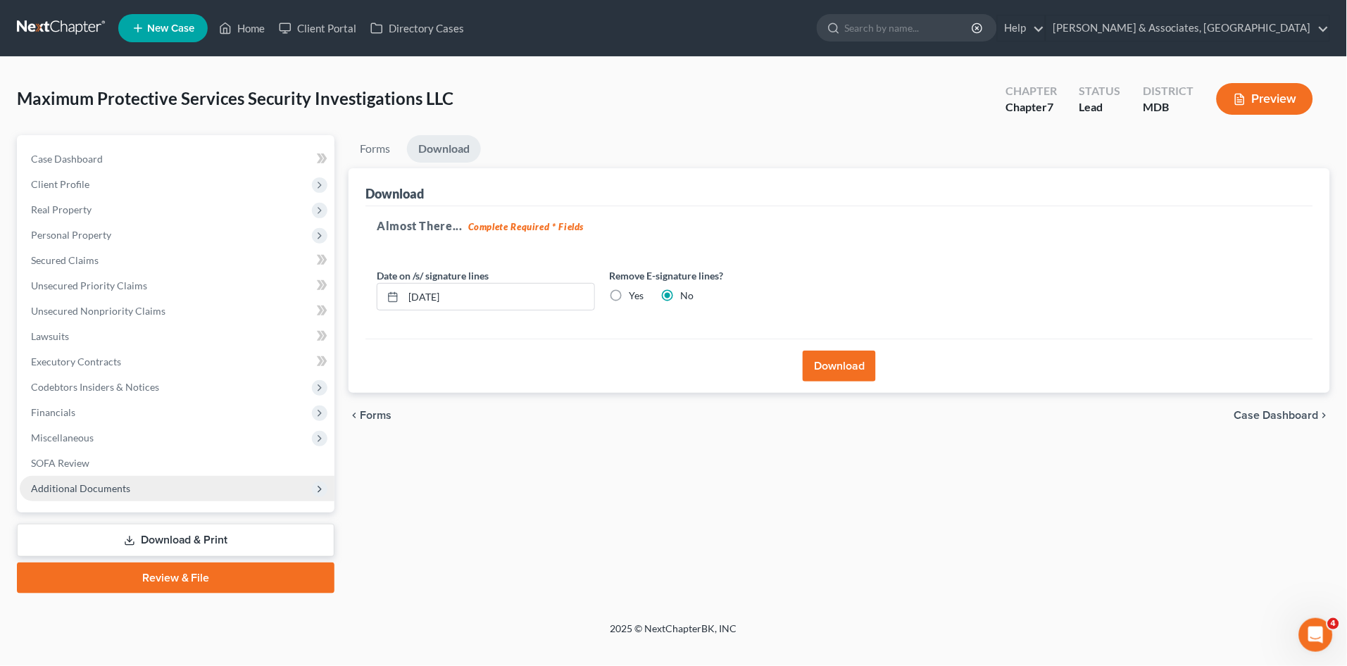
click at [147, 495] on span "Additional Documents" at bounding box center [177, 488] width 315 height 25
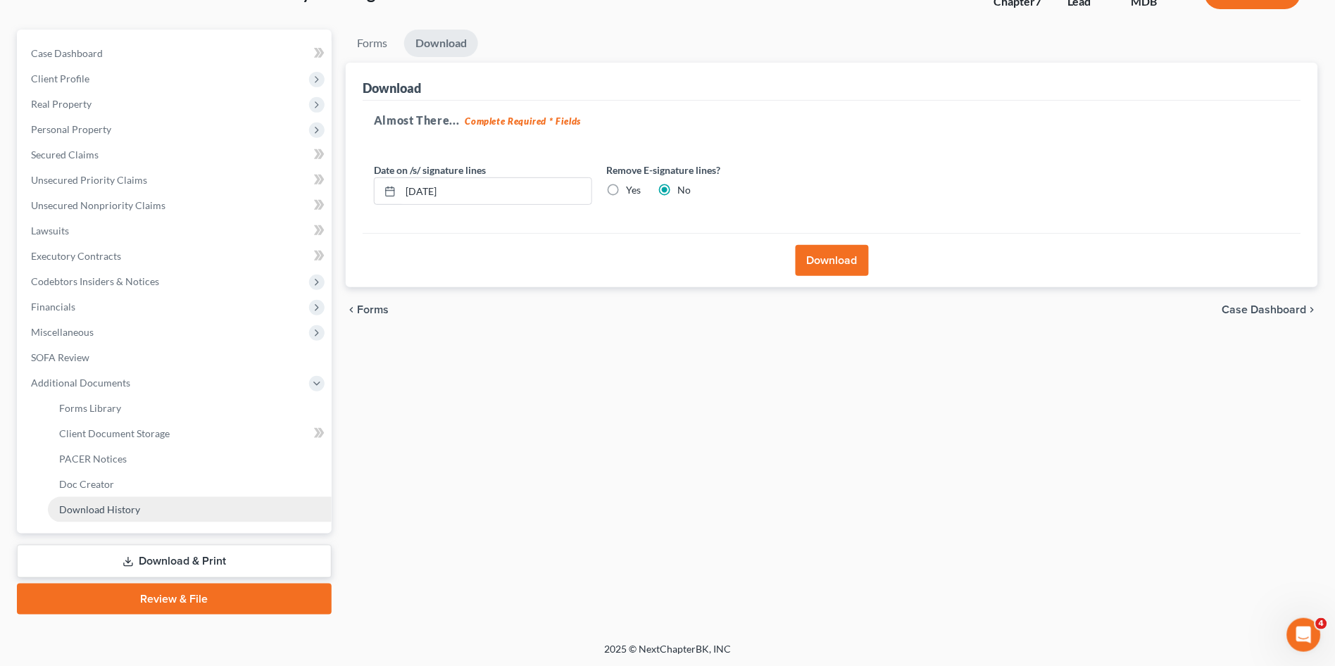
click at [199, 515] on link "Download History" at bounding box center [190, 509] width 284 height 25
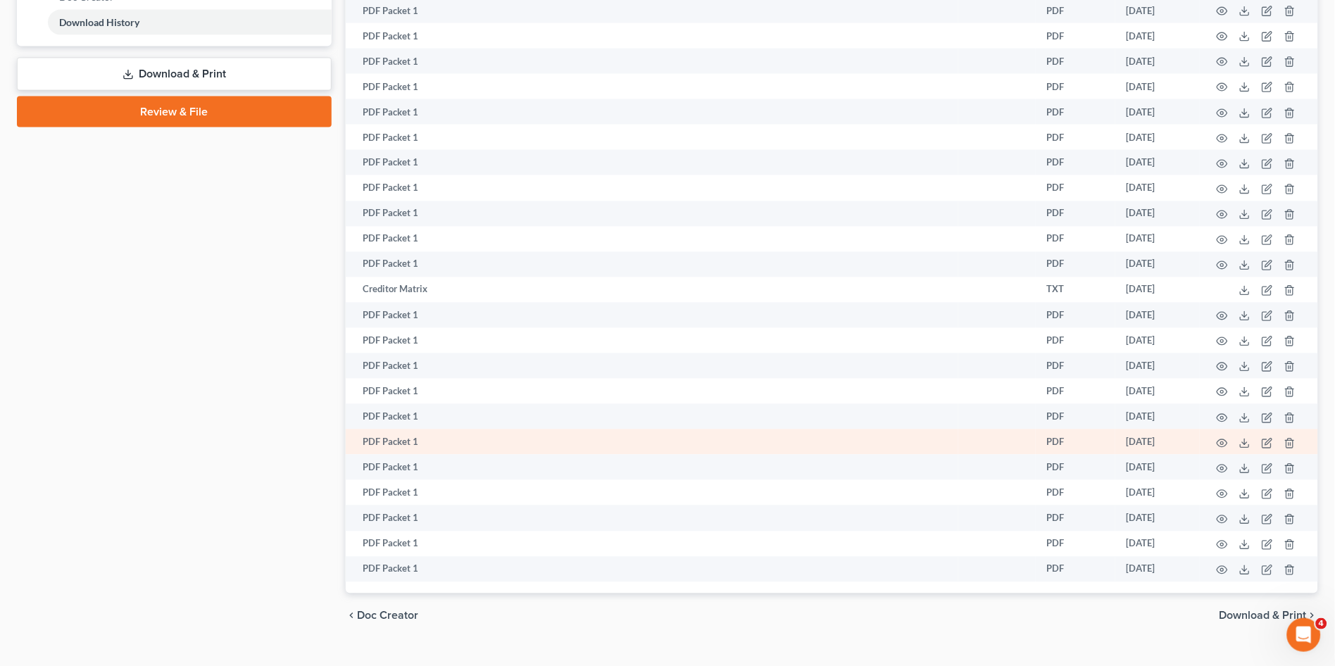
scroll to position [617, 0]
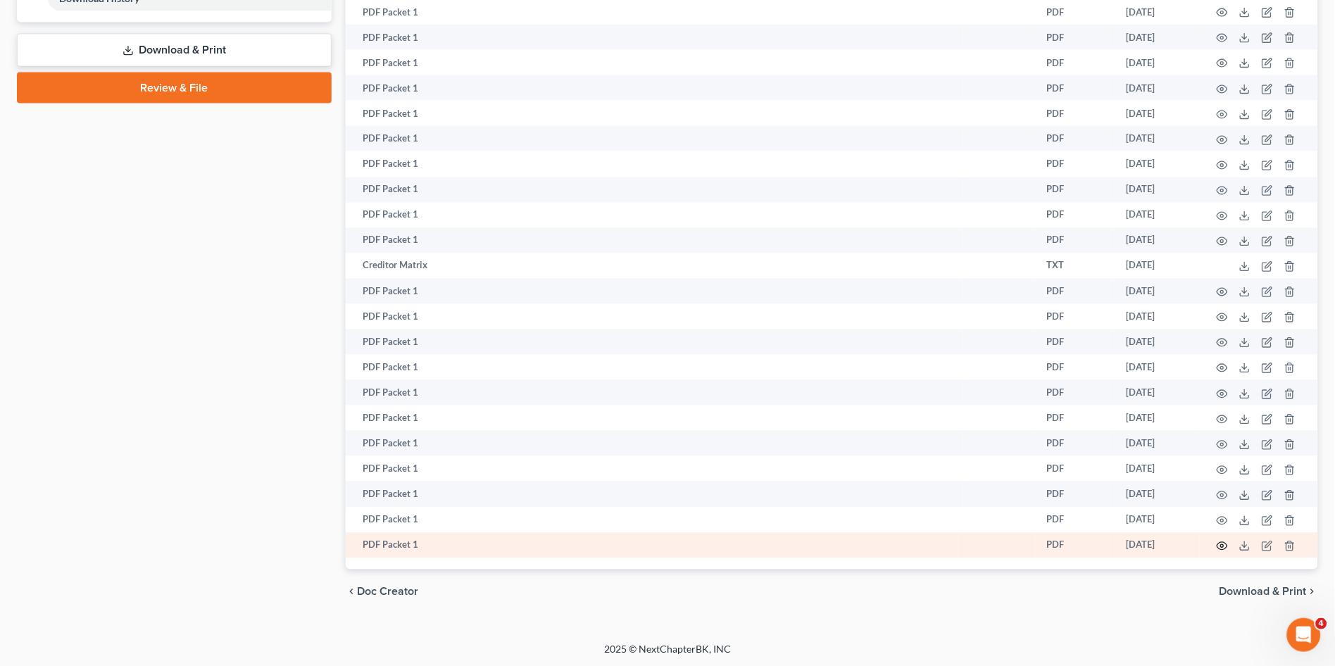
click at [1224, 545] on icon "button" at bounding box center [1222, 546] width 11 height 11
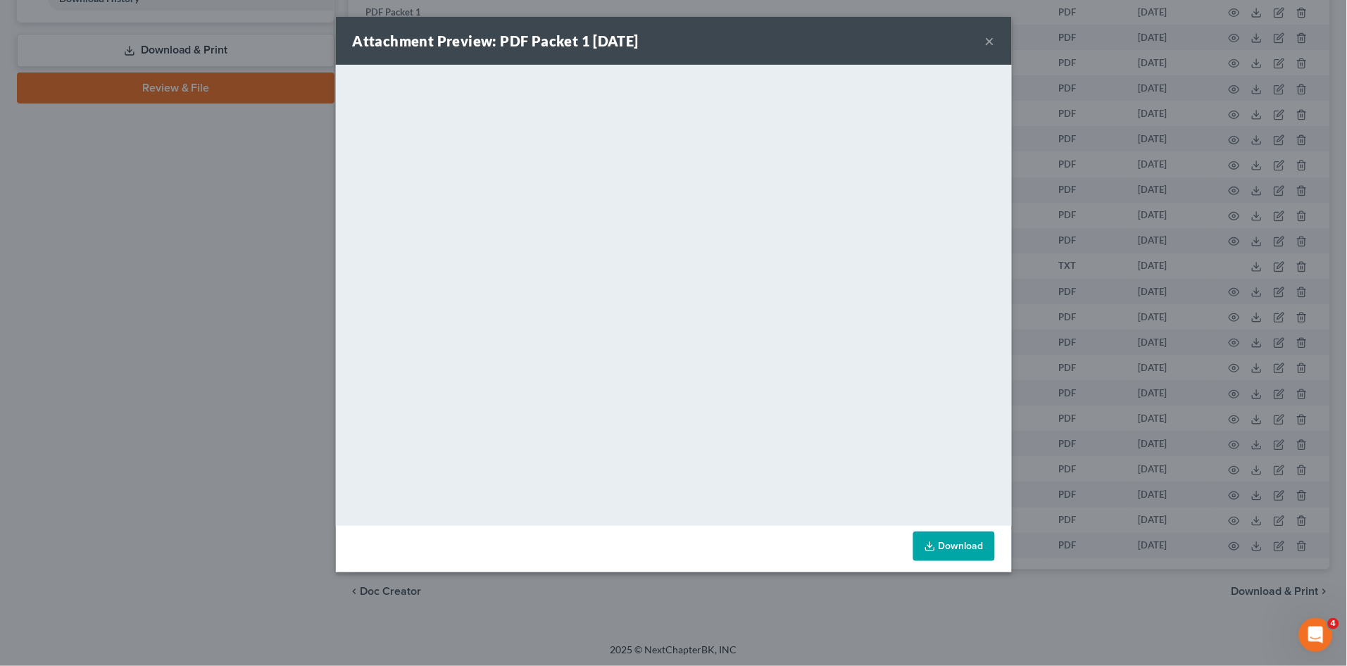
click at [173, 349] on div "Attachment Preview: PDF Packet 1 [DATE] × <object ng-attr-data='[URL][DOMAIN_NA…" at bounding box center [673, 333] width 1347 height 666
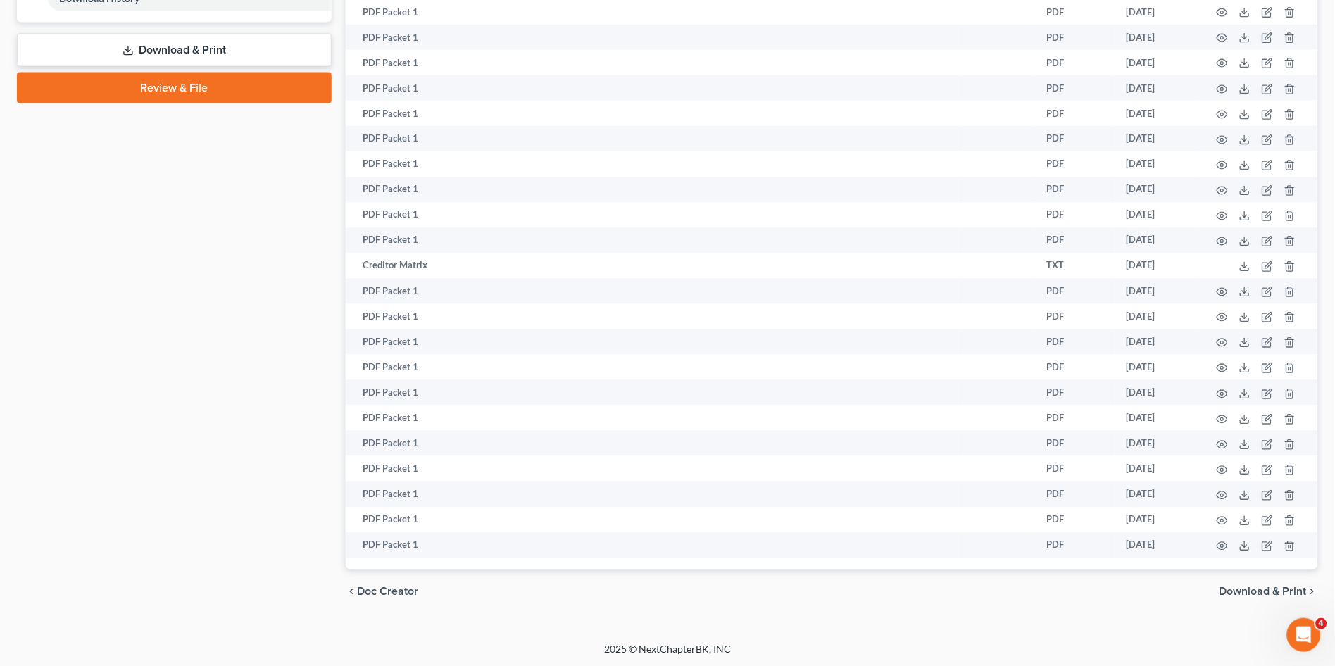
scroll to position [382, 0]
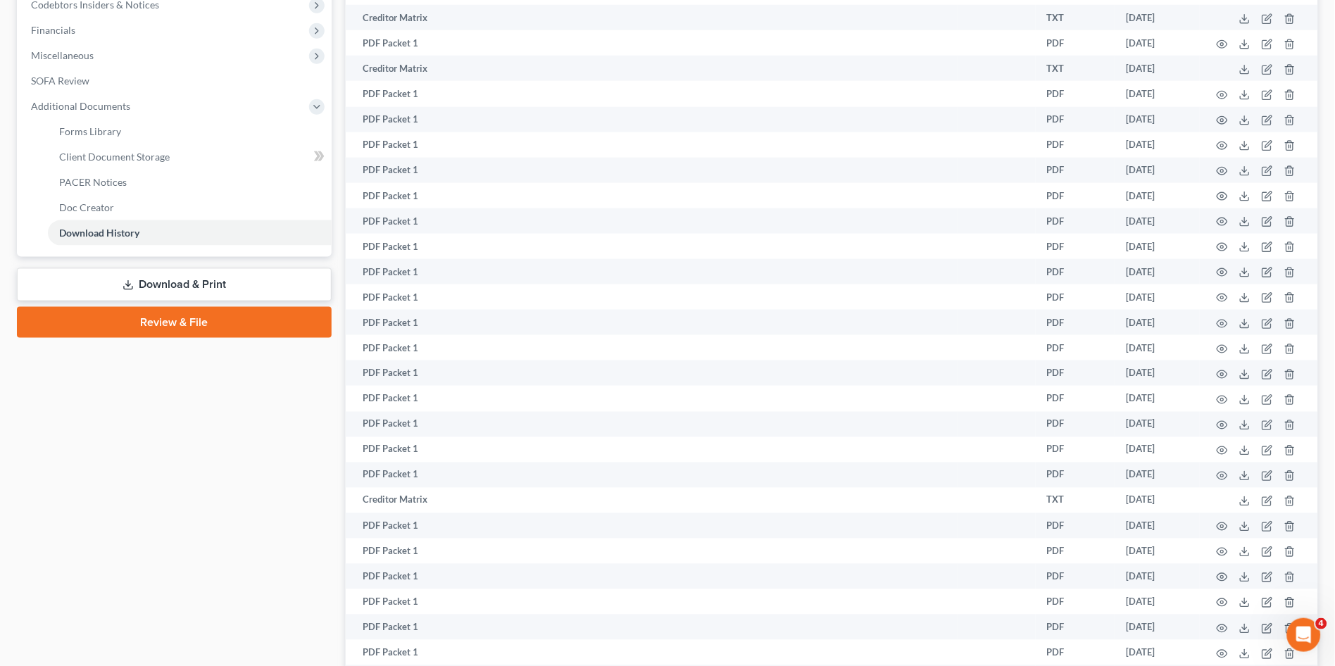
click at [213, 277] on link "Download & Print" at bounding box center [174, 284] width 315 height 33
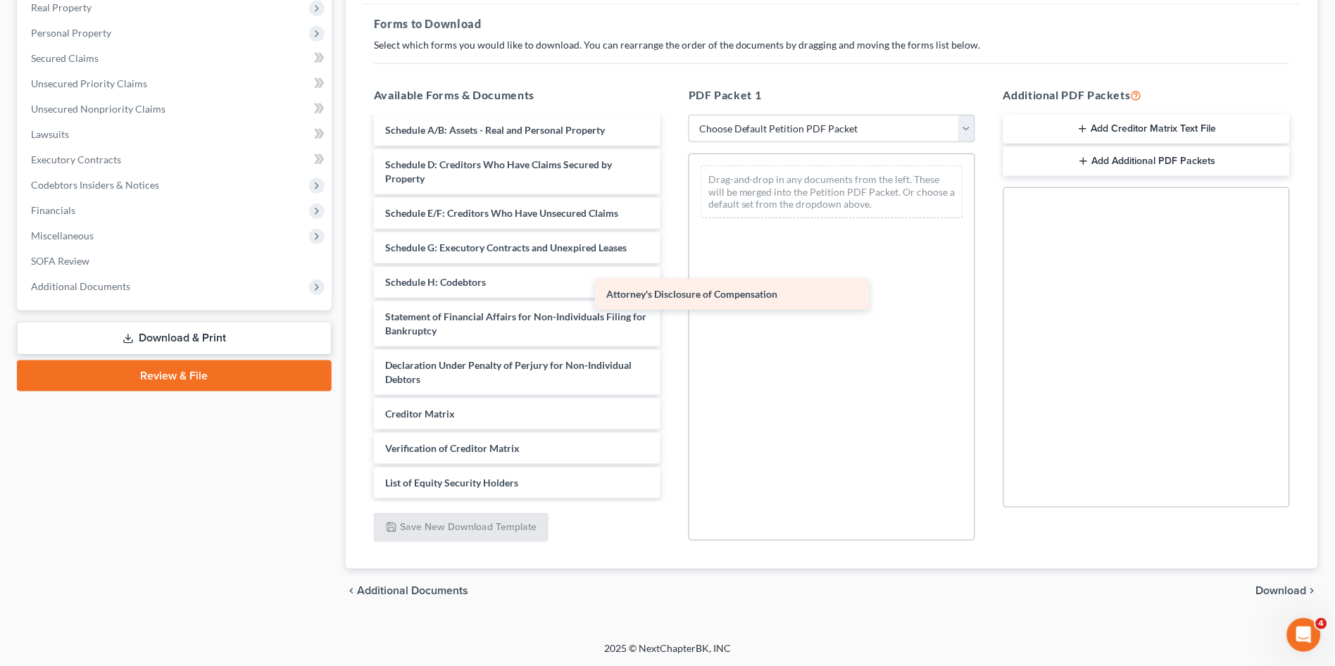
scroll to position [156, 0]
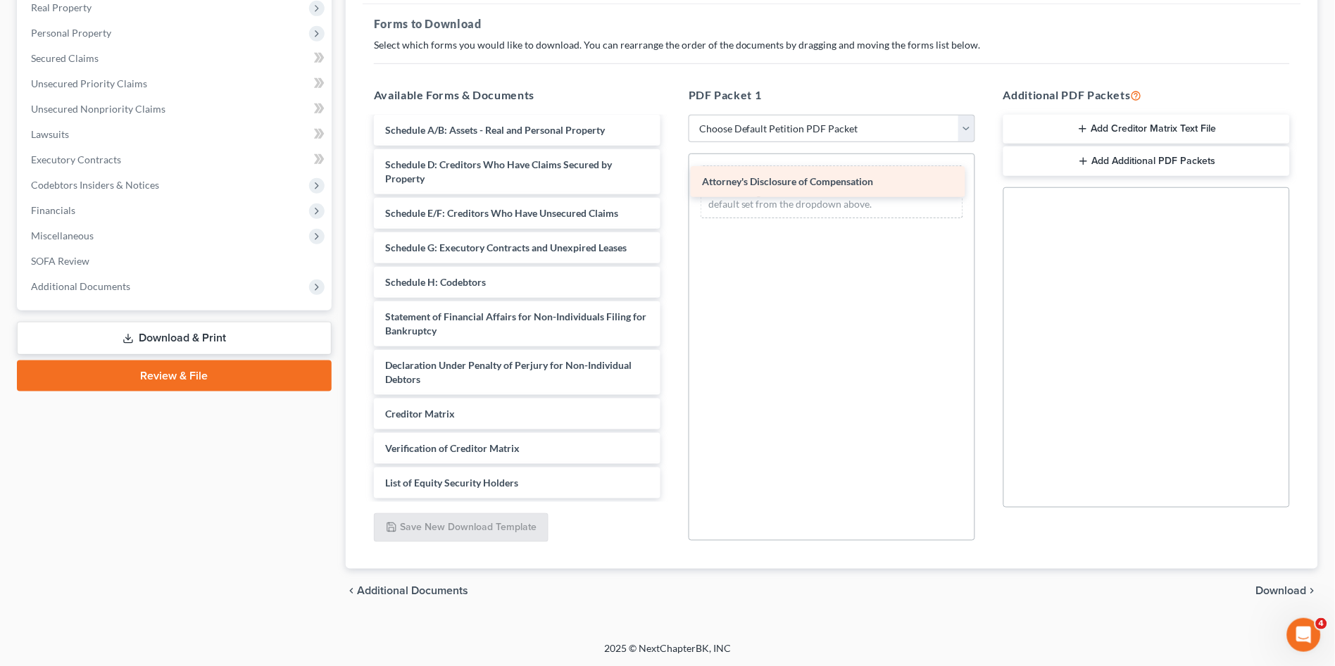
drag, startPoint x: 563, startPoint y: 444, endPoint x: 875, endPoint y: 186, distance: 405.1
click at [672, 186] on div "Attorney's Disclosure of Compensation Declaration re: Electronic Filing ([DATE]…" at bounding box center [517, 231] width 309 height 536
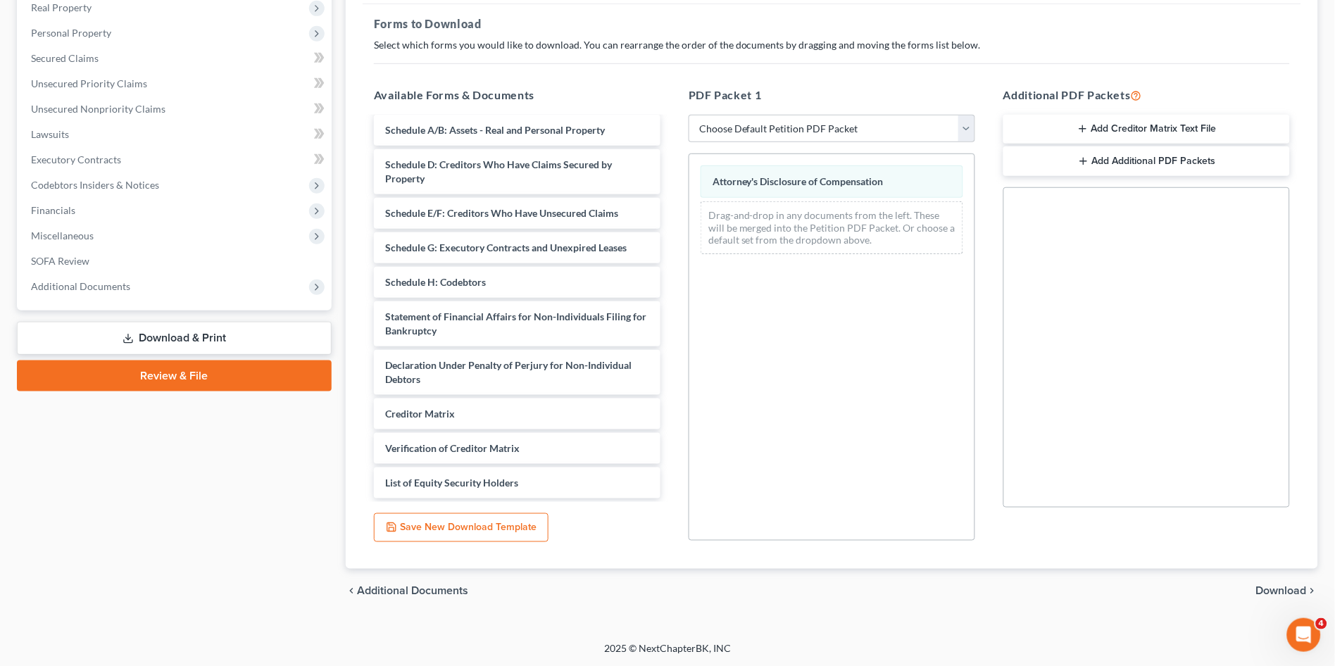
click at [1262, 589] on span "Download" at bounding box center [1281, 591] width 51 height 11
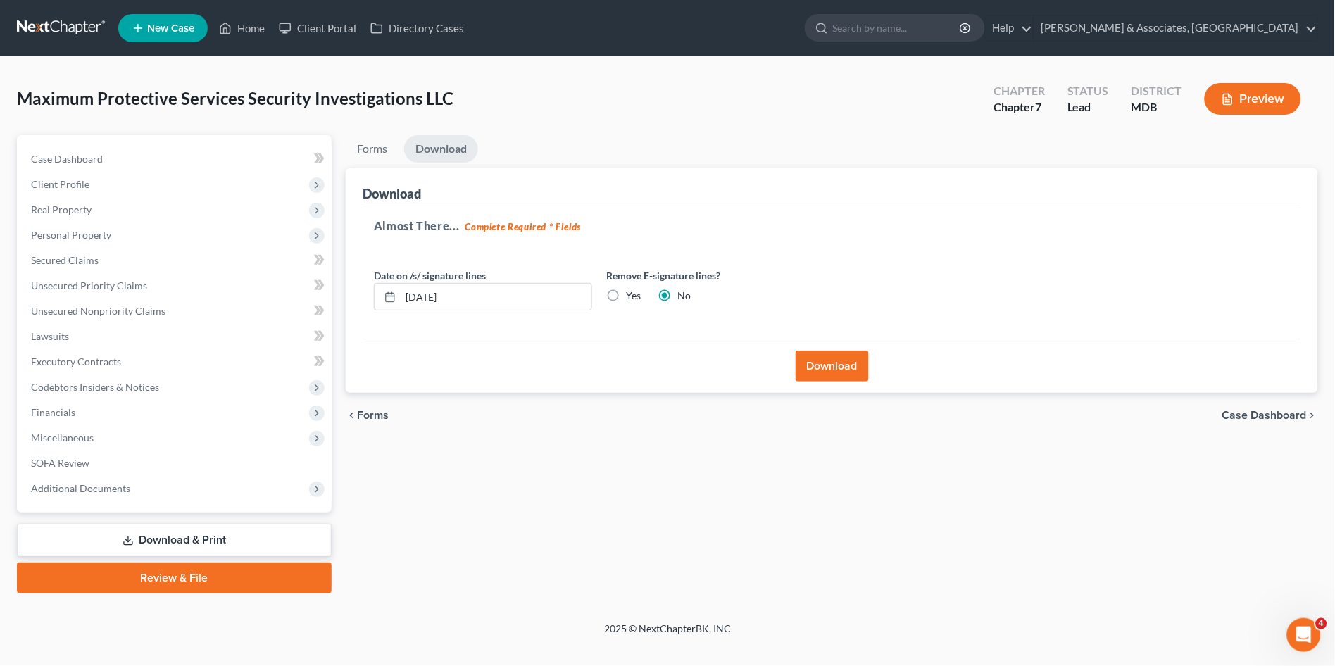
scroll to position [0, 0]
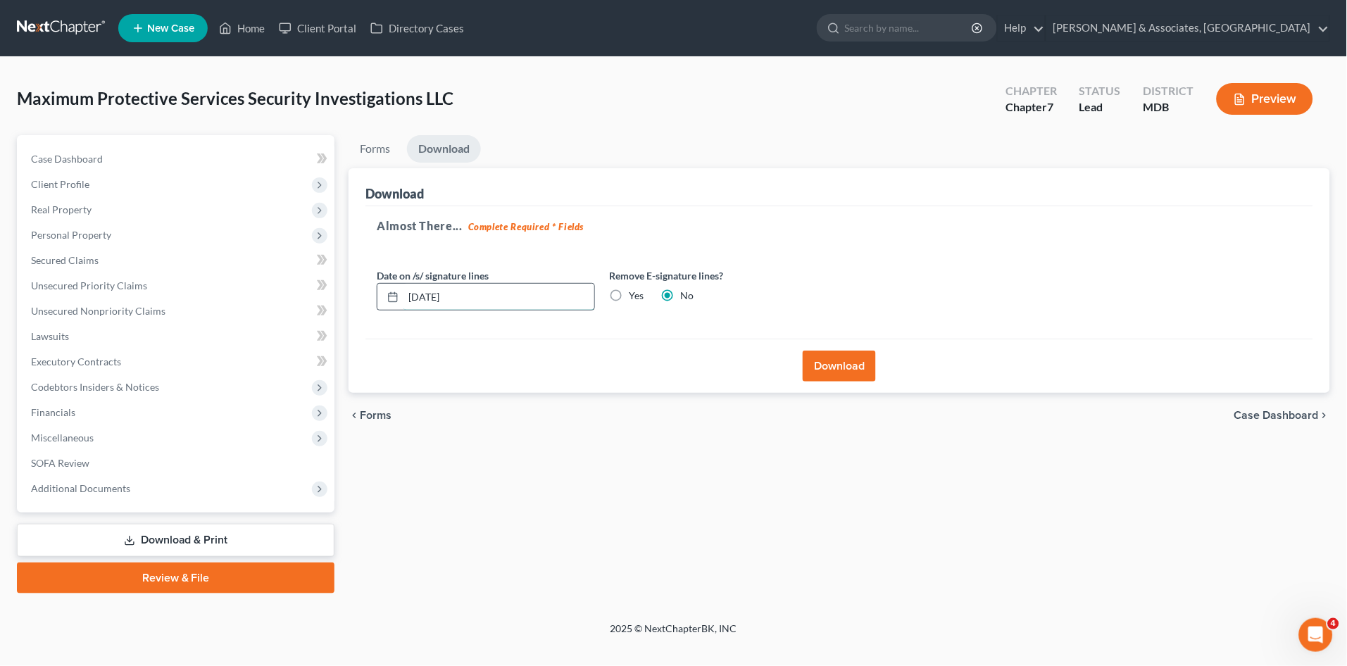
click at [427, 296] on input "[DATE]" at bounding box center [499, 297] width 191 height 27
type input "[DATE]"
click at [844, 361] on button "Download" at bounding box center [839, 366] width 73 height 31
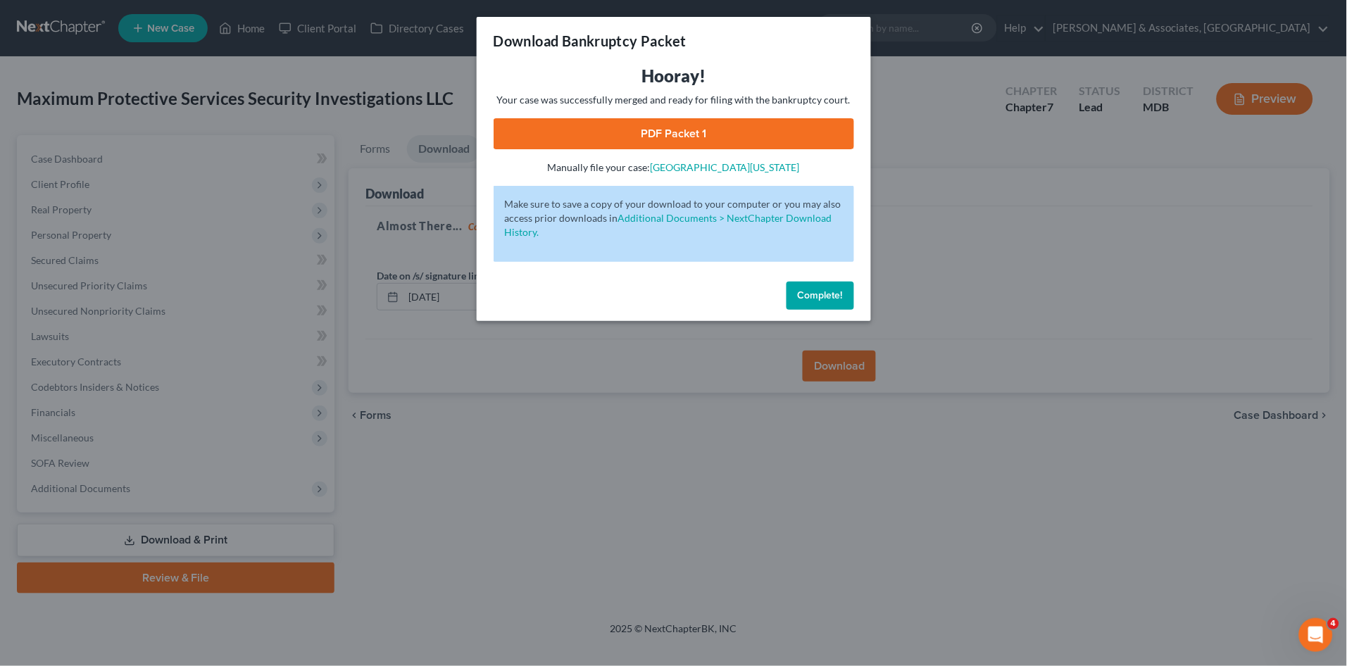
click at [818, 292] on span "Complete!" at bounding box center [820, 295] width 45 height 12
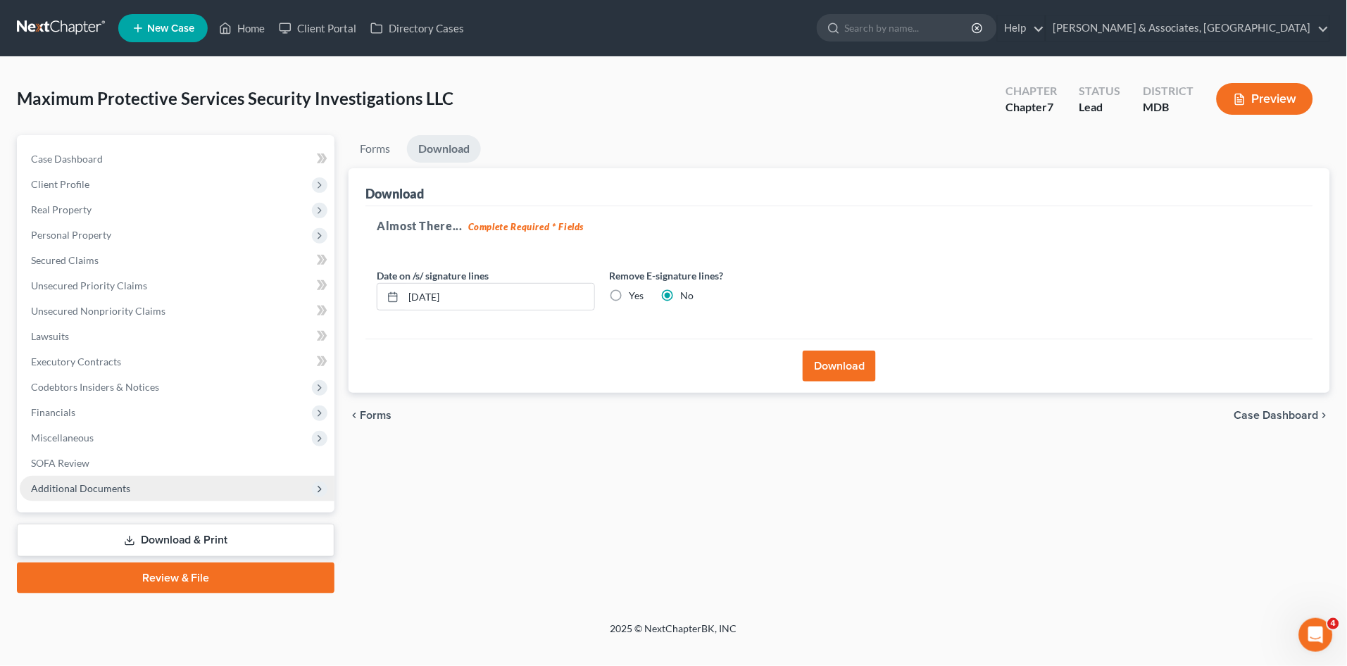
click at [118, 494] on span "Additional Documents" at bounding box center [177, 488] width 315 height 25
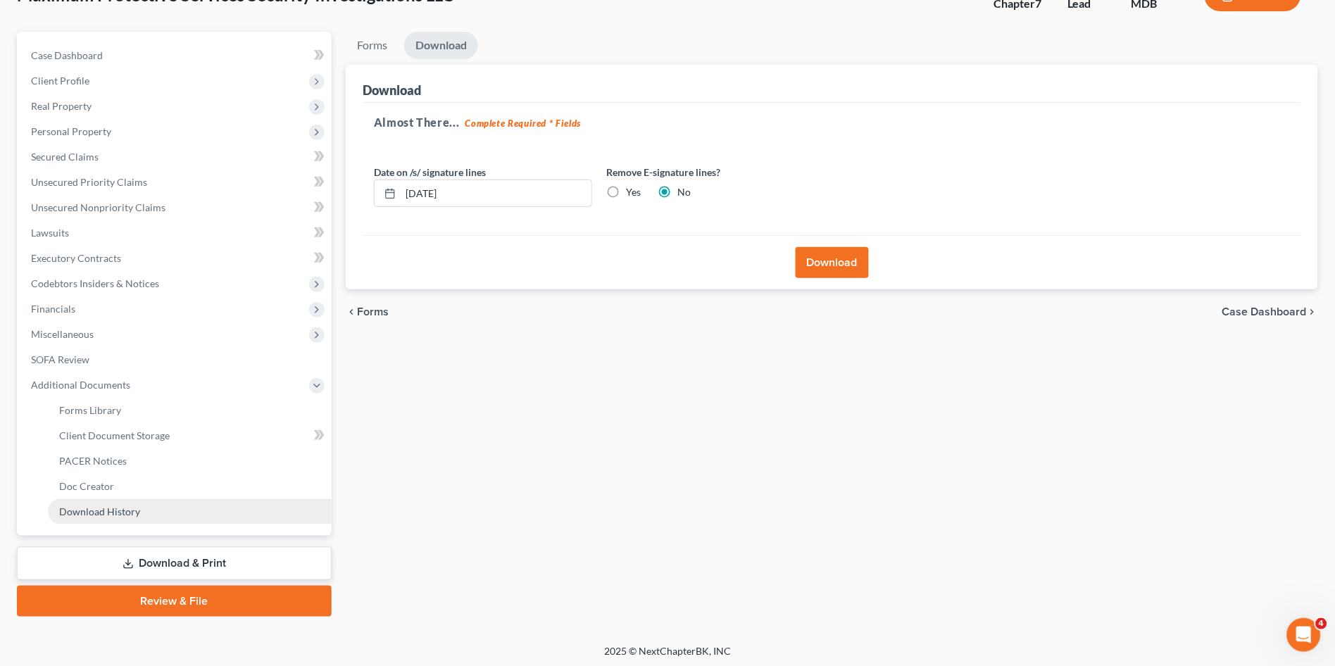
scroll to position [106, 0]
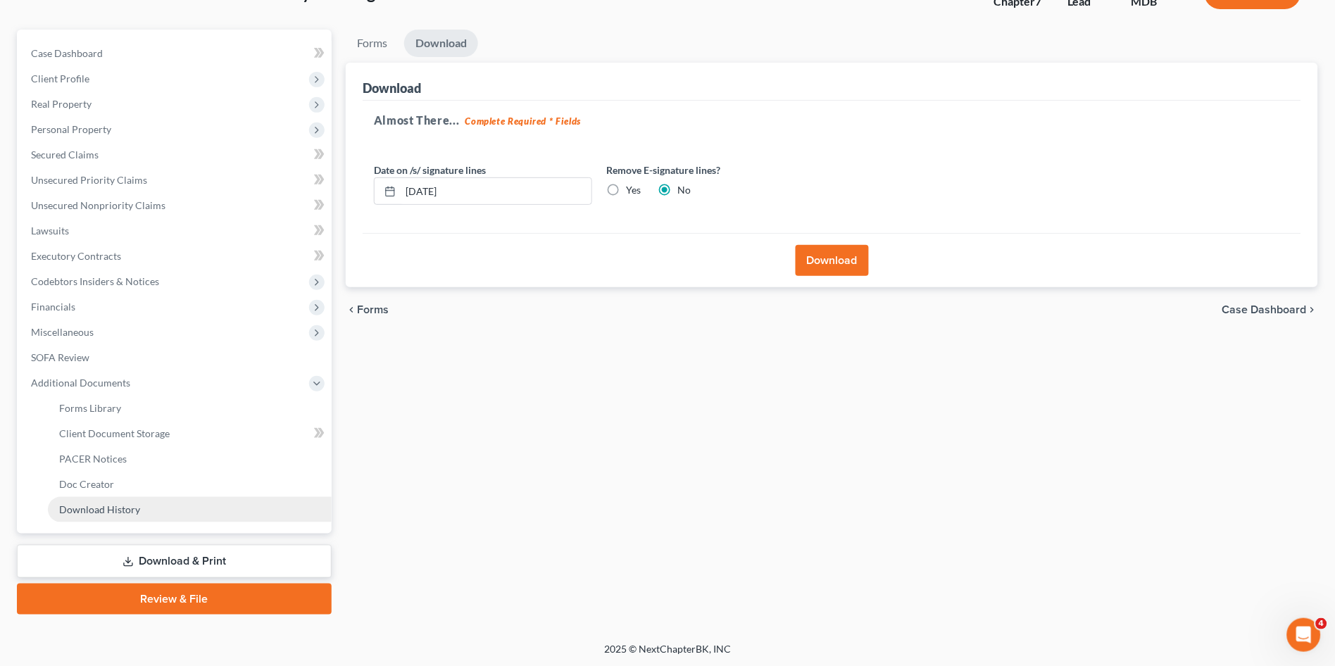
click at [117, 510] on span "Download History" at bounding box center [99, 510] width 81 height 12
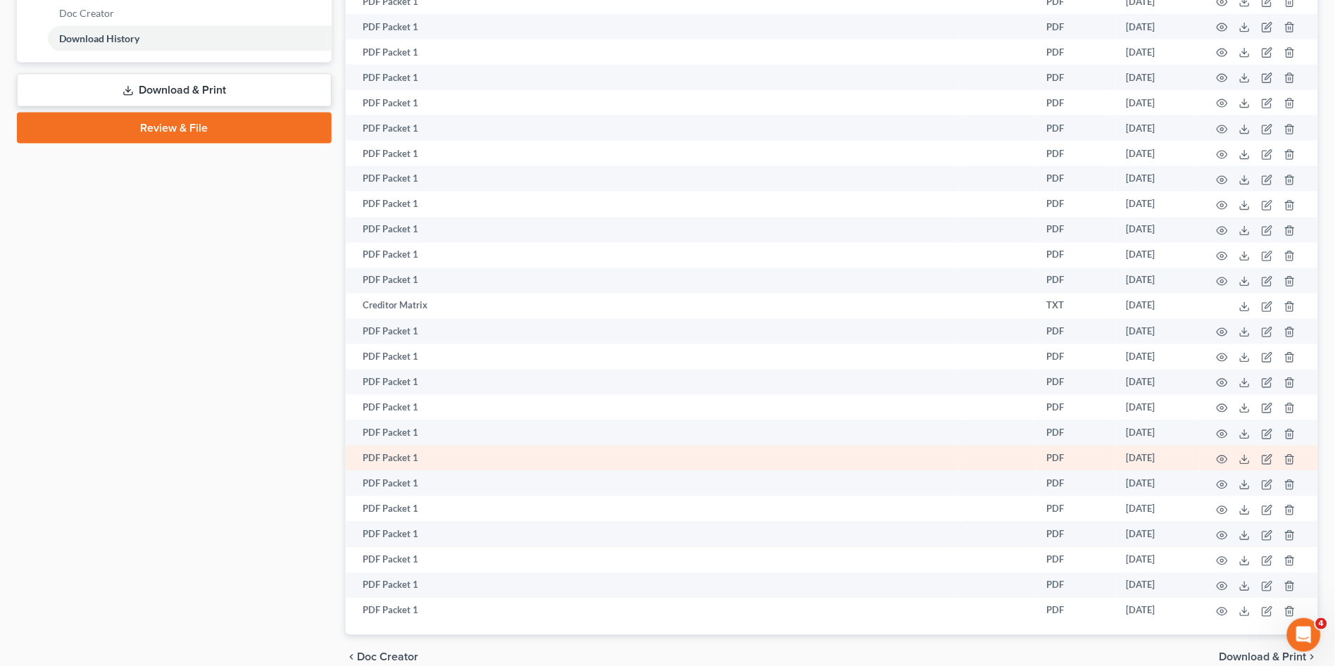
scroll to position [642, 0]
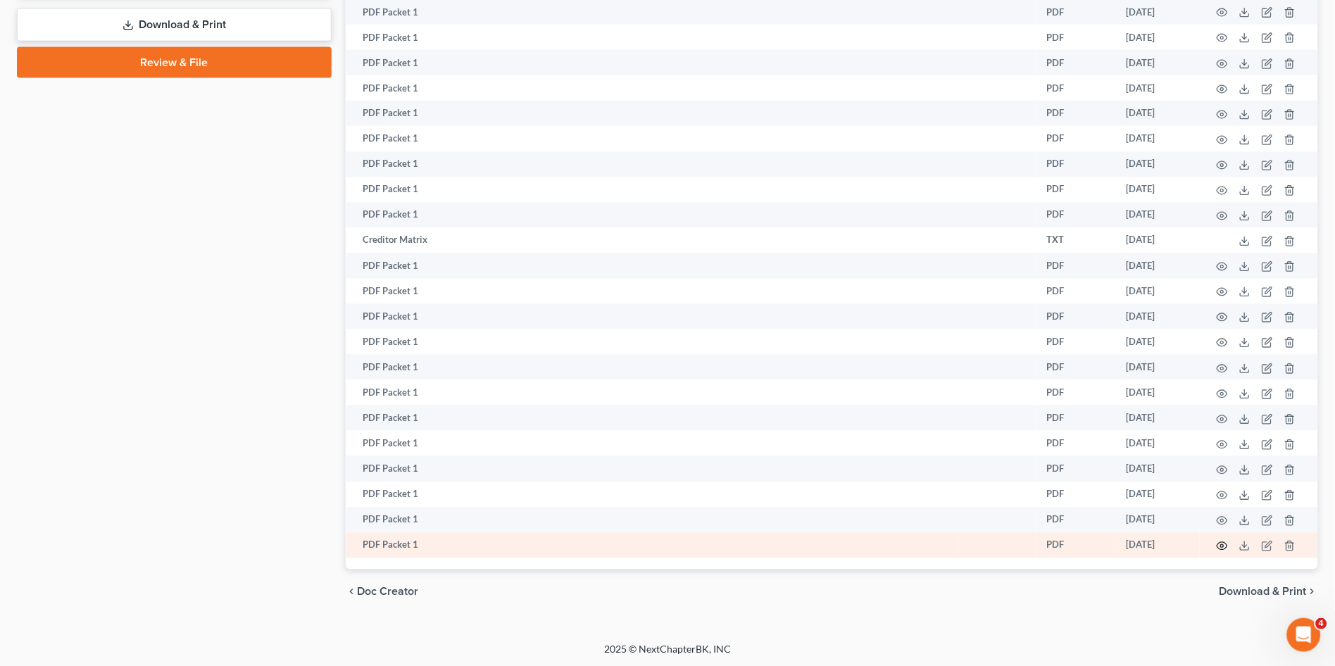
click at [1219, 546] on icon "button" at bounding box center [1223, 547] width 11 height 8
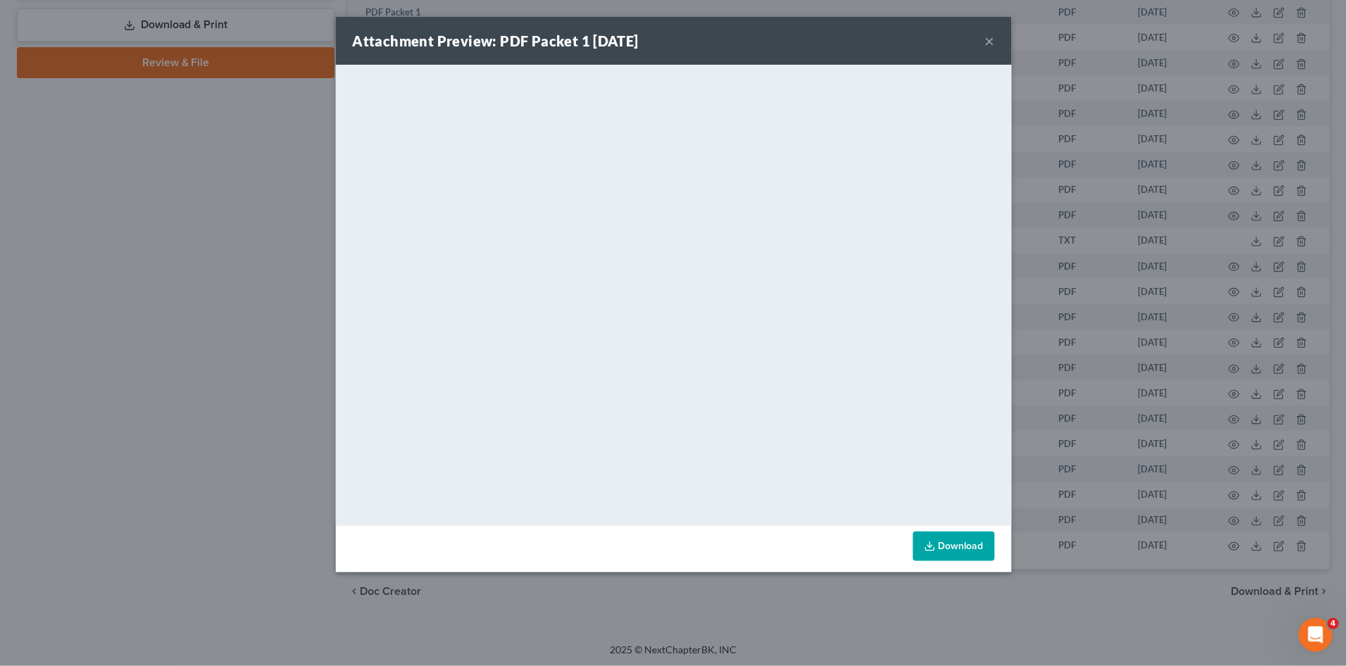
click at [39, 363] on div "Attachment Preview: PDF Packet 1 [DATE] × <object ng-attr-data='[URL][DOMAIN_NA…" at bounding box center [673, 333] width 1347 height 666
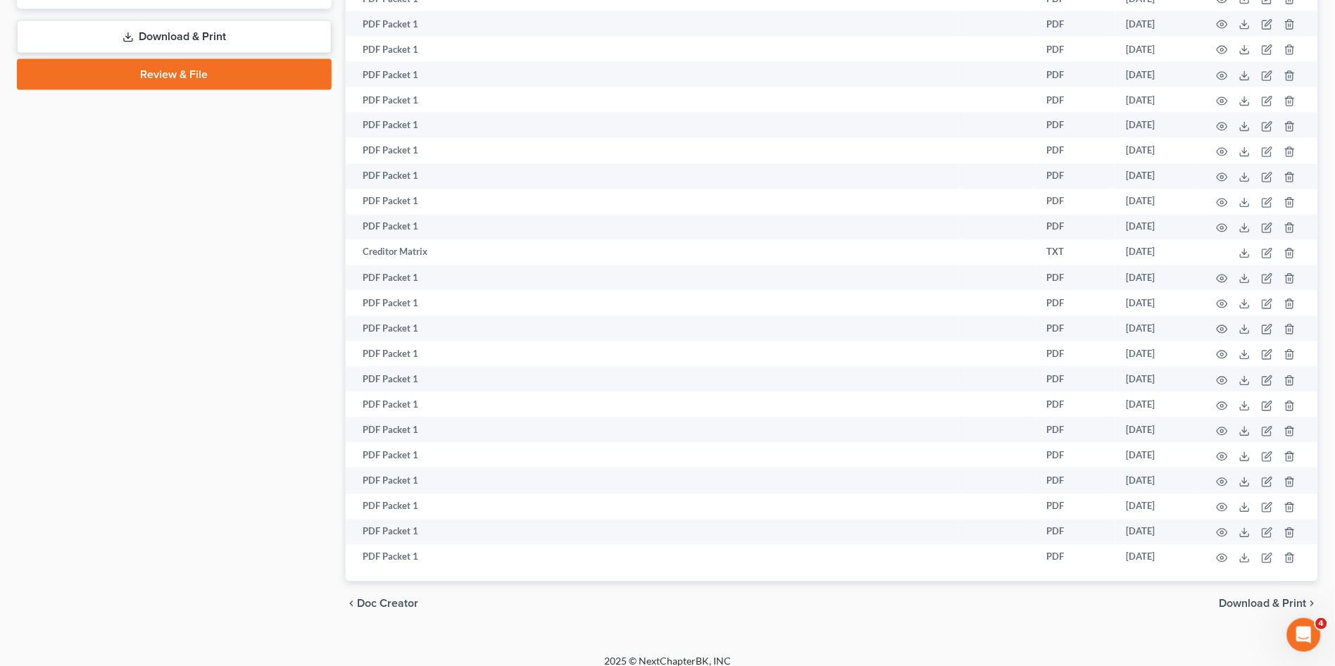
scroll to position [408, 0]
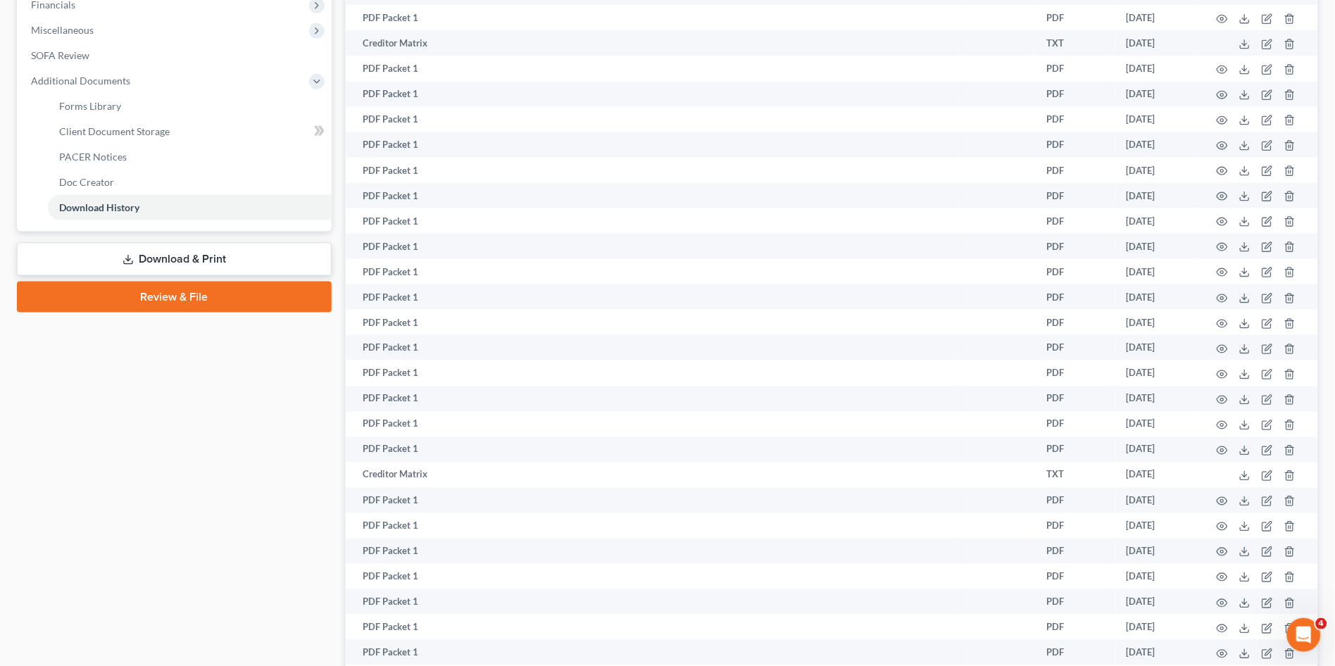
click at [181, 258] on link "Download & Print" at bounding box center [174, 259] width 315 height 33
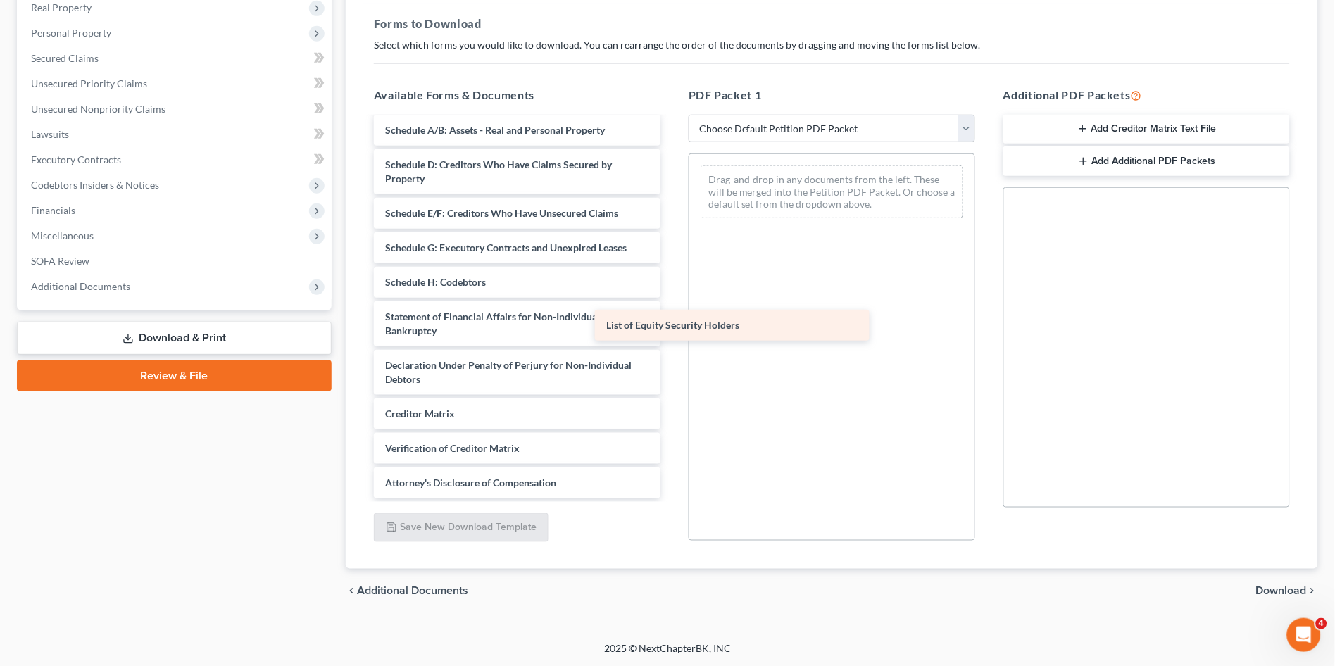
scroll to position [156, 0]
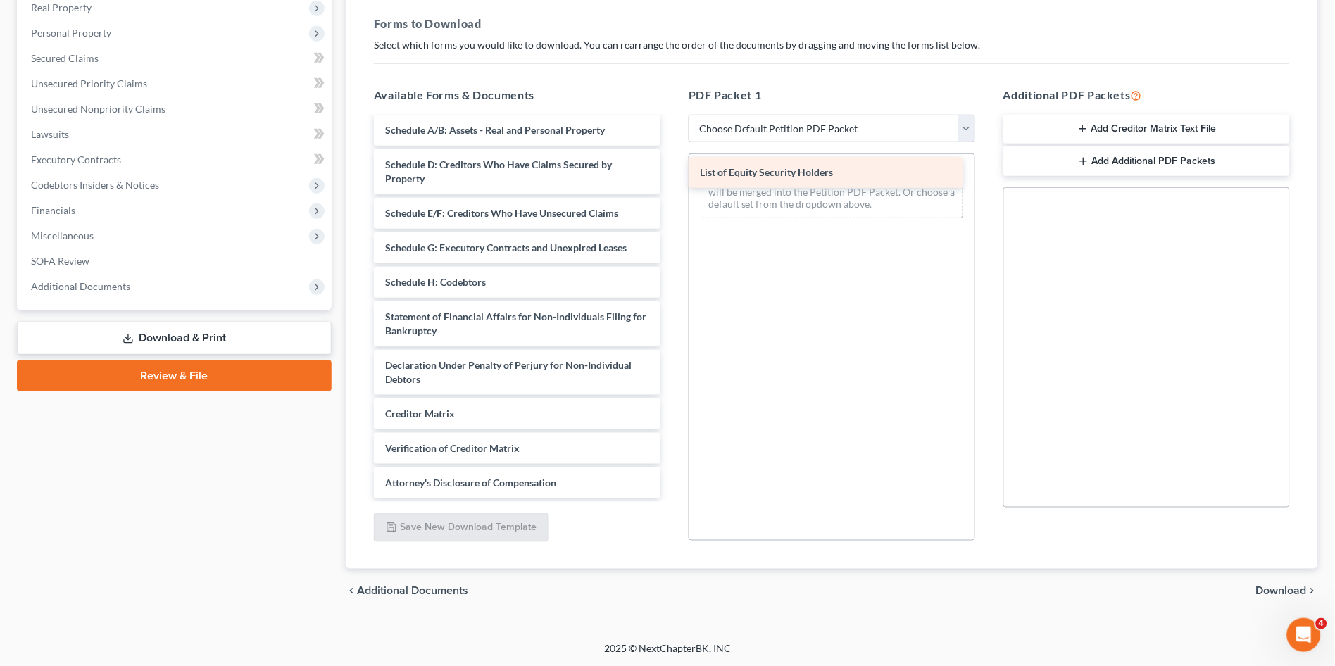
drag, startPoint x: 575, startPoint y: 482, endPoint x: 890, endPoint y: 173, distance: 440.7
click at [672, 173] on div "List of Equity Security Holders Declaration re: Electronic Filing ([DATE]) Decl…" at bounding box center [517, 231] width 309 height 536
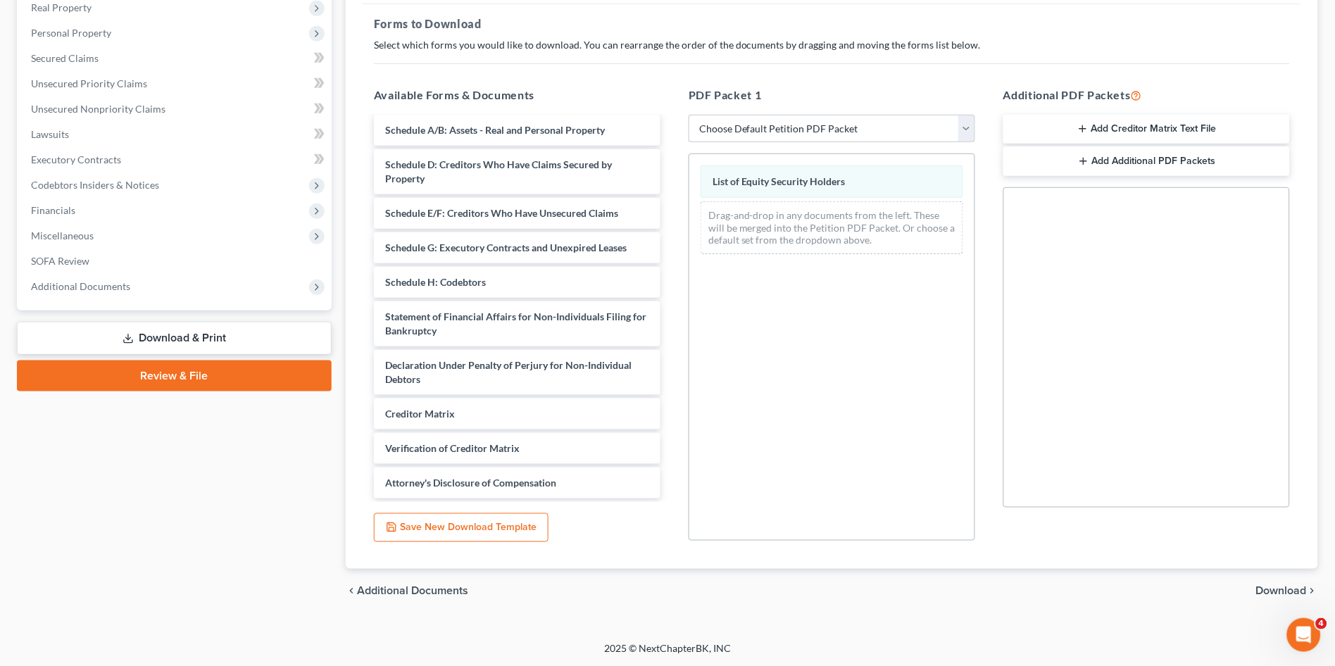
click at [1277, 590] on span "Download" at bounding box center [1281, 591] width 51 height 11
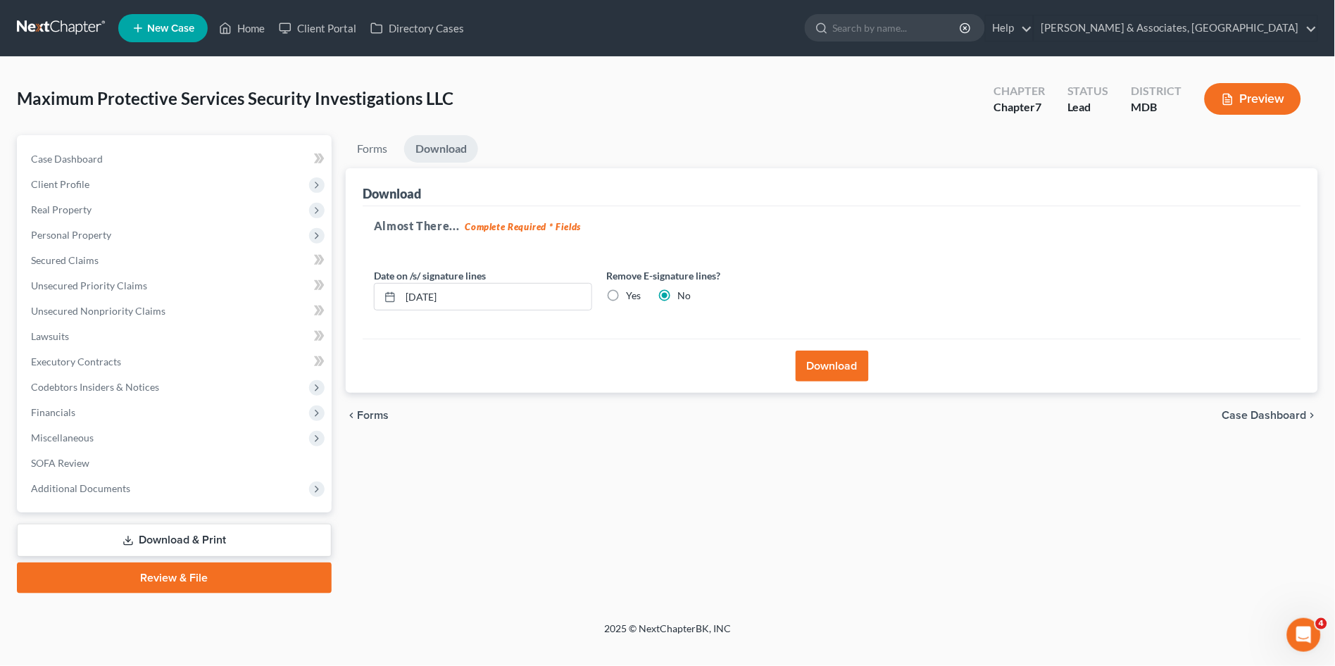
scroll to position [0, 0]
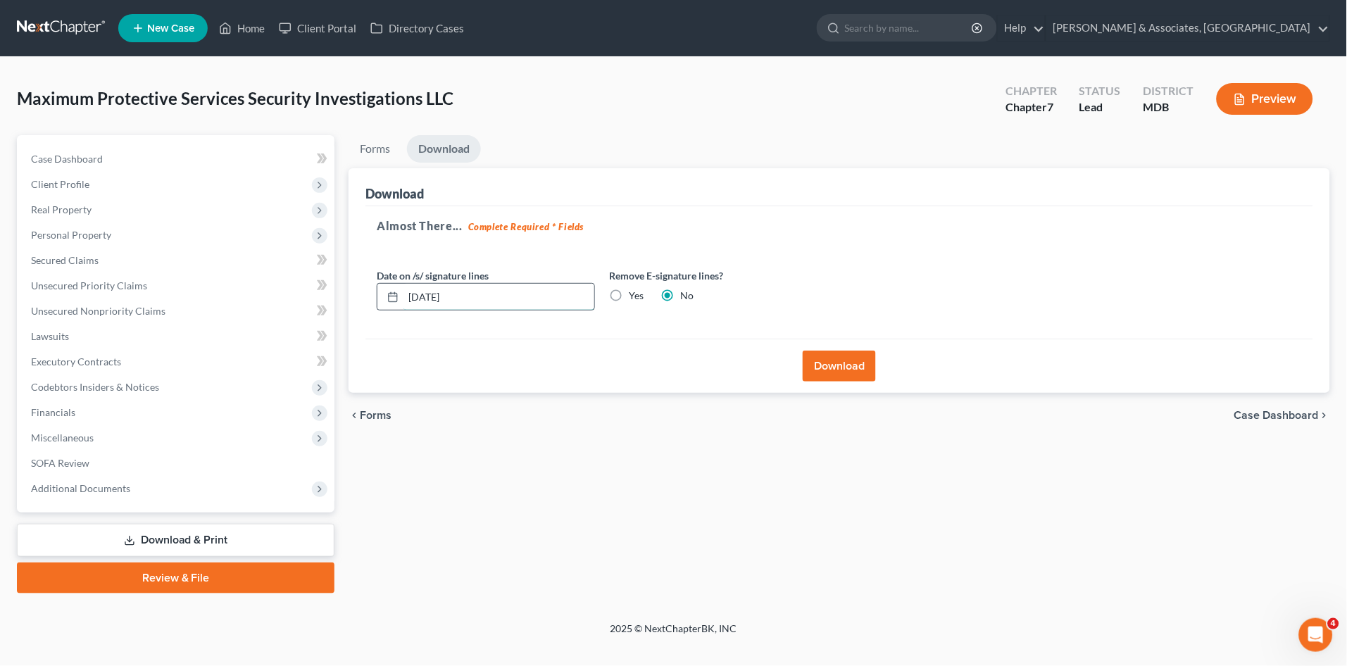
click at [424, 296] on input "[DATE]" at bounding box center [499, 297] width 191 height 27
type input "[DATE]"
click at [839, 362] on button "Download" at bounding box center [839, 366] width 73 height 31
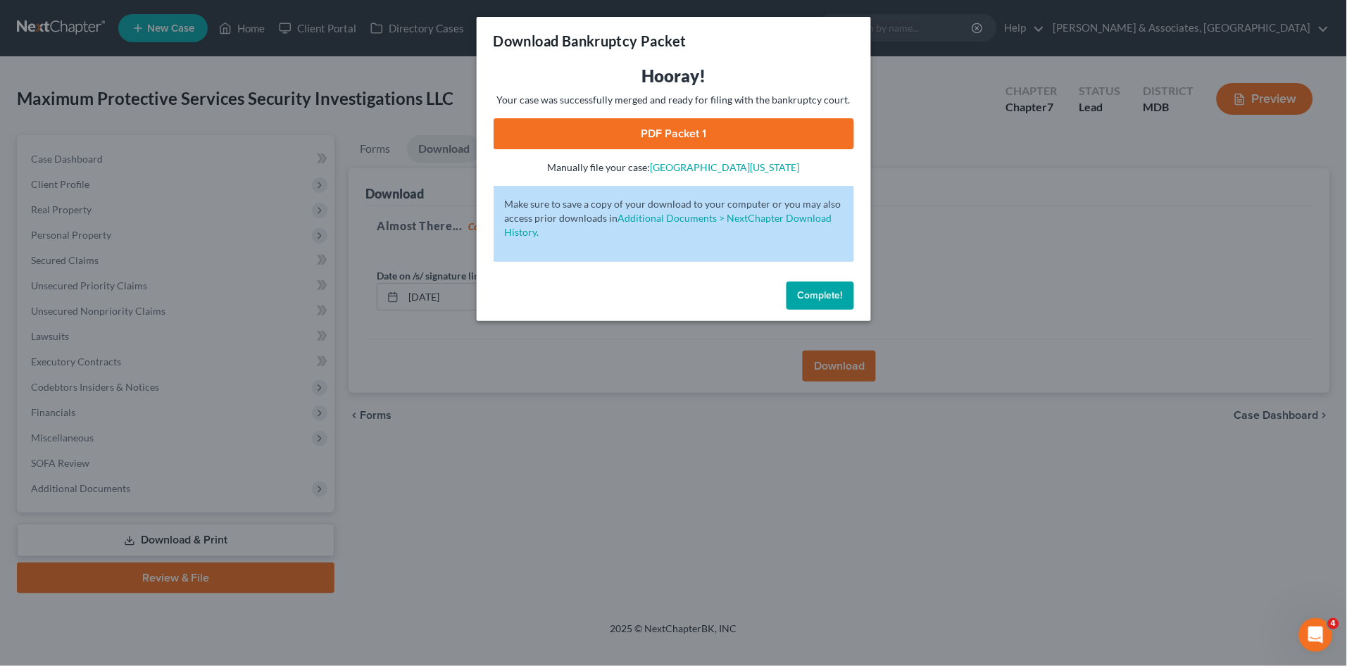
drag, startPoint x: 806, startPoint y: 298, endPoint x: 614, endPoint y: 401, distance: 217.7
click at [805, 298] on span "Complete!" at bounding box center [820, 295] width 45 height 12
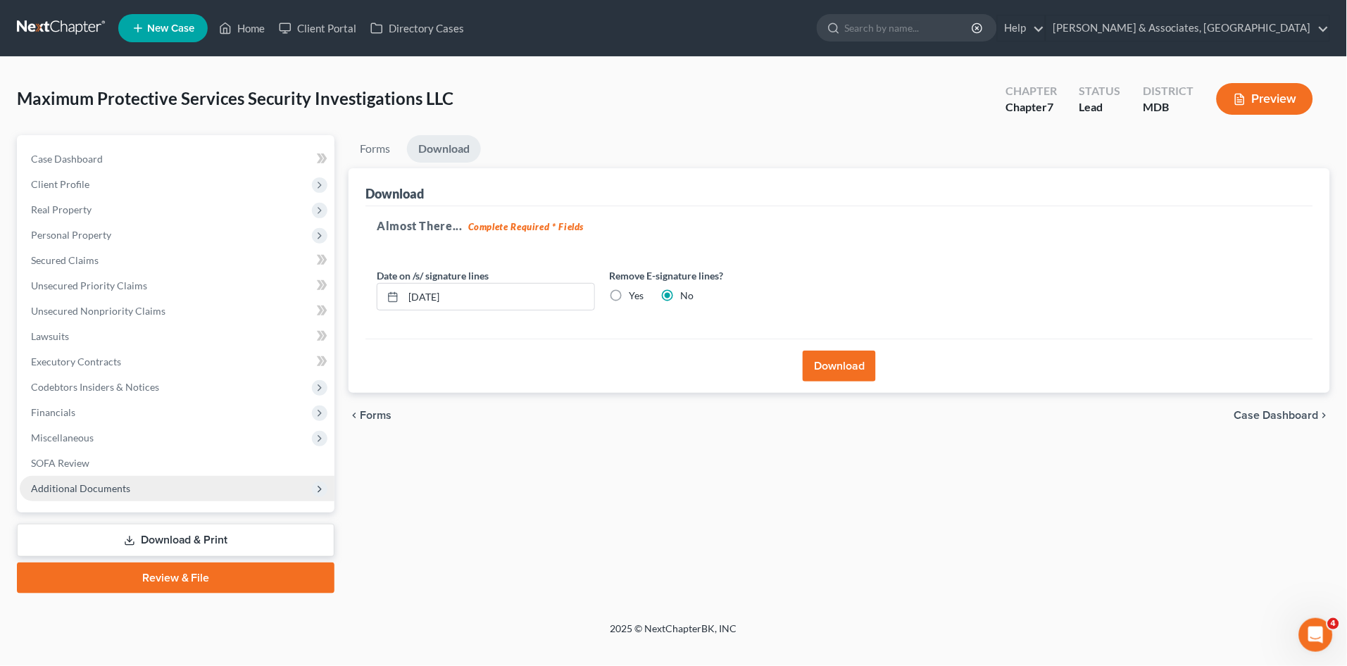
click at [109, 487] on span "Additional Documents" at bounding box center [80, 488] width 99 height 12
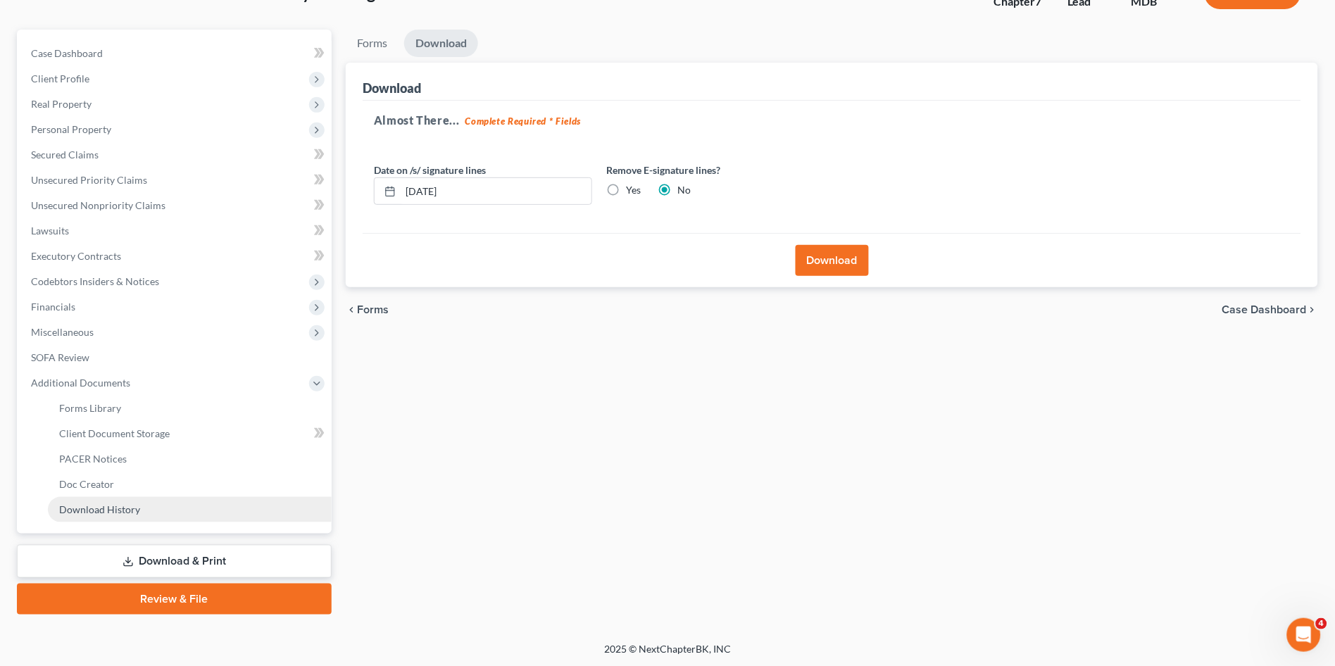
click at [115, 510] on span "Download History" at bounding box center [99, 510] width 81 height 12
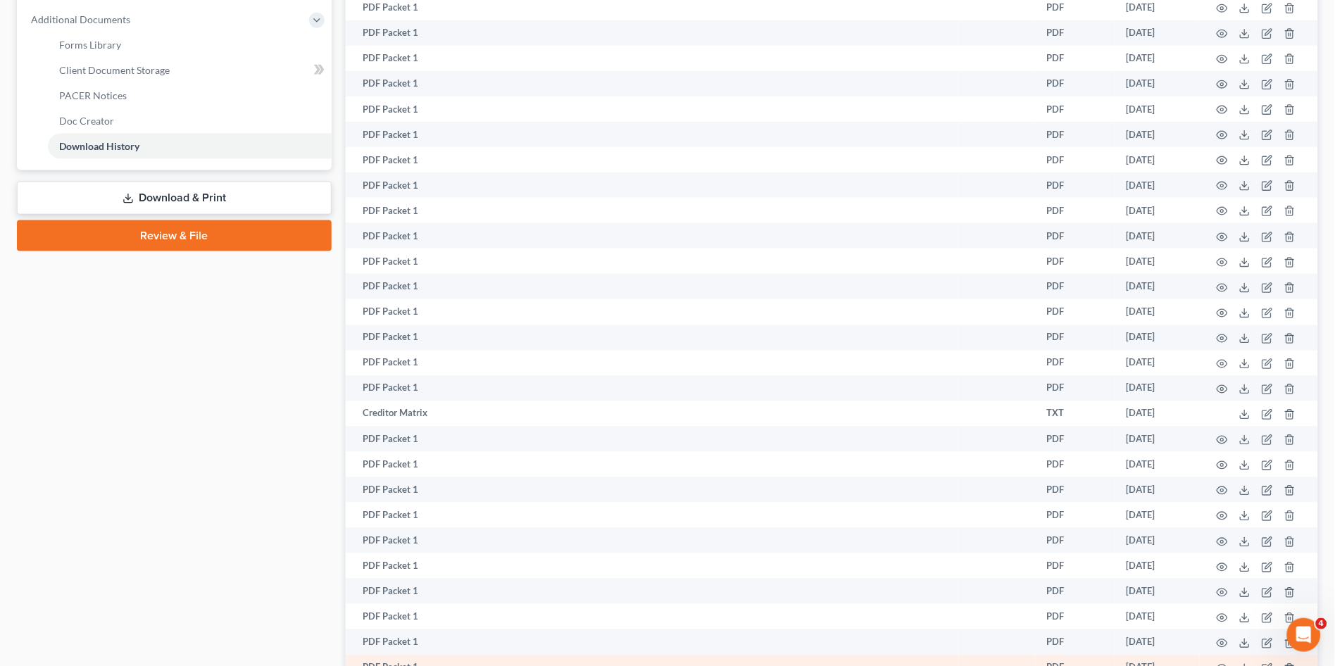
scroll to position [668, 0]
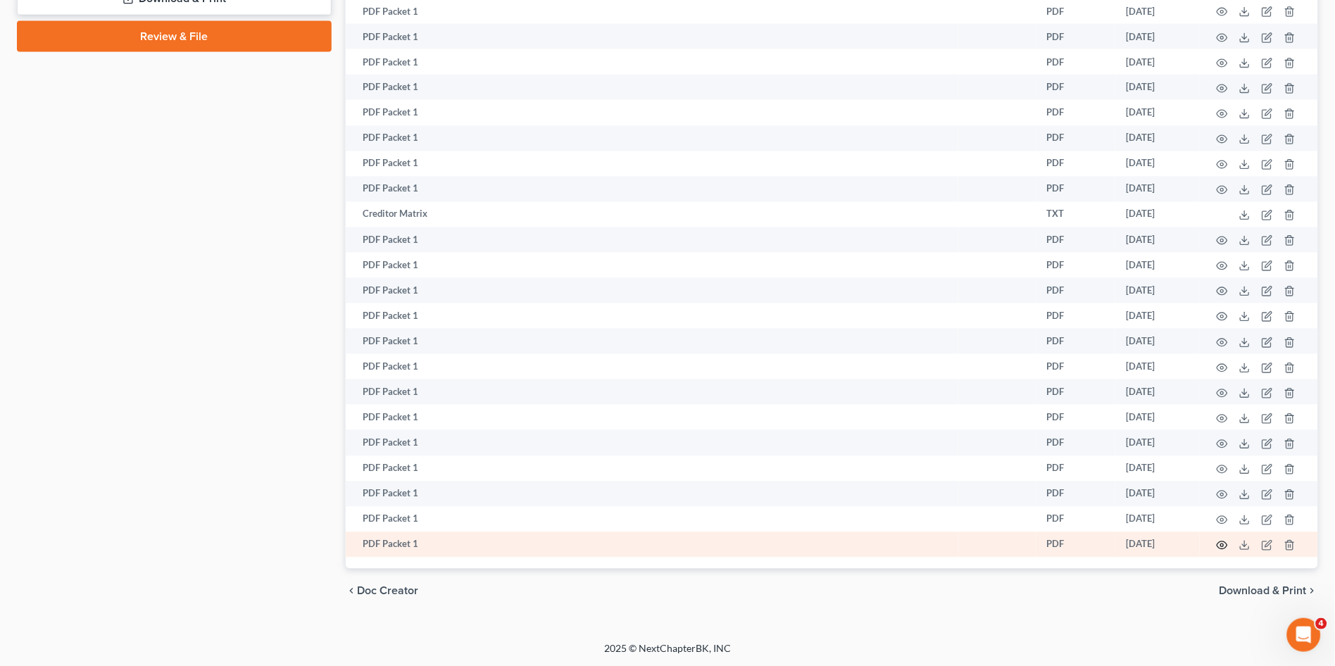
click at [1220, 545] on icon "button" at bounding box center [1222, 545] width 11 height 11
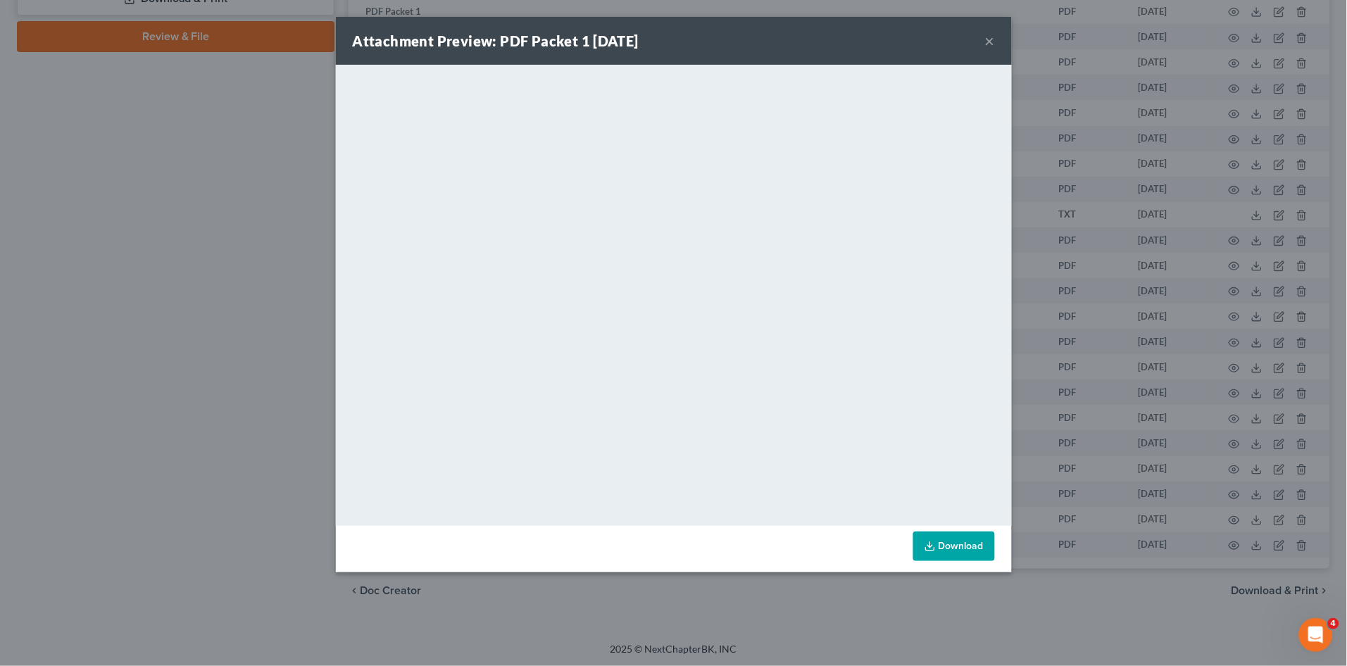
drag, startPoint x: 83, startPoint y: 405, endPoint x: 146, endPoint y: 413, distance: 63.9
click at [83, 404] on div "Attachment Preview: PDF Packet 1 [DATE] × <object ng-attr-data='[URL][DOMAIN_NA…" at bounding box center [673, 333] width 1347 height 666
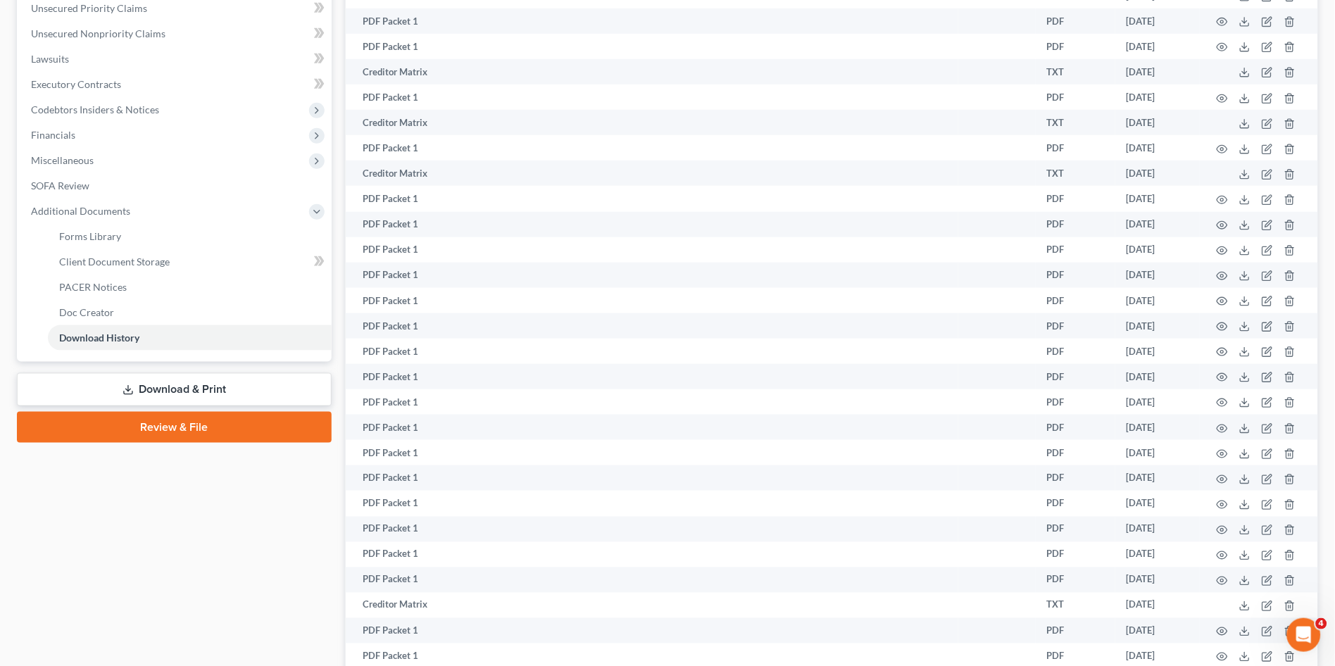
scroll to position [121, 0]
click at [168, 392] on link "Download & Print" at bounding box center [174, 389] width 315 height 33
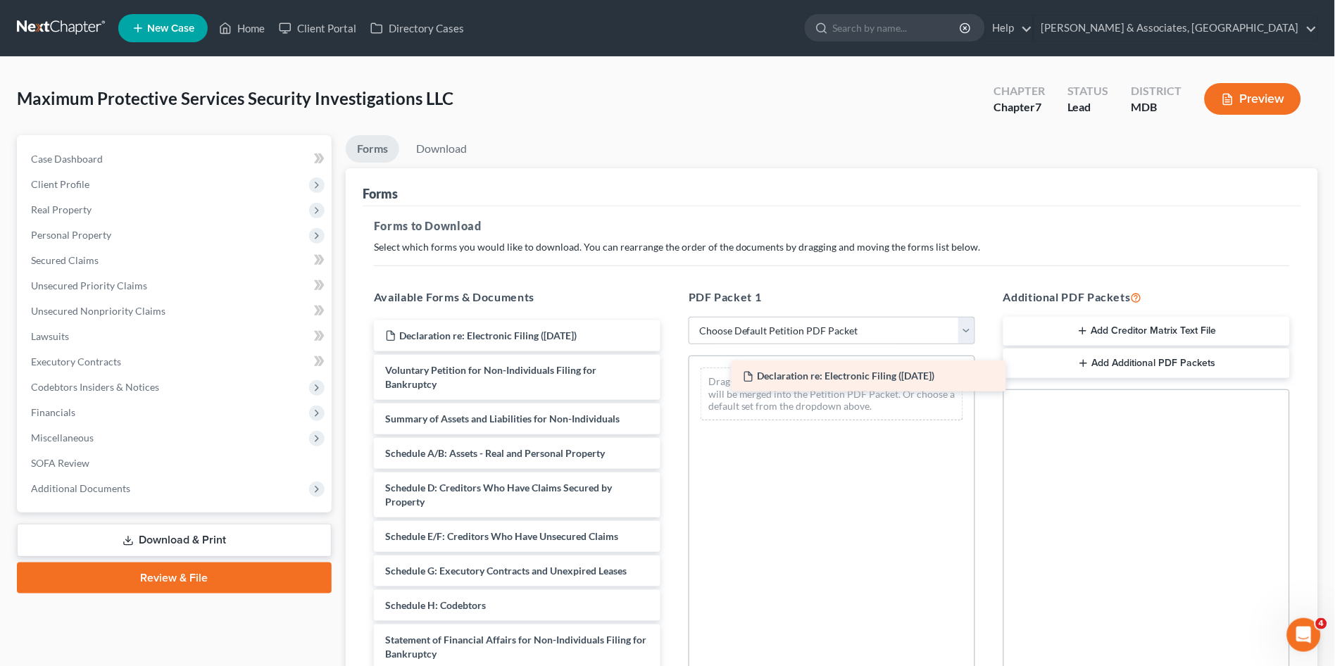
drag, startPoint x: 530, startPoint y: 341, endPoint x: 858, endPoint y: 382, distance: 331.5
click at [672, 382] on div "Declaration re: Electronic Filing ([DATE]) Declaration re: Electronic Filing ([…" at bounding box center [517, 588] width 309 height 536
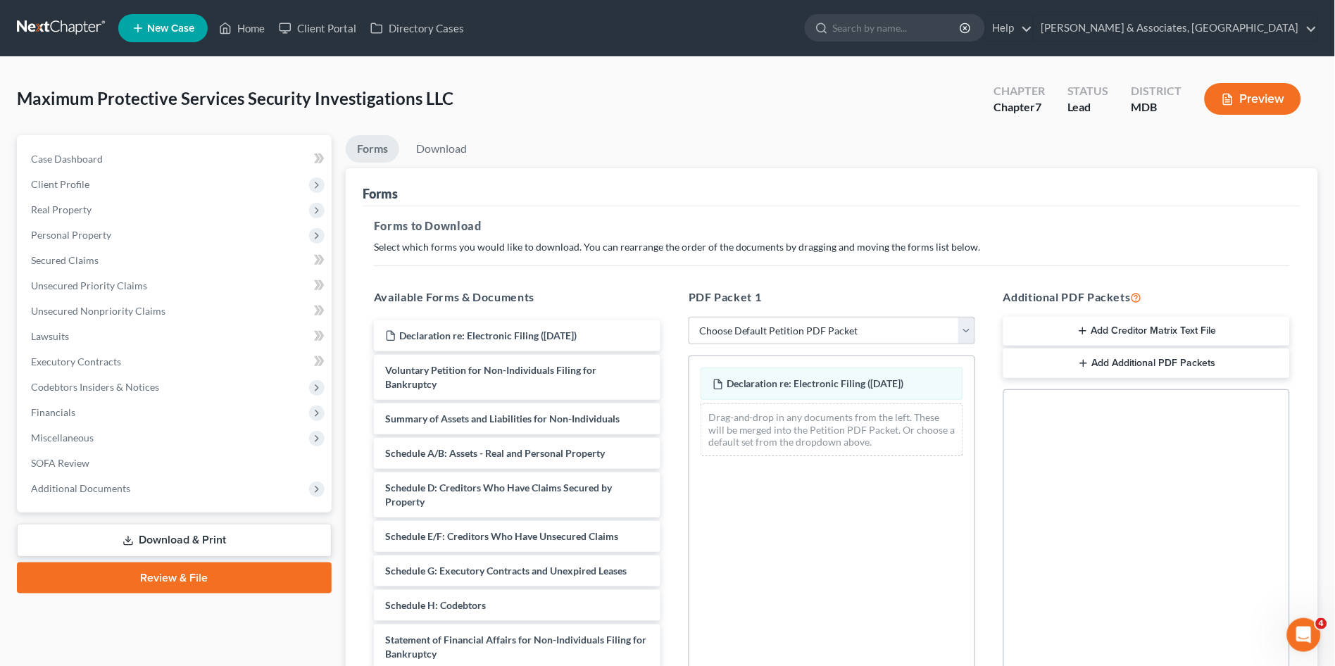
scroll to position [202, 0]
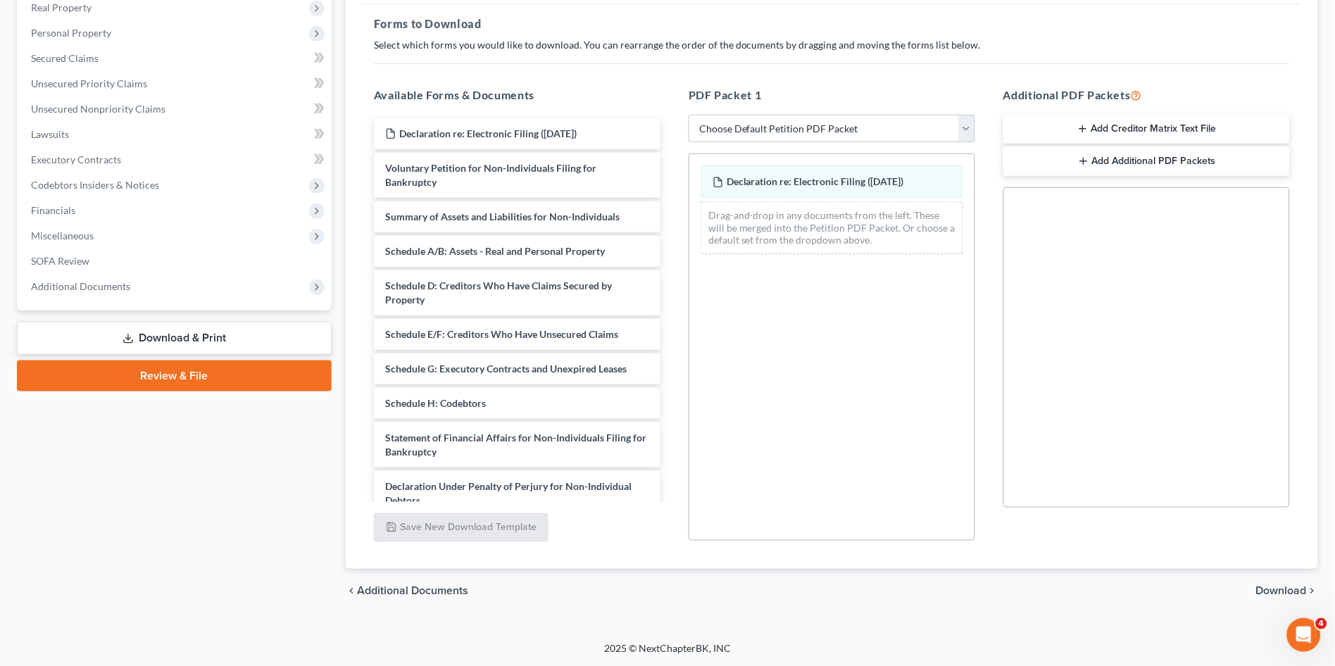
click at [1280, 588] on span "Download" at bounding box center [1281, 591] width 51 height 11
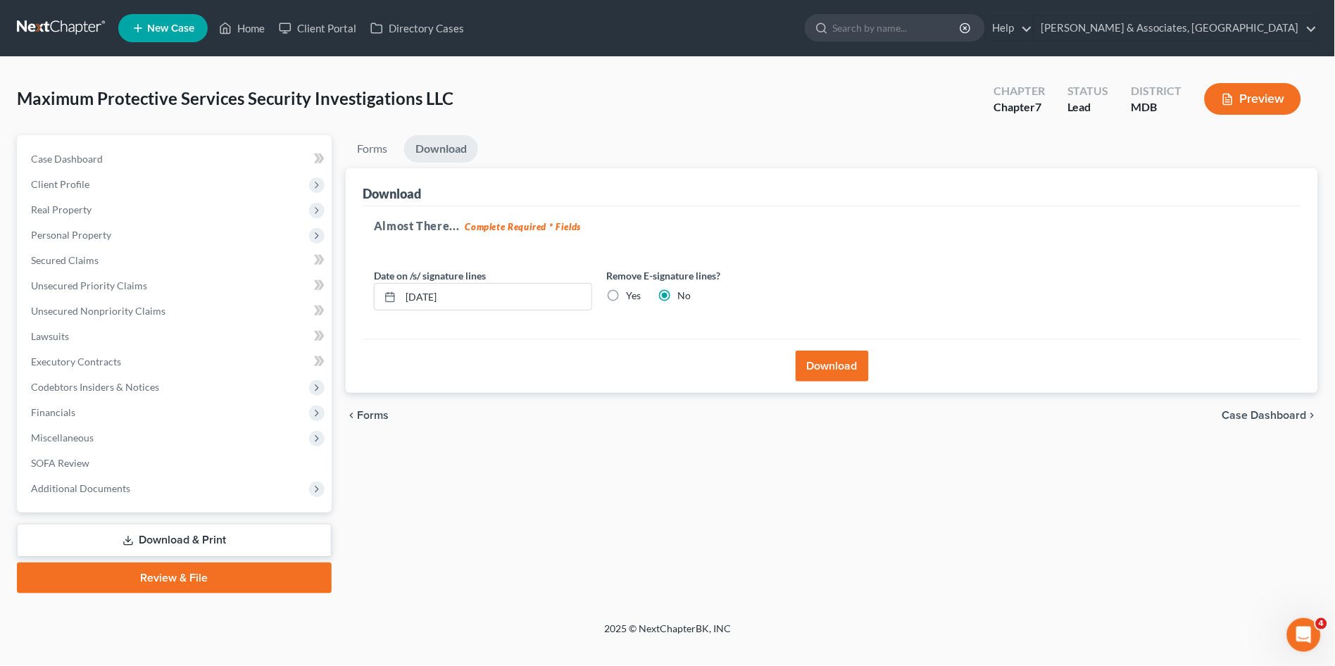
scroll to position [0, 0]
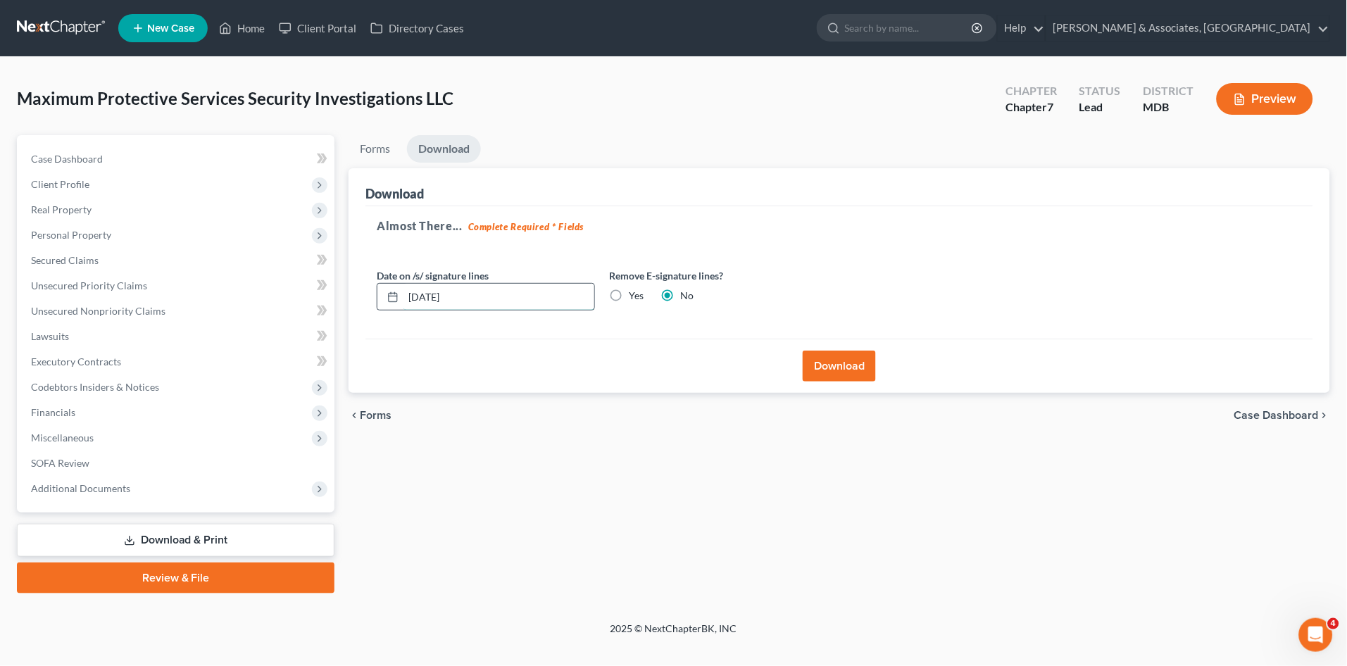
drag, startPoint x: 425, startPoint y: 291, endPoint x: 465, endPoint y: 306, distance: 43.0
click at [425, 290] on input "[DATE]" at bounding box center [499, 297] width 191 height 27
type input "[DATE]"
click at [828, 362] on button "Download" at bounding box center [839, 366] width 73 height 31
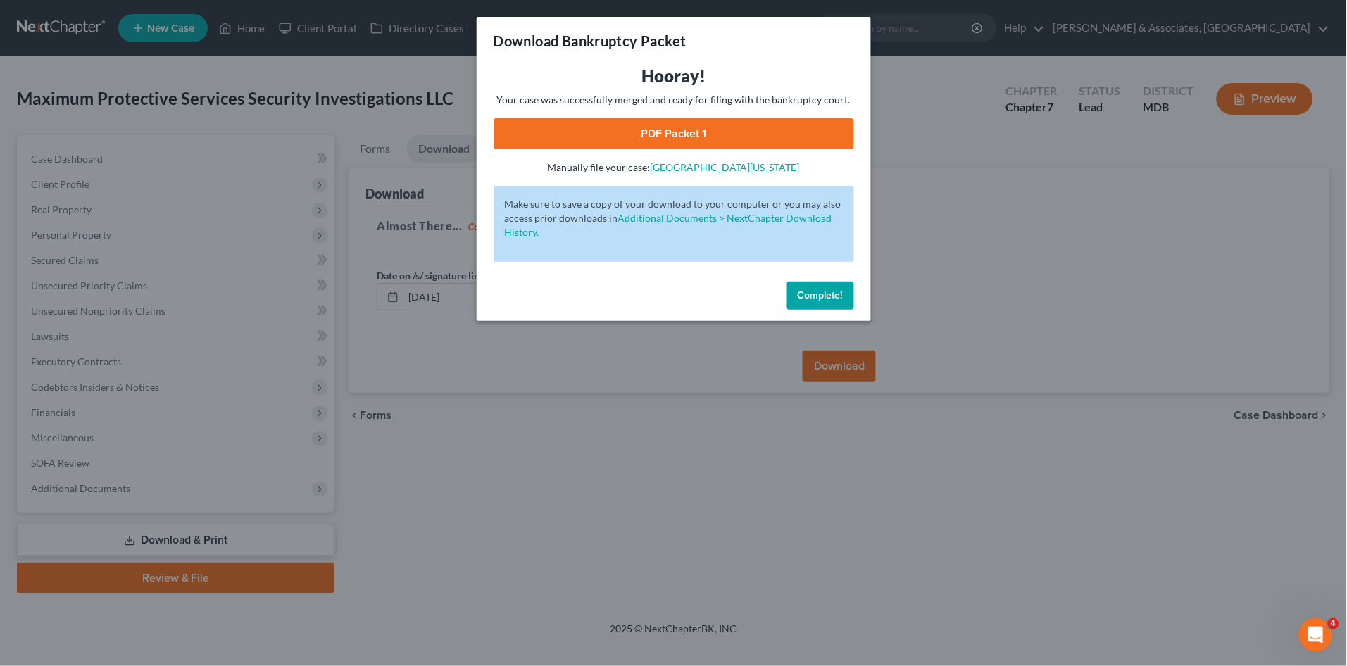
click at [817, 296] on span "Complete!" at bounding box center [820, 295] width 45 height 12
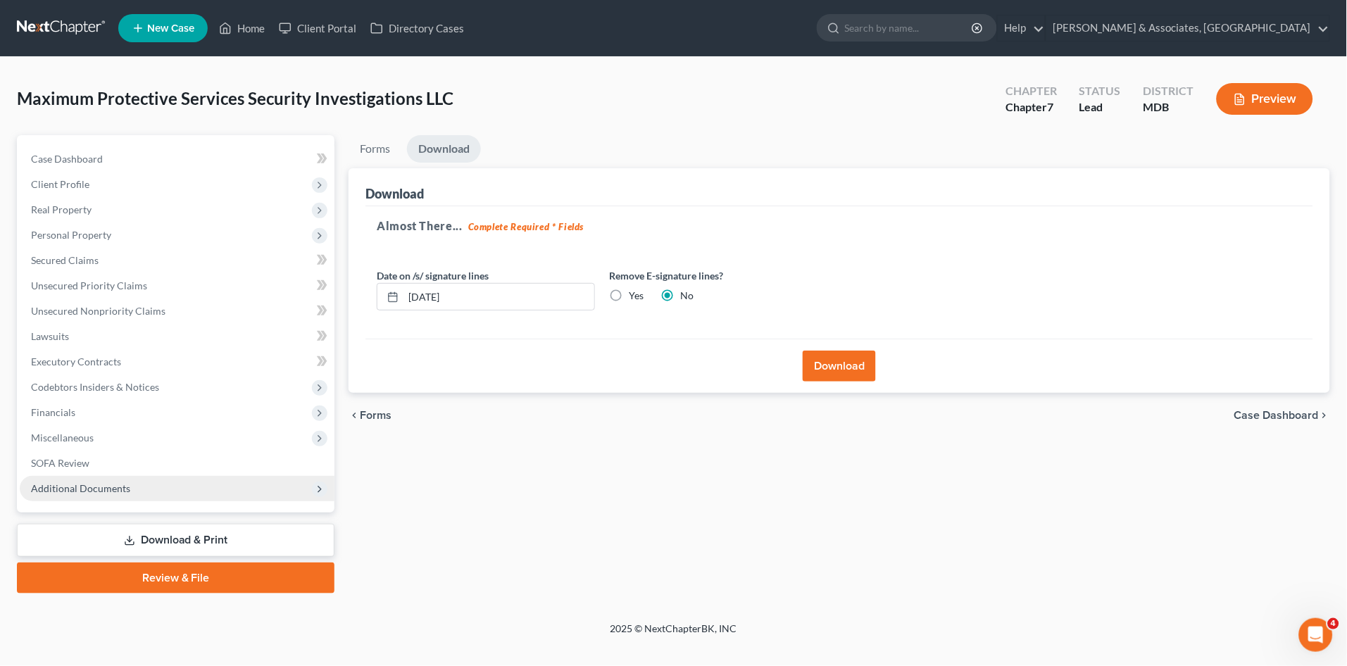
click at [127, 485] on span "Additional Documents" at bounding box center [177, 488] width 315 height 25
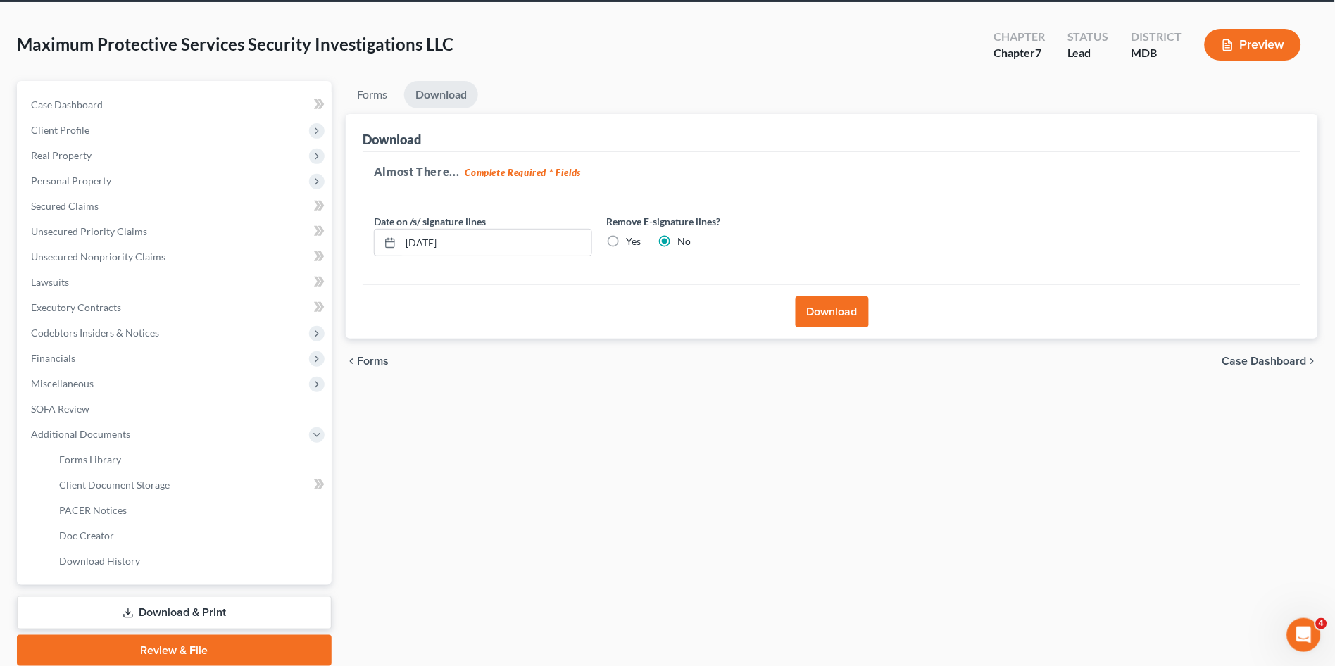
scroll to position [106, 0]
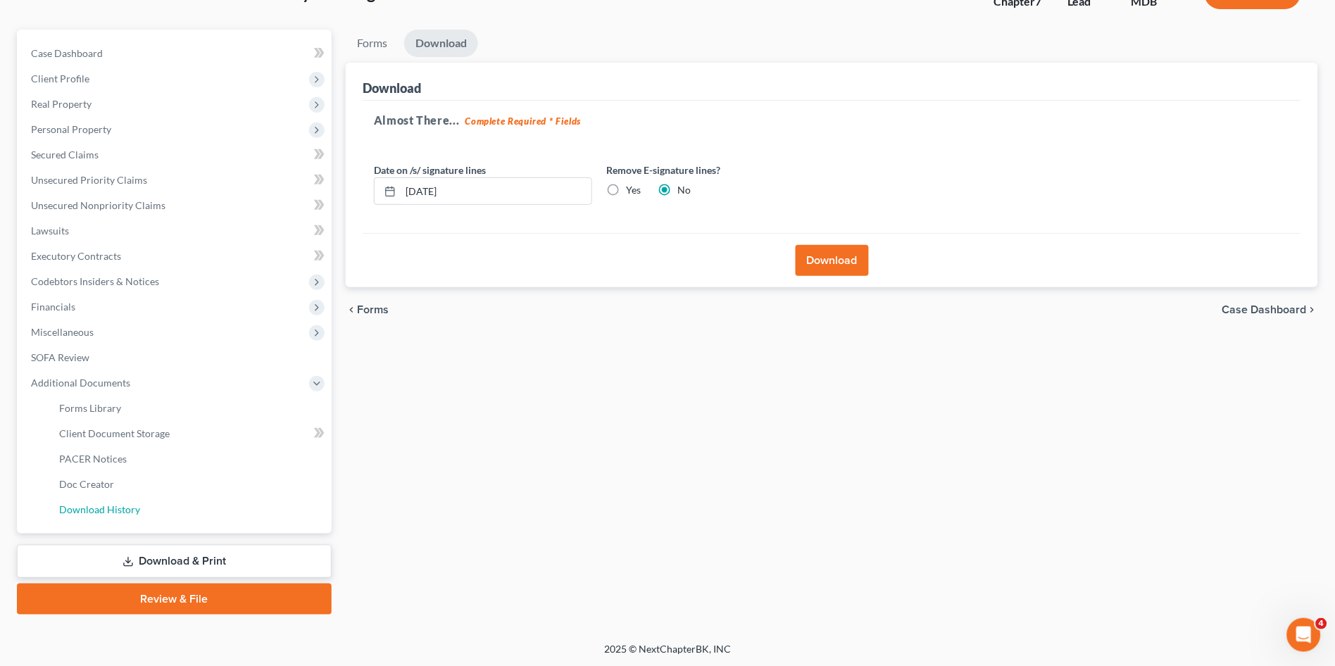
click at [196, 508] on link "Download History" at bounding box center [190, 509] width 284 height 25
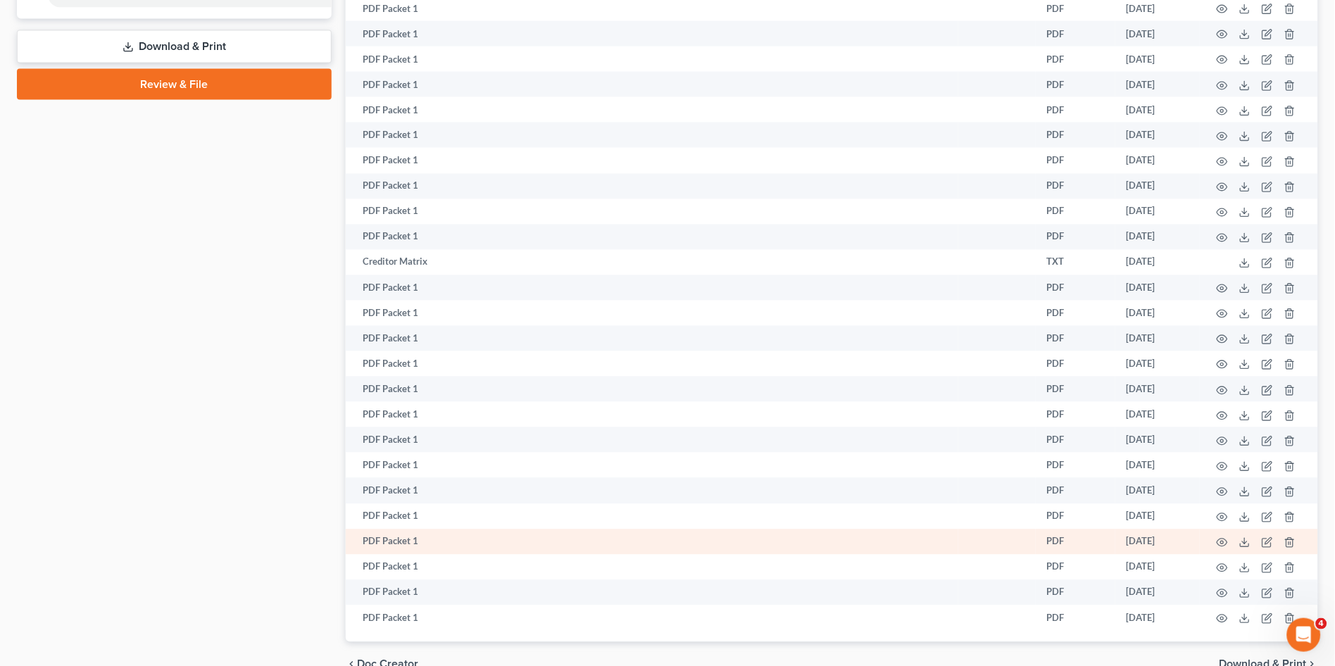
scroll to position [694, 0]
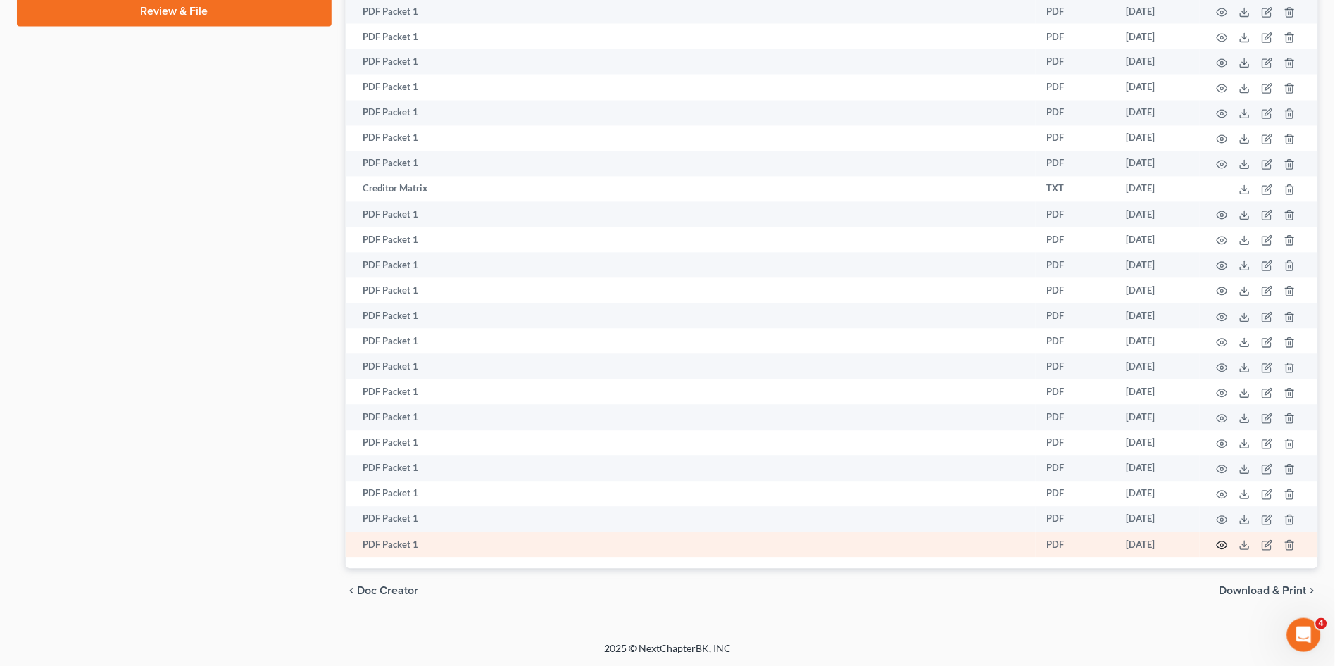
click at [1222, 547] on icon "button" at bounding box center [1222, 545] width 11 height 11
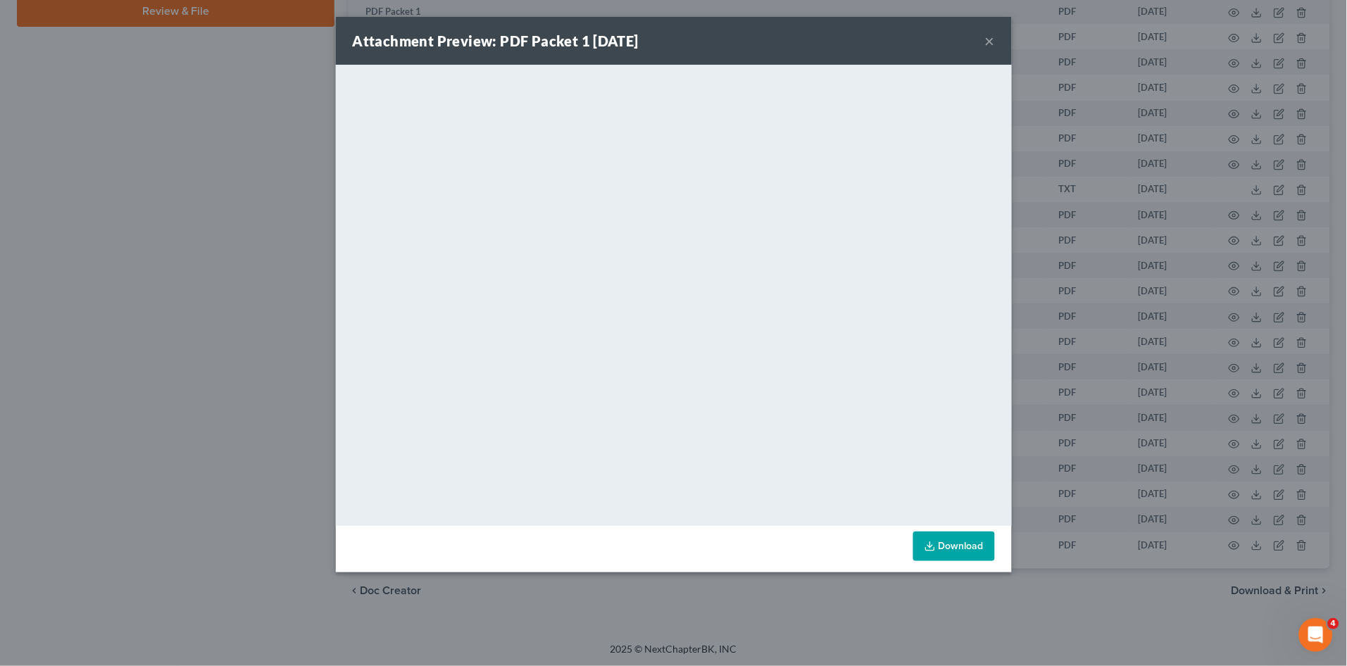
click at [987, 40] on button "×" at bounding box center [990, 40] width 10 height 17
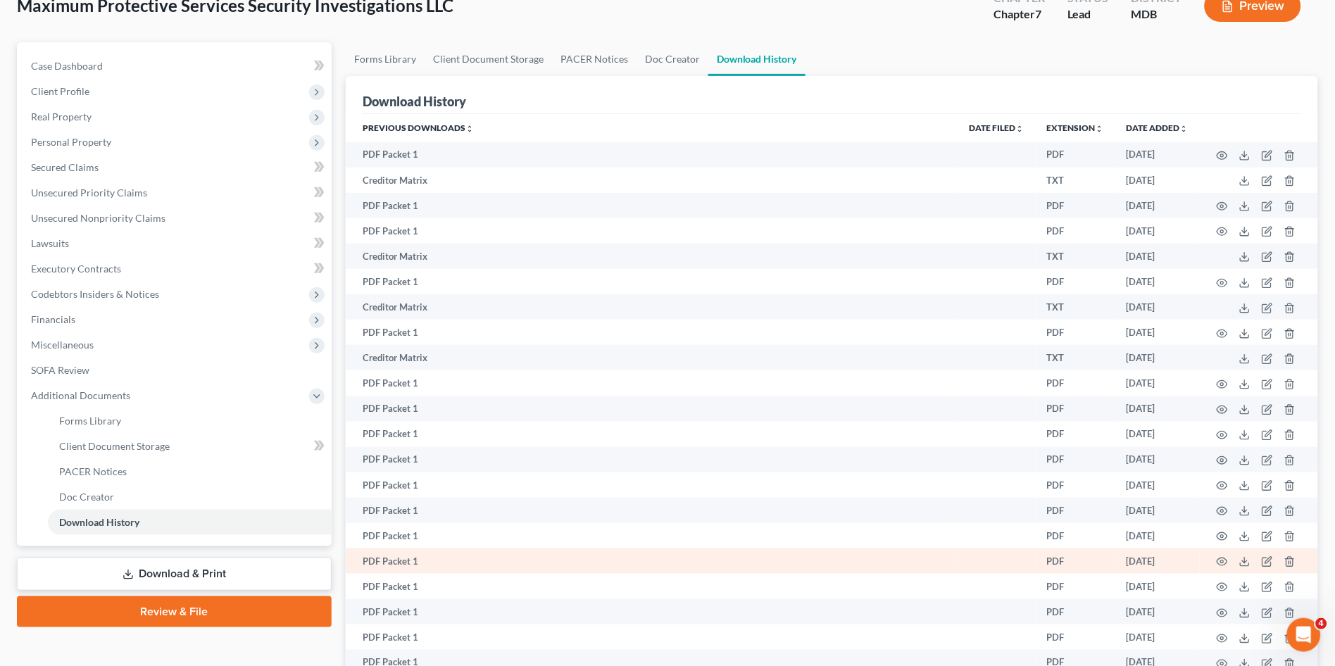
scroll to position [0, 0]
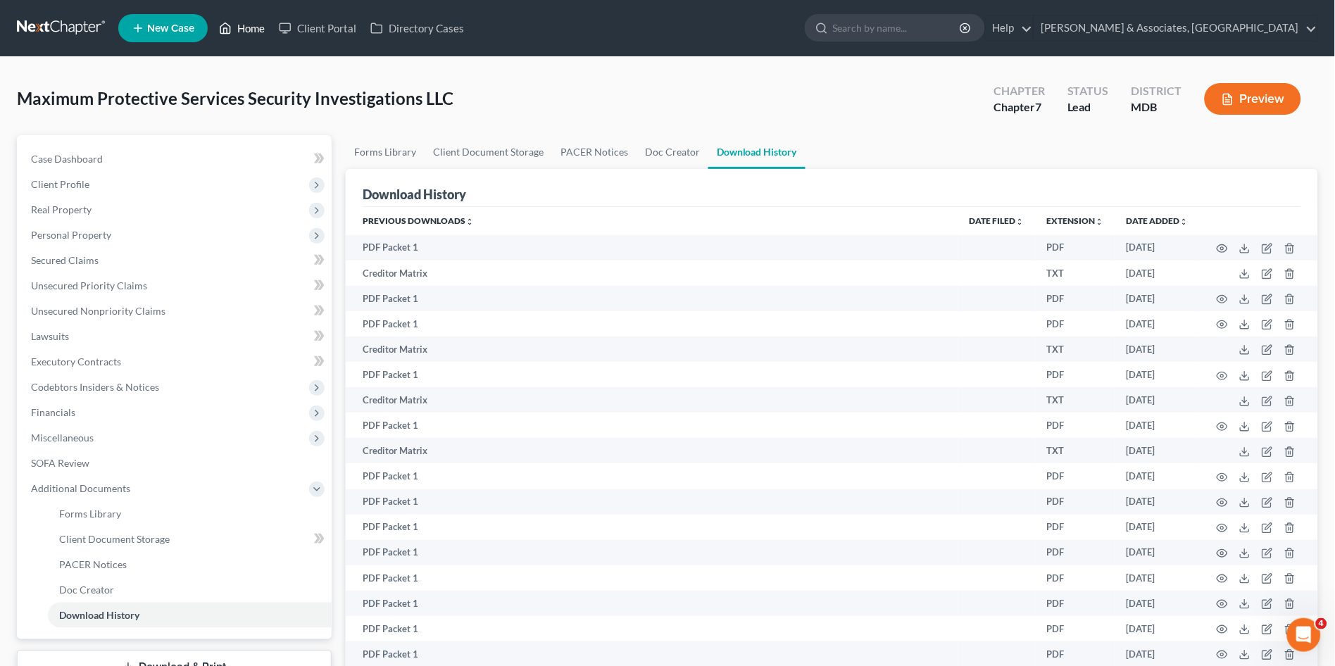
click at [239, 29] on link "Home" at bounding box center [242, 27] width 60 height 25
click at [239, 28] on link "Home" at bounding box center [242, 27] width 60 height 25
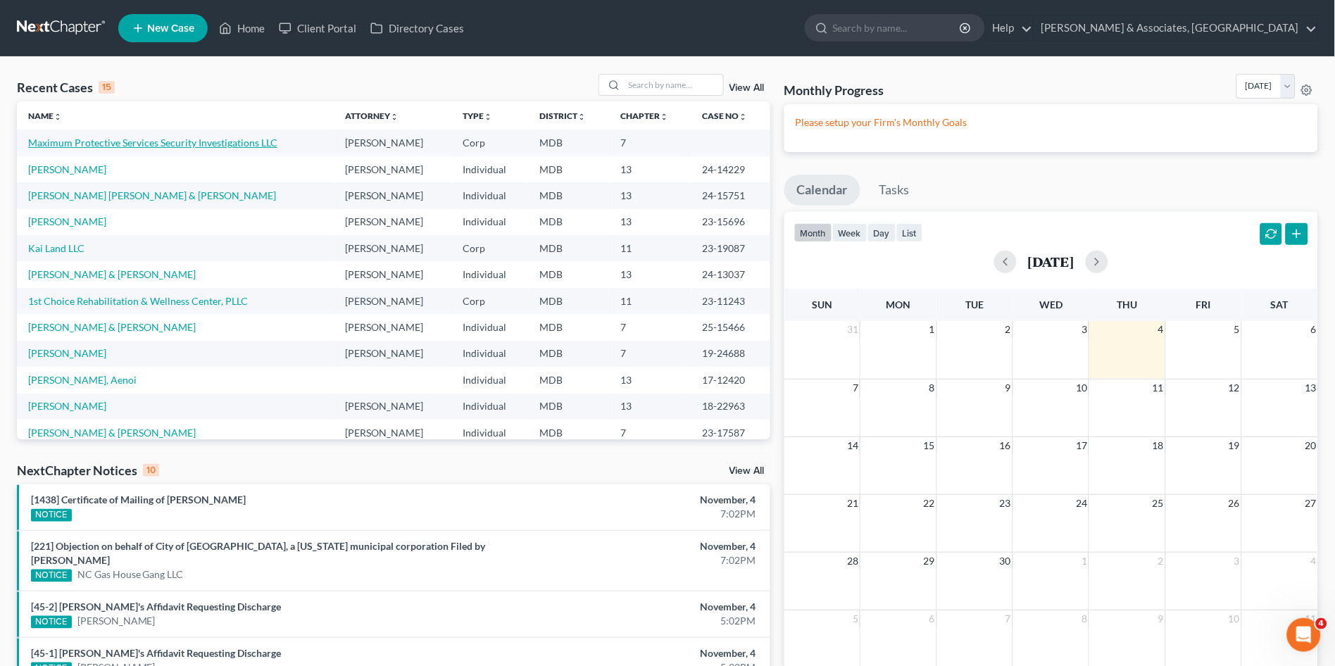
click at [199, 147] on link "Maximum Protective Services Security Investigations LLC" at bounding box center [152, 143] width 249 height 12
